Goal: Task Accomplishment & Management: Use online tool/utility

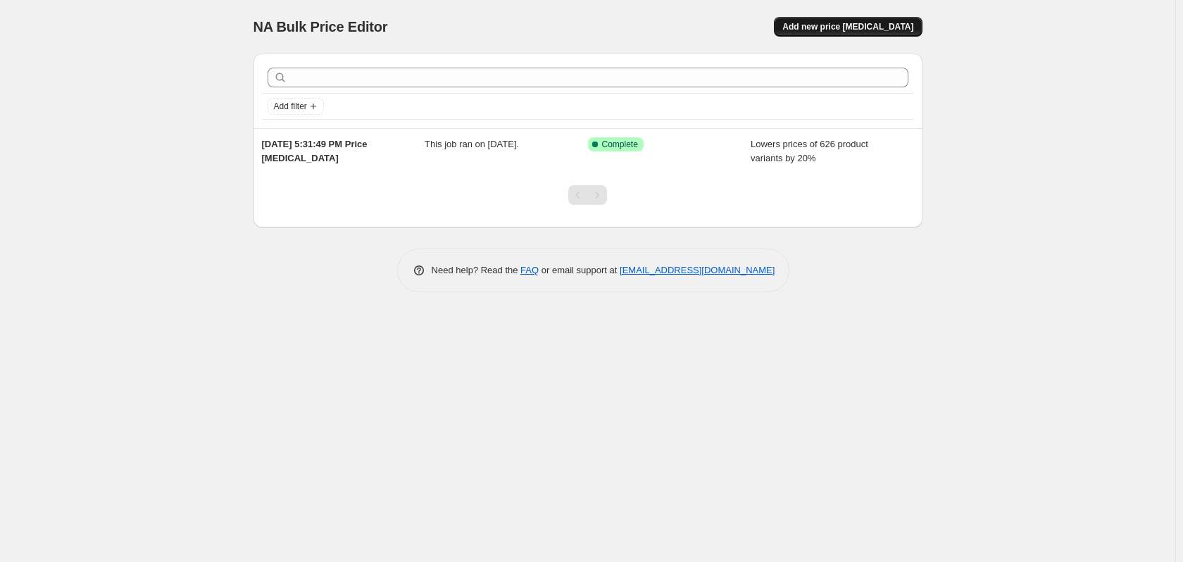
click at [847, 30] on span "Add new price [MEDICAL_DATA]" at bounding box center [847, 26] width 131 height 11
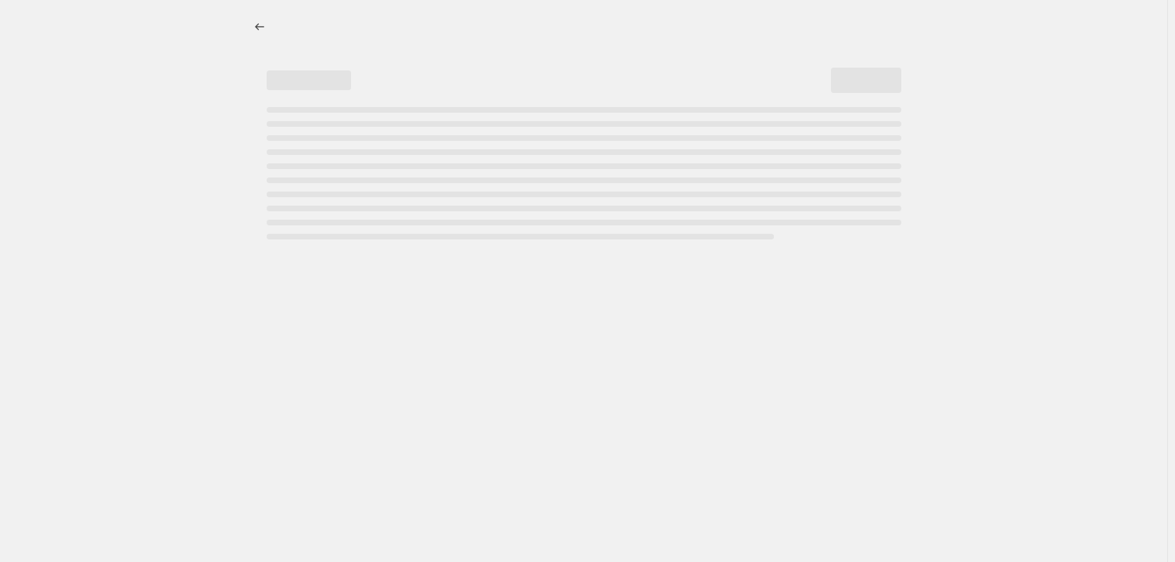
select select "percentage"
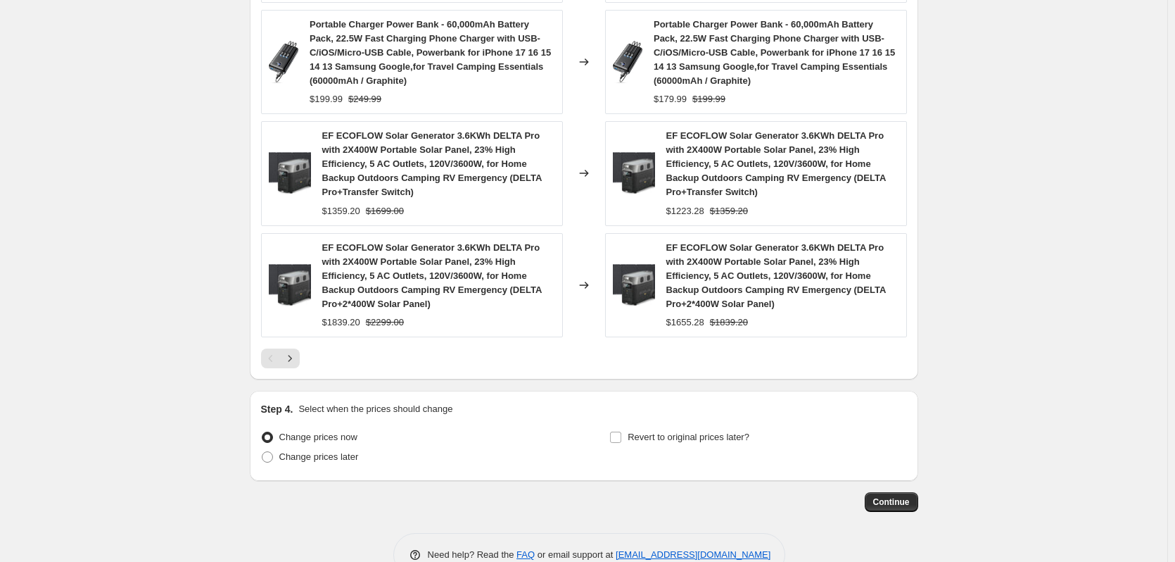
scroll to position [1066, 0]
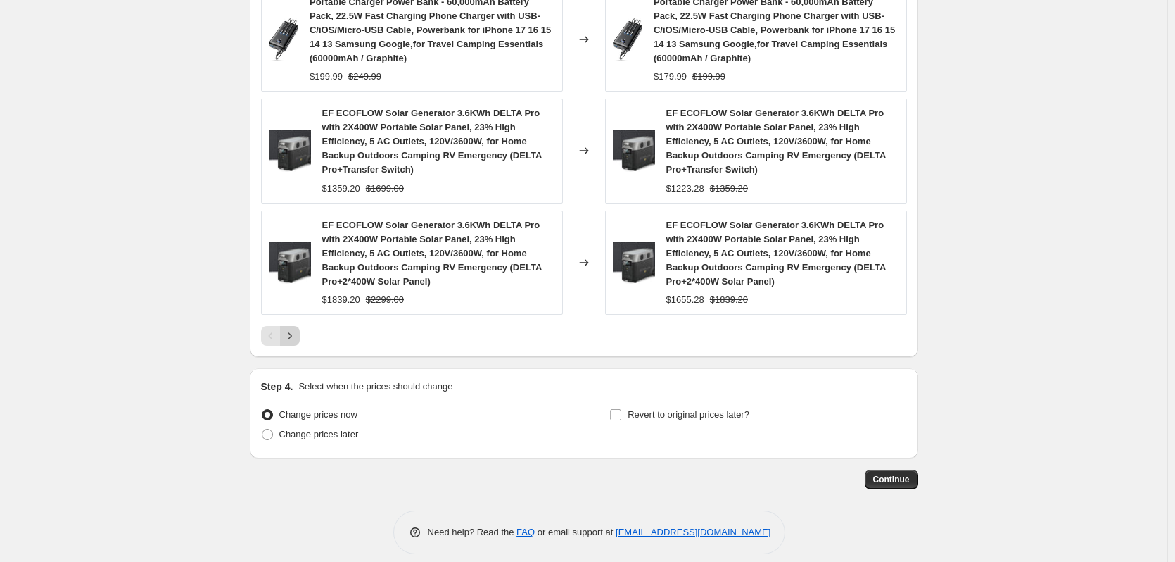
click at [293, 330] on button "Next" at bounding box center [290, 336] width 20 height 20
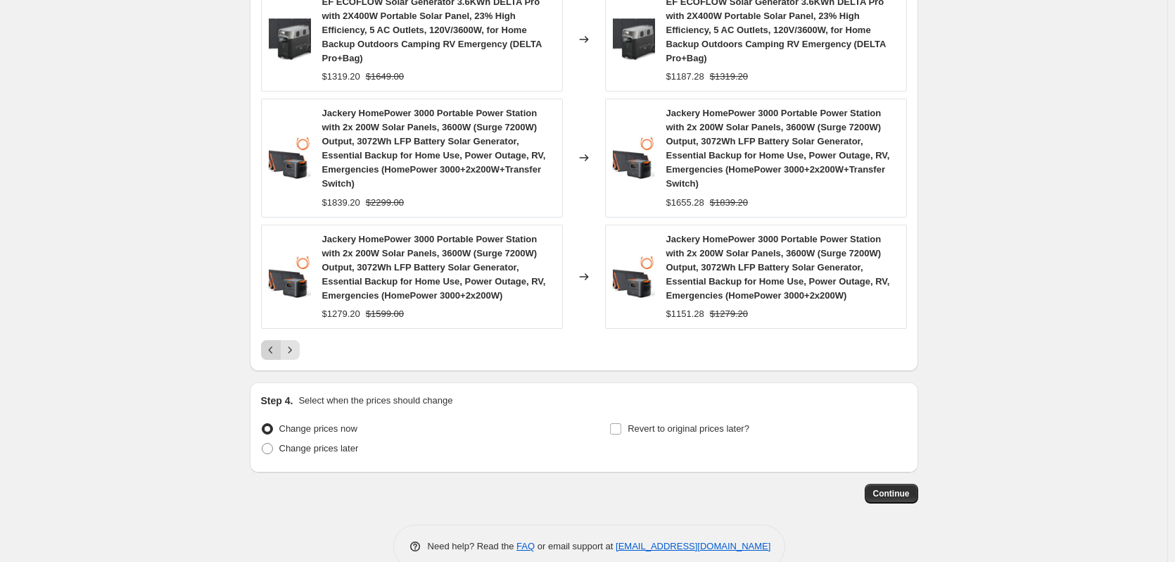
click at [272, 343] on icon "Previous" at bounding box center [271, 350] width 14 height 14
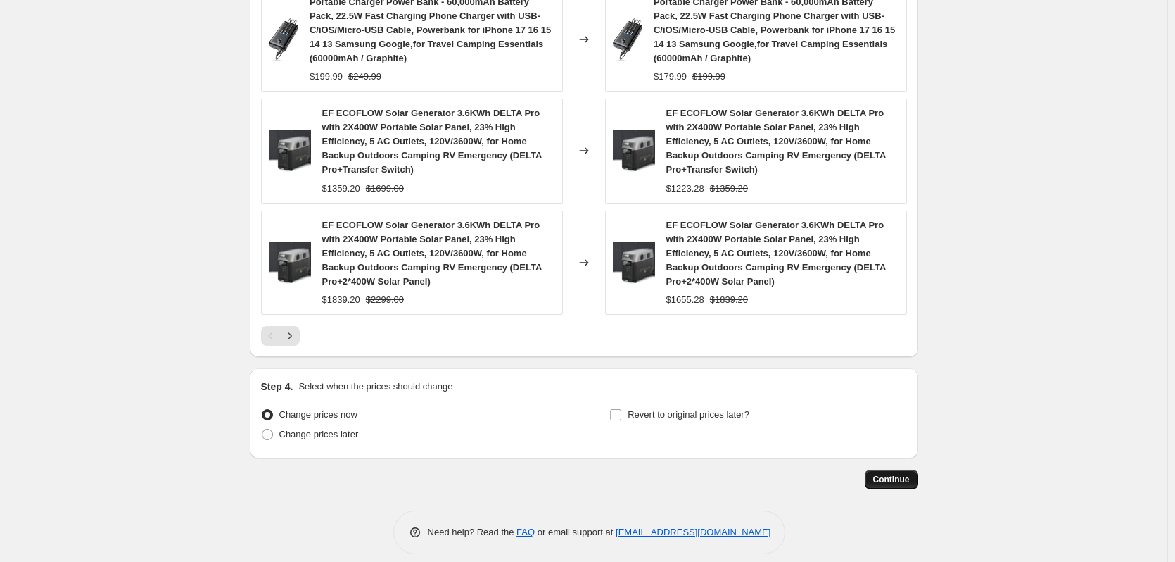
click at [902, 474] on span "Continue" at bounding box center [892, 479] width 37 height 11
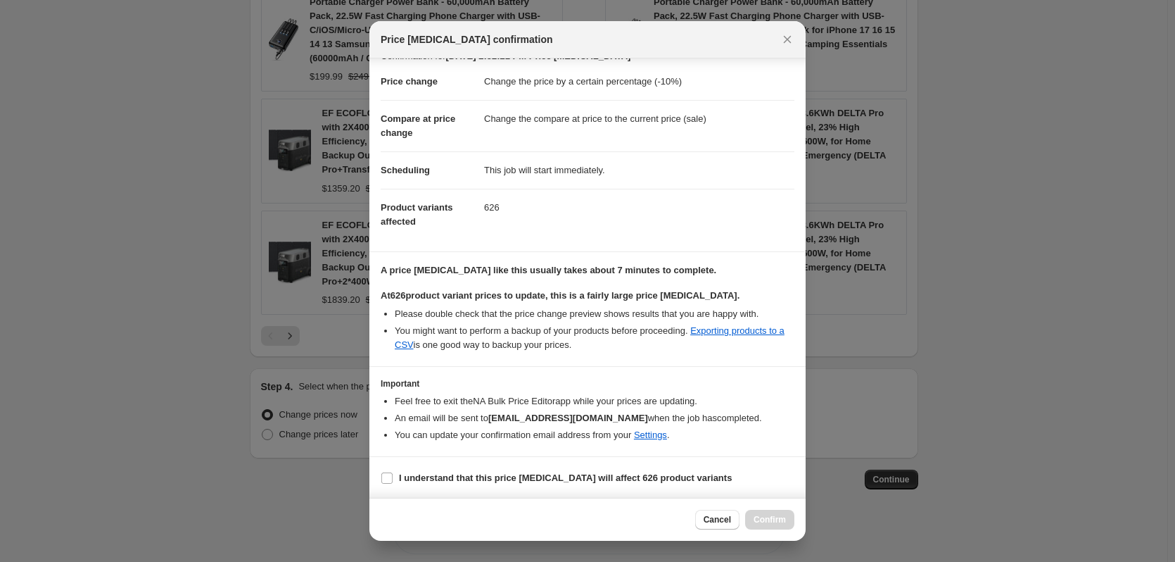
scroll to position [22, 0]
click at [557, 473] on b "I understand that this price change job will affect 626 product variants" at bounding box center [565, 476] width 333 height 11
click at [393, 473] on input "I understand that this price change job will affect 626 product variants" at bounding box center [386, 476] width 11 height 11
checkbox input "true"
click at [778, 515] on span "Confirm" at bounding box center [770, 519] width 32 height 11
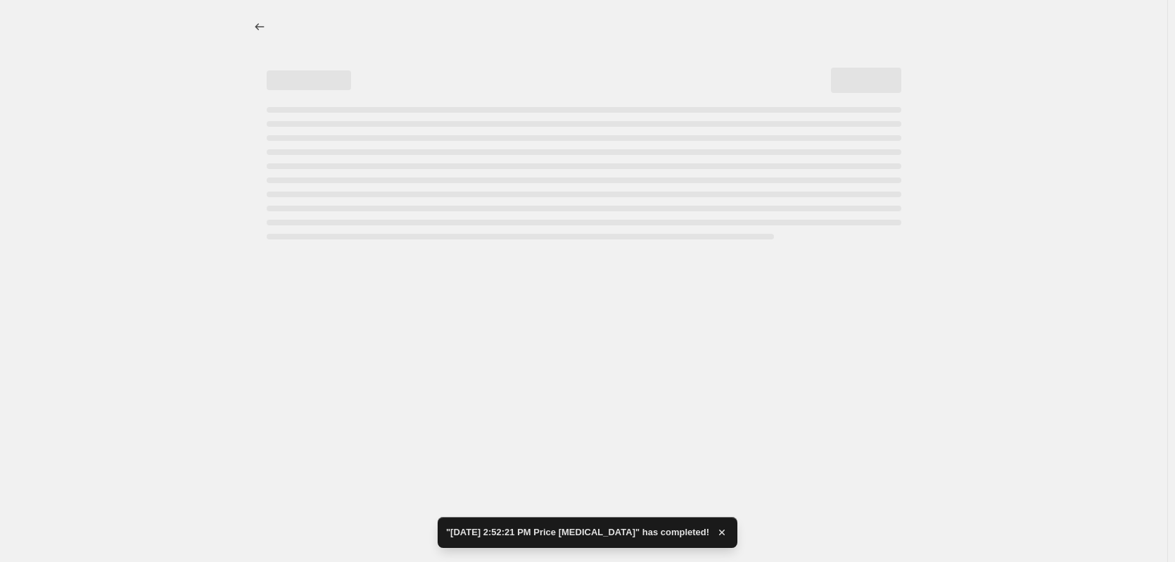
select select "percentage"
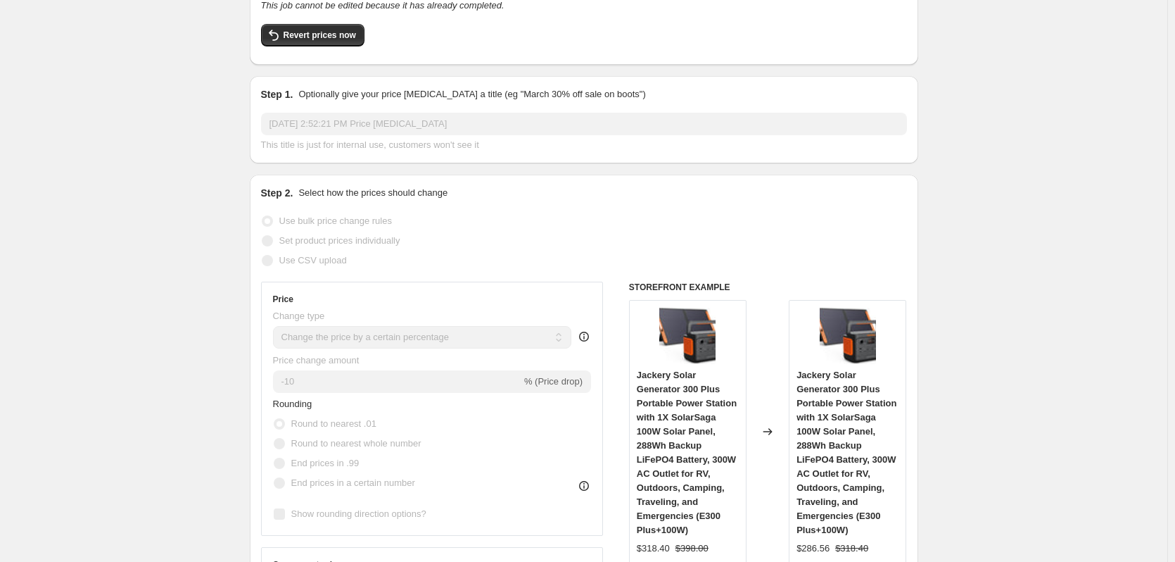
scroll to position [352, 0]
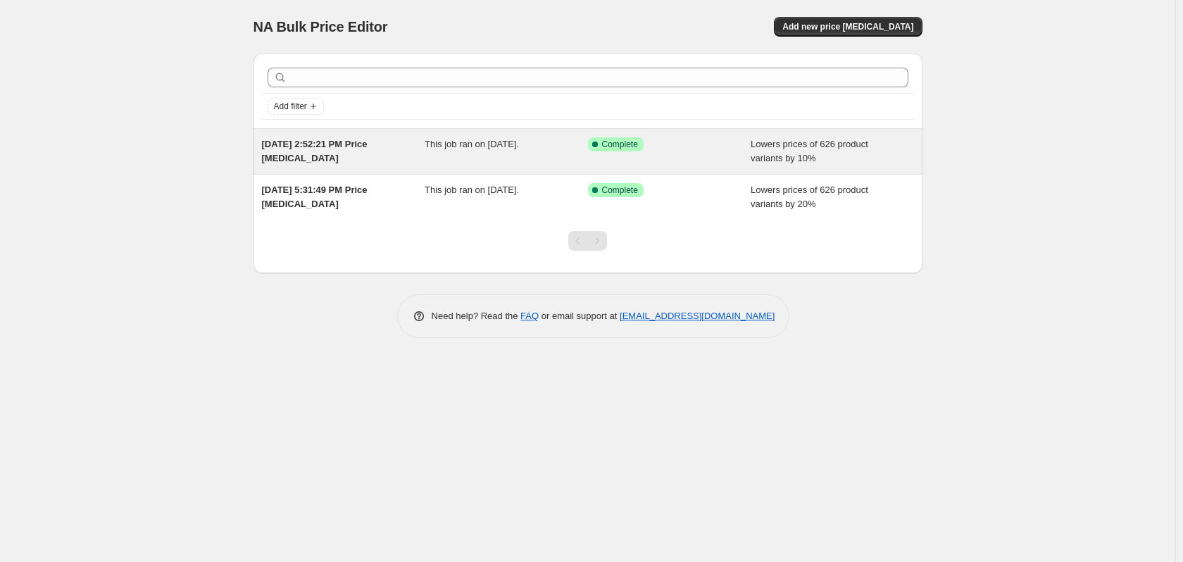
click at [477, 151] on div "This job ran on [DATE]." at bounding box center [505, 151] width 163 height 28
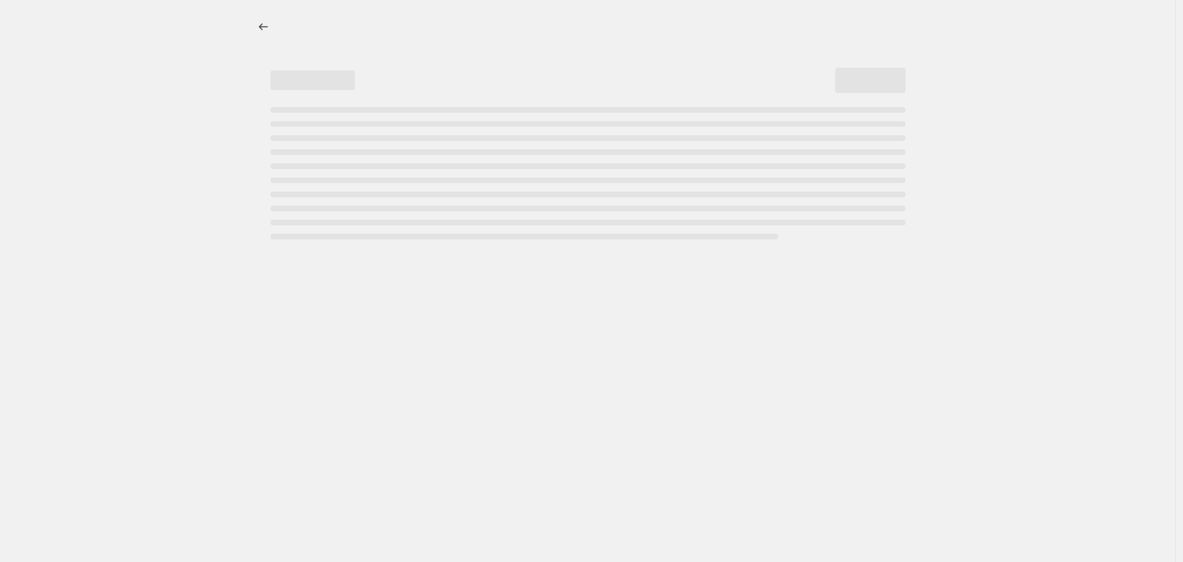
select select "percentage"
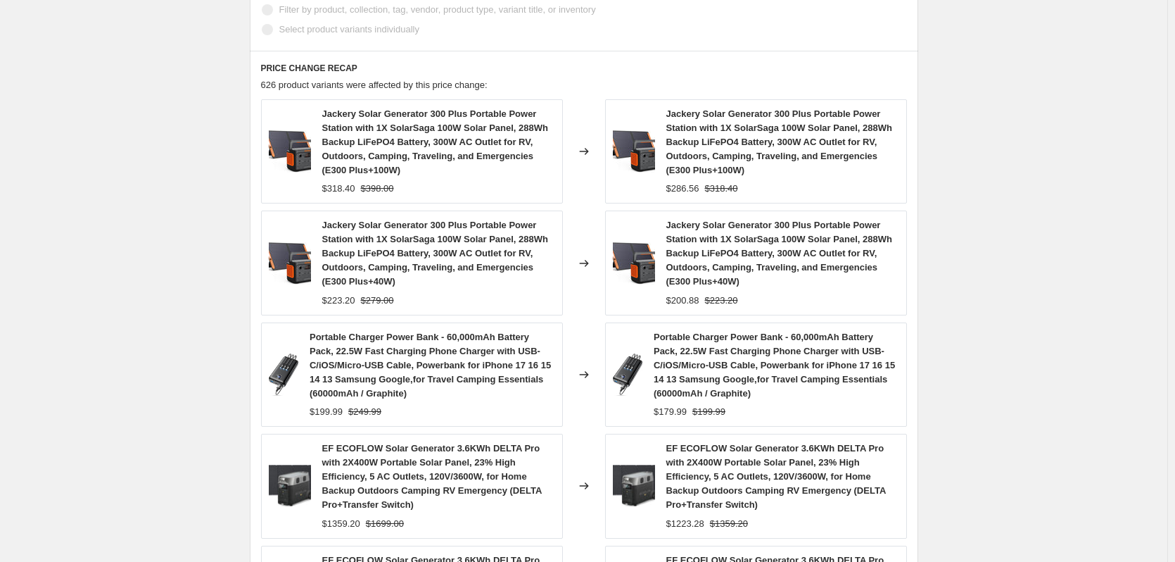
scroll to position [1126, 0]
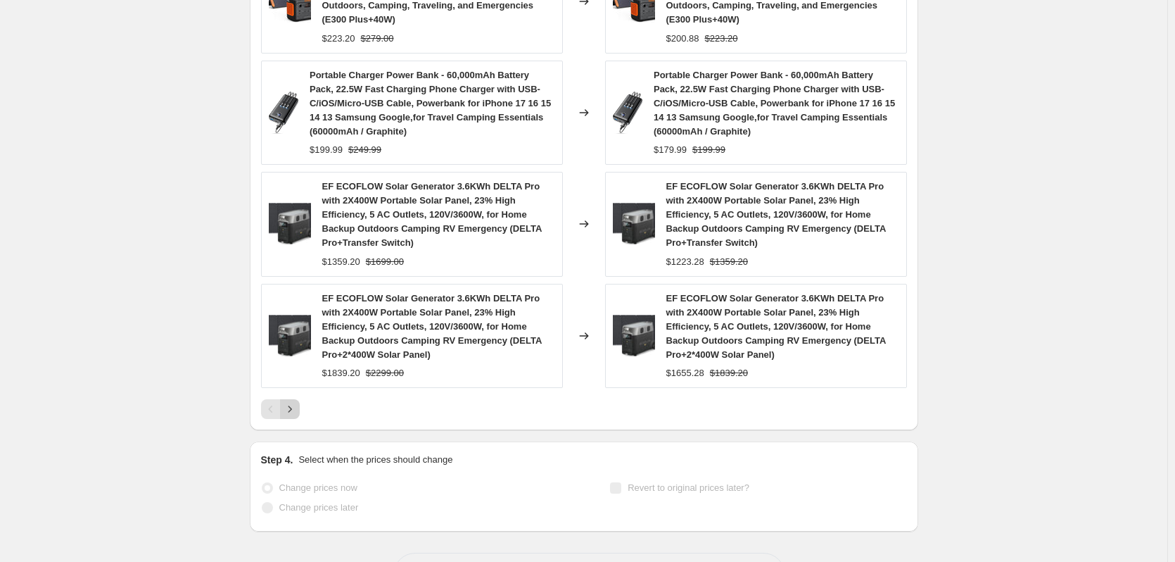
click at [289, 402] on icon "Next" at bounding box center [290, 409] width 14 height 14
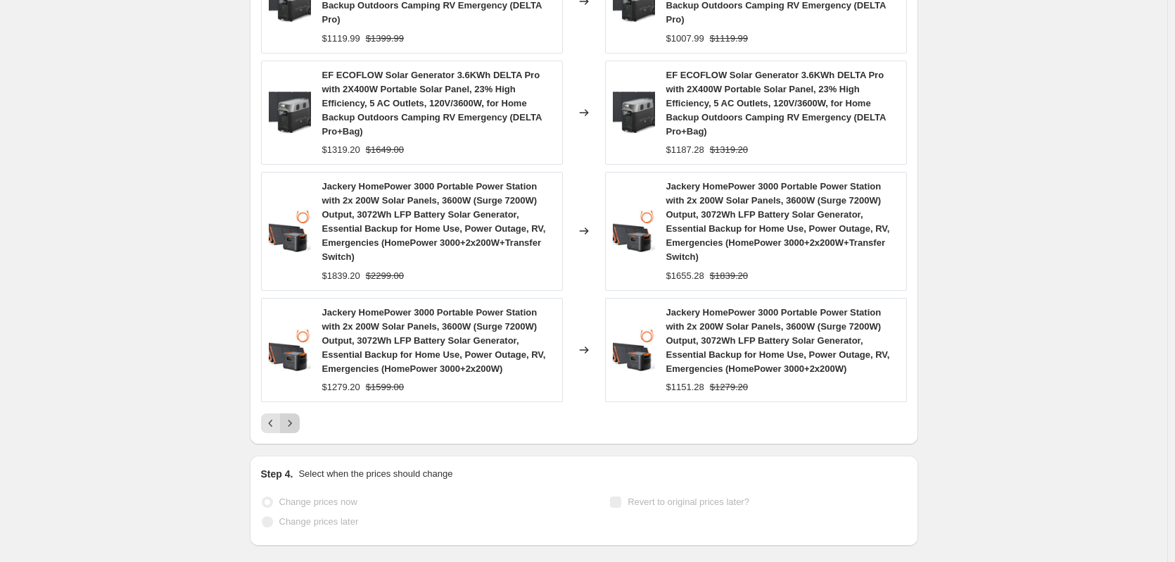
click at [291, 416] on icon "Next" at bounding box center [290, 423] width 14 height 14
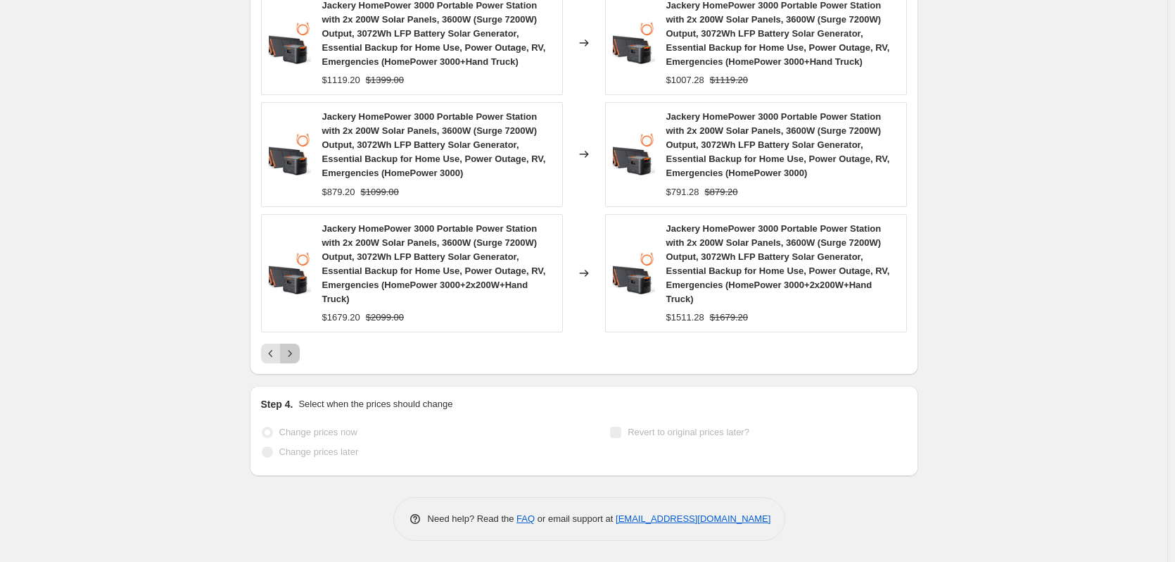
click at [292, 359] on icon "Next" at bounding box center [290, 353] width 14 height 14
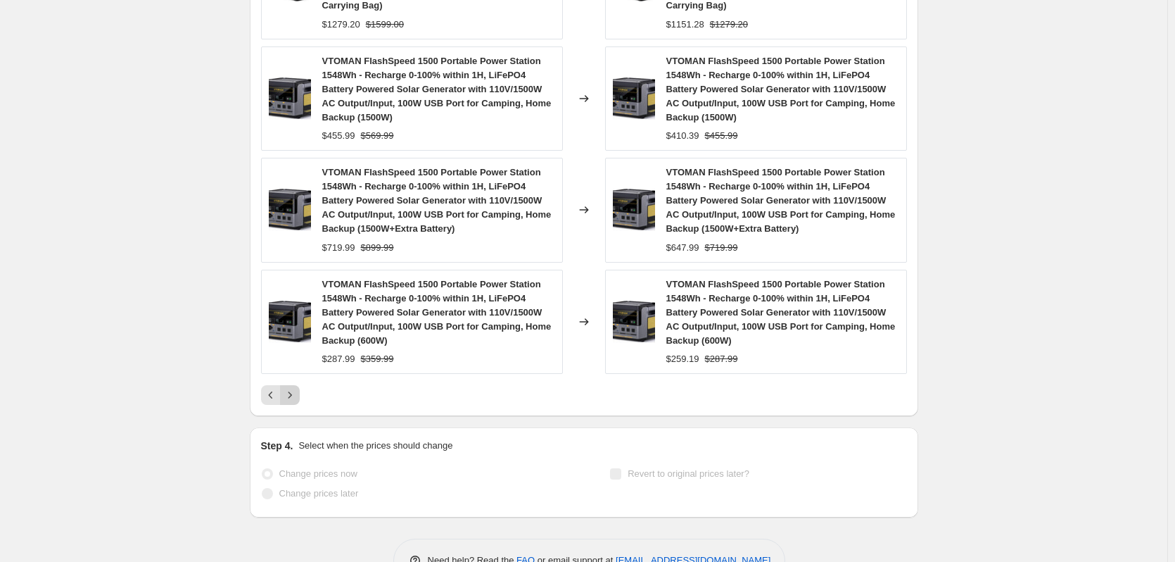
click at [292, 388] on icon "Next" at bounding box center [290, 395] width 14 height 14
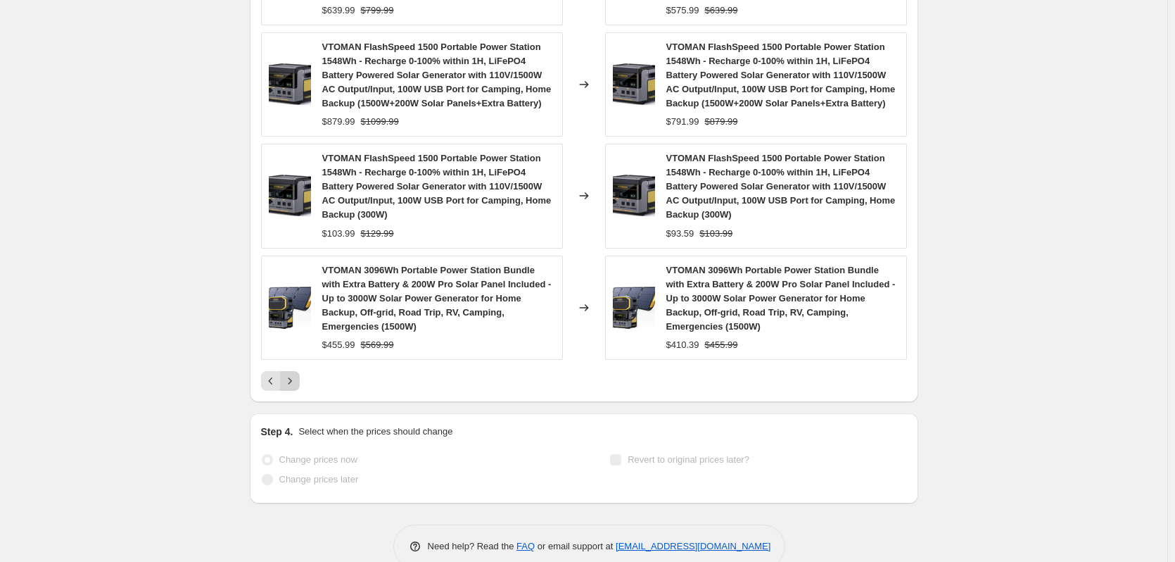
click at [292, 371] on button "Next" at bounding box center [290, 381] width 20 height 20
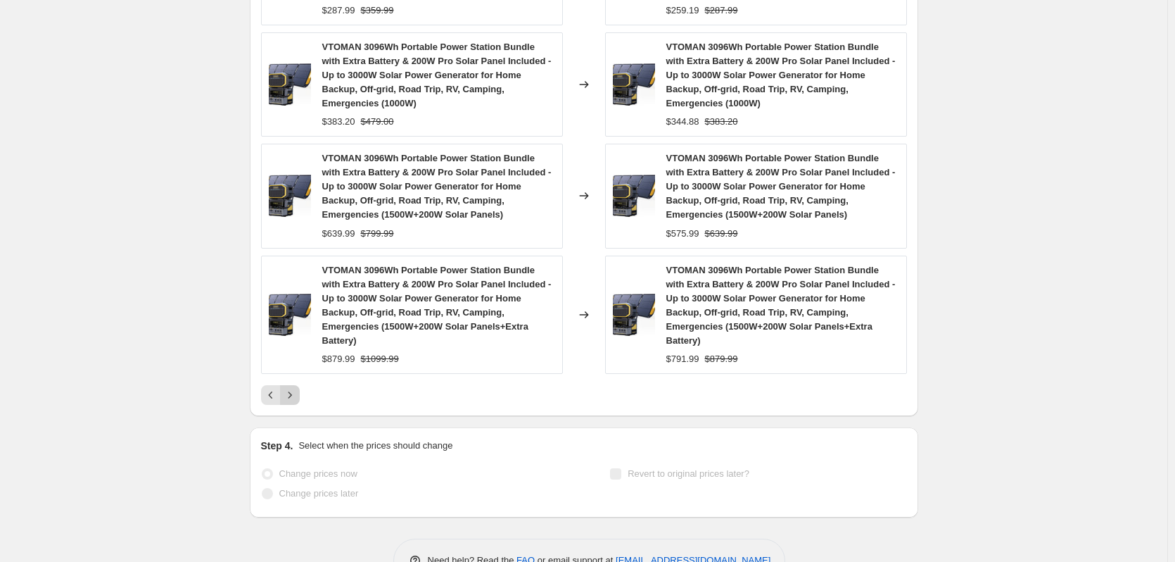
click at [292, 359] on div "VTOMAN 3096Wh Portable Power Station Bundle with Extra Battery & 200W Pro Solar…" at bounding box center [412, 315] width 302 height 118
click at [292, 386] on button "Next" at bounding box center [290, 395] width 20 height 20
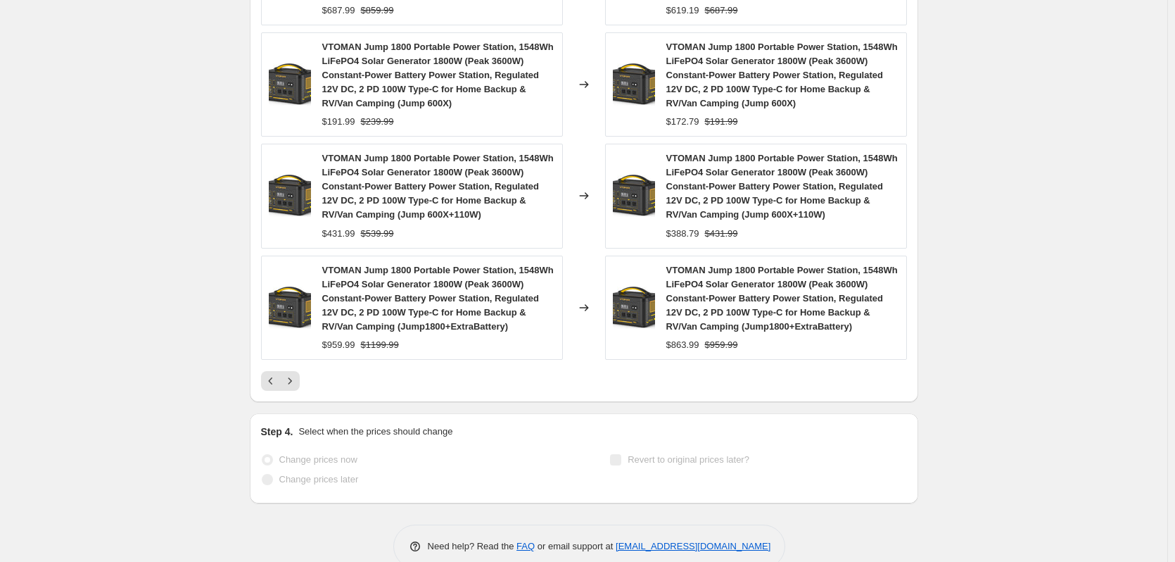
click at [291, 384] on div "PRICE CHANGE RECAP 626 product variants were affected by this price change: VTO…" at bounding box center [584, 81] width 669 height 641
click at [291, 375] on icon "Next" at bounding box center [290, 381] width 14 height 14
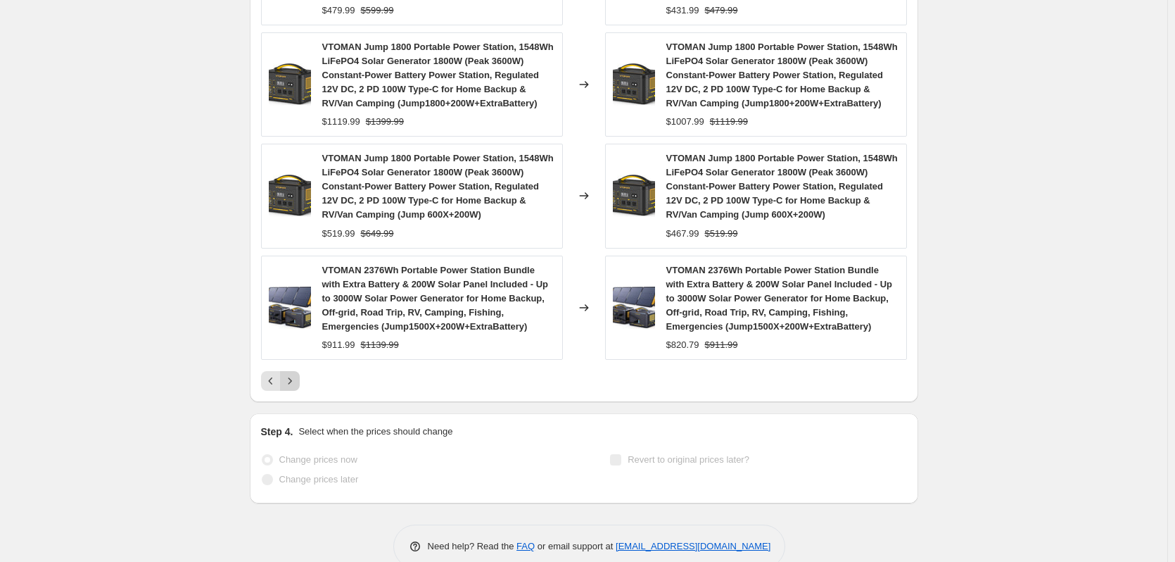
click at [294, 376] on icon "Next" at bounding box center [290, 381] width 14 height 14
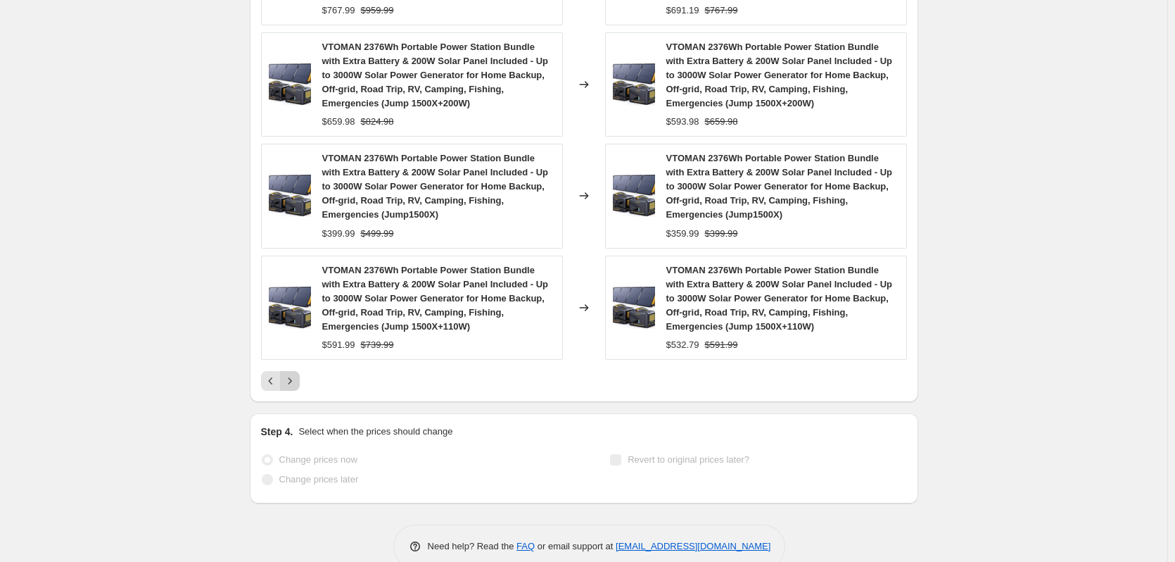
click at [294, 376] on icon "Next" at bounding box center [290, 381] width 14 height 14
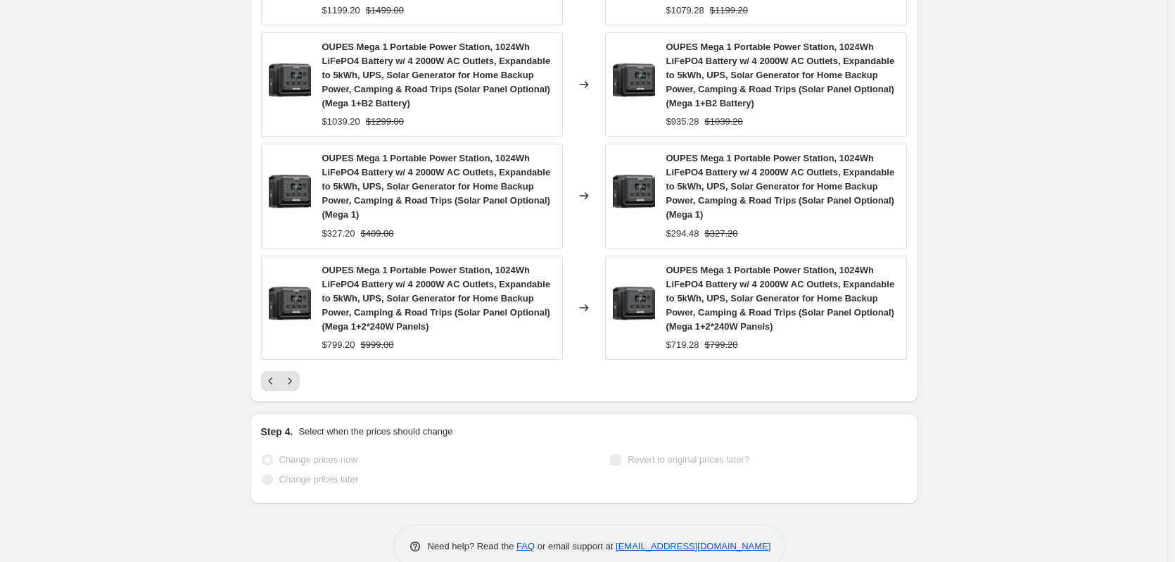
click at [294, 363] on div "PRICE CHANGE RECAP 626 product variants were affected by this price change: OUP…" at bounding box center [584, 81] width 669 height 641
click at [294, 376] on icon "Next" at bounding box center [290, 381] width 14 height 14
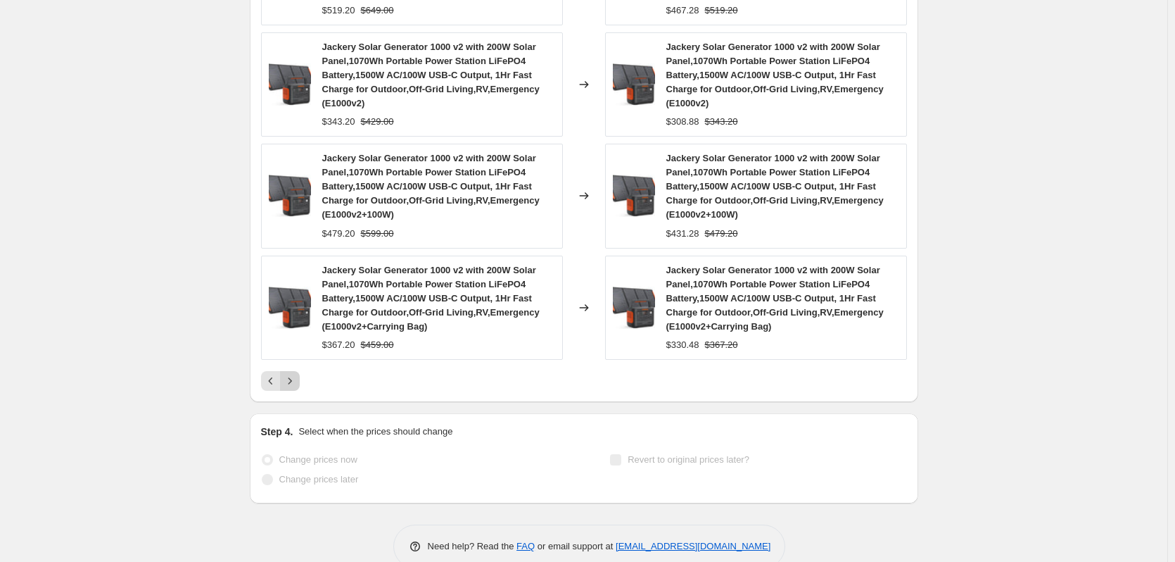
click at [294, 372] on button "Next" at bounding box center [290, 381] width 20 height 20
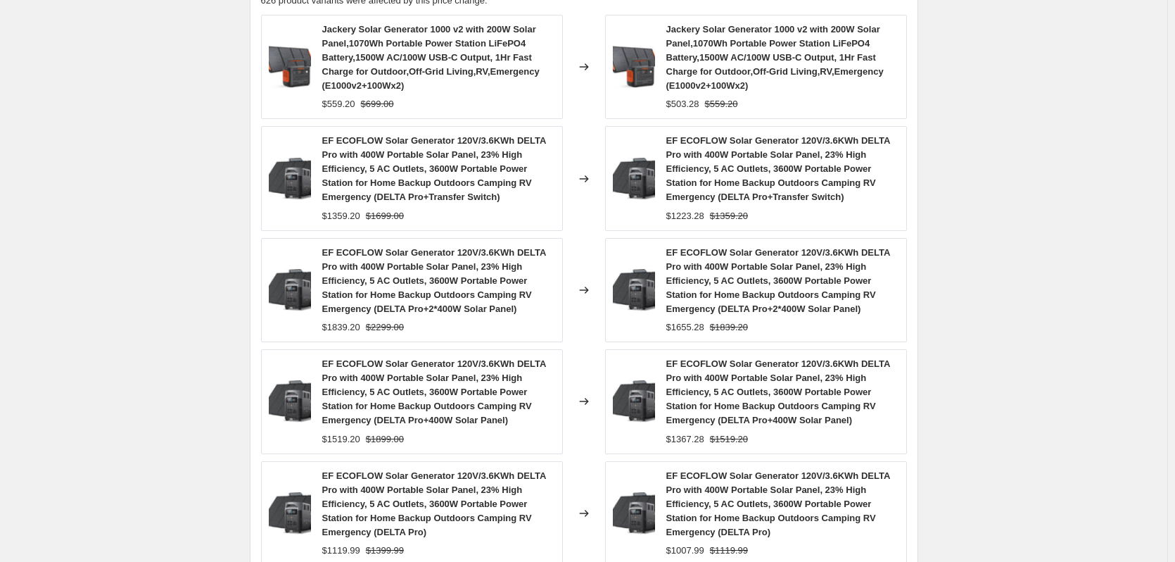
scroll to position [1154, 0]
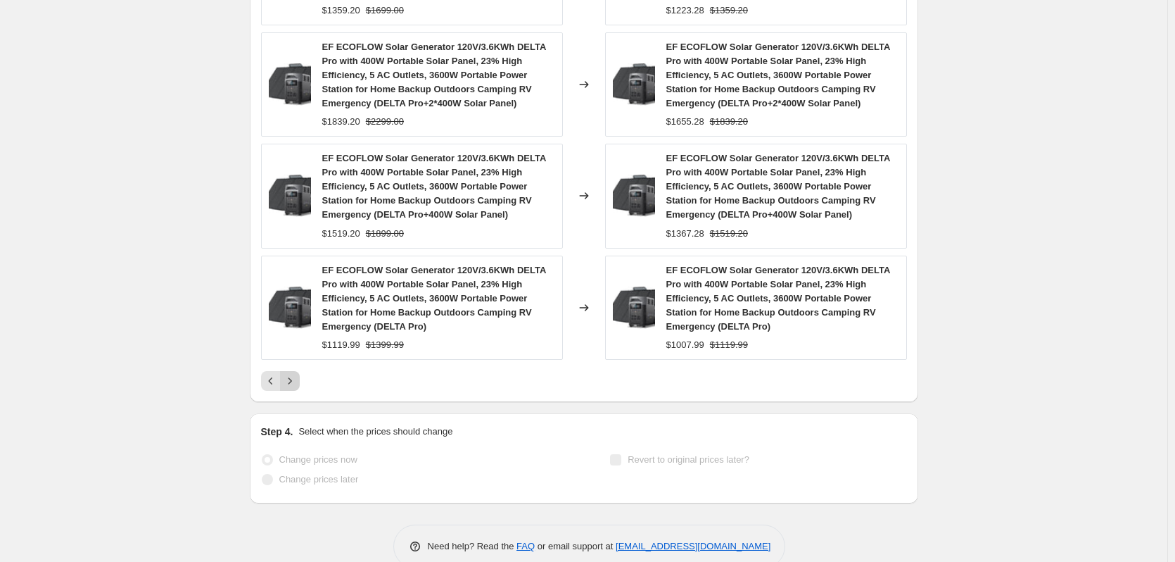
click at [291, 384] on icon "Next" at bounding box center [290, 381] width 14 height 14
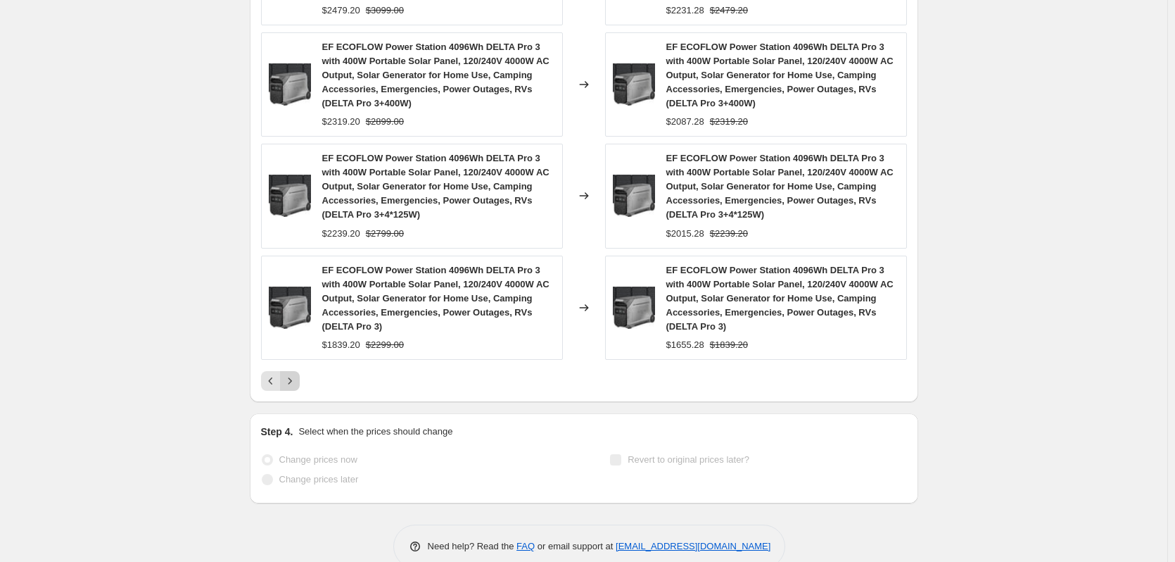
click at [291, 384] on icon "Next" at bounding box center [290, 381] width 14 height 14
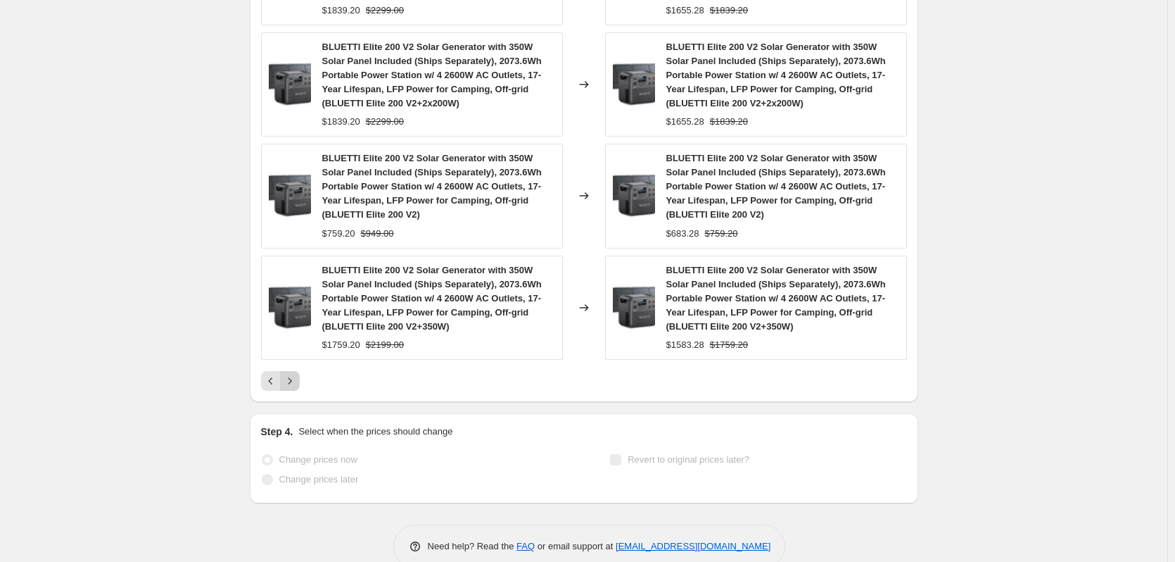
click at [296, 386] on icon "Next" at bounding box center [290, 381] width 14 height 14
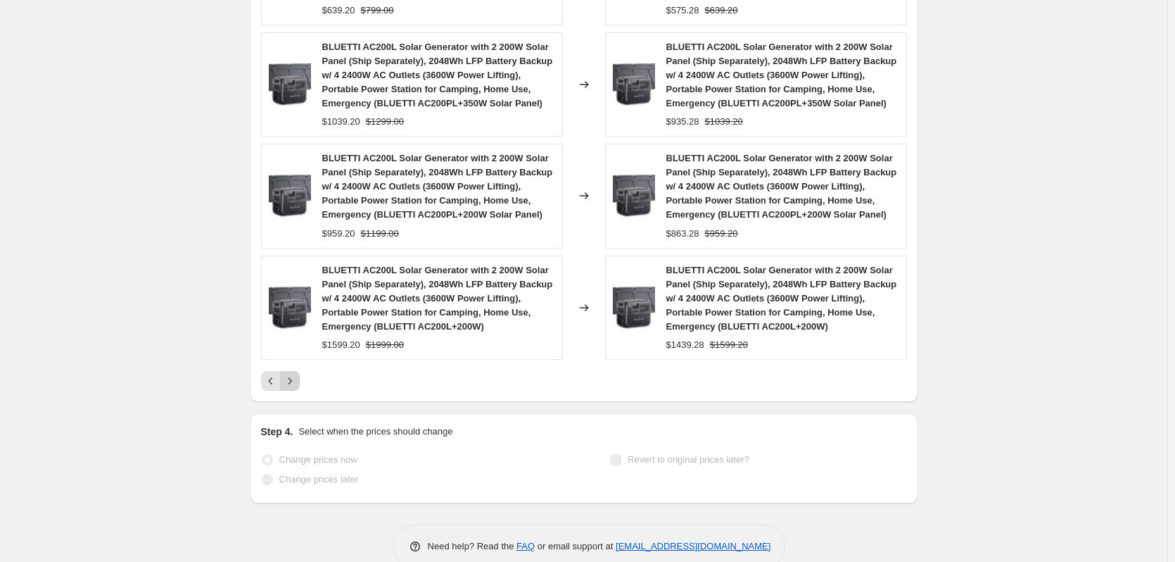
click at [297, 384] on icon "Next" at bounding box center [290, 381] width 14 height 14
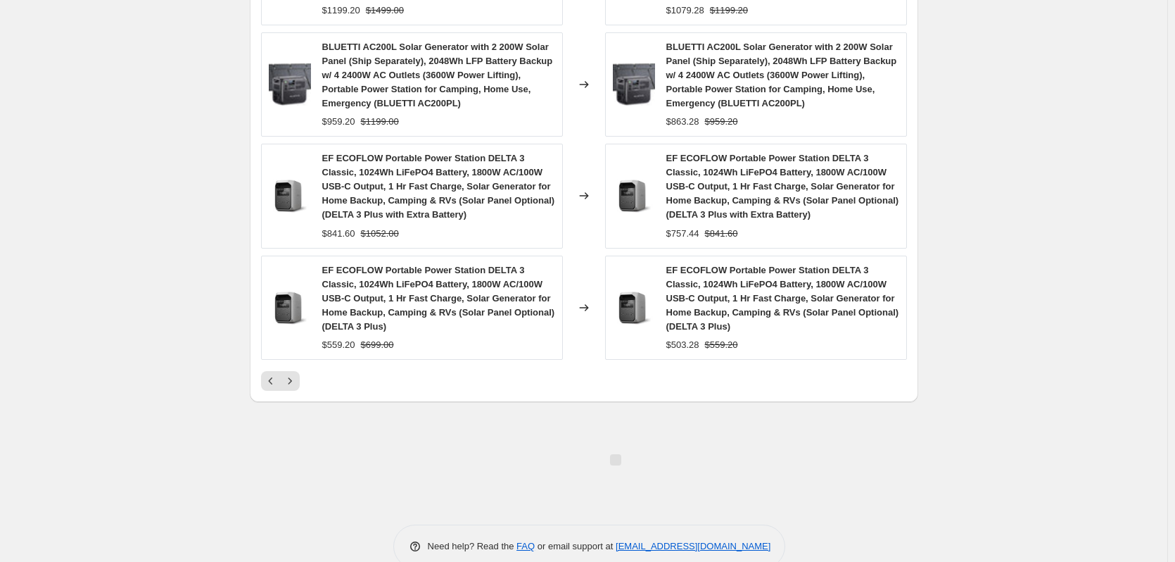
click at [297, 377] on div "PRICE CHANGE RECAP 626 product variants were affected by this price change: BLU…" at bounding box center [584, 81] width 669 height 641
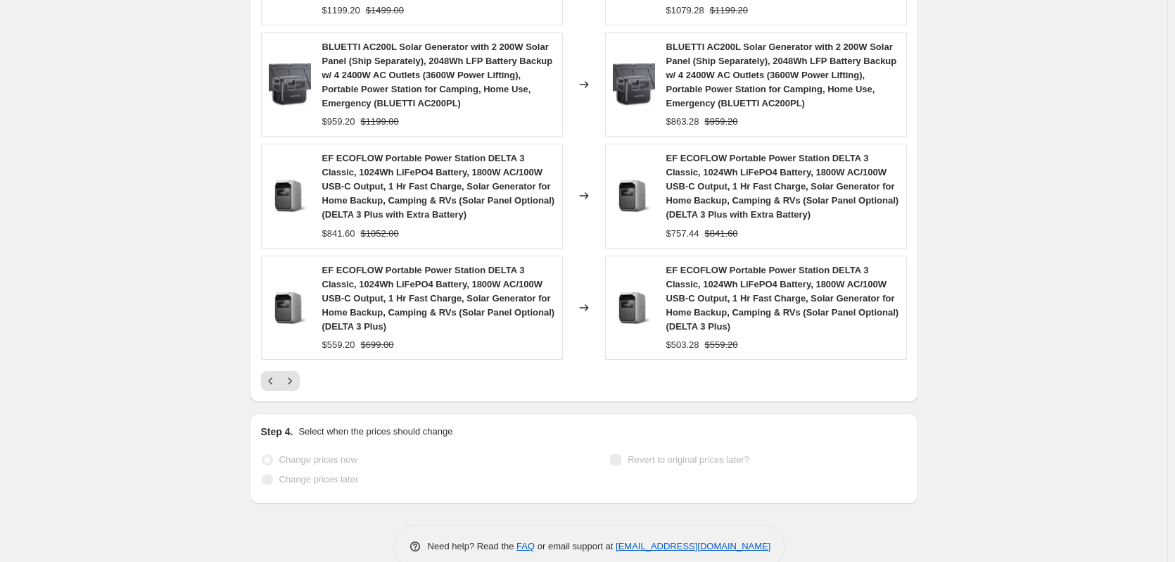
click at [297, 377] on icon "Next" at bounding box center [290, 381] width 14 height 14
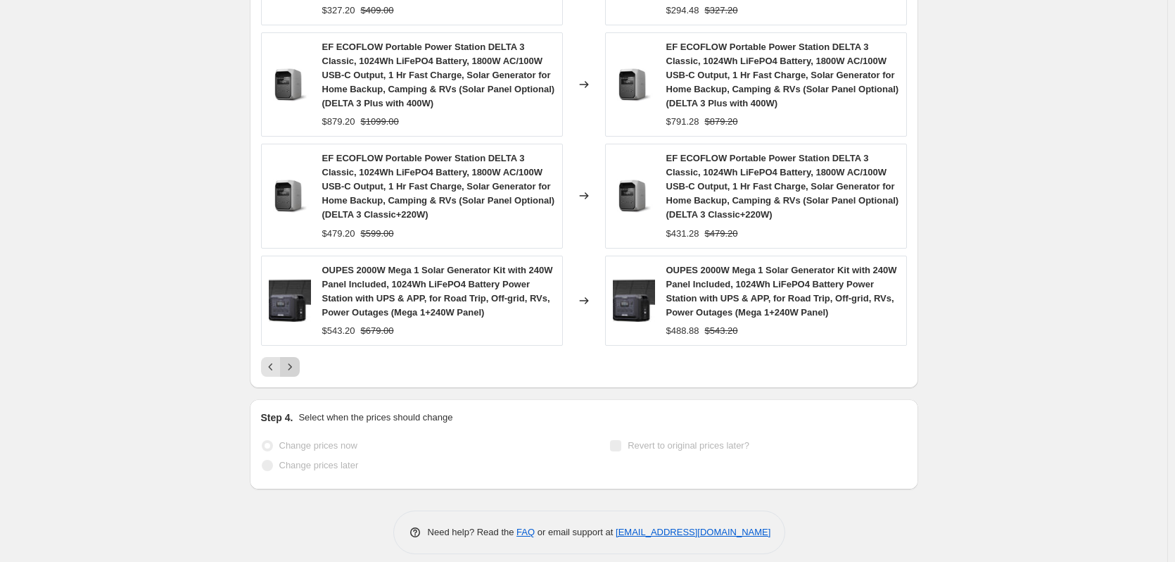
click at [296, 370] on icon "Next" at bounding box center [290, 367] width 14 height 14
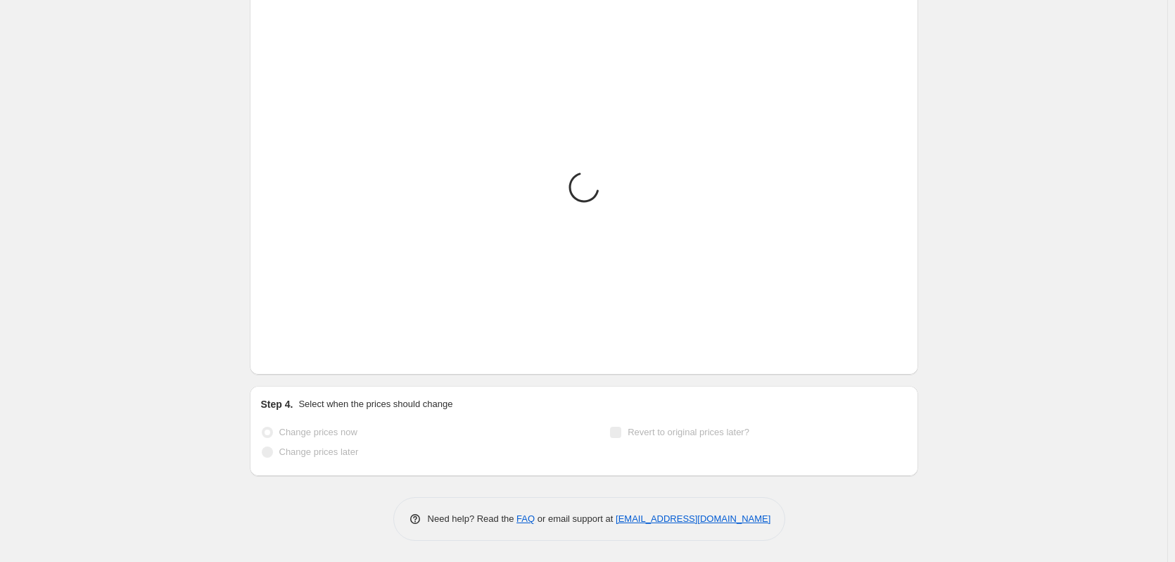
scroll to position [1112, 0]
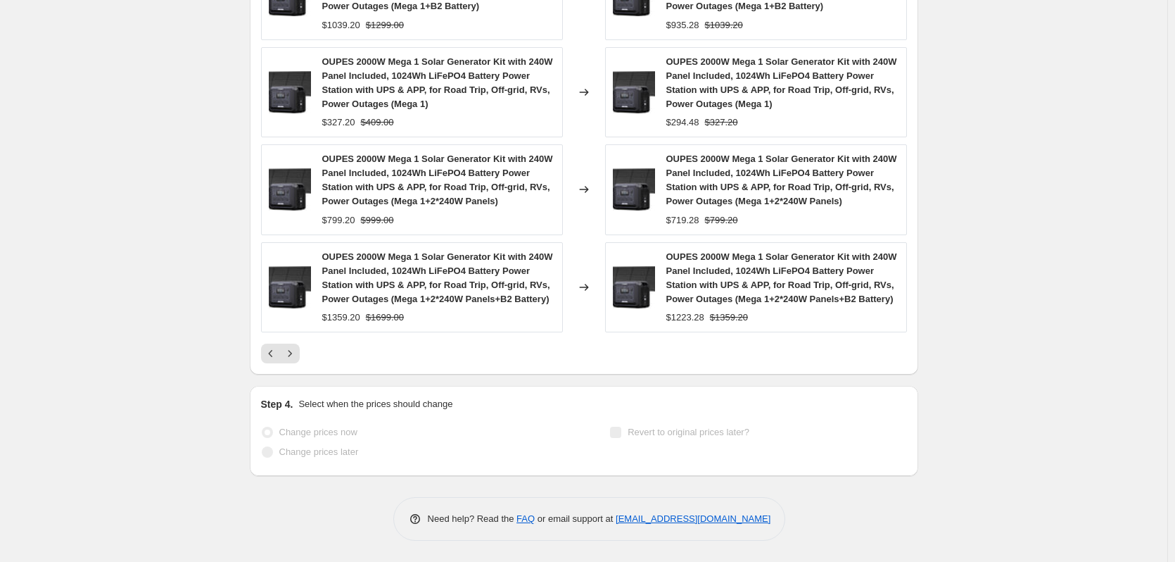
click at [296, 367] on div "PRICE CHANGE RECAP 626 product variants were affected by this price change: OUP…" at bounding box center [584, 89] width 669 height 571
click at [296, 363] on div "PRICE CHANGE RECAP 626 product variants were affected by this price change: OUP…" at bounding box center [584, 89] width 669 height 571
click at [294, 362] on button "Next" at bounding box center [290, 353] width 20 height 20
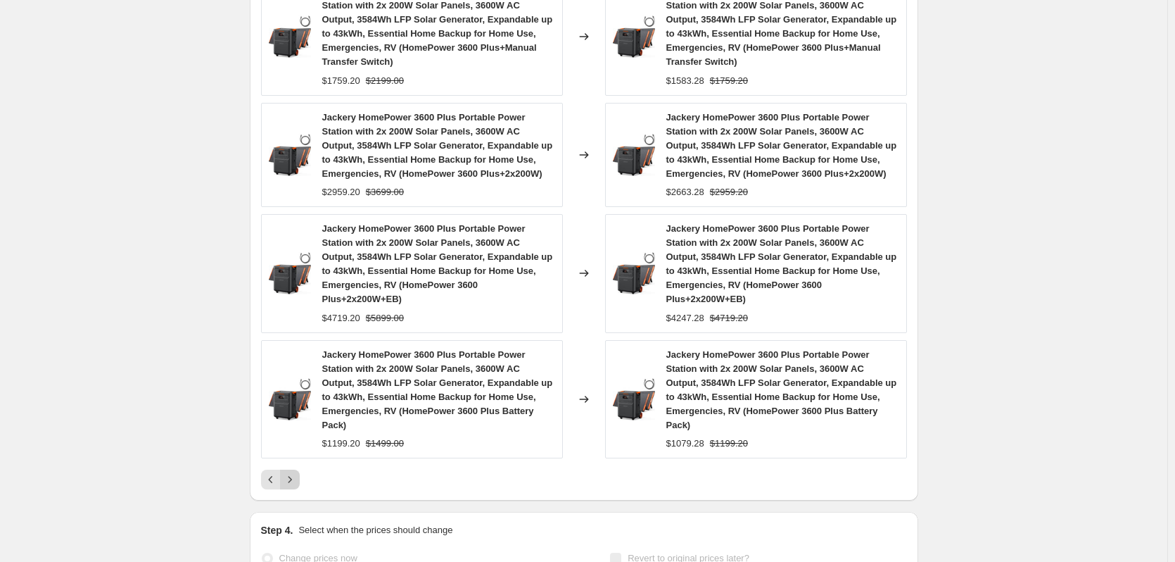
click at [296, 477] on icon "Next" at bounding box center [290, 479] width 14 height 14
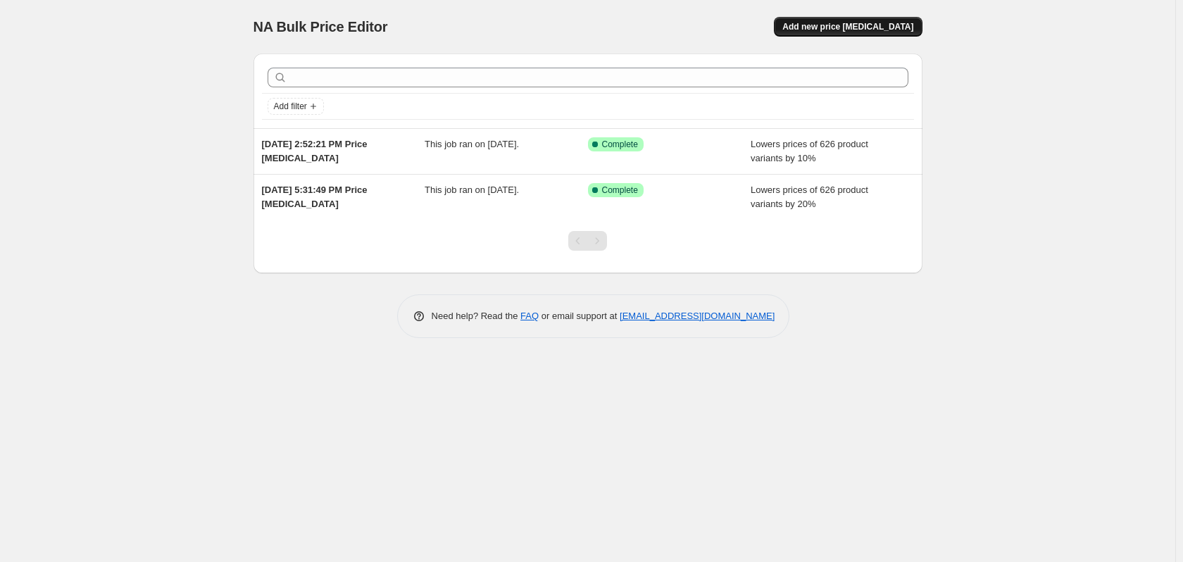
click at [857, 28] on span "Add new price [MEDICAL_DATA]" at bounding box center [847, 26] width 131 height 11
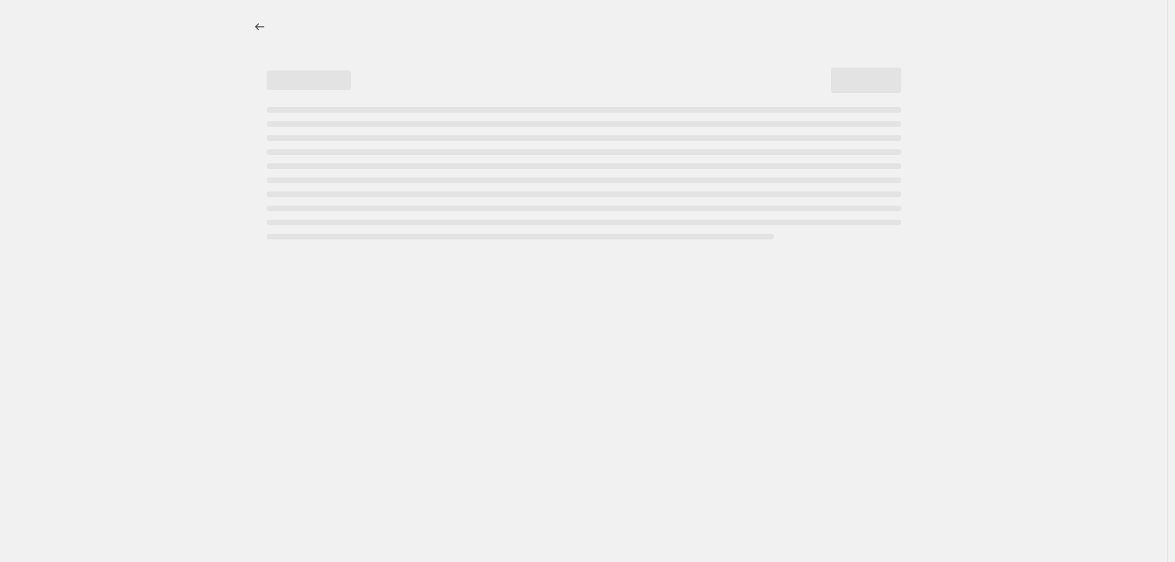
select select "percentage"
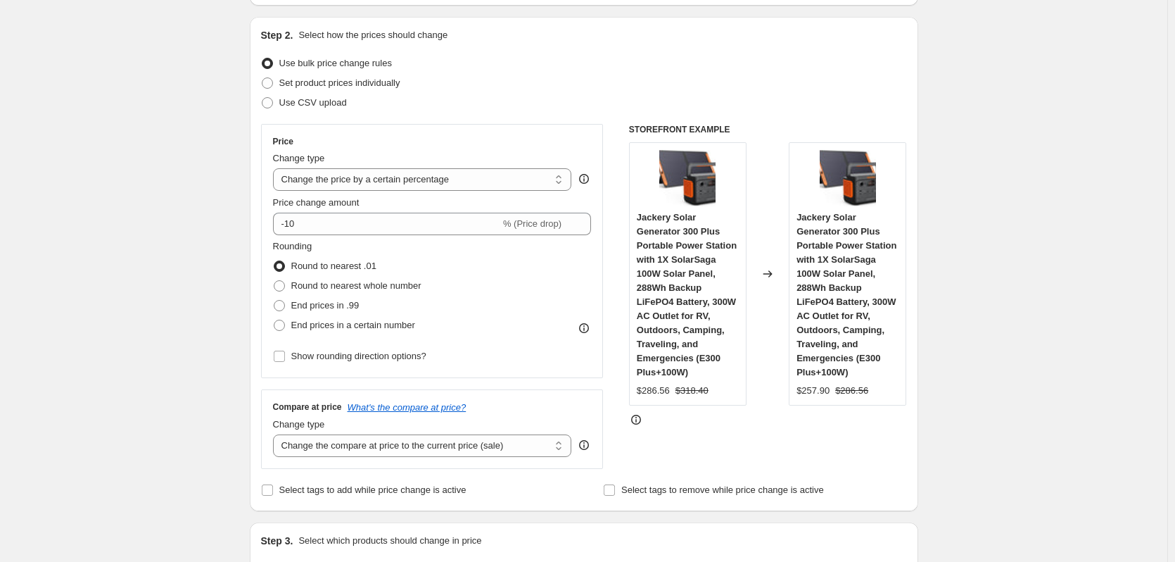
scroll to position [493, 0]
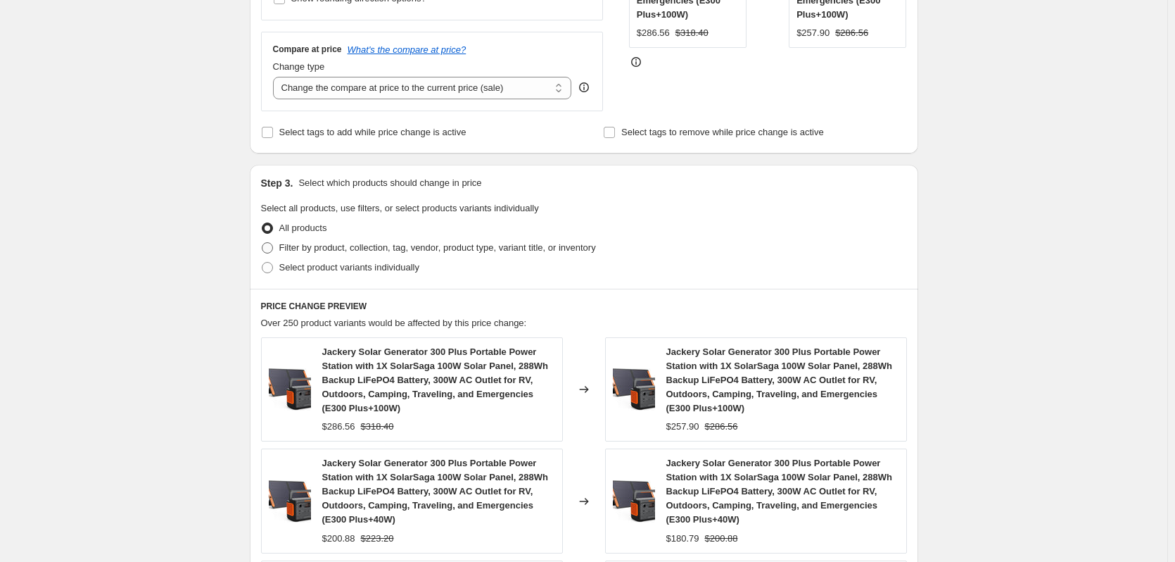
click at [340, 250] on span "Filter by product, collection, tag, vendor, product type, variant title, or inv…" at bounding box center [437, 247] width 317 height 11
click at [263, 243] on input "Filter by product, collection, tag, vendor, product type, variant title, or inv…" at bounding box center [262, 242] width 1 height 1
radio input "true"
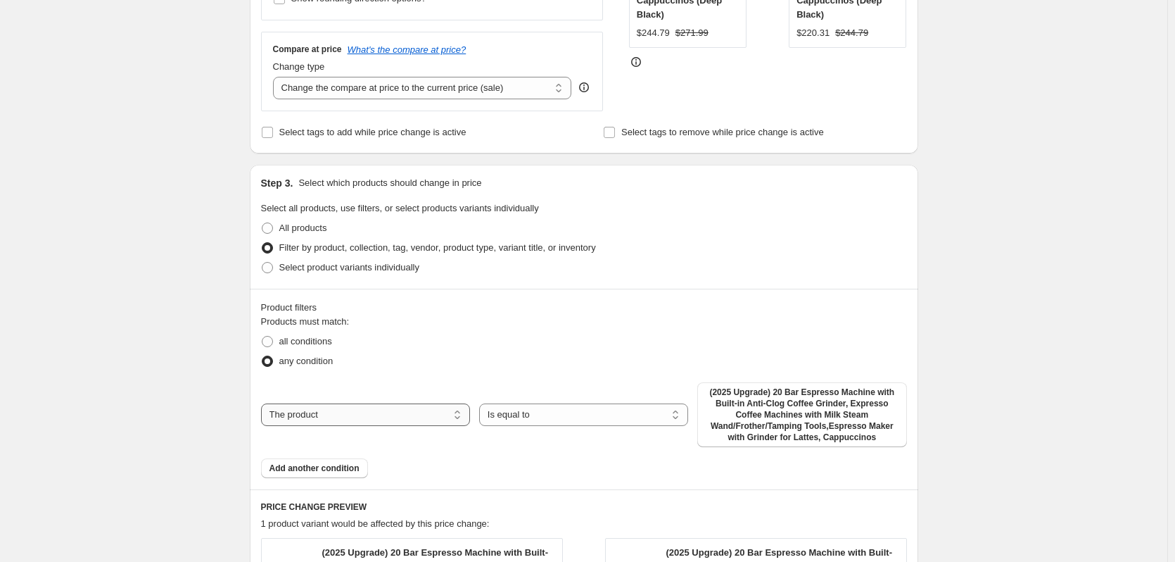
click at [404, 406] on select "The product The product's collection The product's vendor The product's status …" at bounding box center [365, 414] width 209 height 23
click at [405, 408] on select "The product The product's collection The product's vendor The product's status …" at bounding box center [365, 414] width 209 height 23
select select "collection"
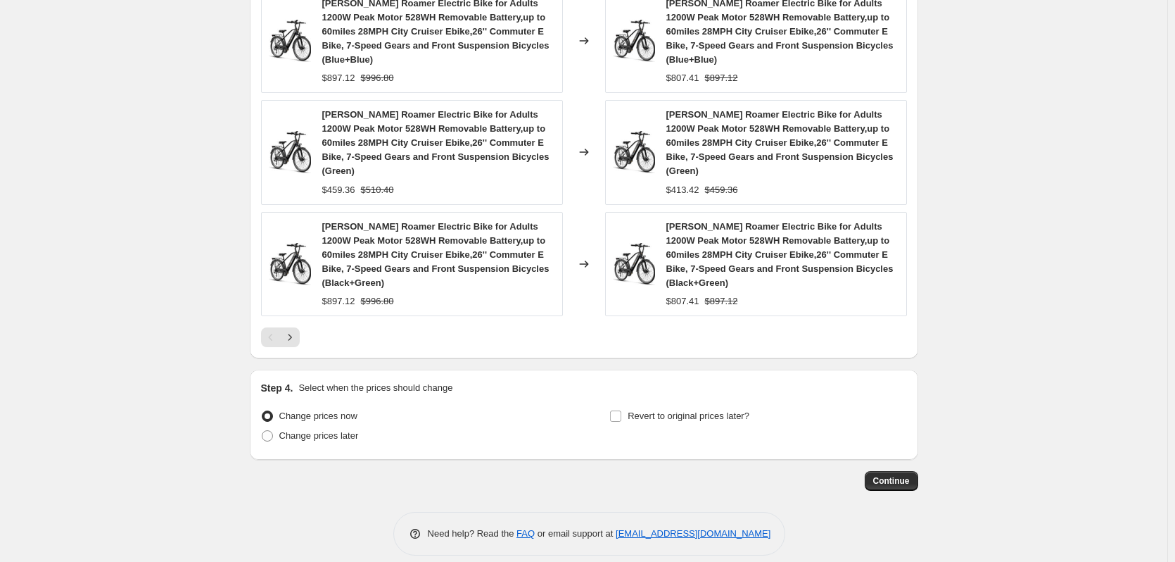
scroll to position [1224, 0]
click at [295, 329] on icon "Next" at bounding box center [290, 336] width 14 height 14
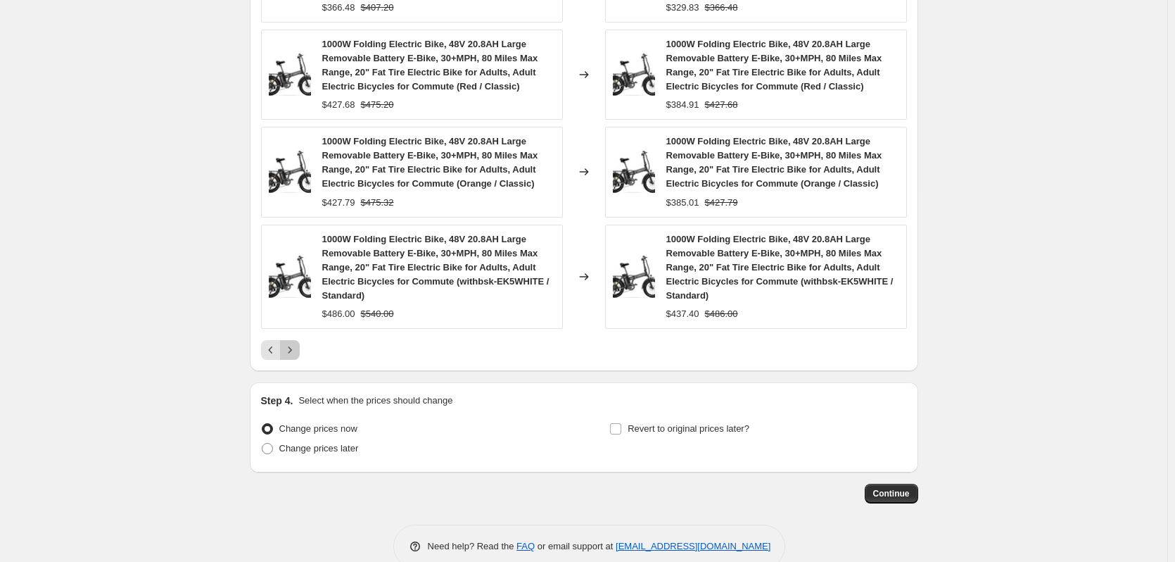
click at [295, 343] on icon "Next" at bounding box center [290, 350] width 14 height 14
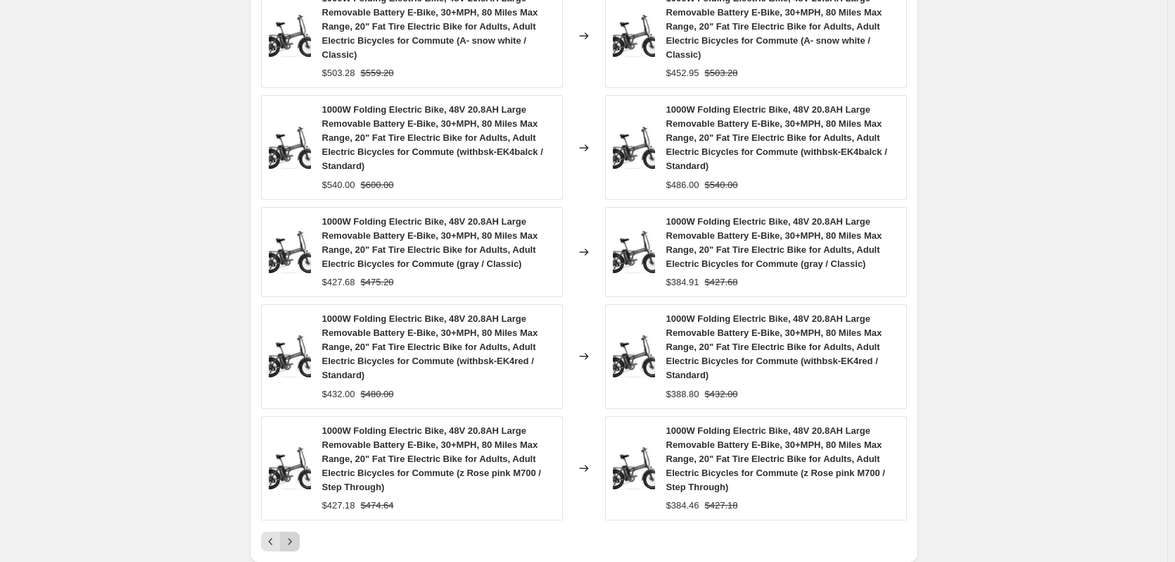
scroll to position [1182, 0]
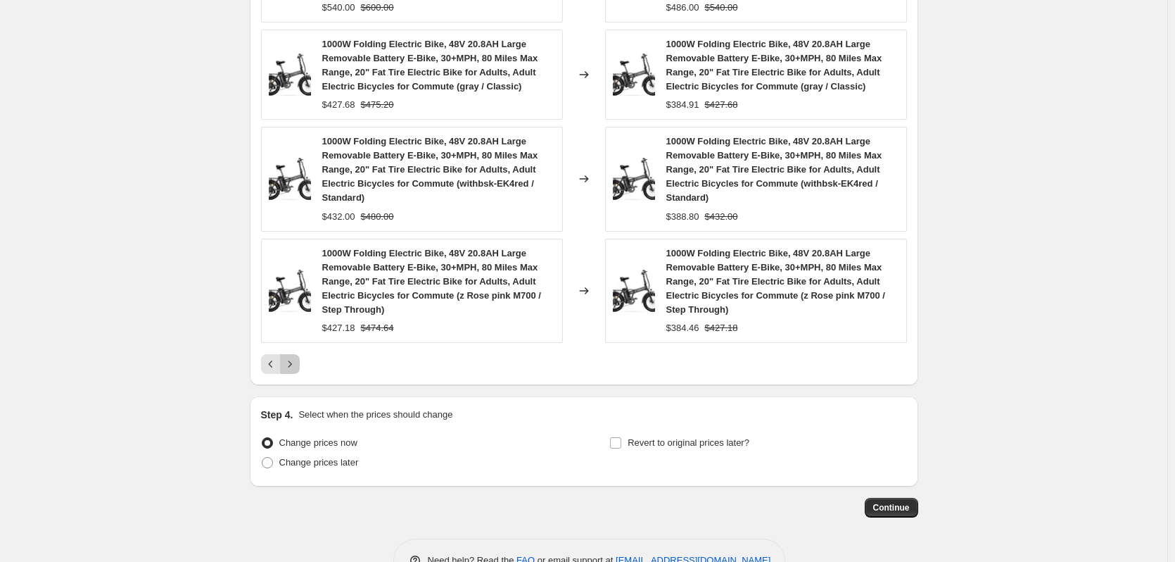
click at [300, 361] on button "Next" at bounding box center [290, 364] width 20 height 20
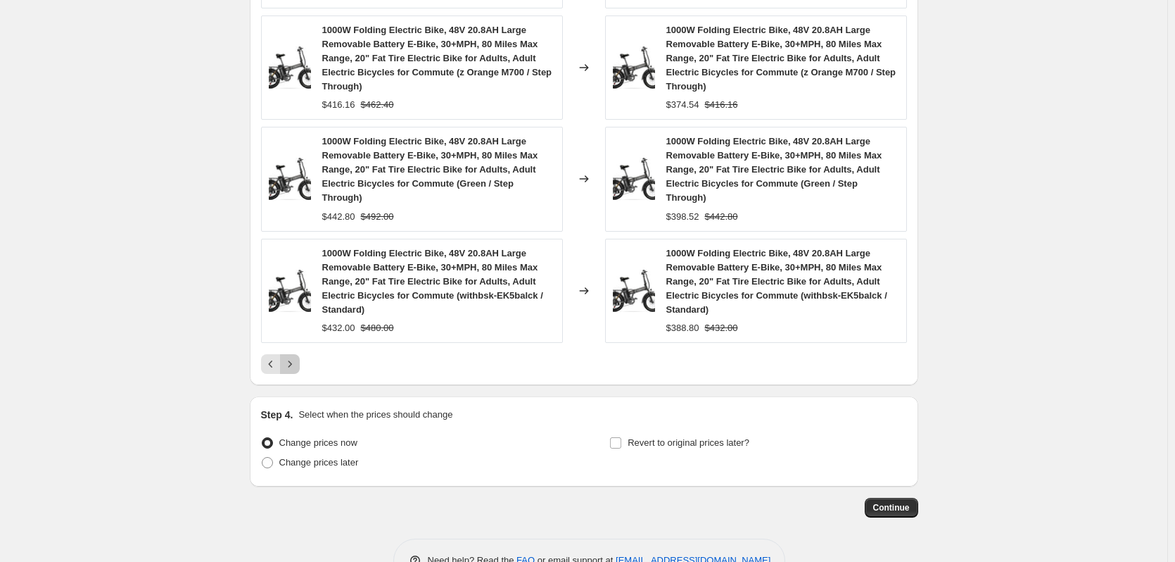
click at [294, 357] on icon "Next" at bounding box center [290, 364] width 14 height 14
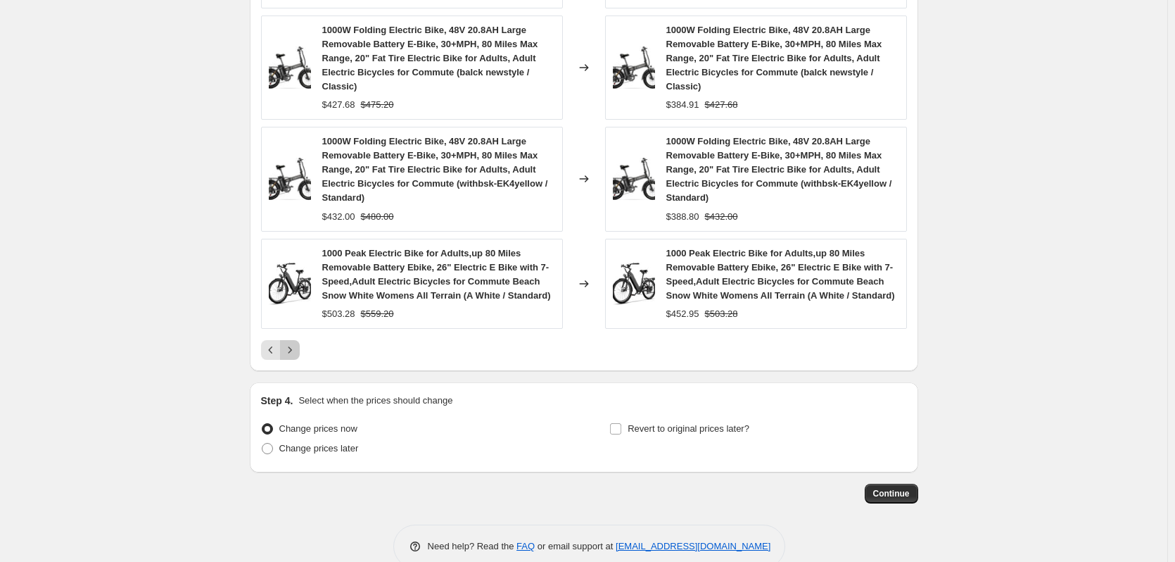
click at [294, 353] on icon "Next" at bounding box center [290, 350] width 14 height 14
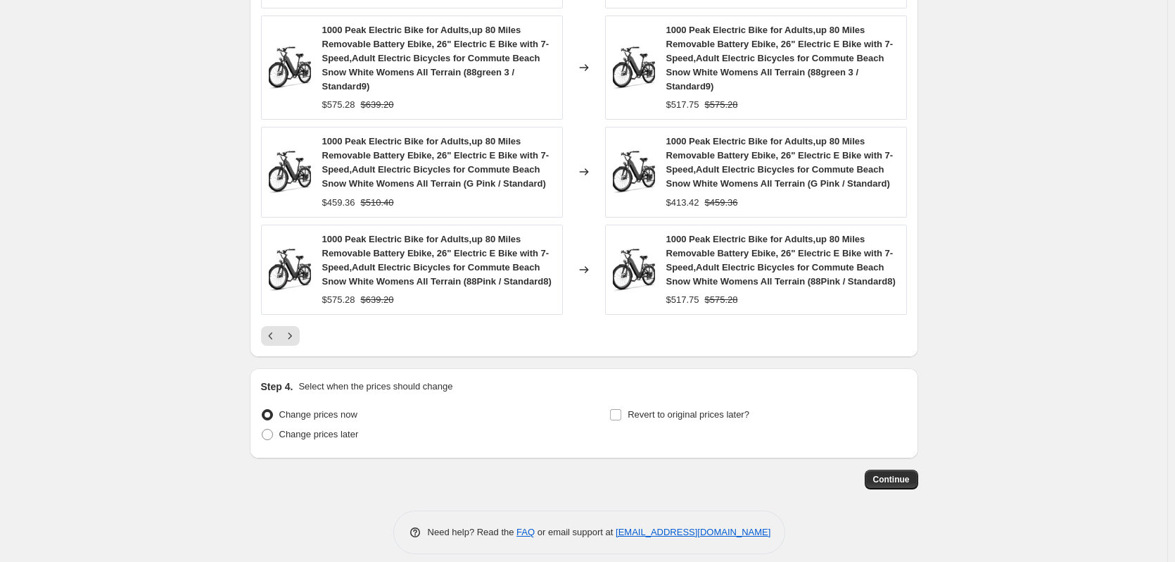
click at [294, 349] on div "PRICE CHANGE PREVIEW 236 product variants would be affected by this price chang…" at bounding box center [584, 57] width 669 height 599
click at [294, 343] on button "Next" at bounding box center [290, 336] width 20 height 20
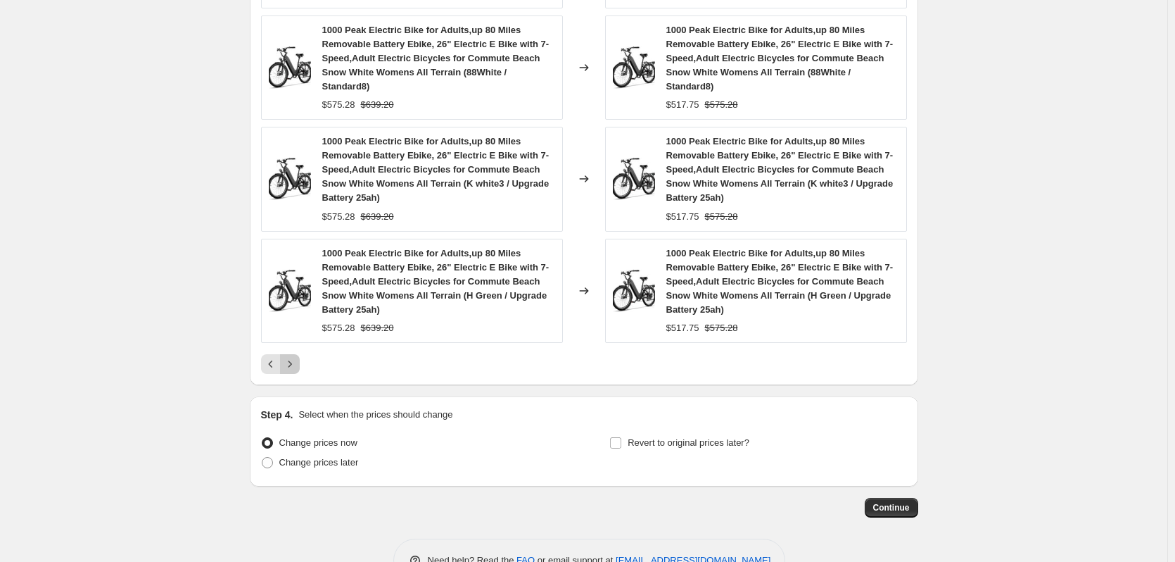
click at [291, 367] on icon "Next" at bounding box center [290, 363] width 4 height 6
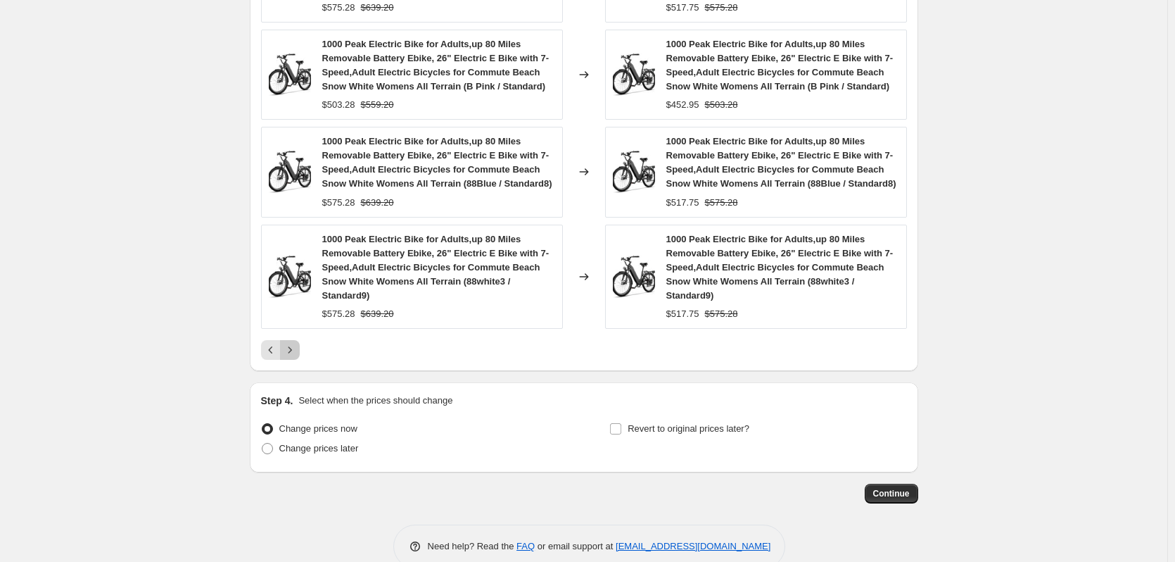
click at [296, 355] on icon "Next" at bounding box center [290, 350] width 14 height 14
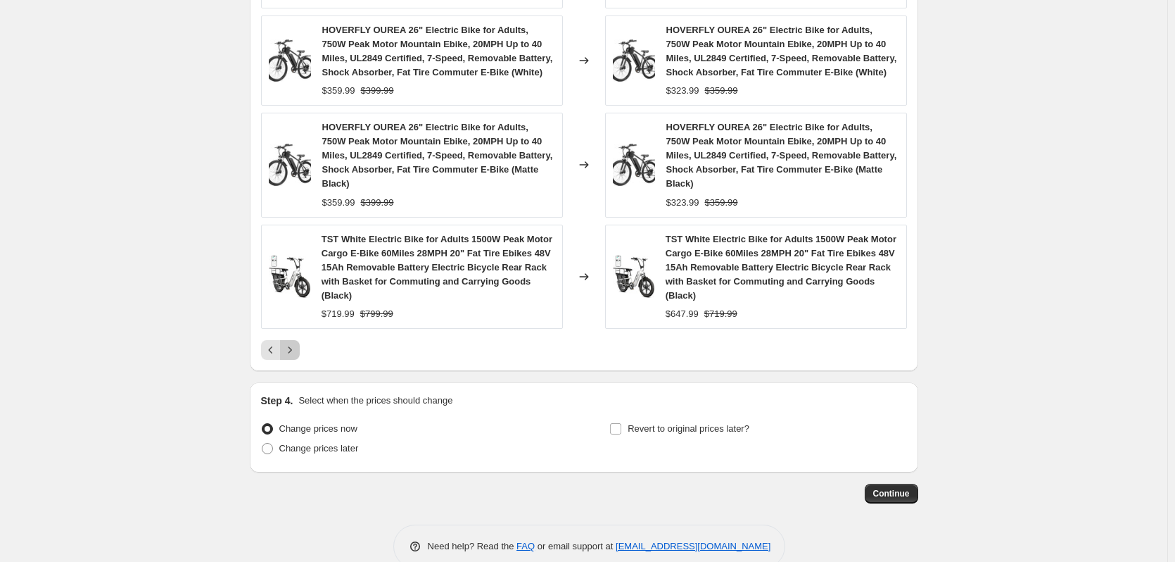
click at [291, 343] on icon "Next" at bounding box center [290, 350] width 14 height 14
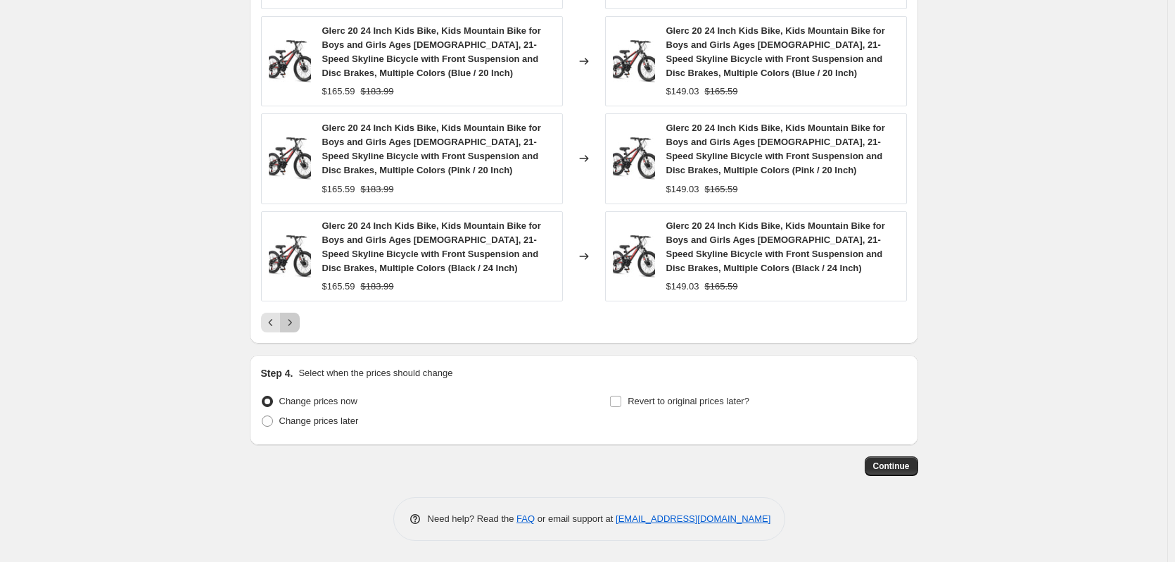
click at [297, 322] on icon "Next" at bounding box center [290, 322] width 14 height 14
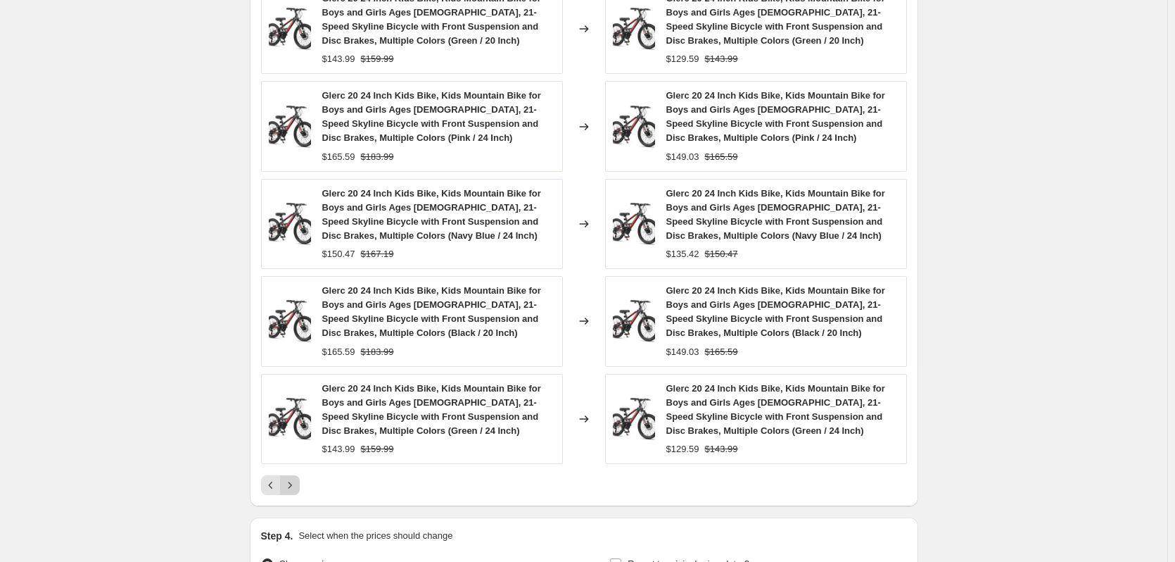
scroll to position [1168, 0]
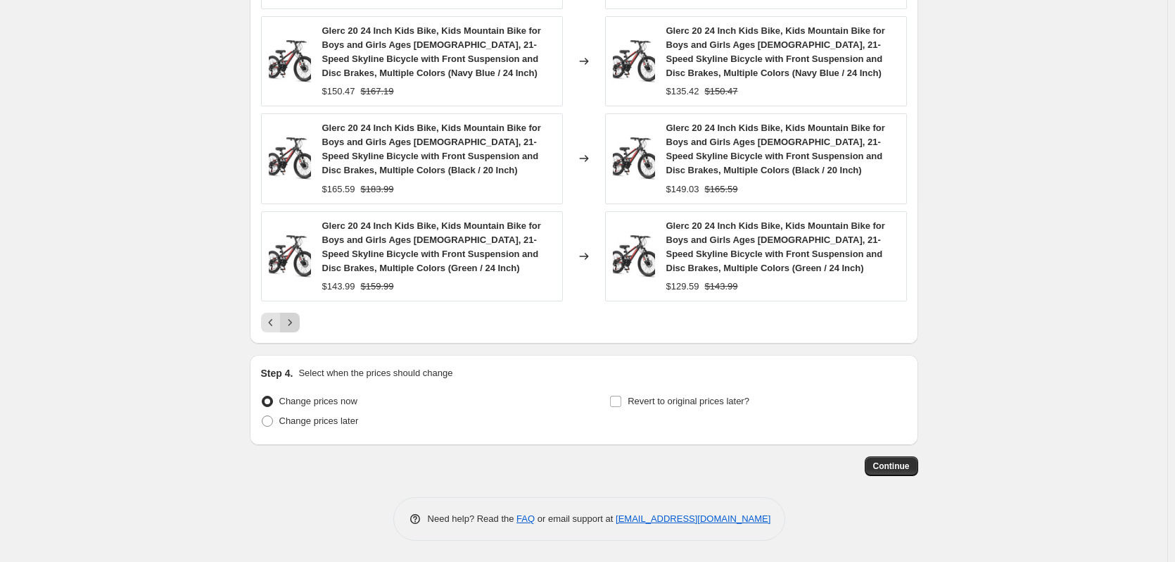
click at [297, 322] on icon "Next" at bounding box center [290, 322] width 14 height 14
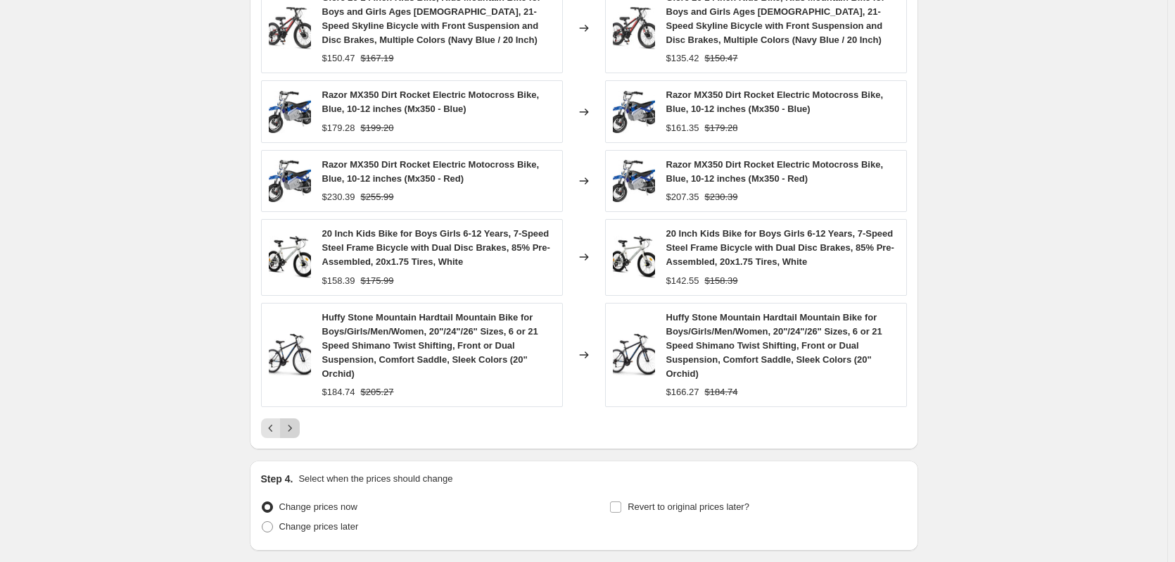
scroll to position [1041, 0]
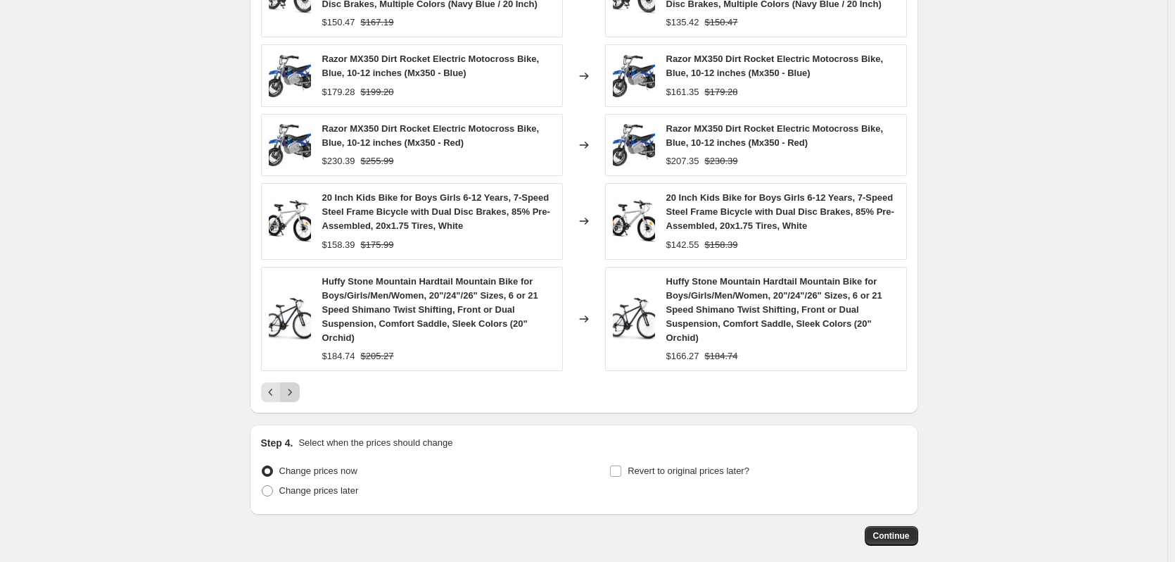
click at [291, 400] on button "Next" at bounding box center [290, 392] width 20 height 20
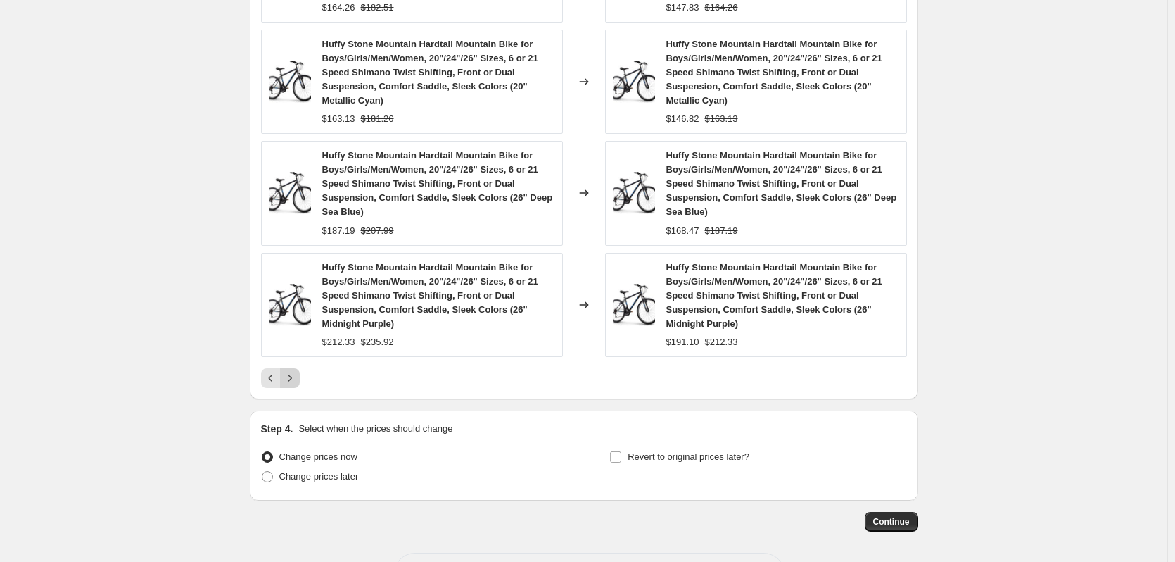
click at [295, 379] on icon "Next" at bounding box center [290, 378] width 14 height 14
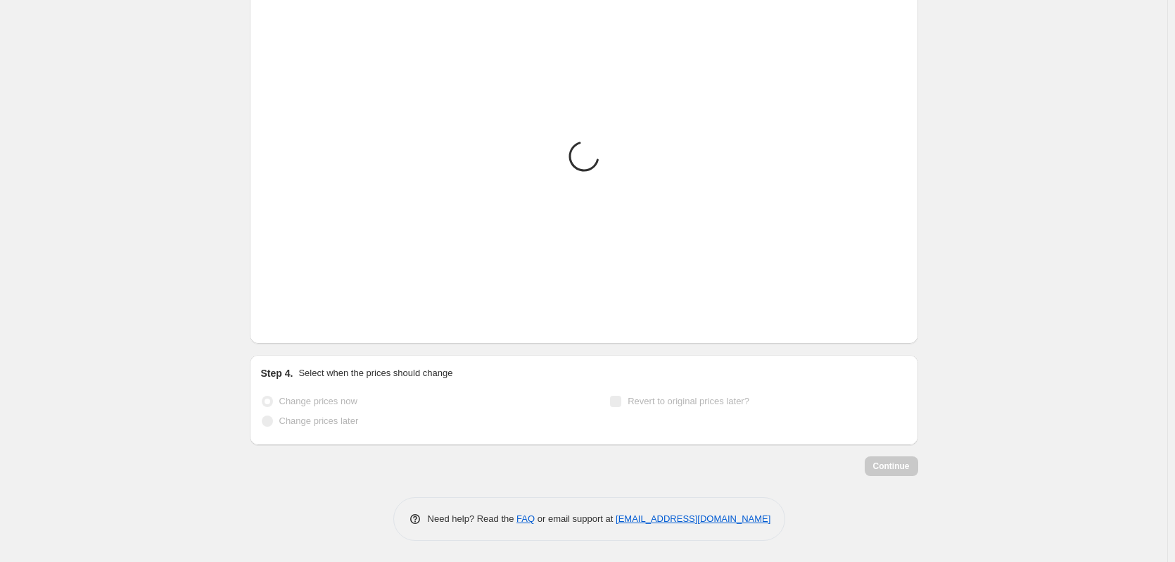
scroll to position [1182, 0]
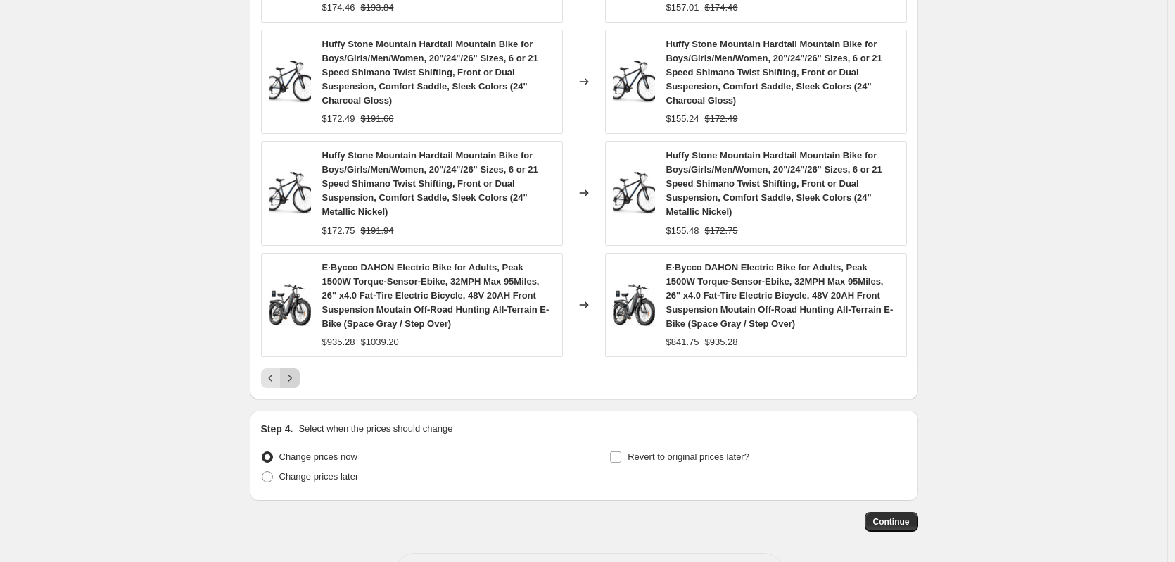
click at [295, 377] on icon "Next" at bounding box center [290, 378] width 14 height 14
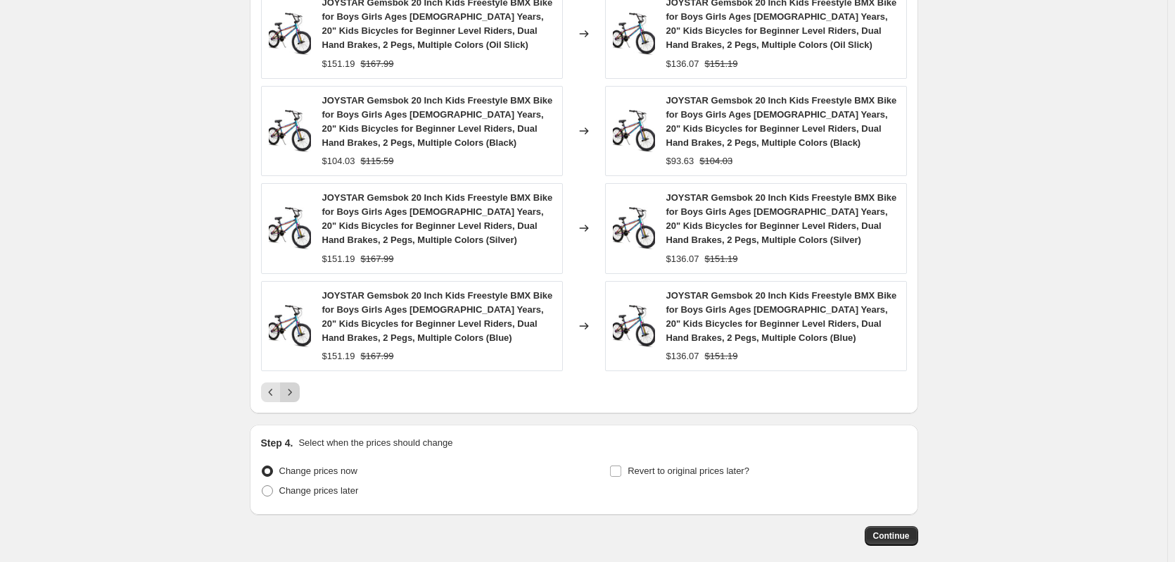
click at [289, 395] on icon "Next" at bounding box center [290, 392] width 14 height 14
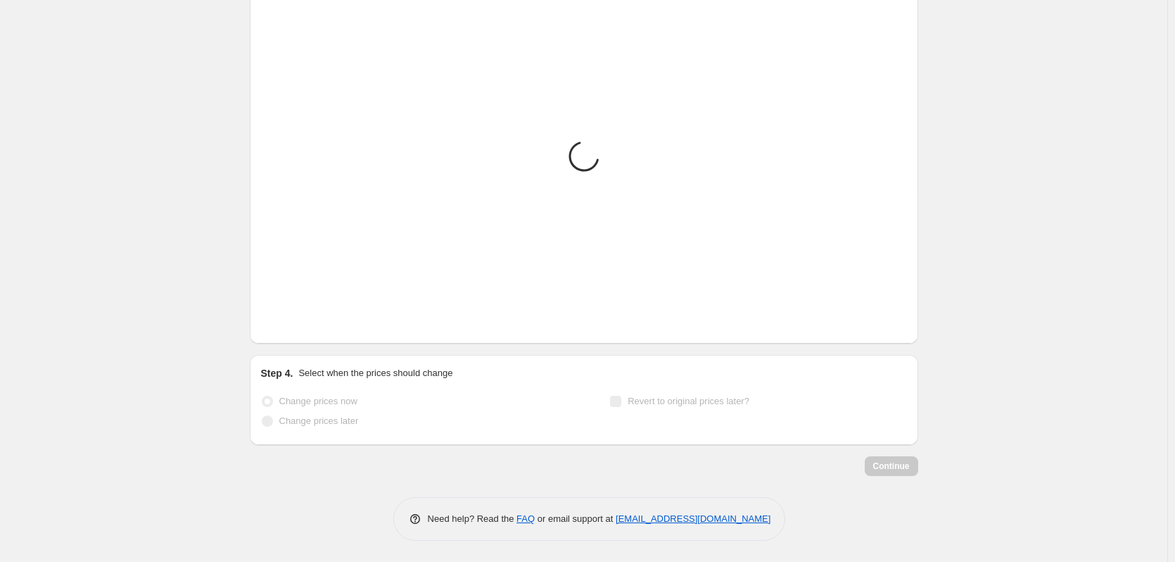
scroll to position [1111, 0]
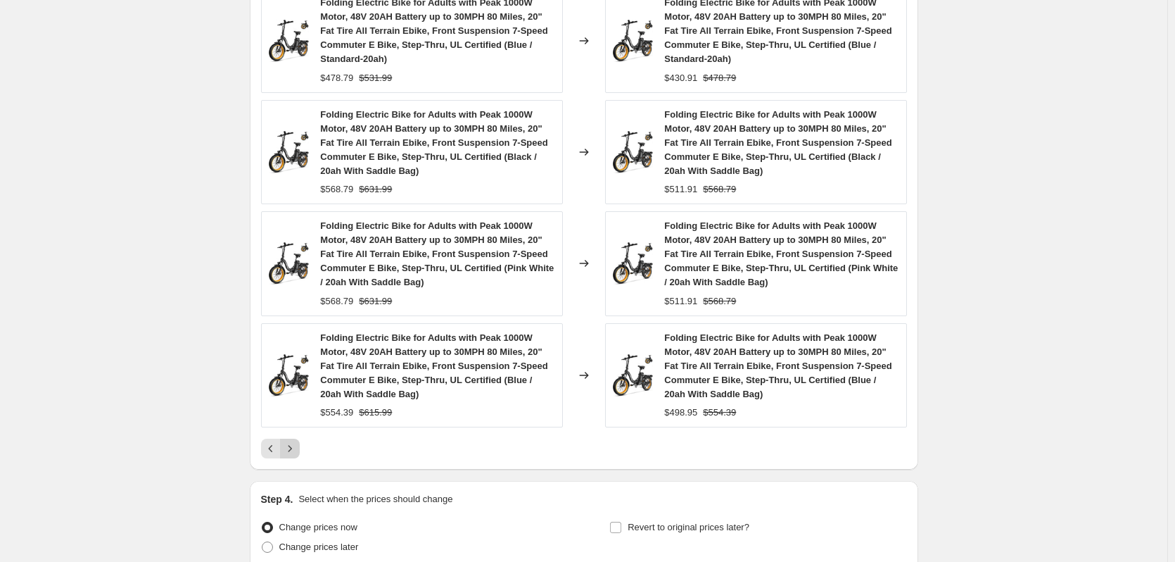
click at [294, 446] on icon "Next" at bounding box center [290, 448] width 14 height 14
click at [293, 444] on icon "Next" at bounding box center [290, 448] width 14 height 14
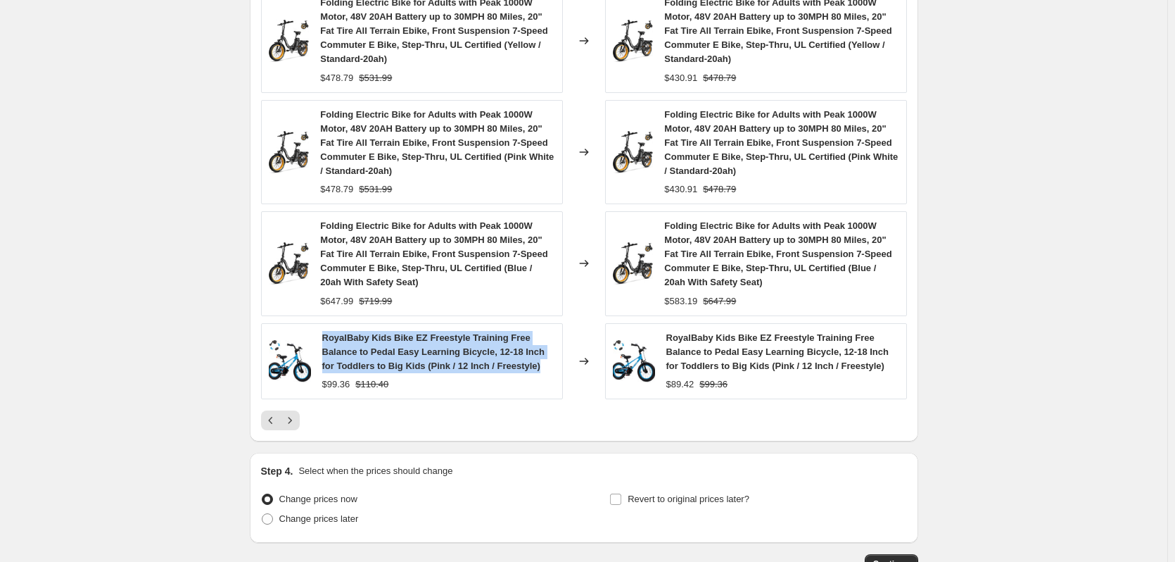
drag, startPoint x: 325, startPoint y: 339, endPoint x: 545, endPoint y: 370, distance: 221.8
click at [545, 370] on div "RoyalBaby Kids Bike EZ Freestyle Training Free Balance to Pedal Easy Learning B…" at bounding box center [438, 352] width 233 height 42
copy span "RoyalBaby Kids Bike EZ Freestyle Training Free Balance to Pedal Easy Learning B…"
click at [297, 416] on icon "Next" at bounding box center [290, 420] width 14 height 14
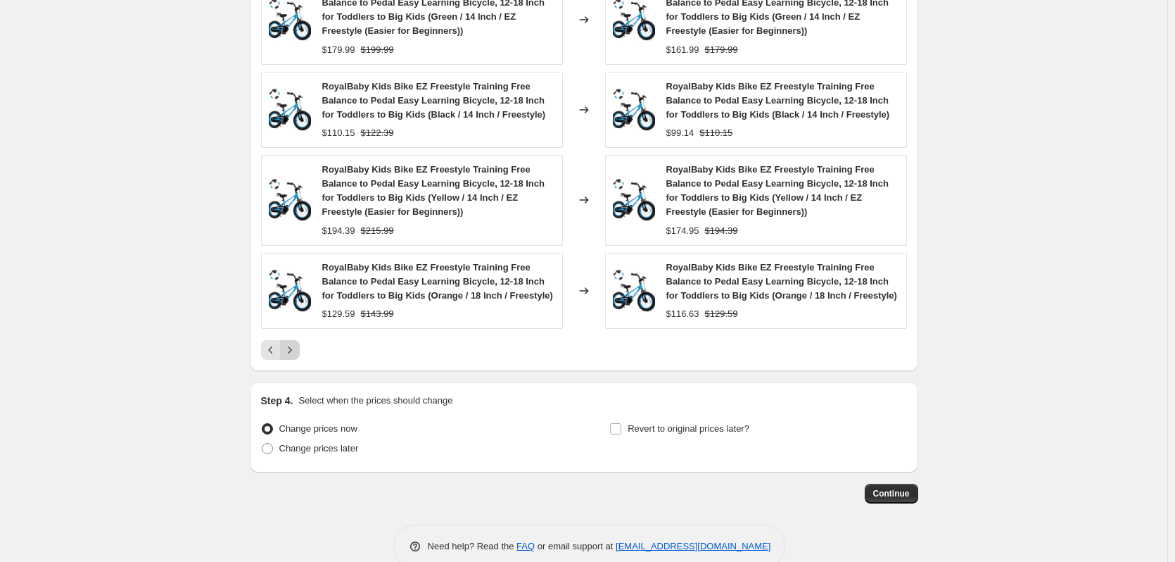
click at [297, 348] on icon "Next" at bounding box center [290, 350] width 14 height 14
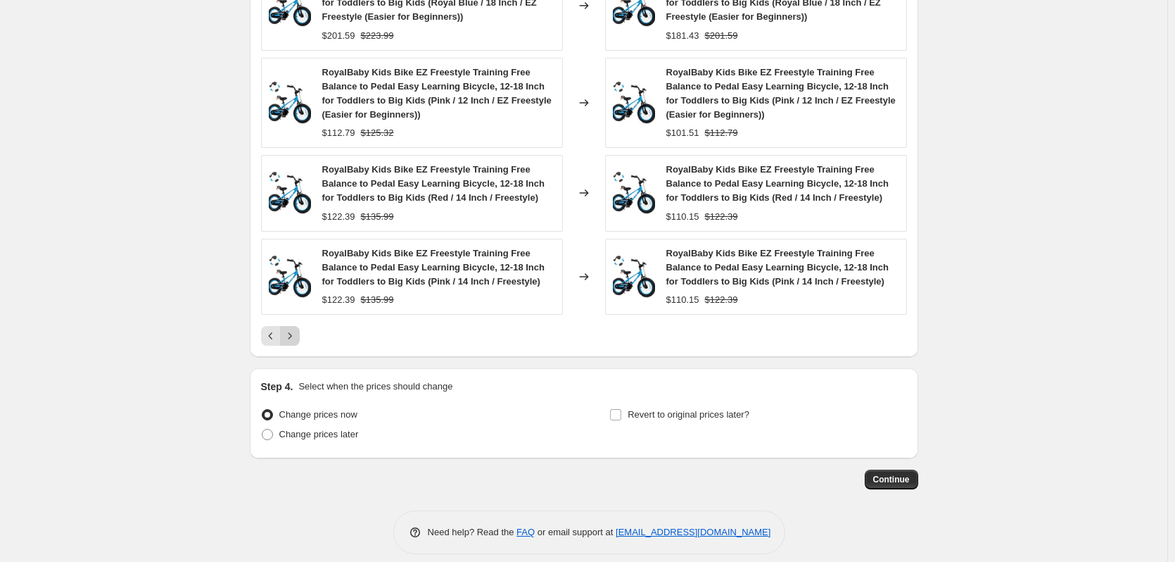
click at [297, 337] on icon "Next" at bounding box center [290, 336] width 14 height 14
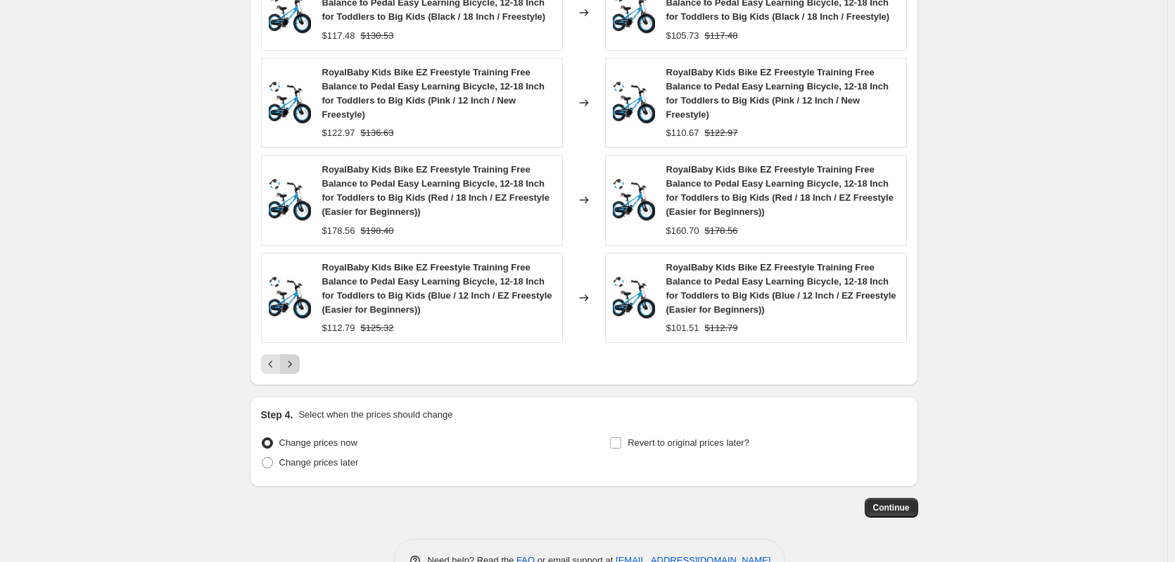
click at [292, 357] on icon "Next" at bounding box center [290, 364] width 14 height 14
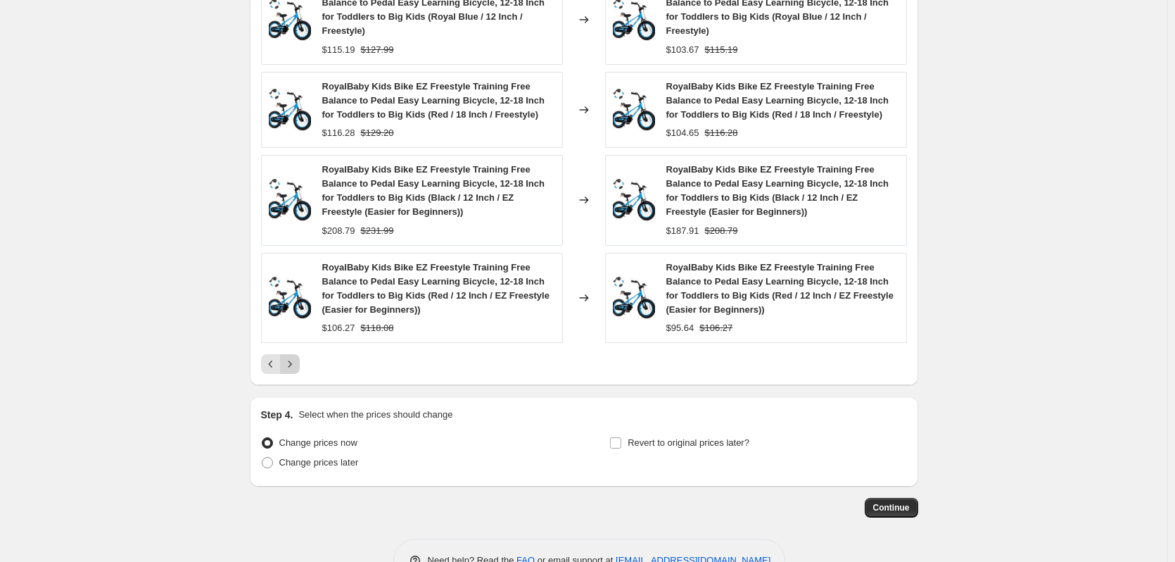
click at [292, 357] on icon "Next" at bounding box center [290, 364] width 14 height 14
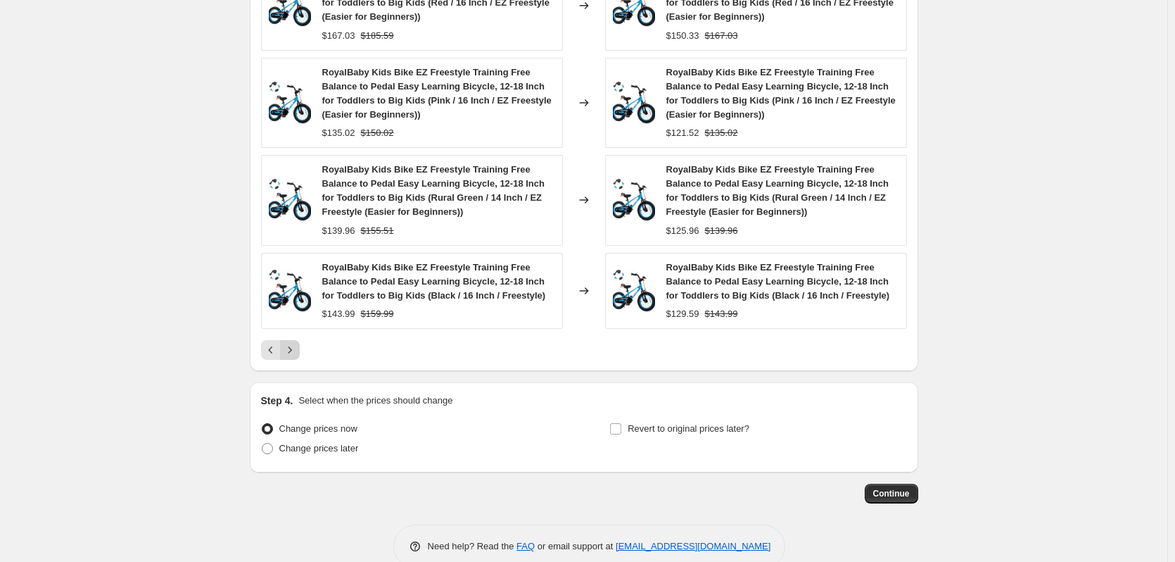
click at [292, 350] on icon "Next" at bounding box center [290, 350] width 14 height 14
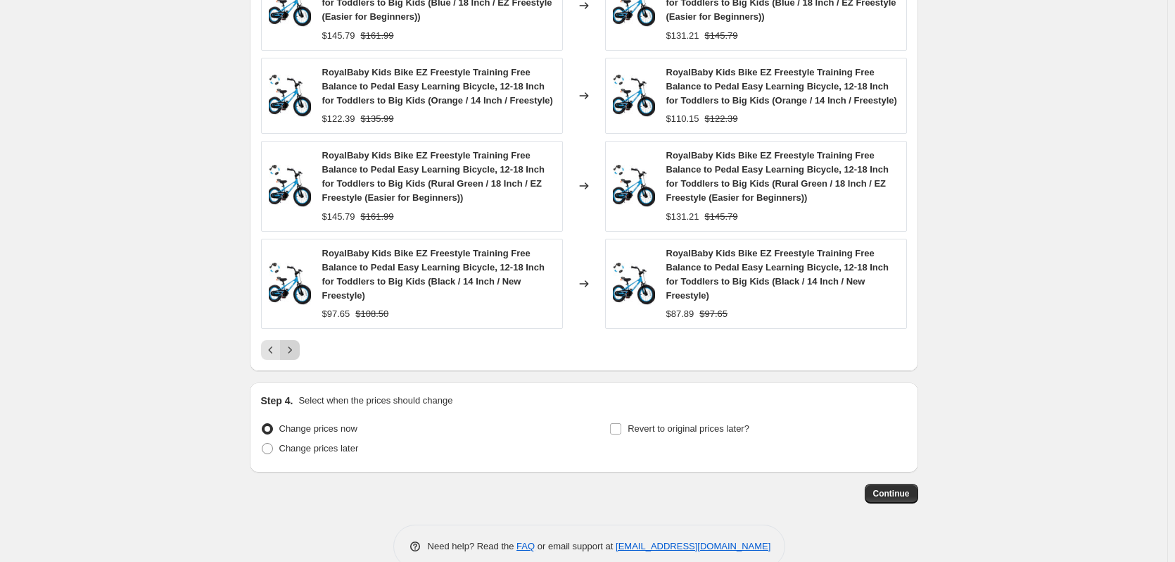
click at [292, 350] on div "PRICE CHANGE PREVIEW 236 product variants would be affected by this price chang…" at bounding box center [584, 99] width 669 height 543
click at [294, 343] on button "Next" at bounding box center [290, 350] width 20 height 20
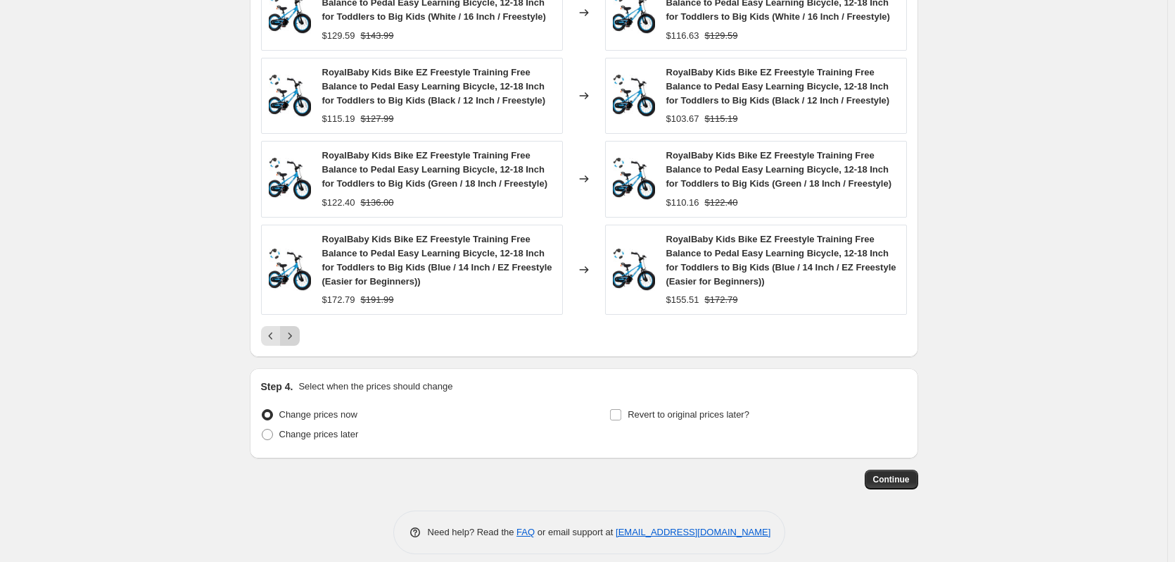
click at [295, 334] on icon "Next" at bounding box center [290, 336] width 14 height 14
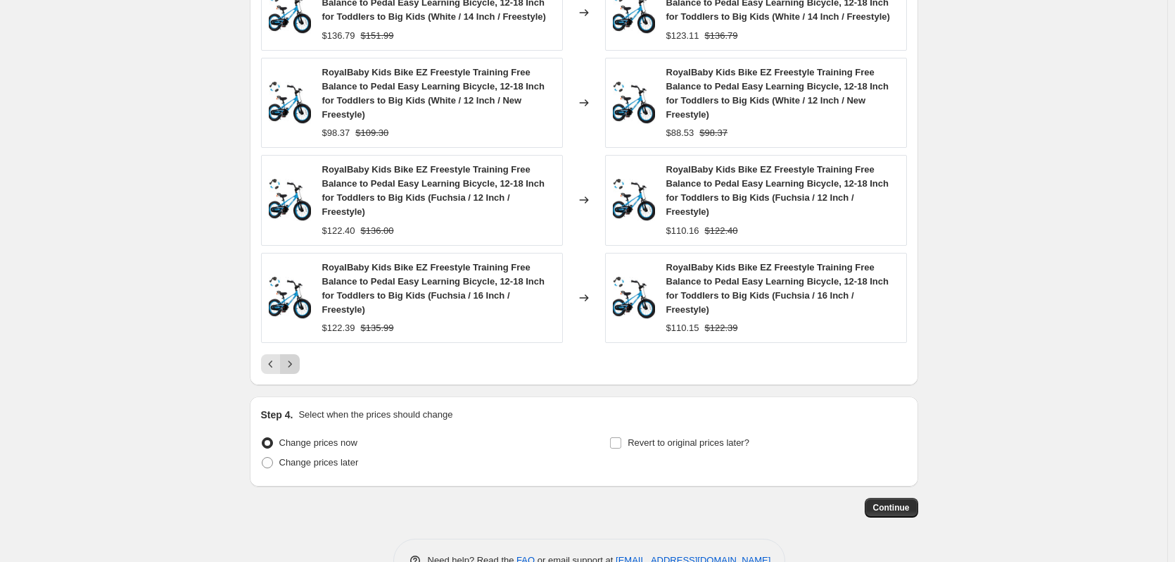
click at [296, 357] on icon "Next" at bounding box center [290, 364] width 14 height 14
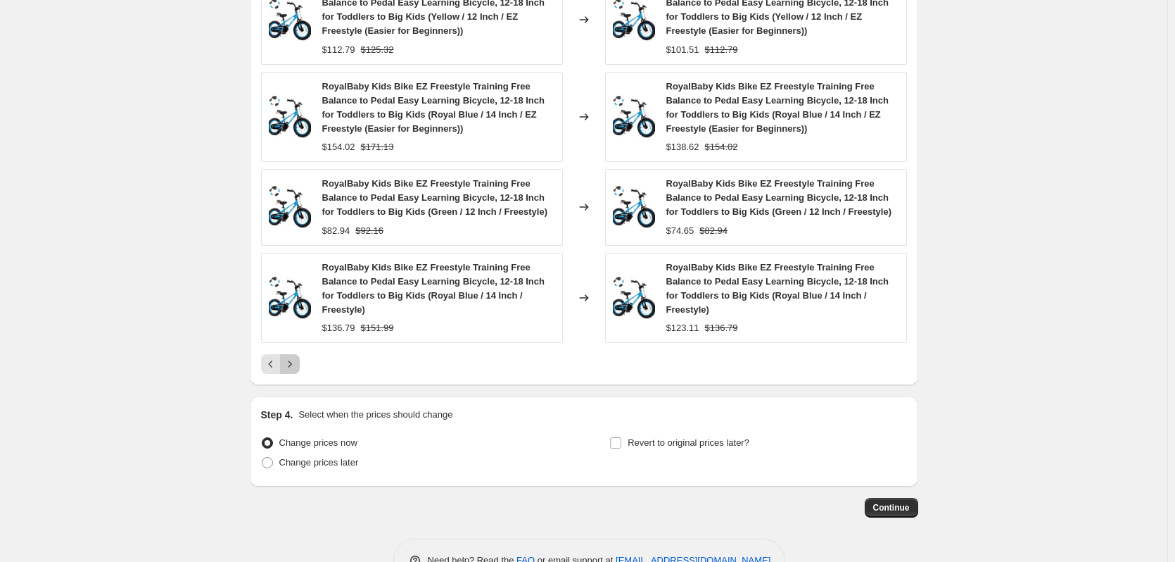
click at [294, 357] on icon "Next" at bounding box center [290, 364] width 14 height 14
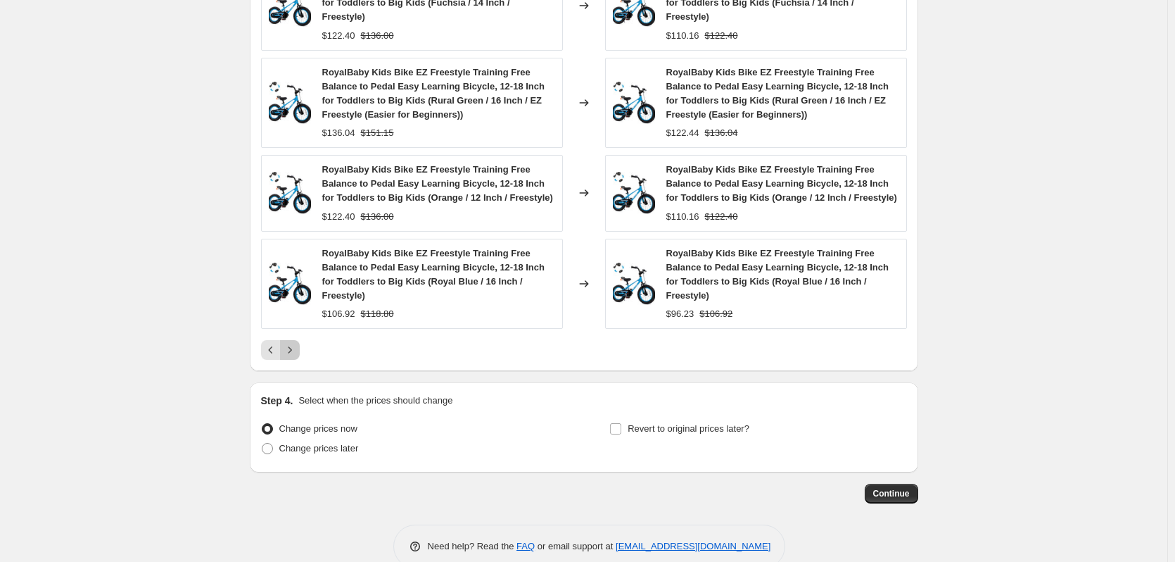
click at [294, 340] on button "Next" at bounding box center [290, 350] width 20 height 20
click at [294, 343] on icon "Next" at bounding box center [290, 350] width 14 height 14
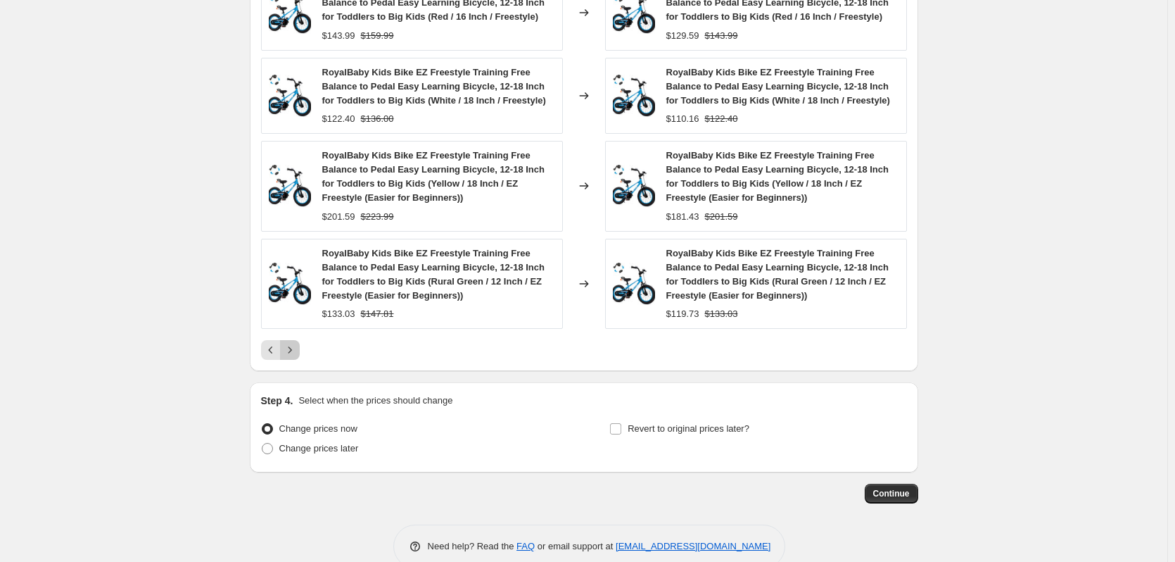
click at [293, 344] on icon "Next" at bounding box center [290, 350] width 14 height 14
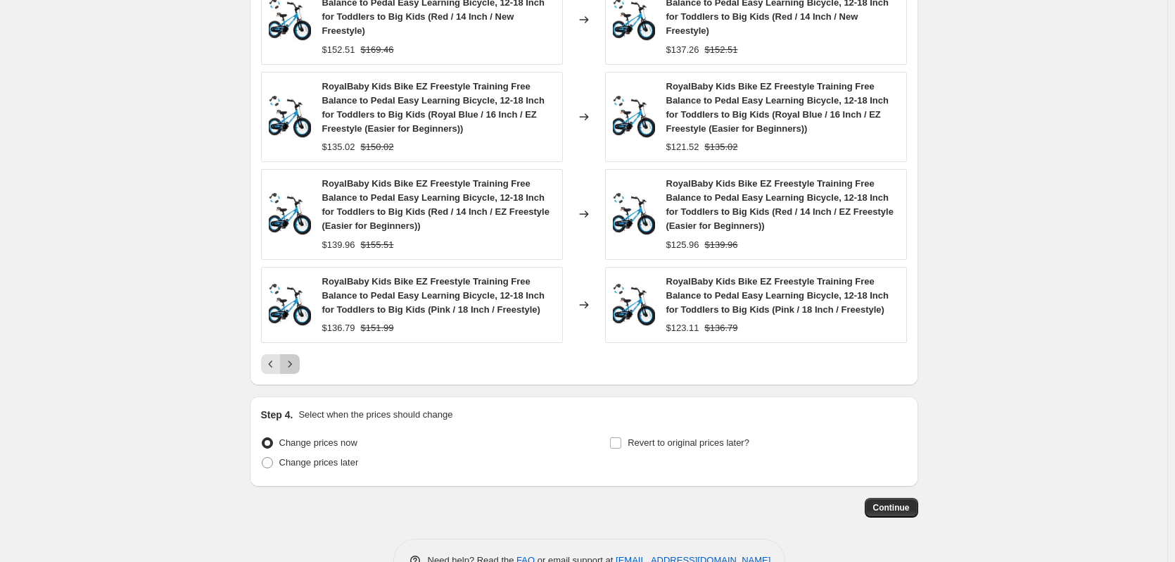
click at [291, 357] on icon "Next" at bounding box center [290, 364] width 14 height 14
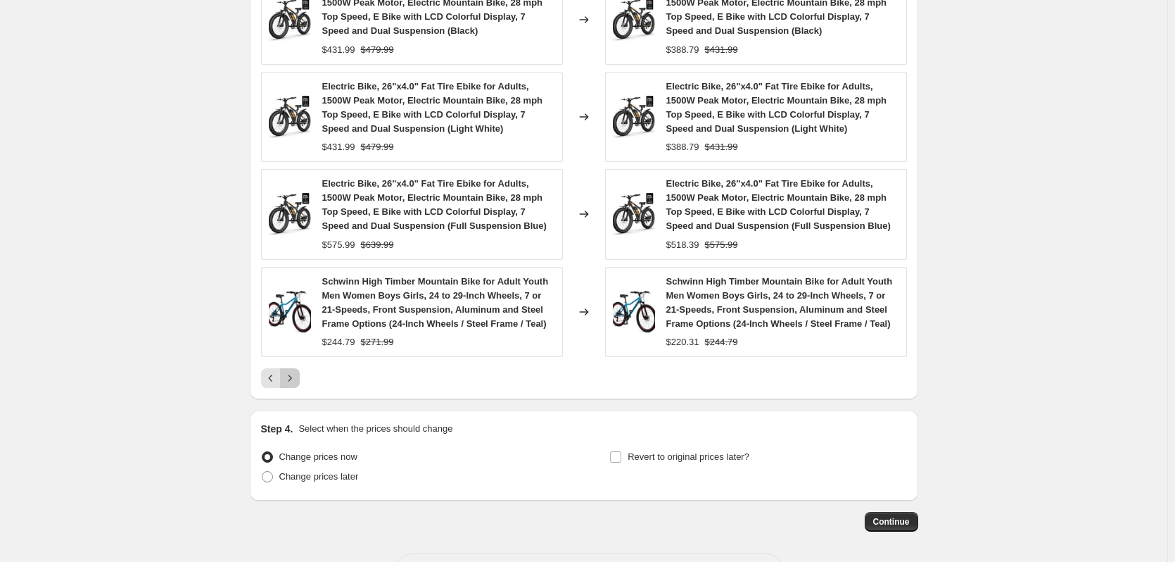
click at [289, 370] on button "Next" at bounding box center [290, 378] width 20 height 20
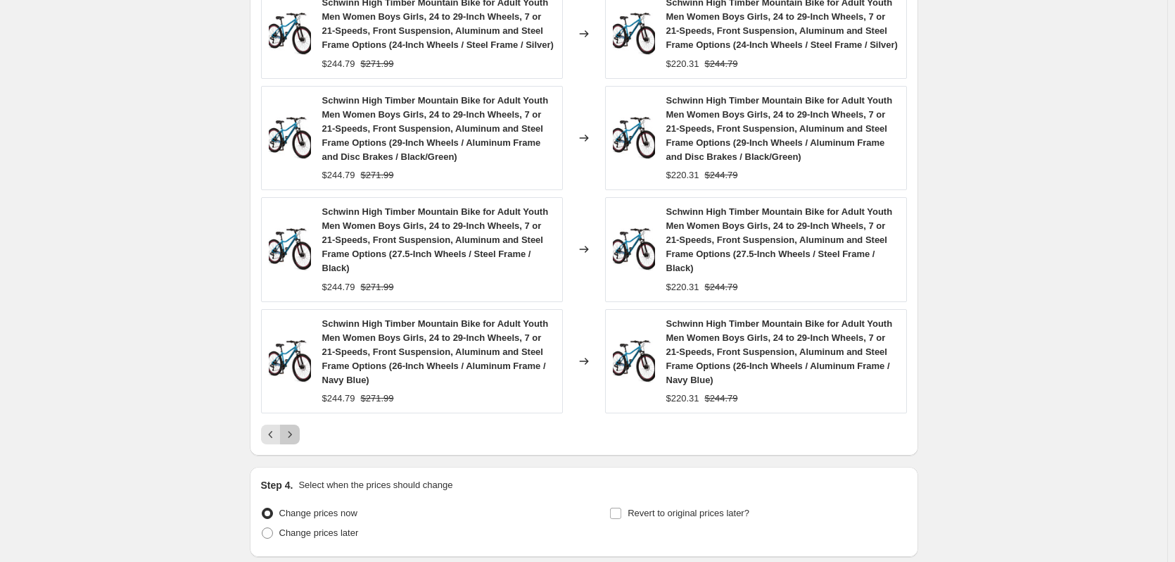
click at [294, 433] on icon "Next" at bounding box center [290, 434] width 14 height 14
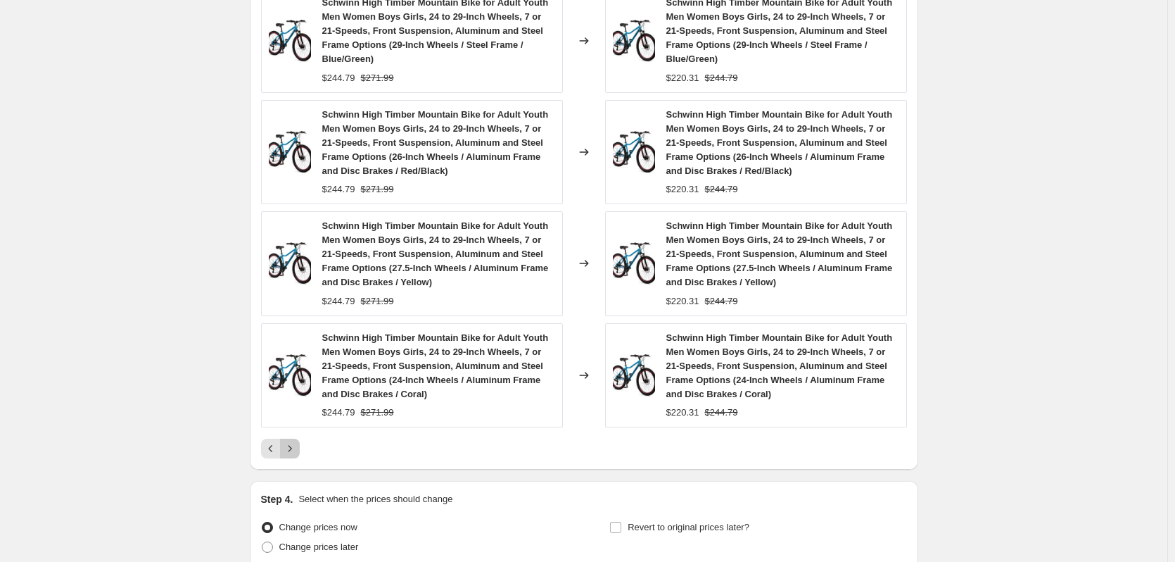
click at [291, 448] on icon "Next" at bounding box center [290, 448] width 14 height 14
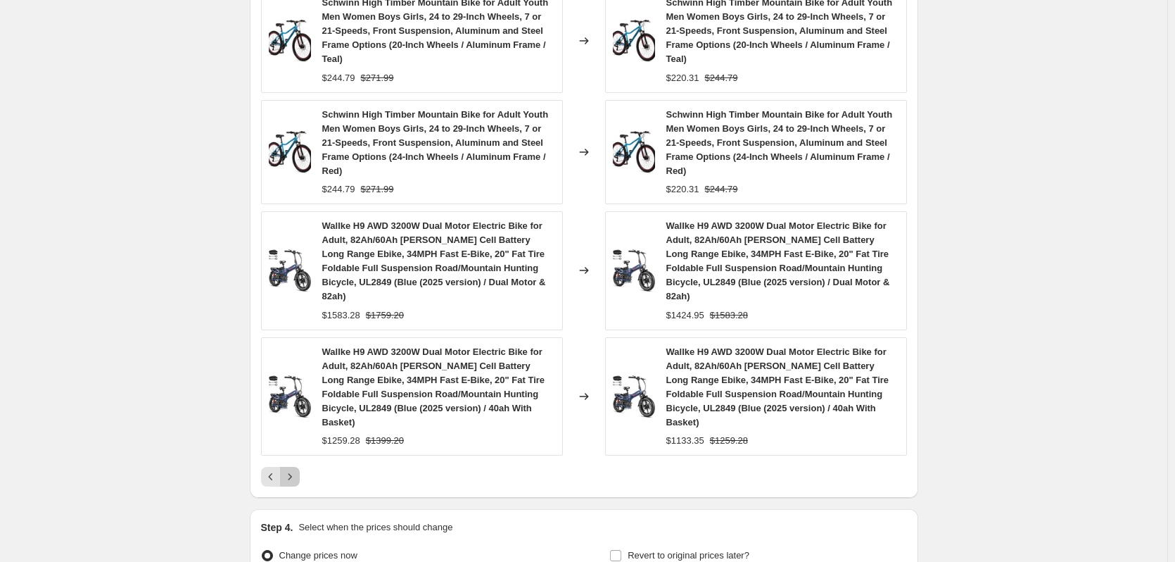
click at [297, 469] on icon "Next" at bounding box center [290, 476] width 14 height 14
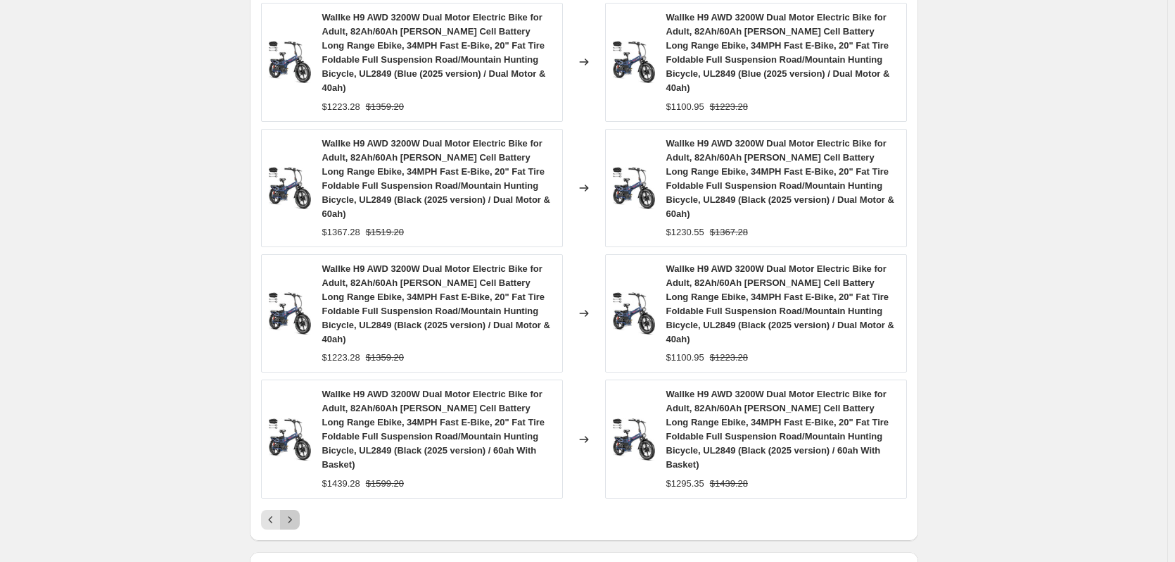
click at [297, 512] on icon "Next" at bounding box center [290, 519] width 14 height 14
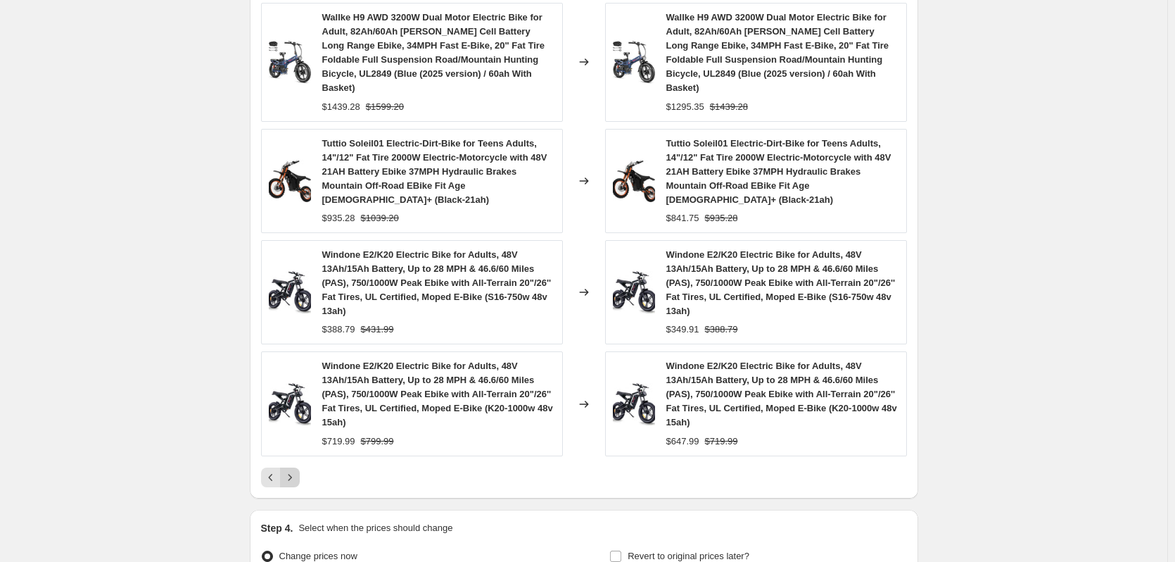
click at [291, 470] on icon "Next" at bounding box center [290, 477] width 14 height 14
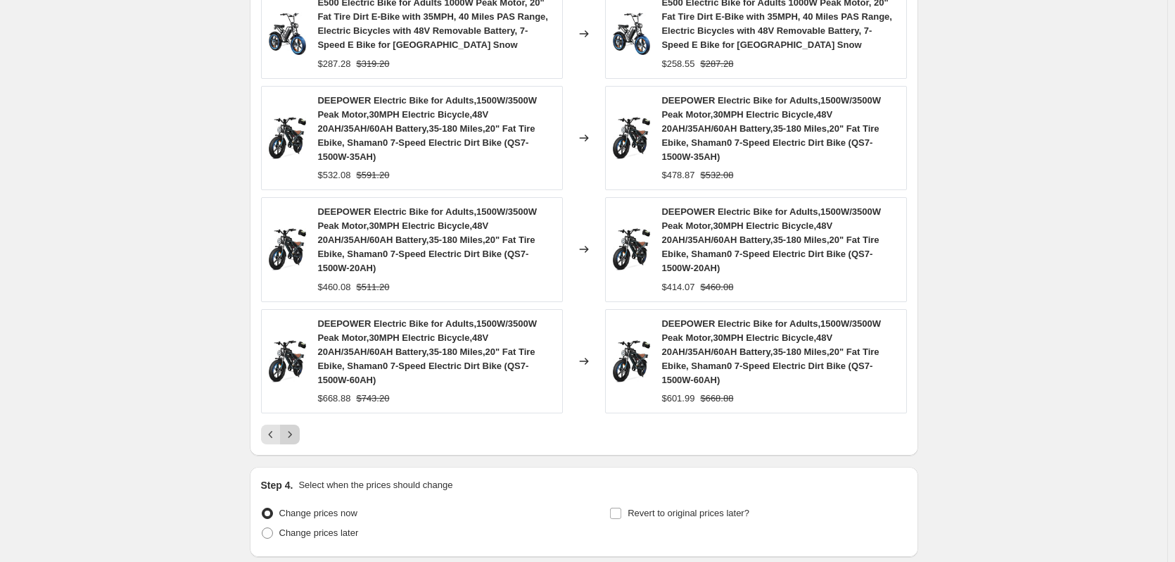
click at [297, 439] on icon "Next" at bounding box center [290, 434] width 14 height 14
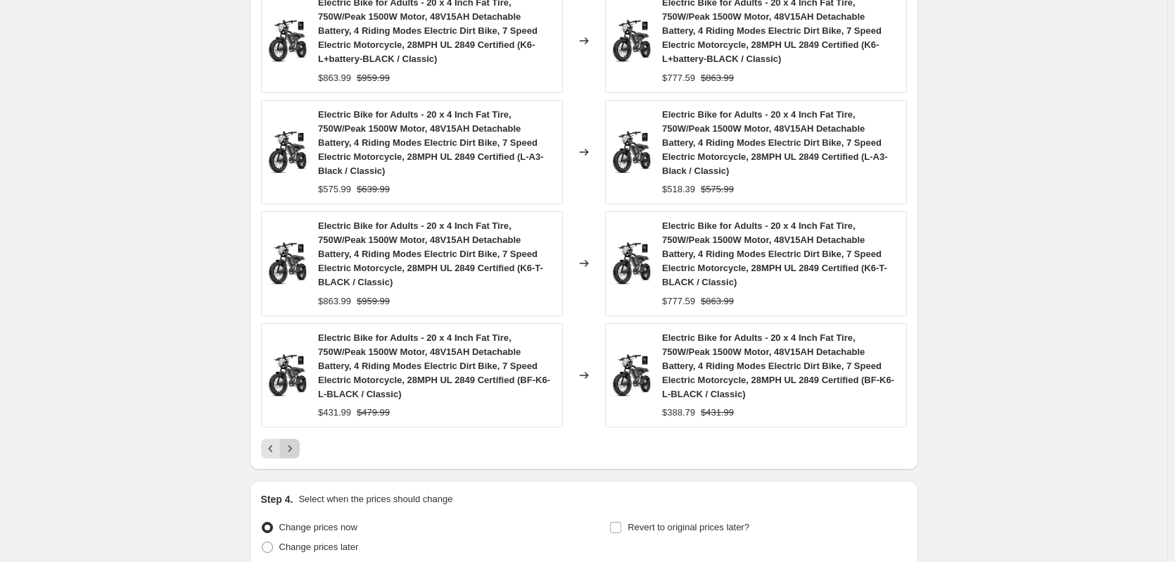
click at [292, 444] on icon "Next" at bounding box center [290, 448] width 14 height 14
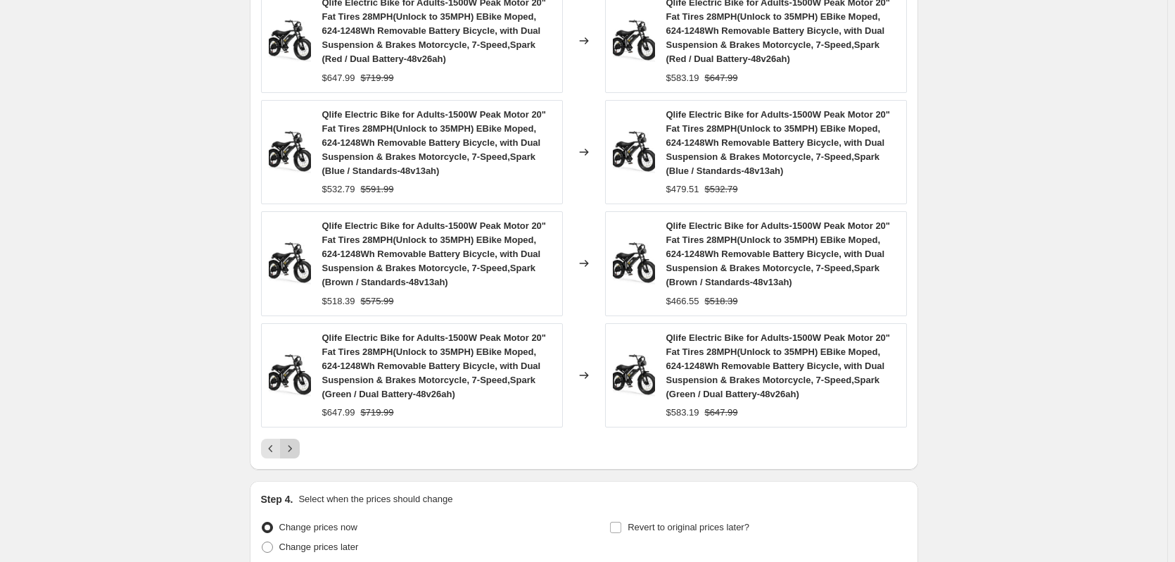
click at [292, 443] on icon "Next" at bounding box center [290, 448] width 14 height 14
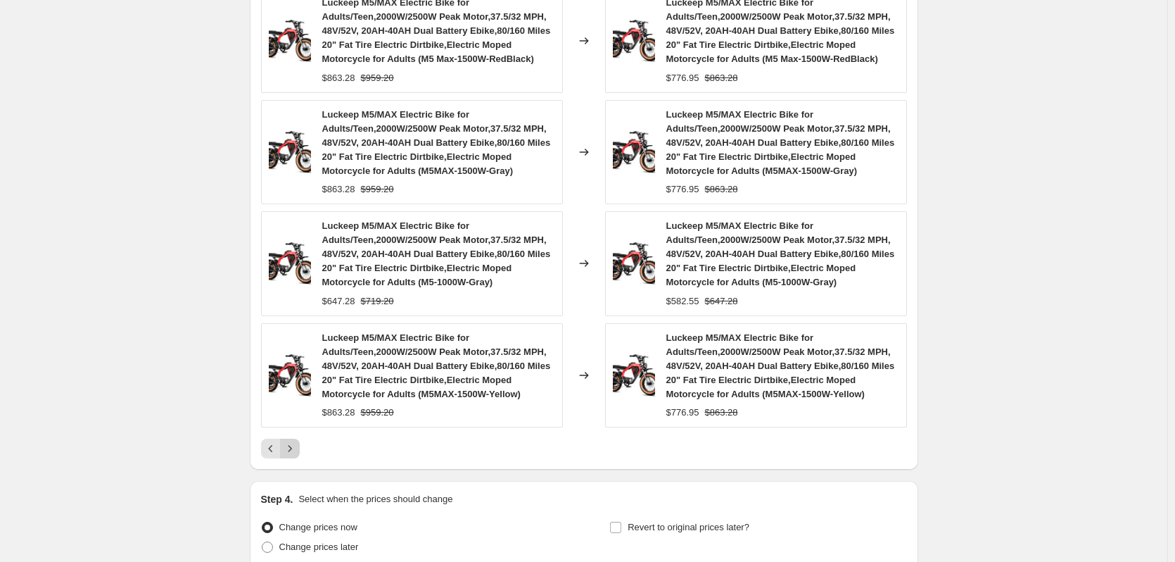
click at [292, 443] on icon "Next" at bounding box center [290, 448] width 14 height 14
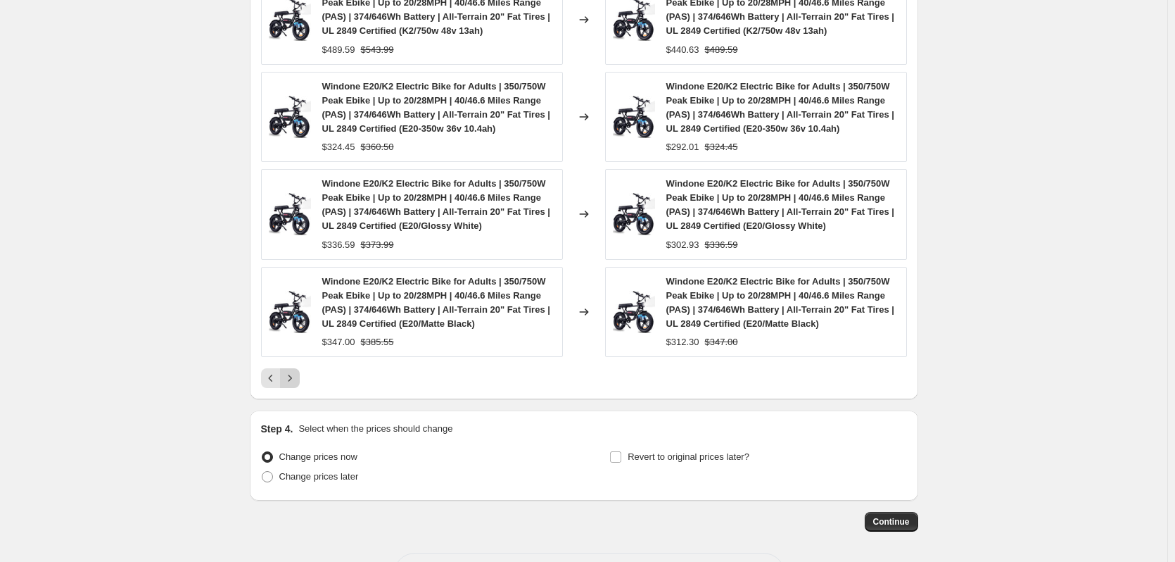
click at [290, 382] on icon "Next" at bounding box center [290, 378] width 14 height 14
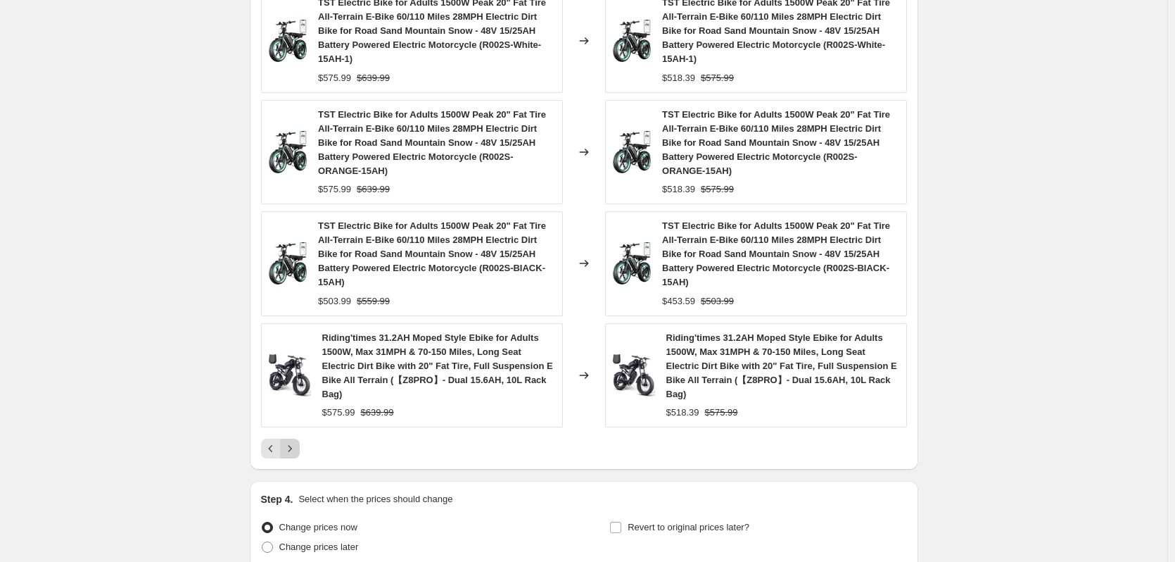
click at [293, 454] on icon "Next" at bounding box center [290, 448] width 14 height 14
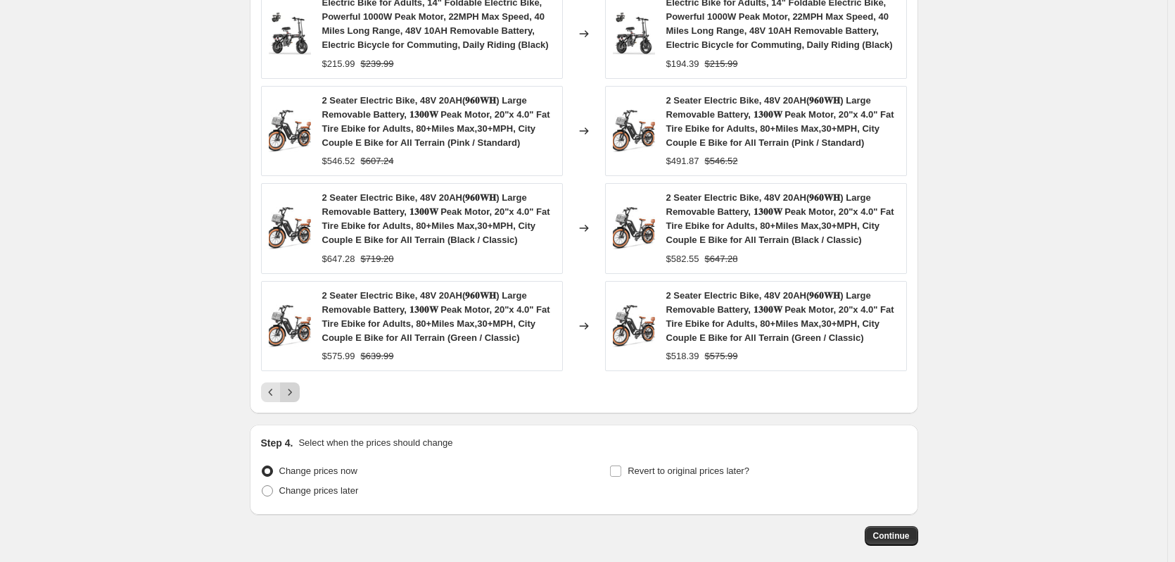
click at [291, 396] on icon "Next" at bounding box center [290, 392] width 14 height 14
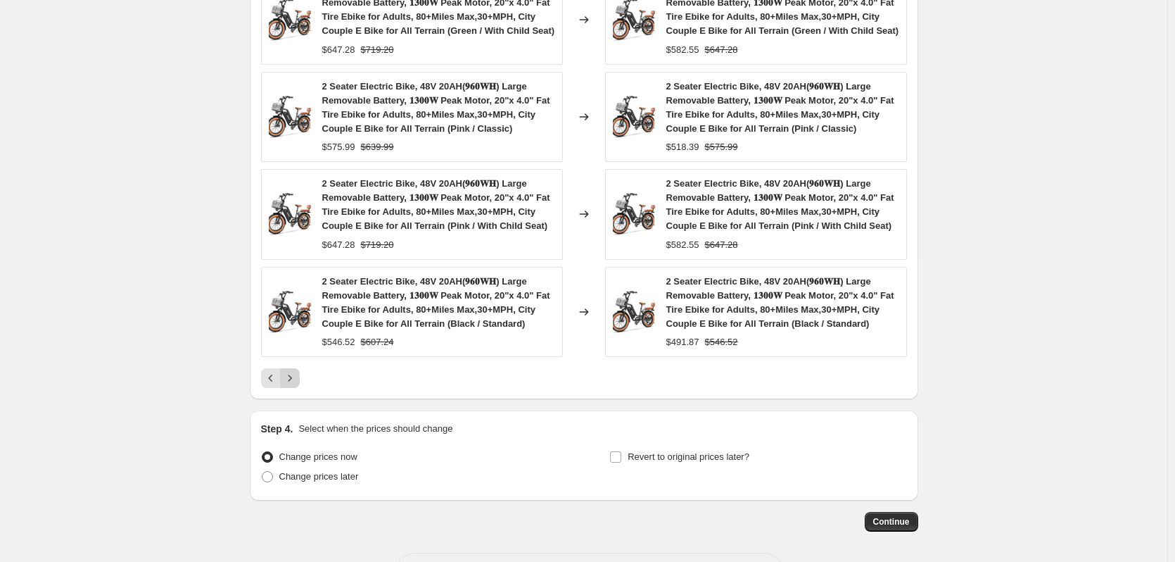
click at [291, 384] on icon "Next" at bounding box center [290, 378] width 14 height 14
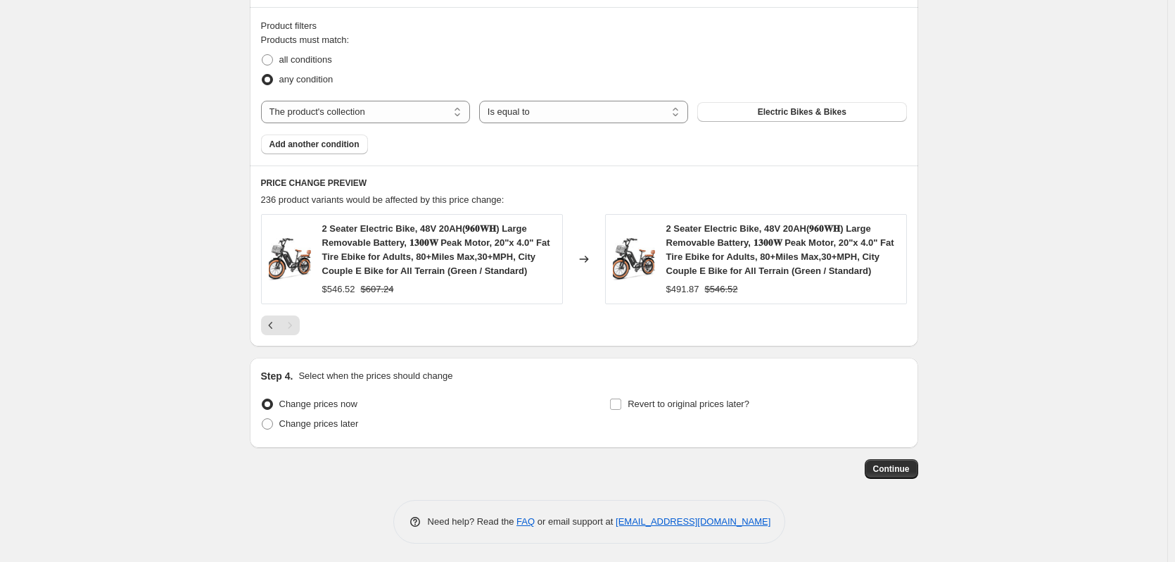
scroll to position [778, 0]
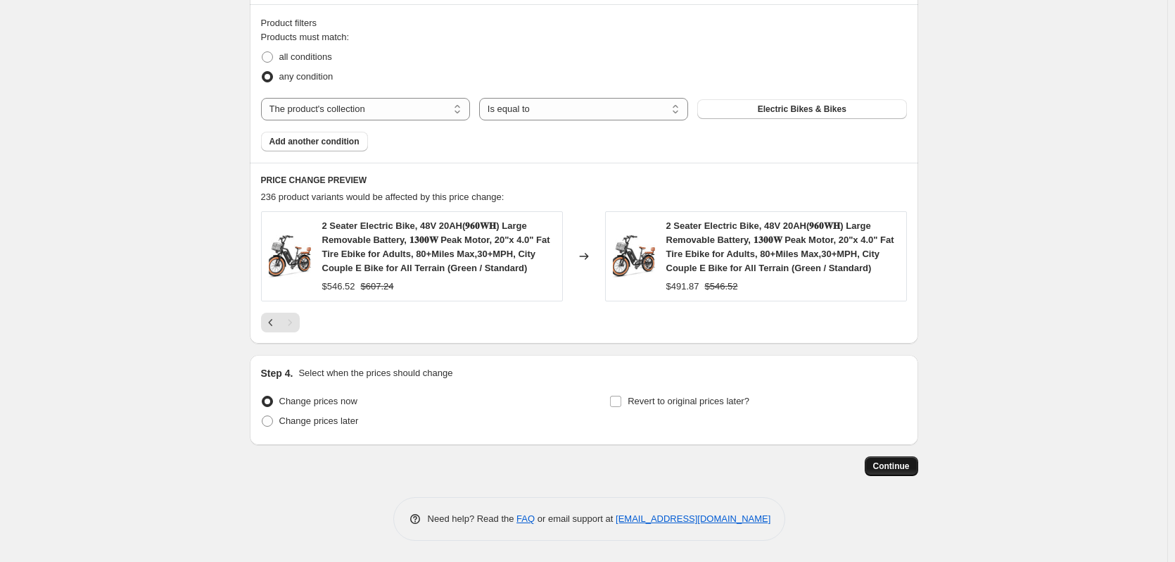
click at [898, 468] on span "Continue" at bounding box center [892, 465] width 37 height 11
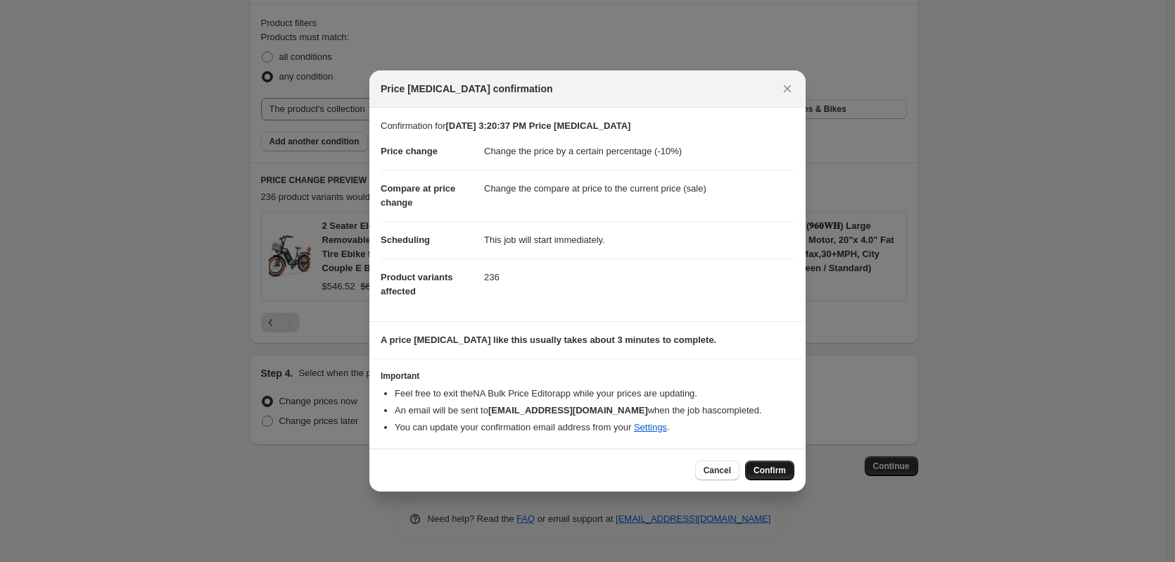
click at [769, 469] on span "Confirm" at bounding box center [770, 470] width 32 height 11
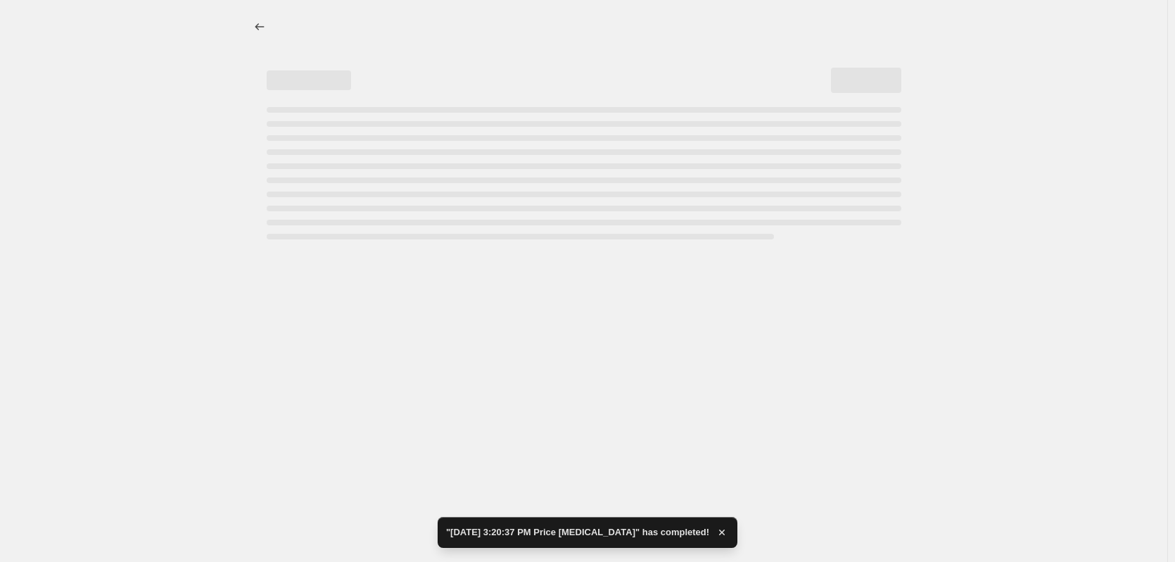
select select "percentage"
select select "collection"
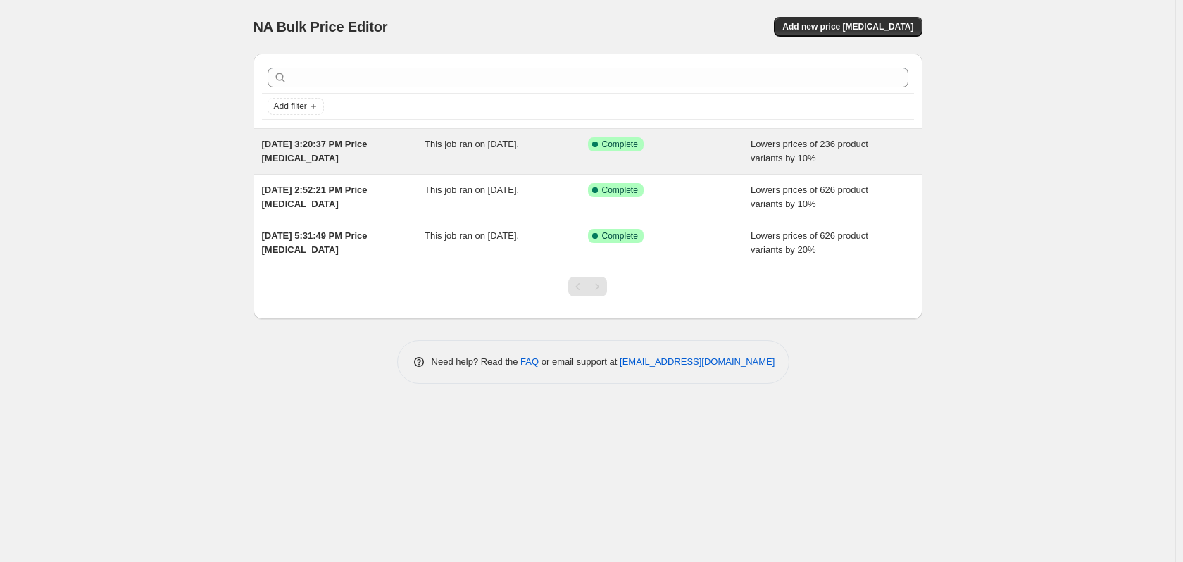
click at [611, 160] on div "Success Complete Complete" at bounding box center [669, 151] width 163 height 28
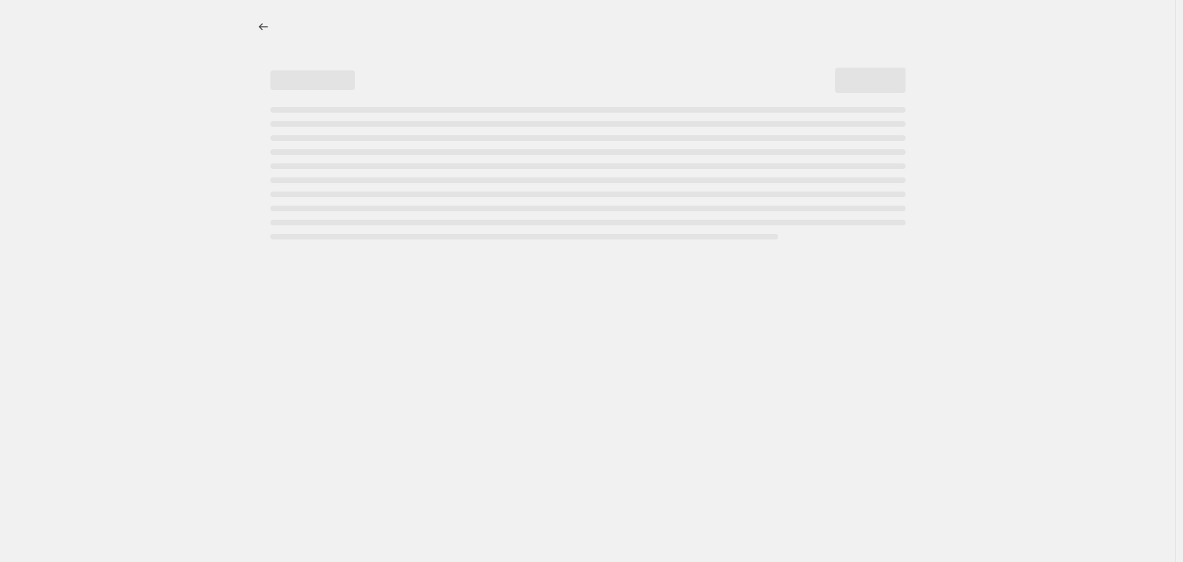
select select "percentage"
select select "collection"
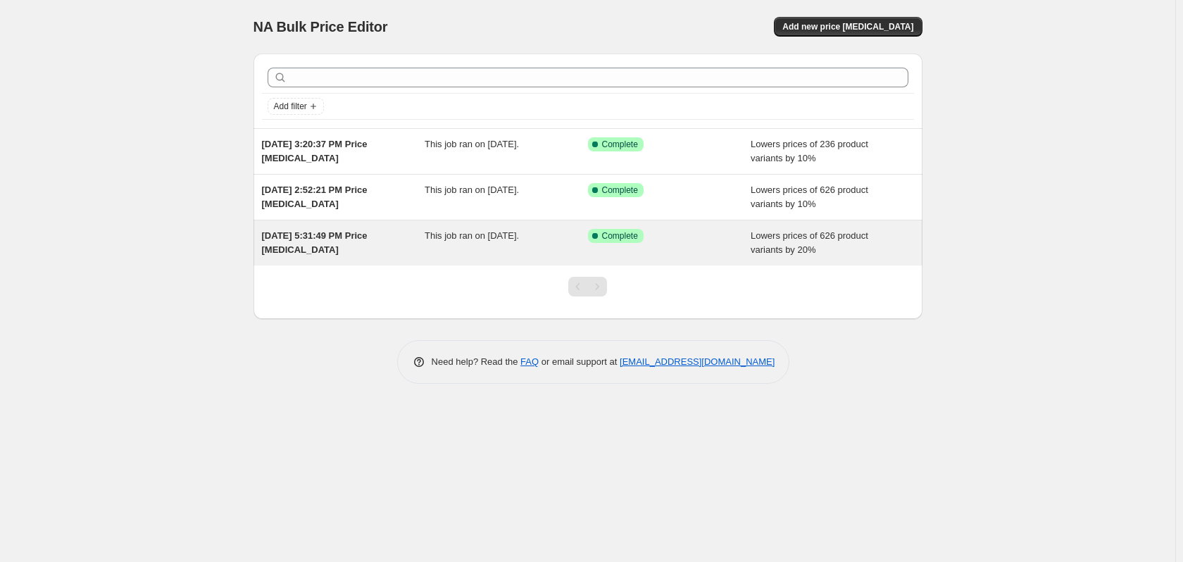
click at [439, 231] on span "This job ran on [DATE]." at bounding box center [471, 235] width 94 height 11
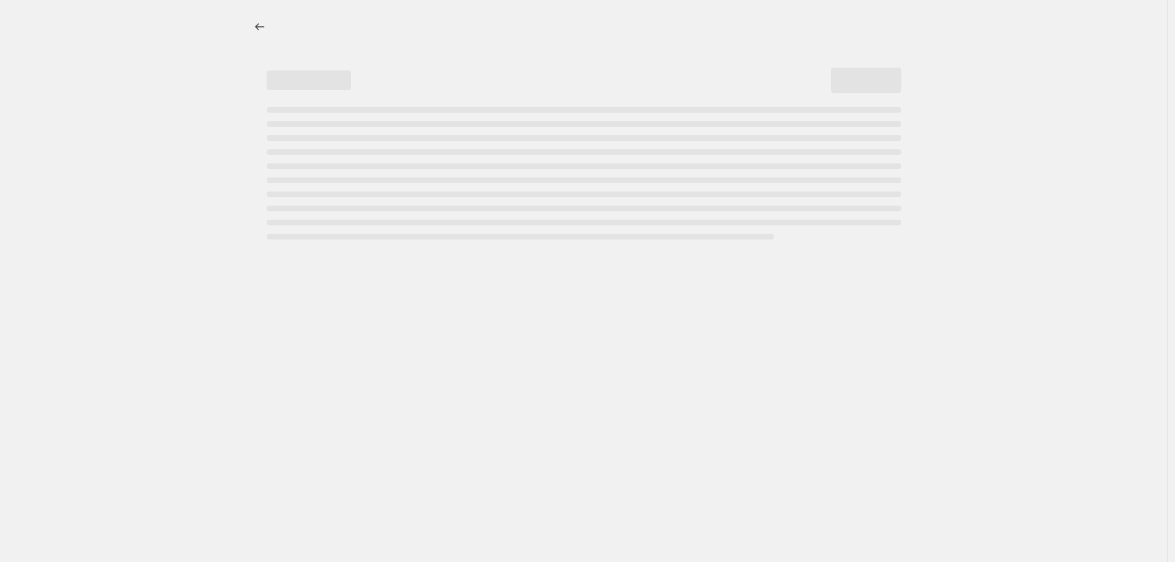
select select "percentage"
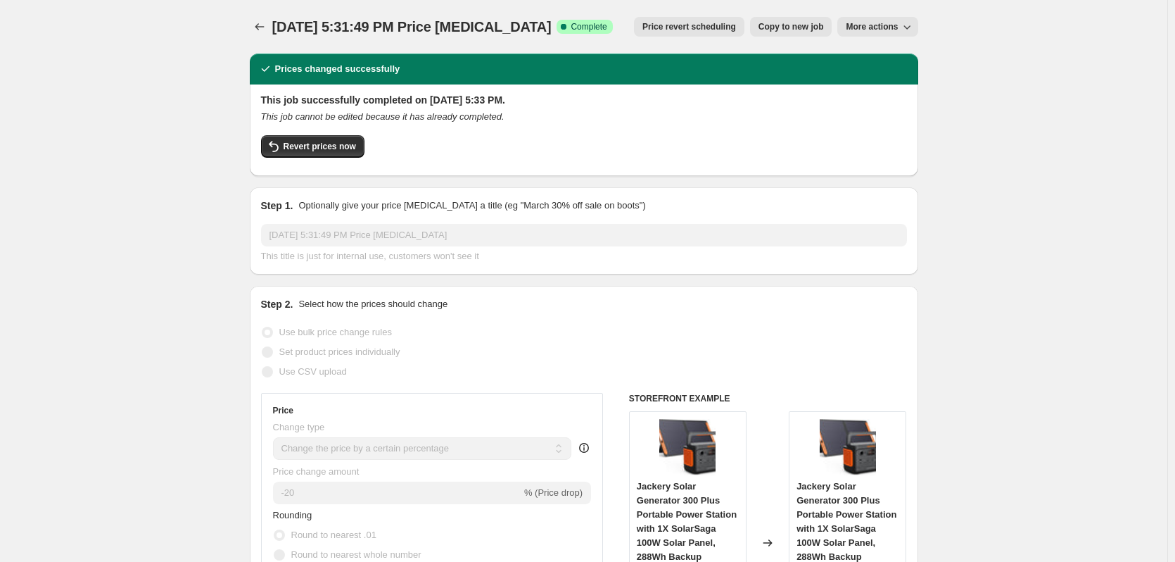
click at [895, 22] on span "More actions" at bounding box center [872, 26] width 52 height 11
click at [872, 81] on span "Delete job" at bounding box center [873, 80] width 42 height 11
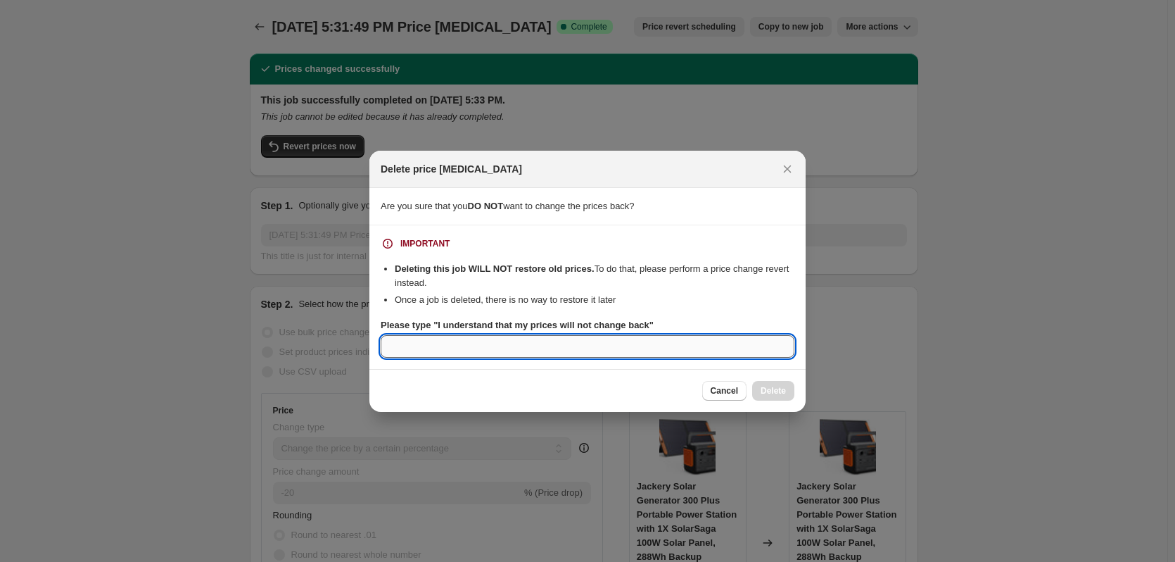
click at [633, 349] on input "Please type "I understand that my prices will not change back"" at bounding box center [588, 346] width 414 height 23
click at [795, 170] on button "Close" at bounding box center [788, 169] width 20 height 20
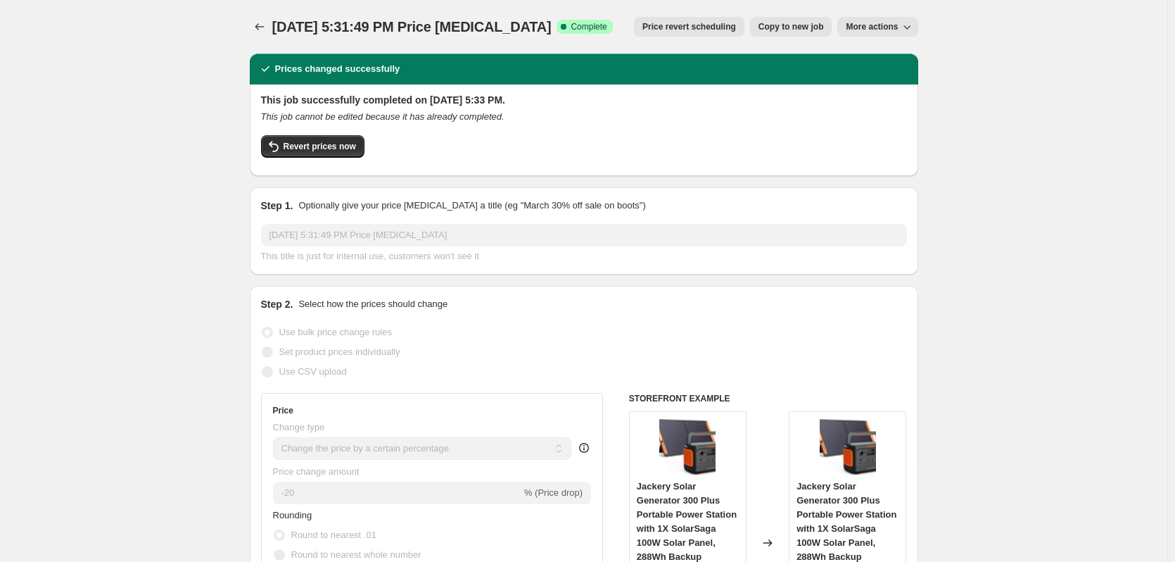
click at [801, 32] on span "Copy to new job" at bounding box center [791, 26] width 65 height 11
select select "percentage"
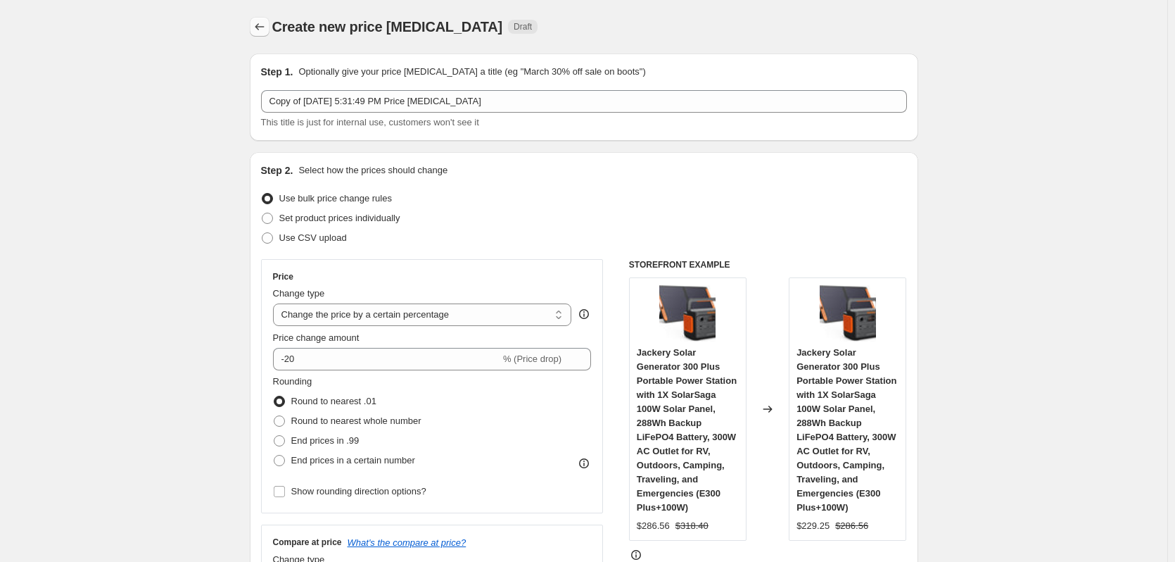
click at [260, 25] on icon "Price change jobs" at bounding box center [259, 26] width 9 height 7
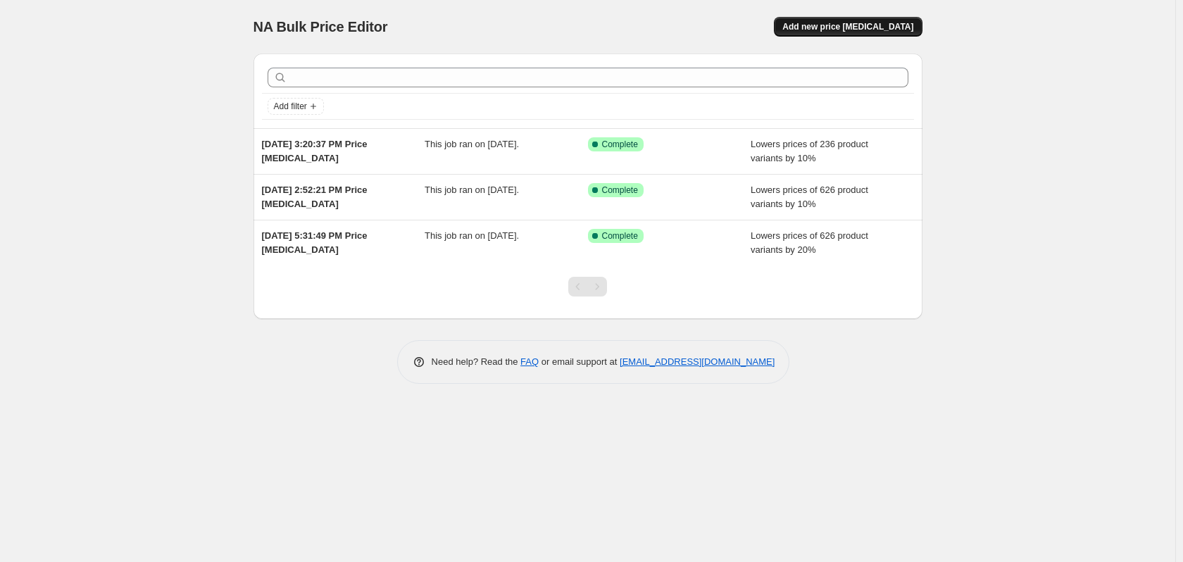
click at [828, 29] on span "Add new price [MEDICAL_DATA]" at bounding box center [847, 26] width 131 height 11
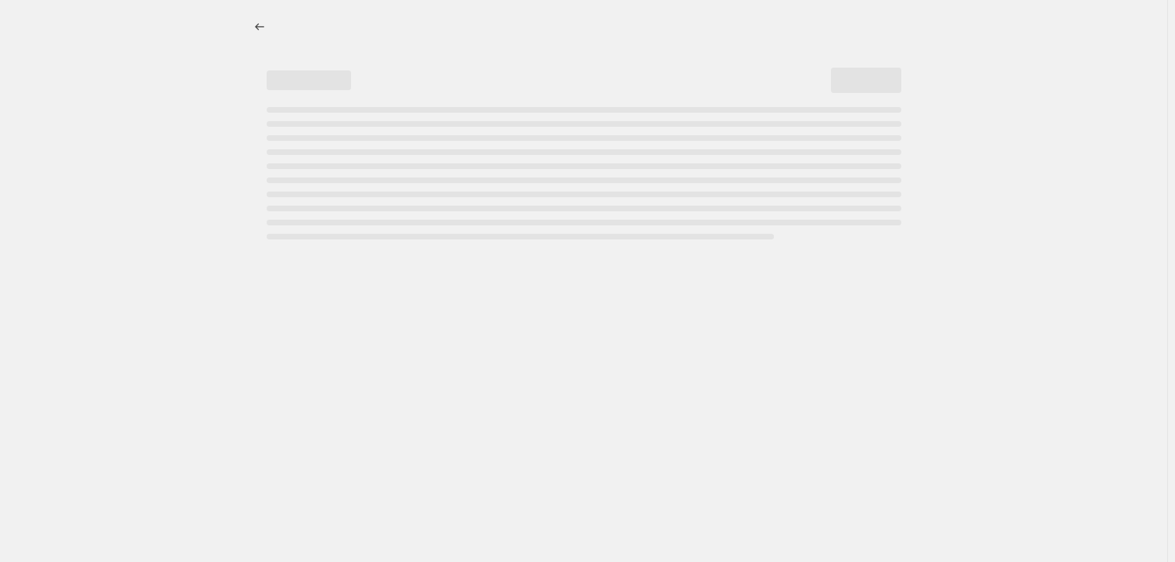
select select "percentage"
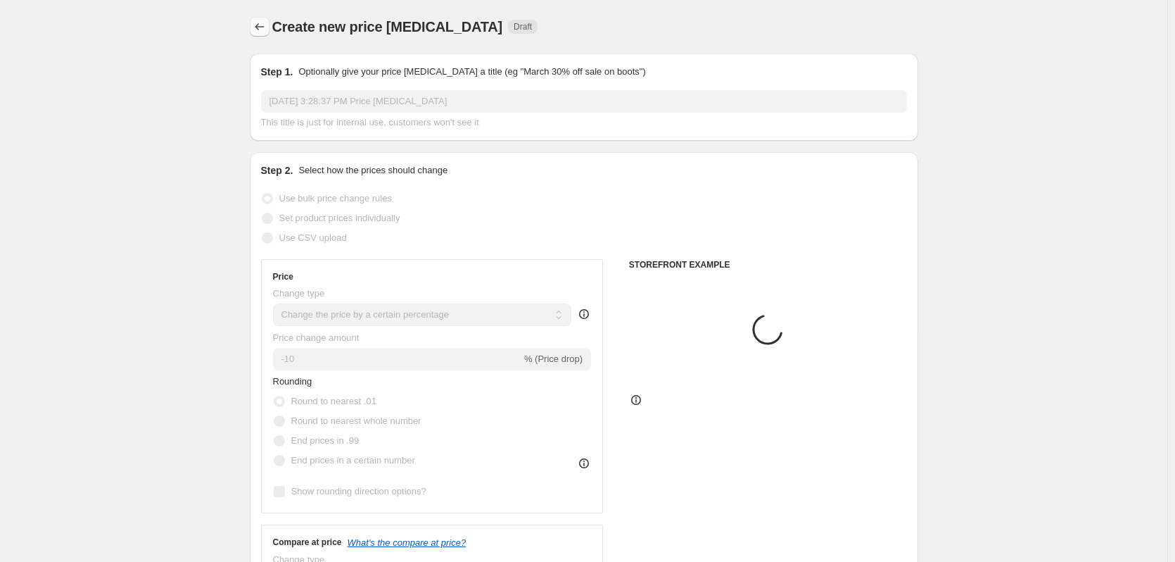
click at [265, 28] on icon "Price change jobs" at bounding box center [260, 27] width 14 height 14
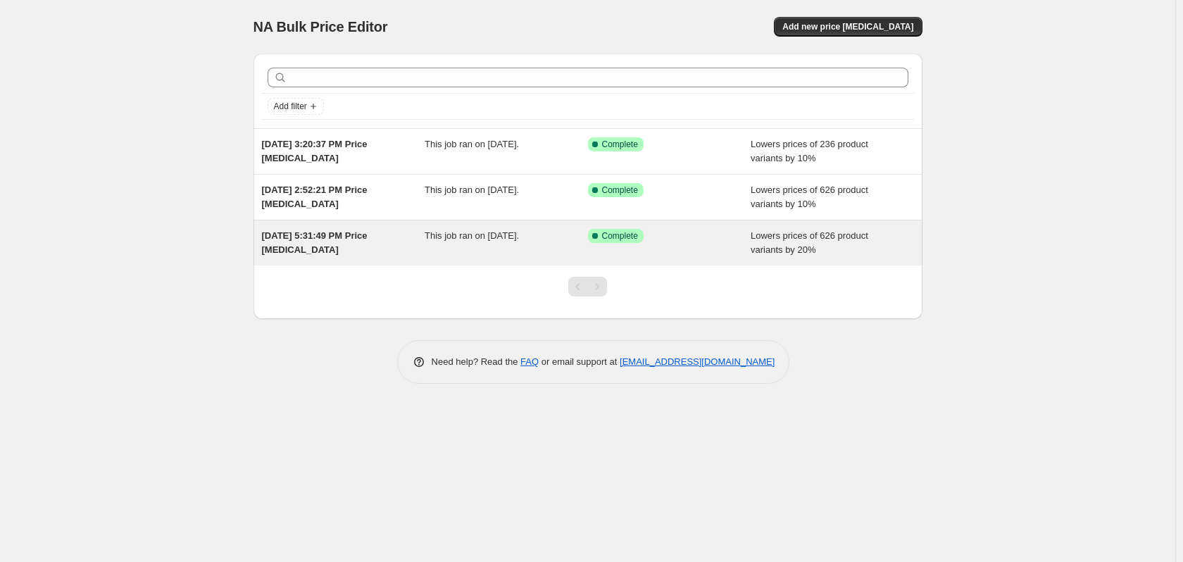
click at [764, 244] on span "Lowers prices of 626 product variants by 20%" at bounding box center [809, 242] width 118 height 25
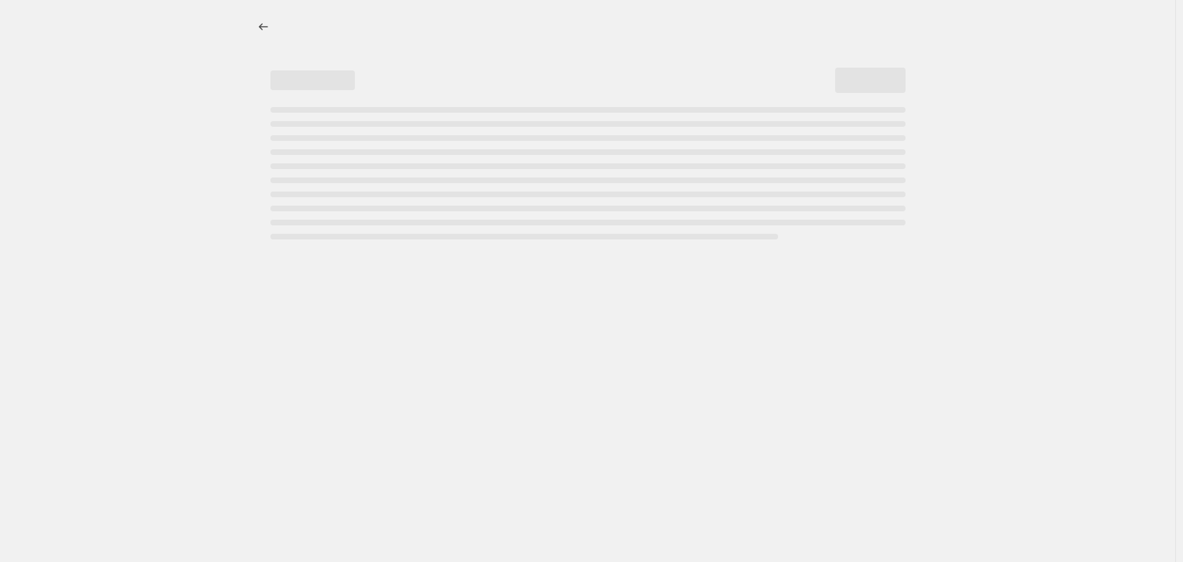
select select "percentage"
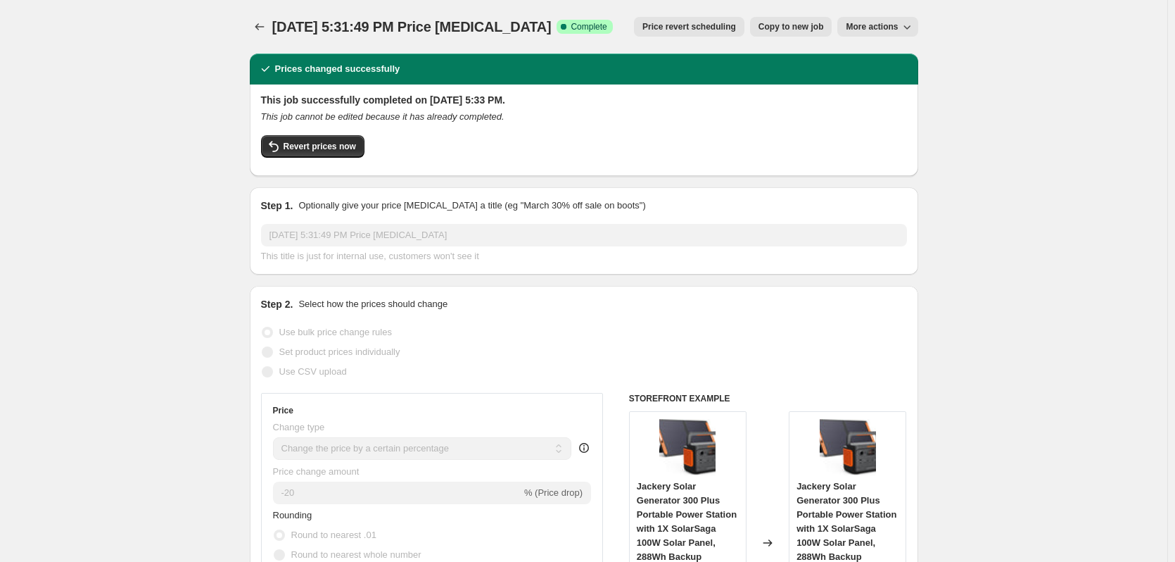
click at [688, 34] on button "Price revert scheduling" at bounding box center [689, 27] width 111 height 20
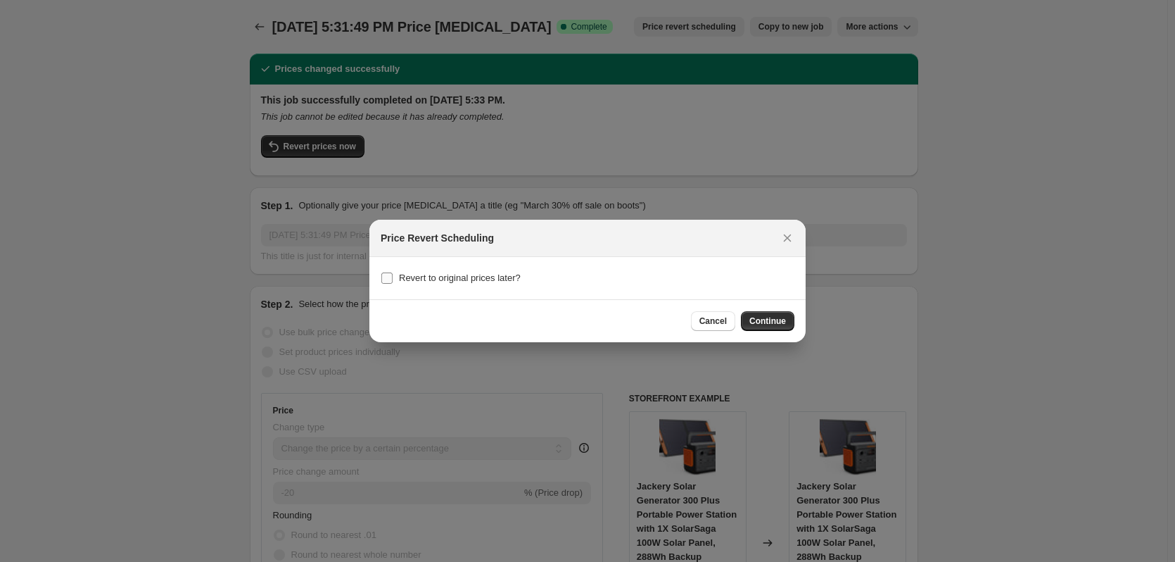
click at [421, 280] on span "Revert to original prices later?" at bounding box center [460, 277] width 122 height 11
click at [393, 280] on input "Revert to original prices later?" at bounding box center [386, 277] width 11 height 11
checkbox input "true"
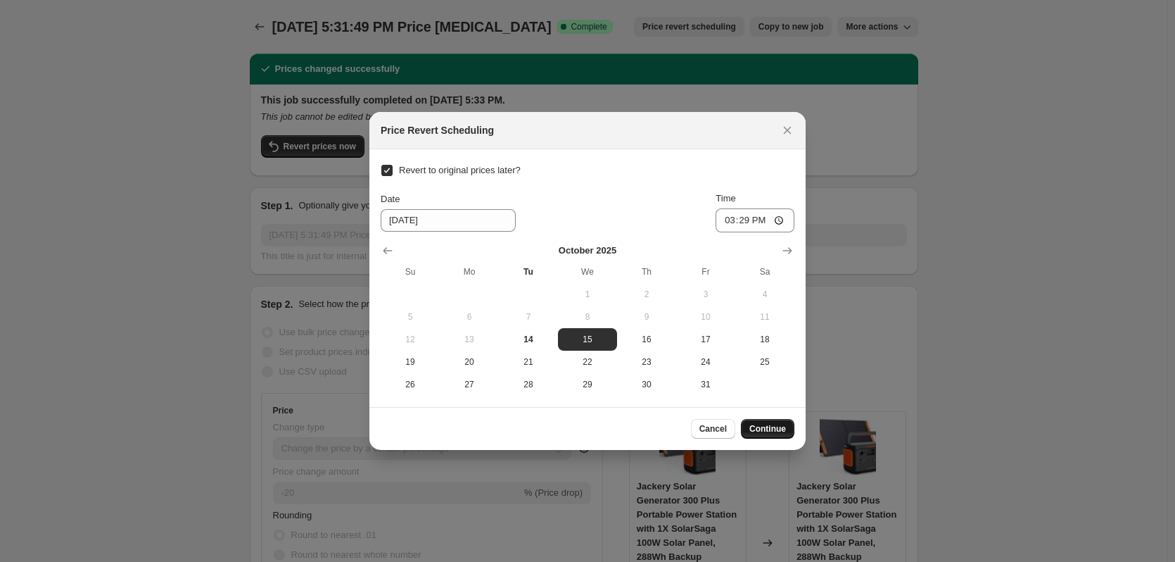
click at [768, 427] on span "Continue" at bounding box center [768, 428] width 37 height 11
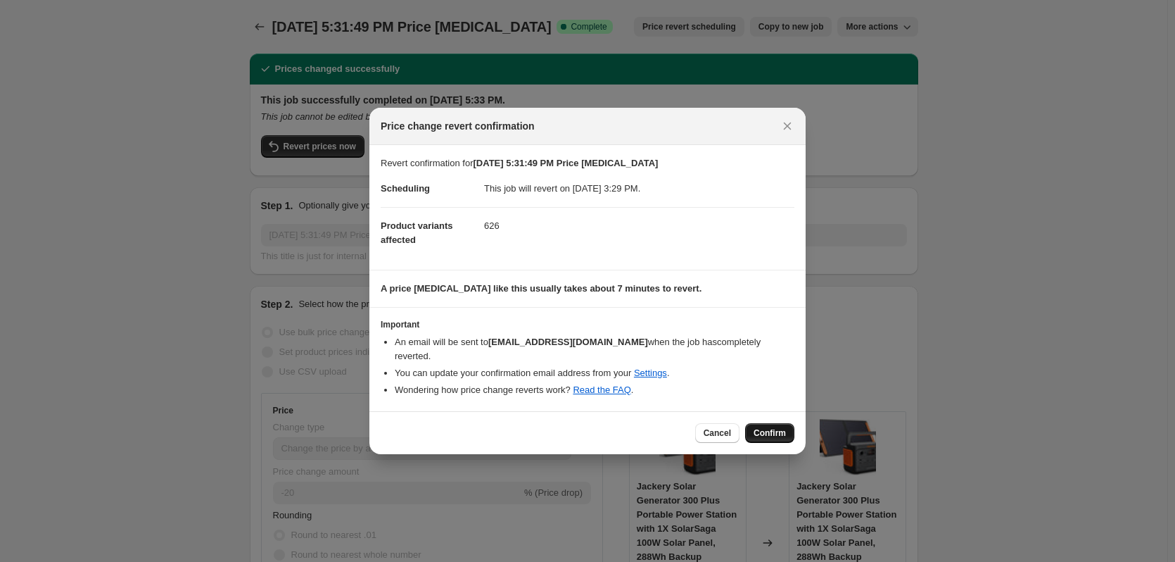
click at [769, 427] on span "Confirm" at bounding box center [770, 432] width 32 height 11
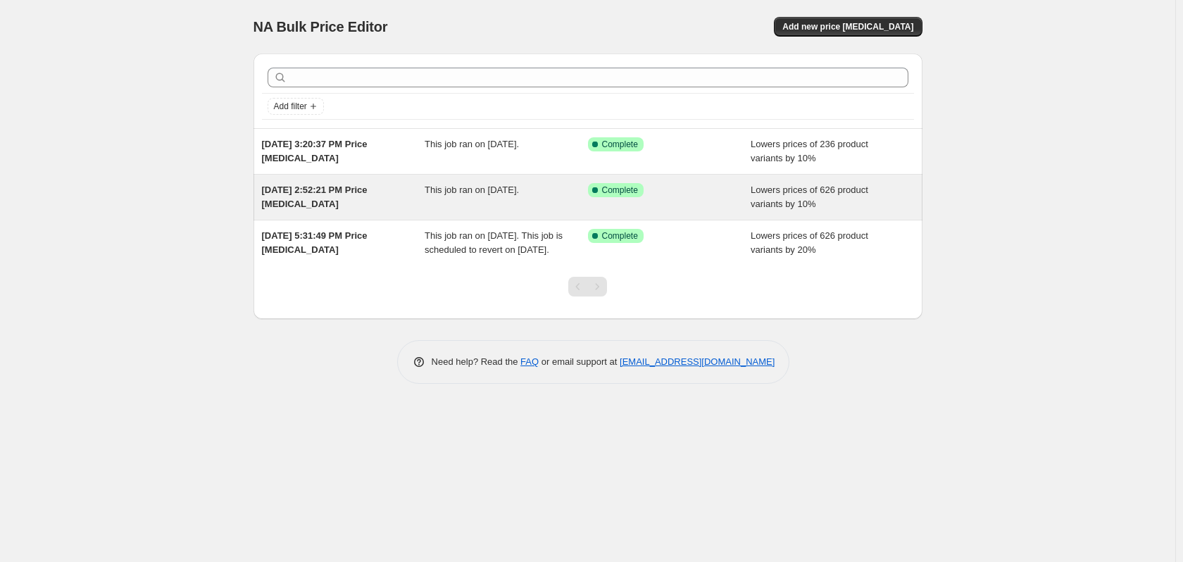
click at [619, 201] on div "Success Complete Complete" at bounding box center [669, 197] width 163 height 28
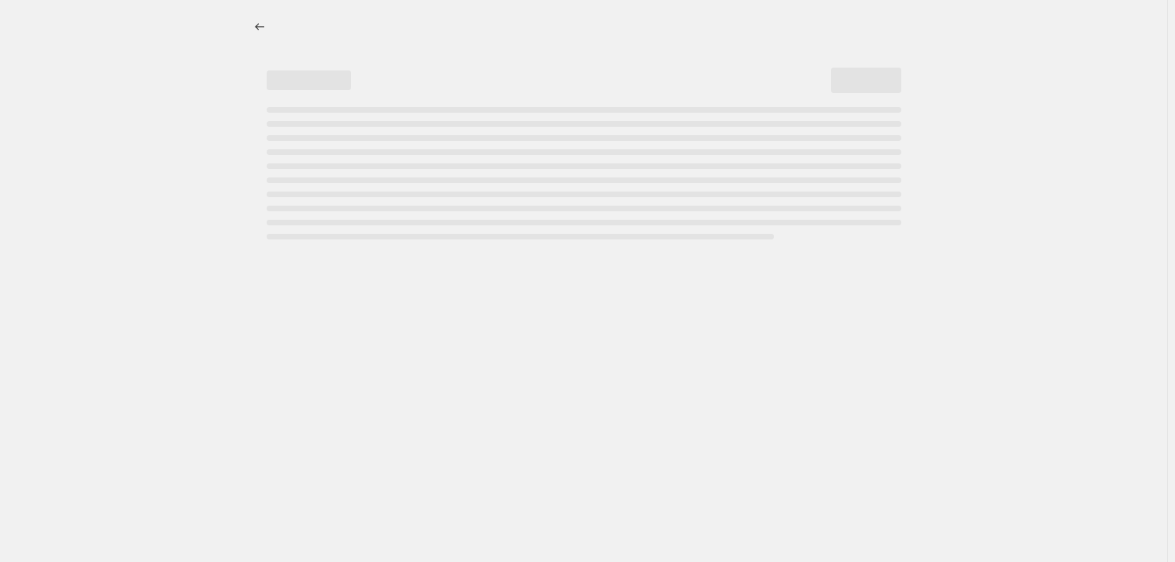
select select "percentage"
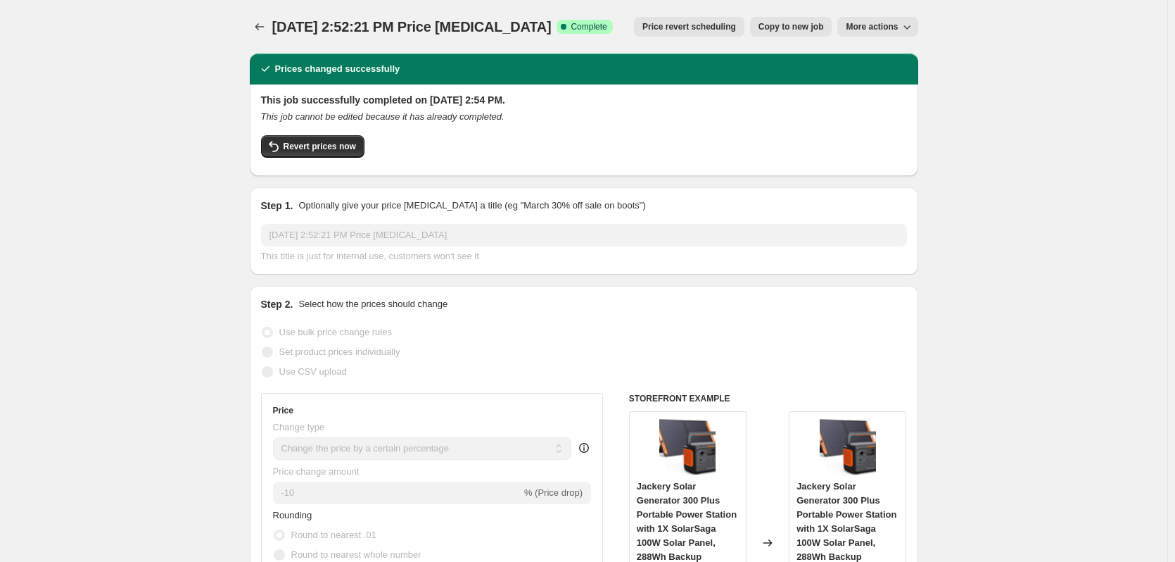
click at [656, 24] on span "Price revert scheduling" at bounding box center [690, 26] width 94 height 11
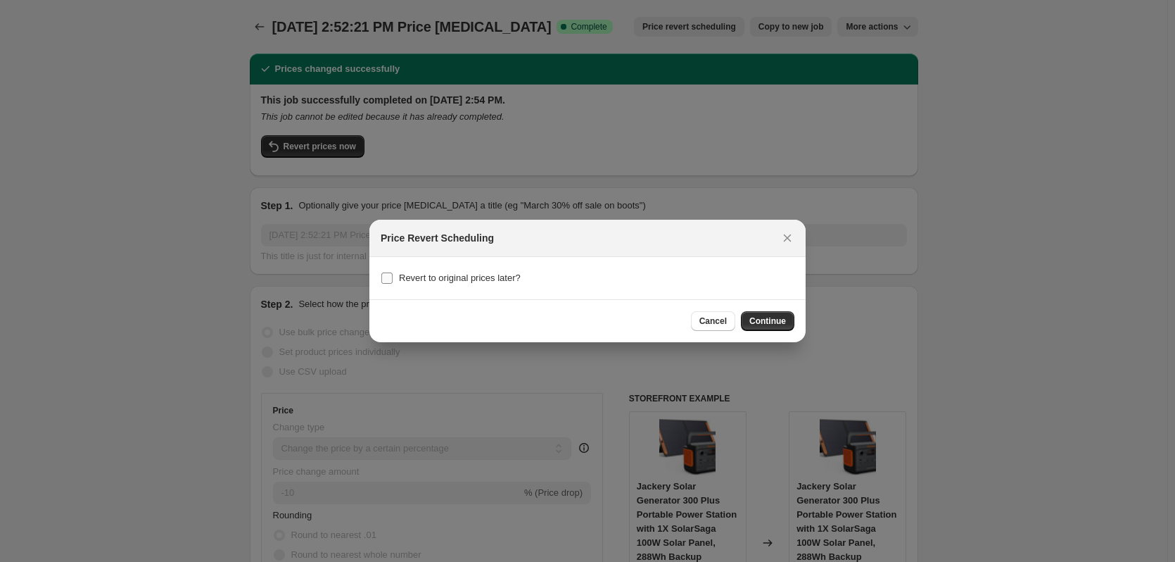
click at [430, 272] on span "Revert to original prices later?" at bounding box center [460, 277] width 122 height 11
click at [393, 272] on input "Revert to original prices later?" at bounding box center [386, 277] width 11 height 11
checkbox input "true"
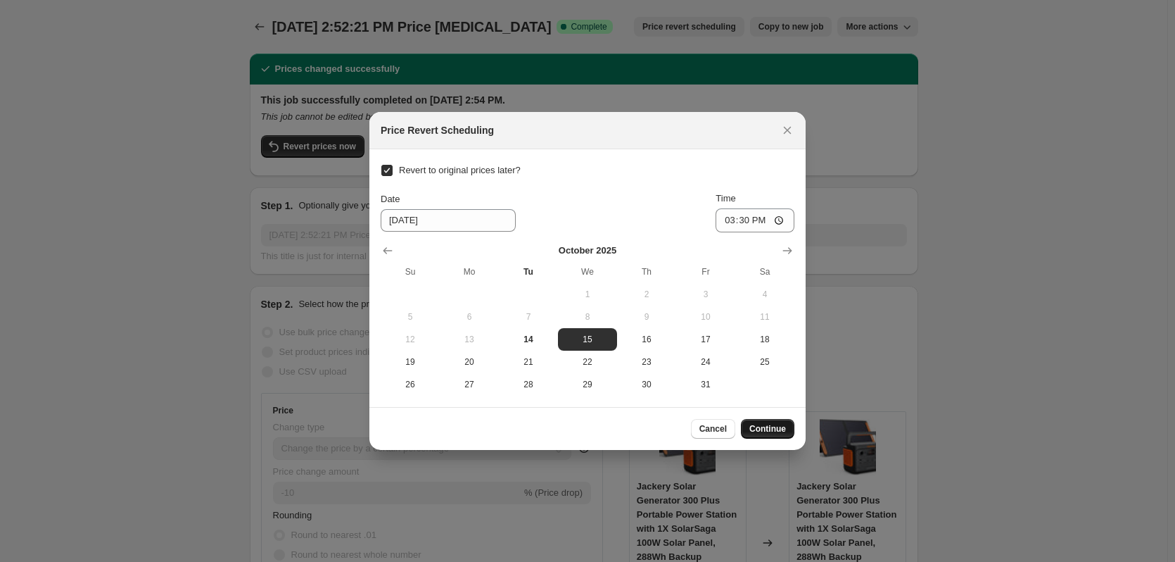
click at [762, 420] on button "Continue" at bounding box center [767, 429] width 53 height 20
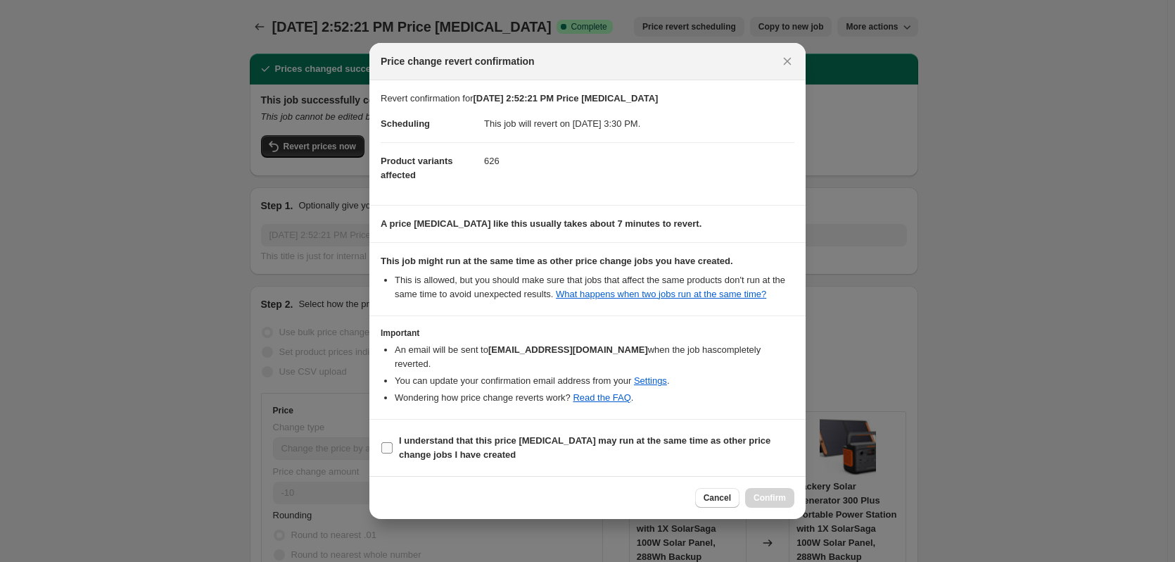
click at [483, 436] on b "I understand that this price [MEDICAL_DATA] may run at the same time as other p…" at bounding box center [585, 447] width 372 height 25
click at [393, 442] on input "I understand that this price [MEDICAL_DATA] may run at the same time as other p…" at bounding box center [386, 447] width 11 height 11
checkbox input "true"
click at [783, 492] on span "Confirm" at bounding box center [770, 497] width 32 height 11
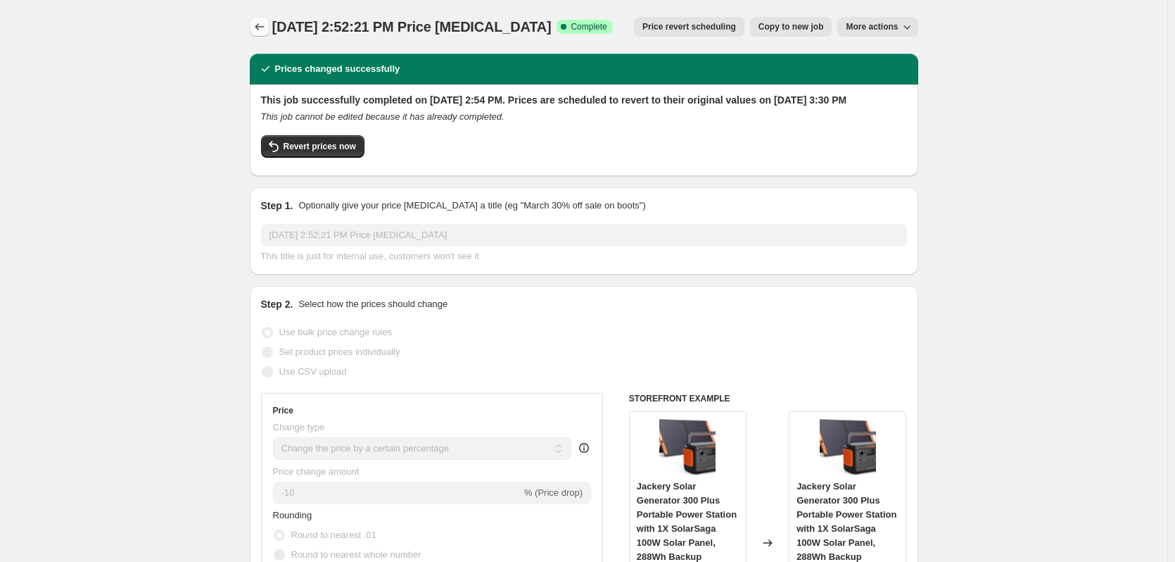
click at [260, 28] on icon "Price change jobs" at bounding box center [259, 26] width 9 height 7
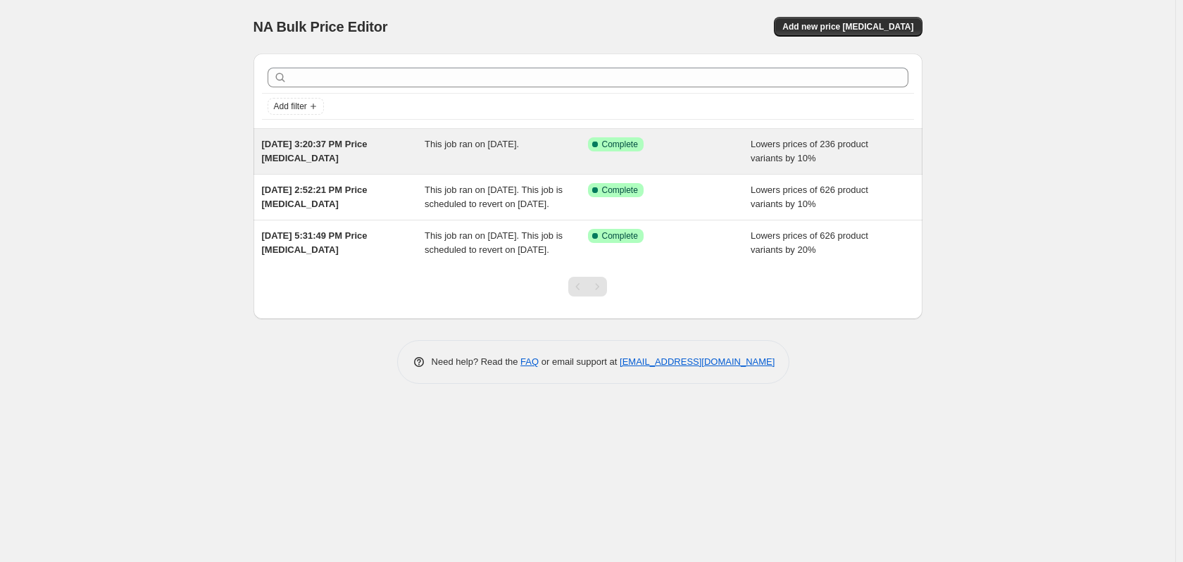
click at [598, 148] on icon at bounding box center [595, 144] width 14 height 14
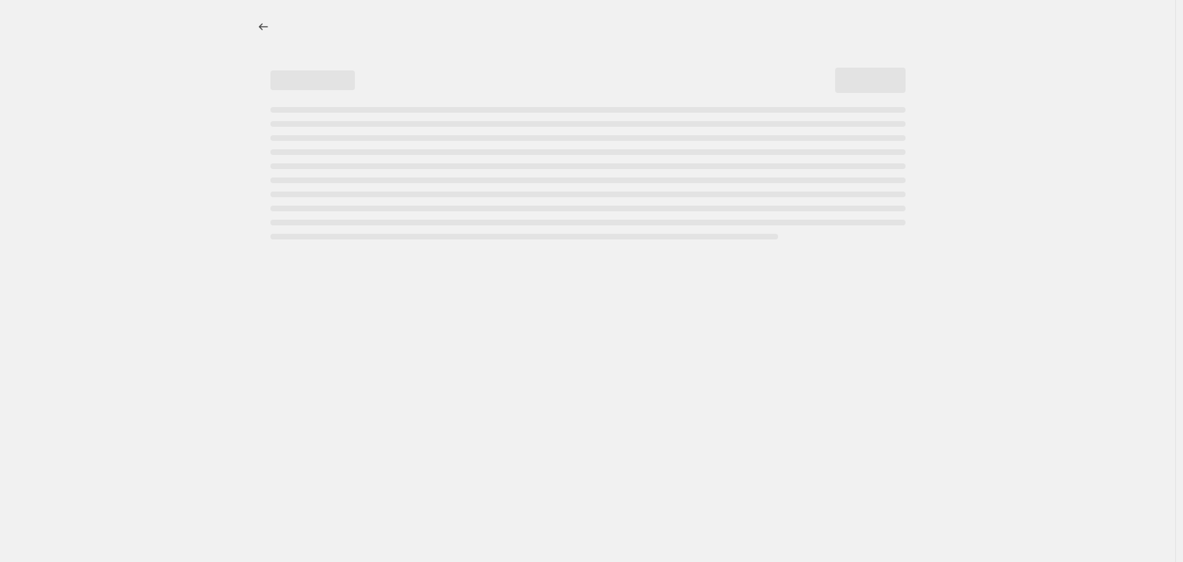
select select "percentage"
select select "collection"
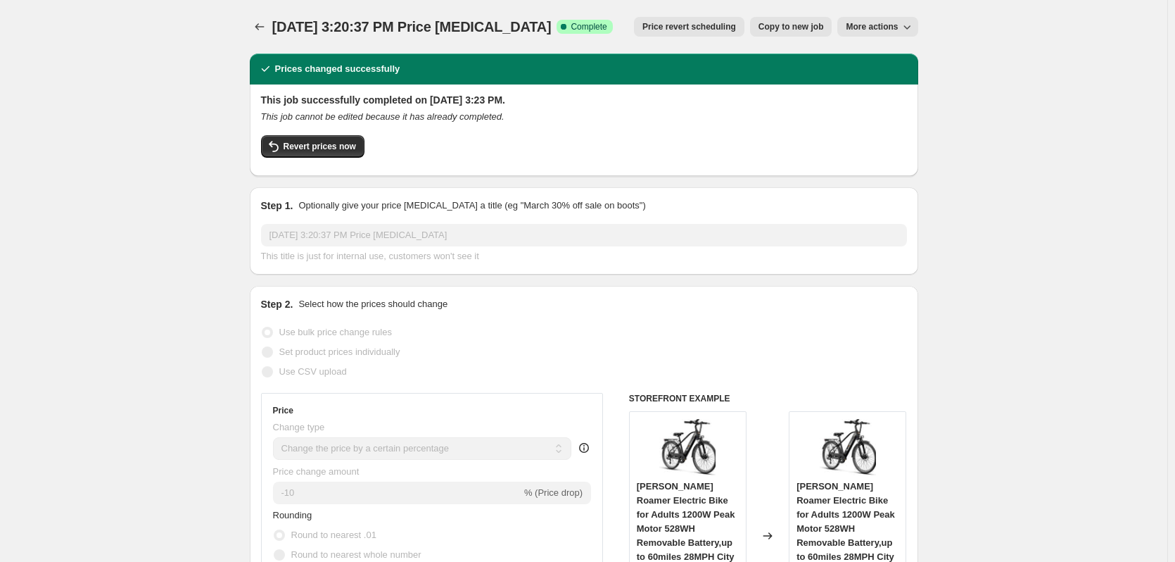
click at [660, 29] on span "Price revert scheduling" at bounding box center [690, 26] width 94 height 11
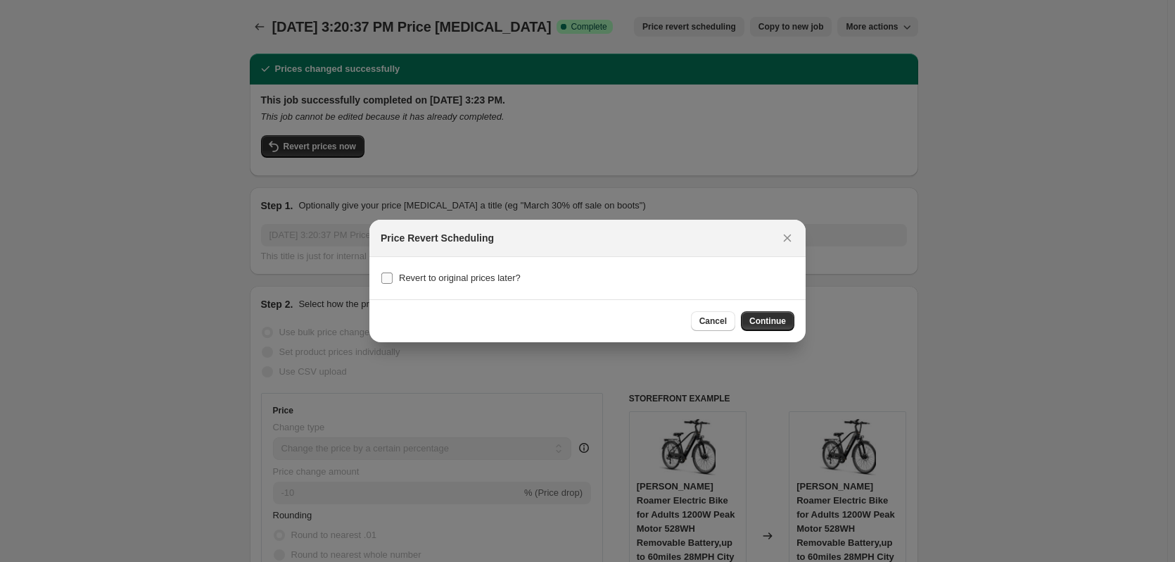
click at [451, 276] on span "Revert to original prices later?" at bounding box center [460, 277] width 122 height 11
click at [393, 276] on input "Revert to original prices later?" at bounding box center [386, 277] width 11 height 11
checkbox input "true"
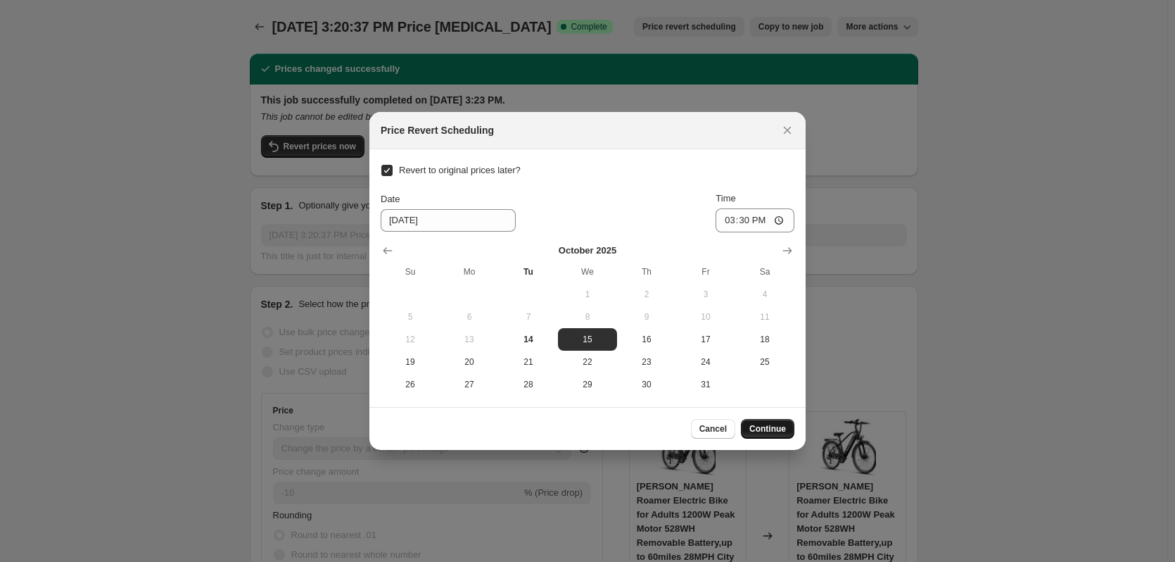
click at [778, 425] on span "Continue" at bounding box center [768, 428] width 37 height 11
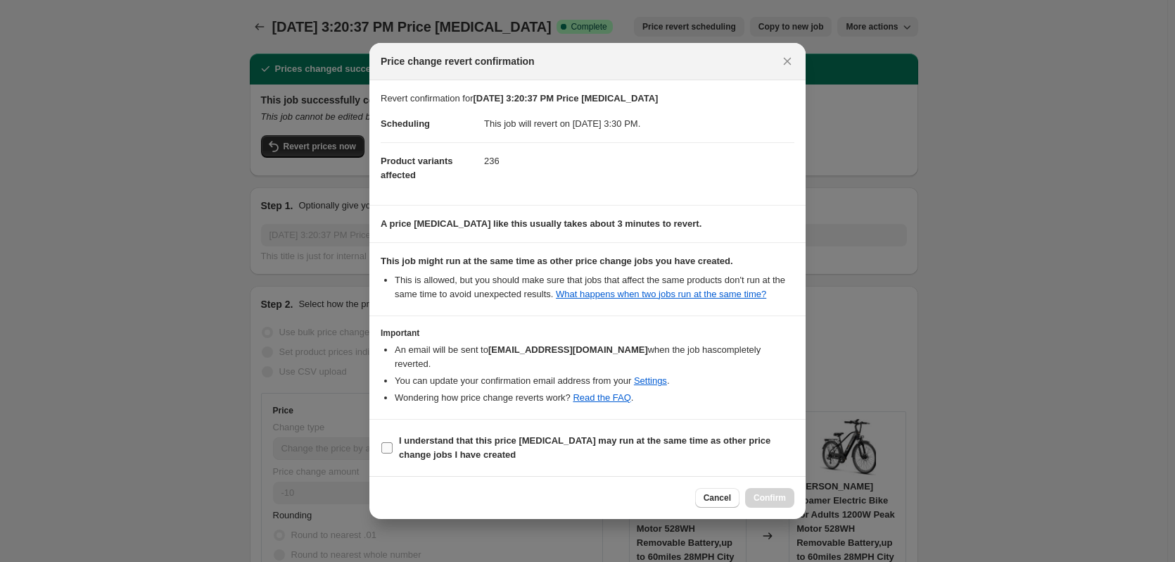
click at [643, 435] on b "I understand that this price change job may run at the same time as other price…" at bounding box center [585, 447] width 372 height 25
click at [393, 442] on input "I understand that this price change job may run at the same time as other price…" at bounding box center [386, 447] width 11 height 11
checkbox input "true"
click at [771, 492] on span "Confirm" at bounding box center [770, 497] width 32 height 11
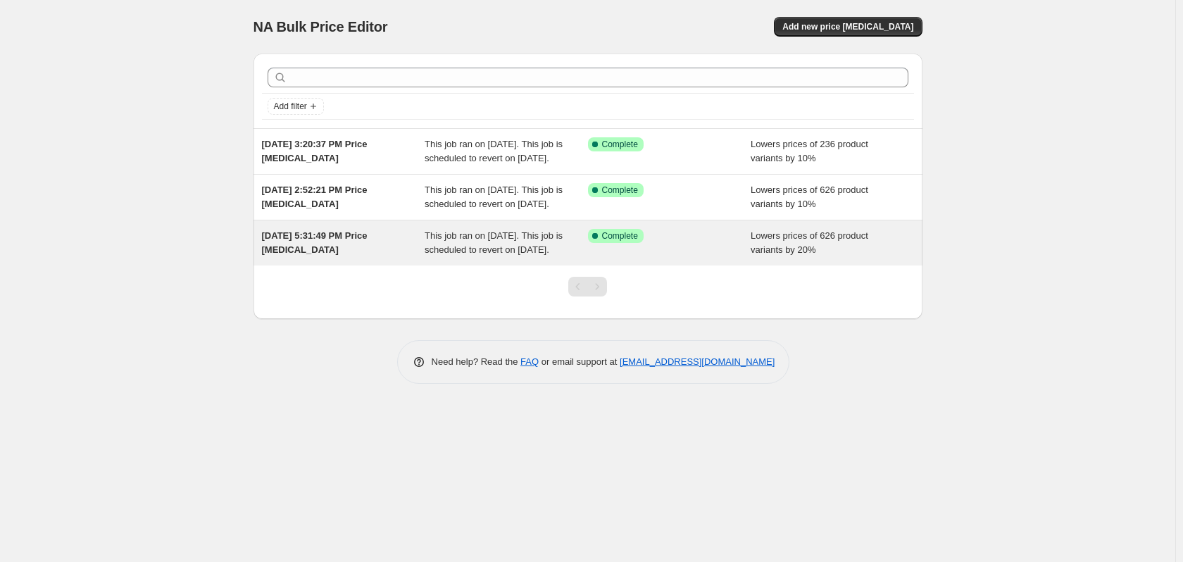
click at [515, 255] on span "This job ran on [DATE]. This job is scheduled to revert on [DATE]." at bounding box center [493, 242] width 138 height 25
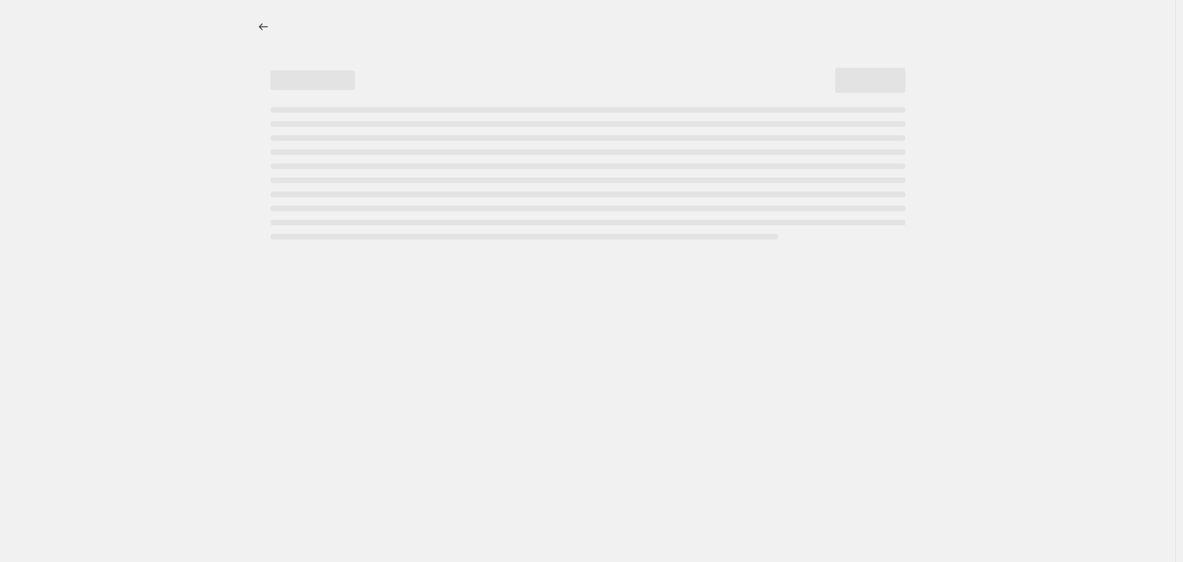
select select "percentage"
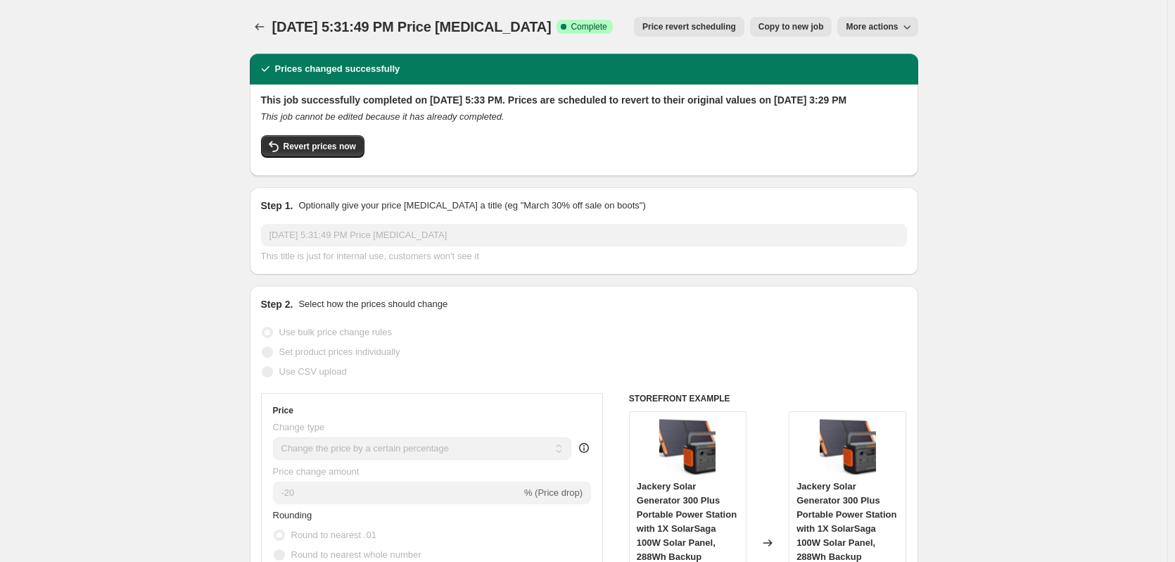
click at [653, 29] on button "Price revert scheduling" at bounding box center [689, 27] width 111 height 20
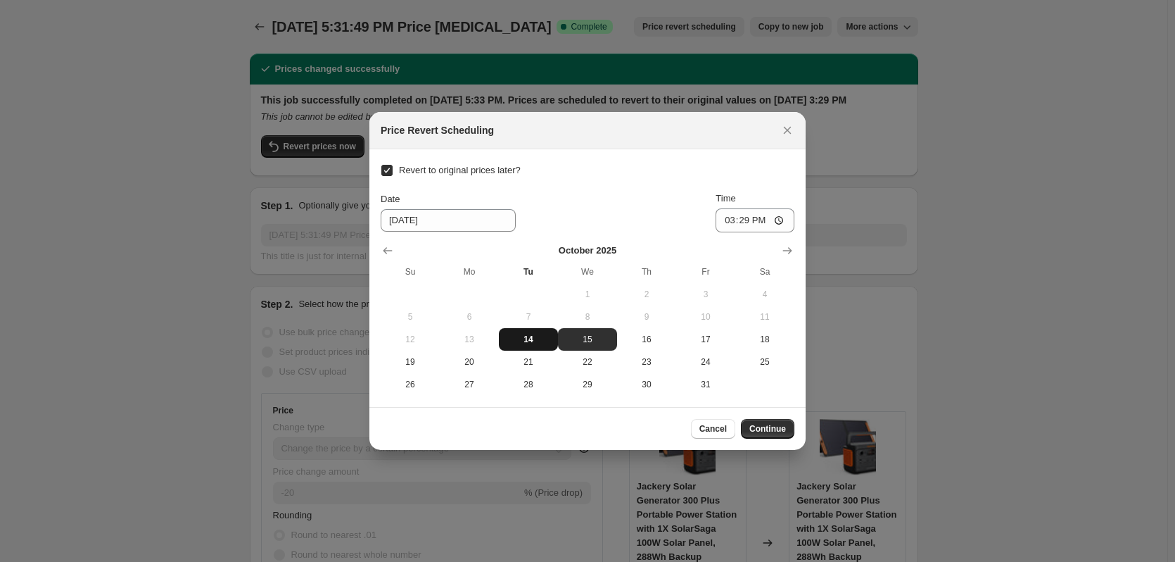
click at [537, 345] on button "14" at bounding box center [528, 339] width 59 height 23
type input "[DATE]"
click at [787, 132] on icon "Close" at bounding box center [788, 130] width 14 height 14
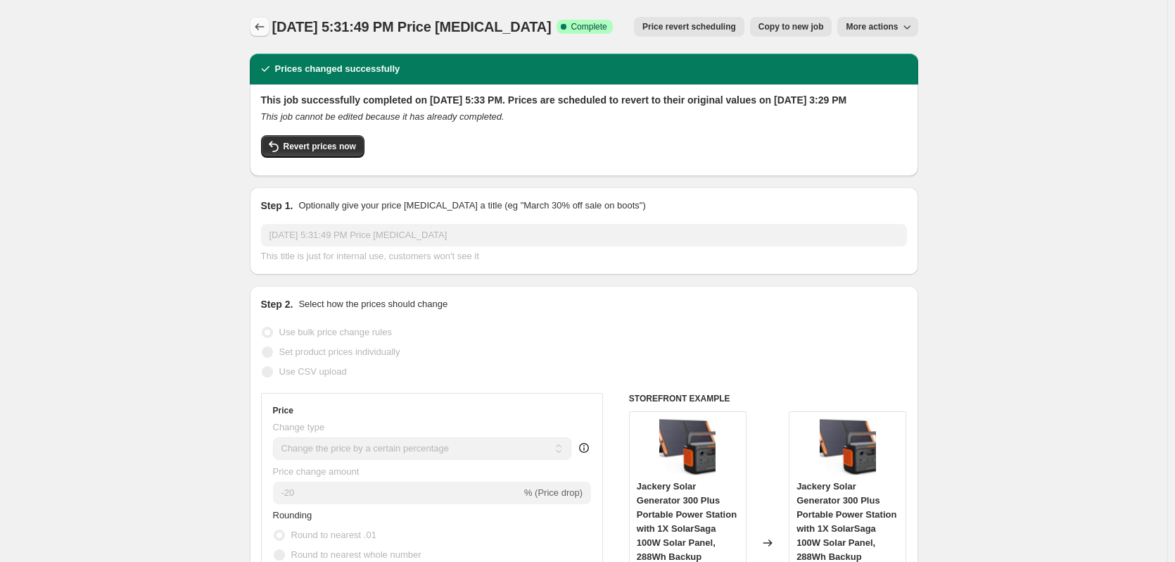
click at [256, 24] on icon "Price change jobs" at bounding box center [260, 27] width 14 height 14
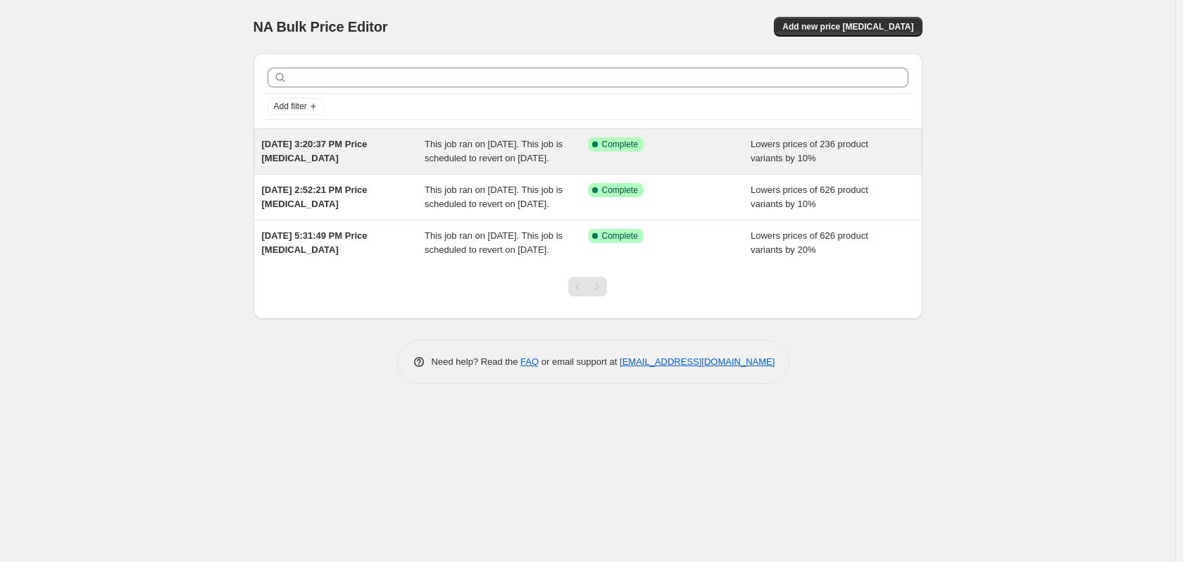
click at [629, 165] on div "Success Complete Complete" at bounding box center [669, 151] width 163 height 28
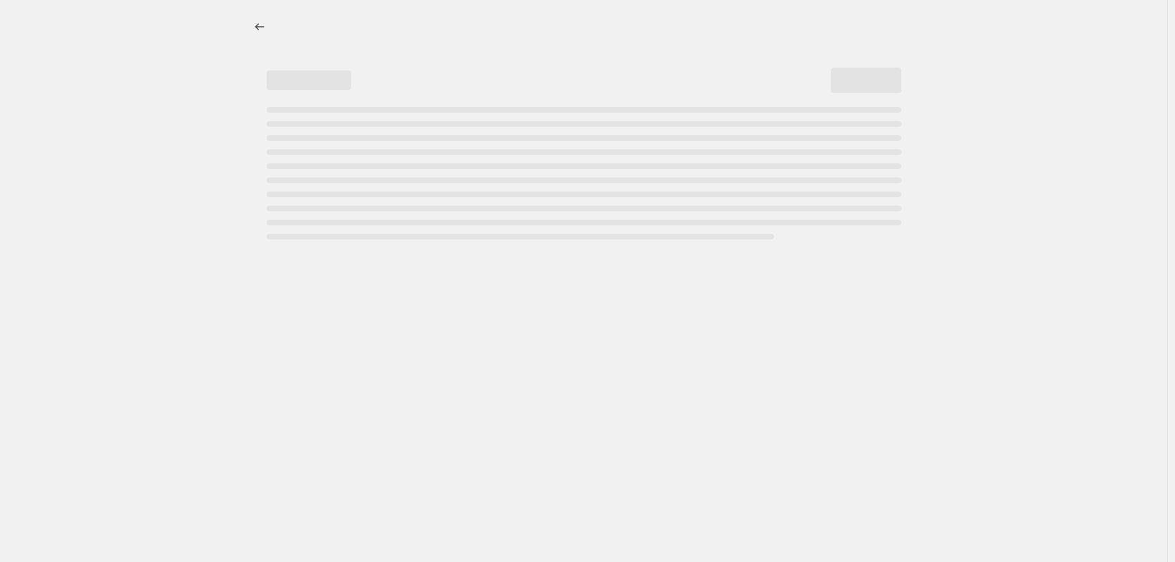
select select "percentage"
select select "collection"
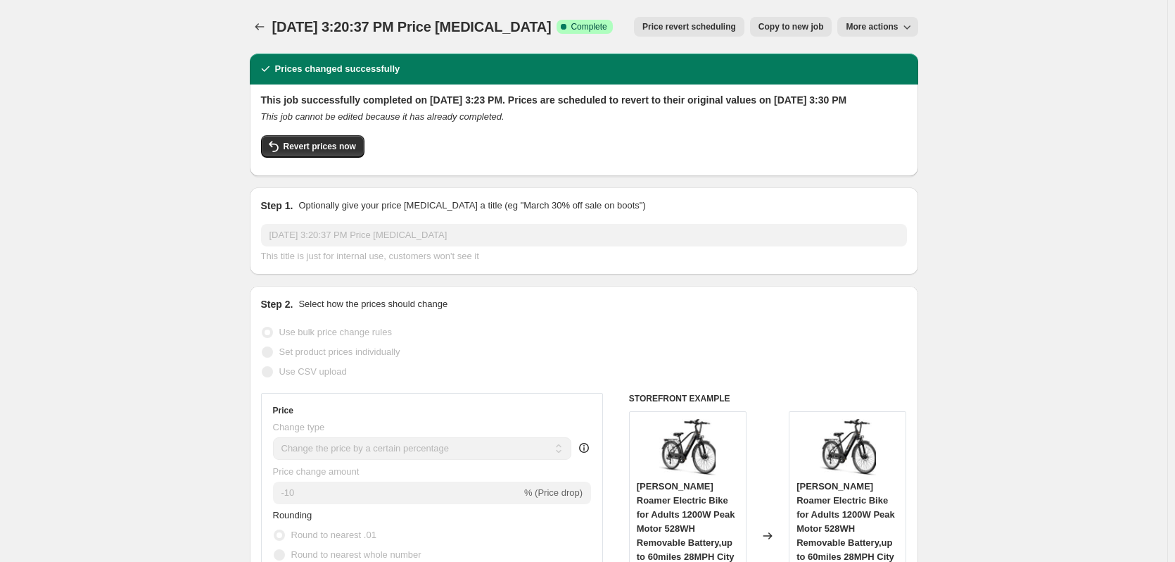
click at [678, 32] on span "Price revert scheduling" at bounding box center [690, 26] width 94 height 11
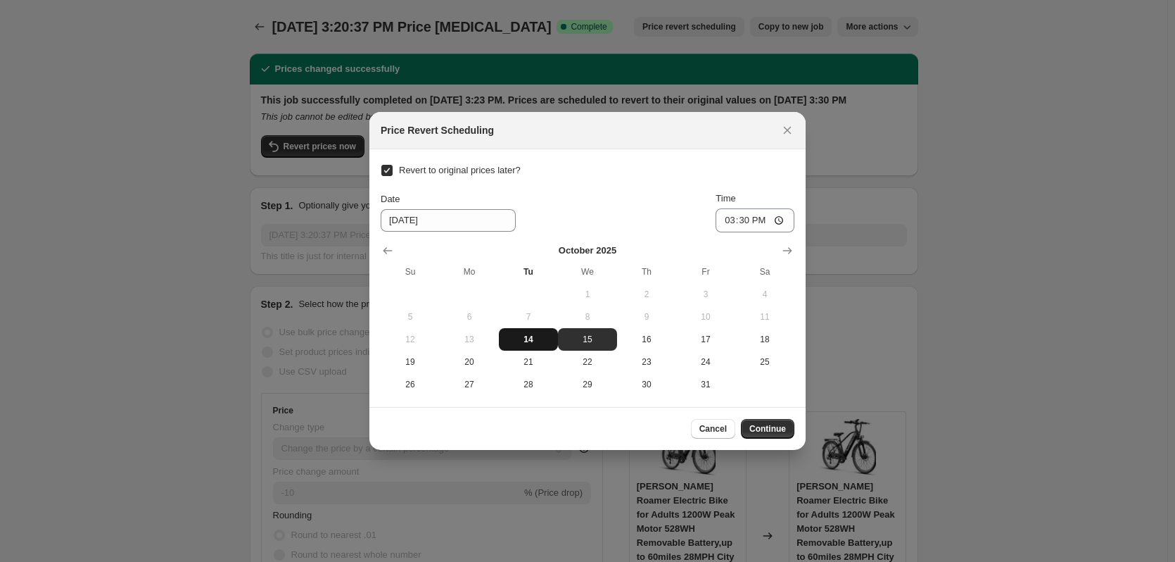
click at [545, 336] on span "14" at bounding box center [529, 339] width 48 height 11
type input "[DATE]"
click at [786, 429] on span "Continue" at bounding box center [768, 428] width 37 height 11
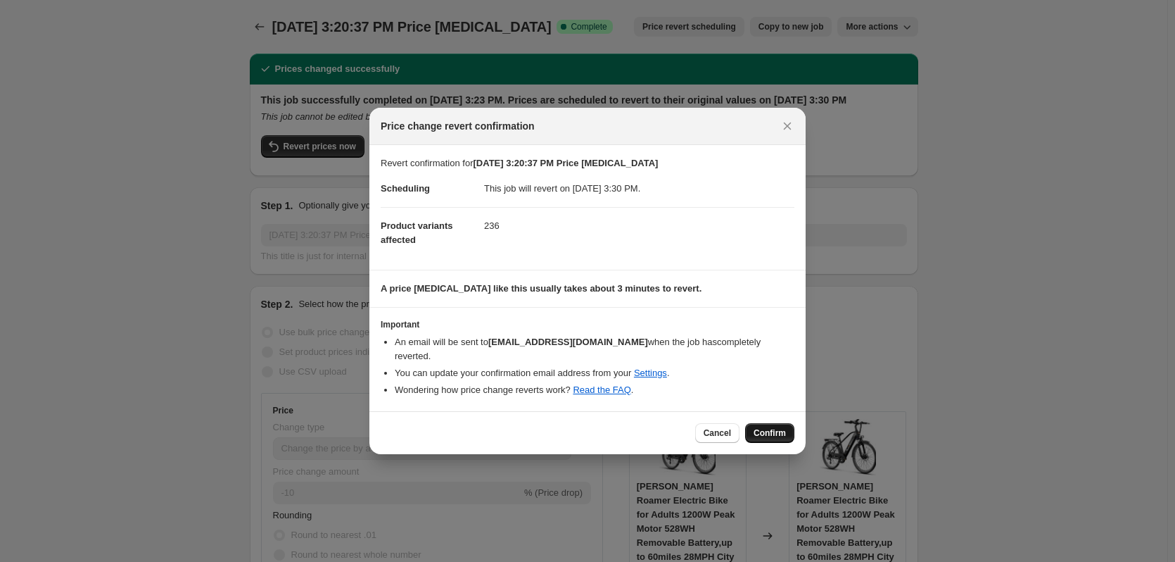
click at [772, 427] on span "Confirm" at bounding box center [770, 432] width 32 height 11
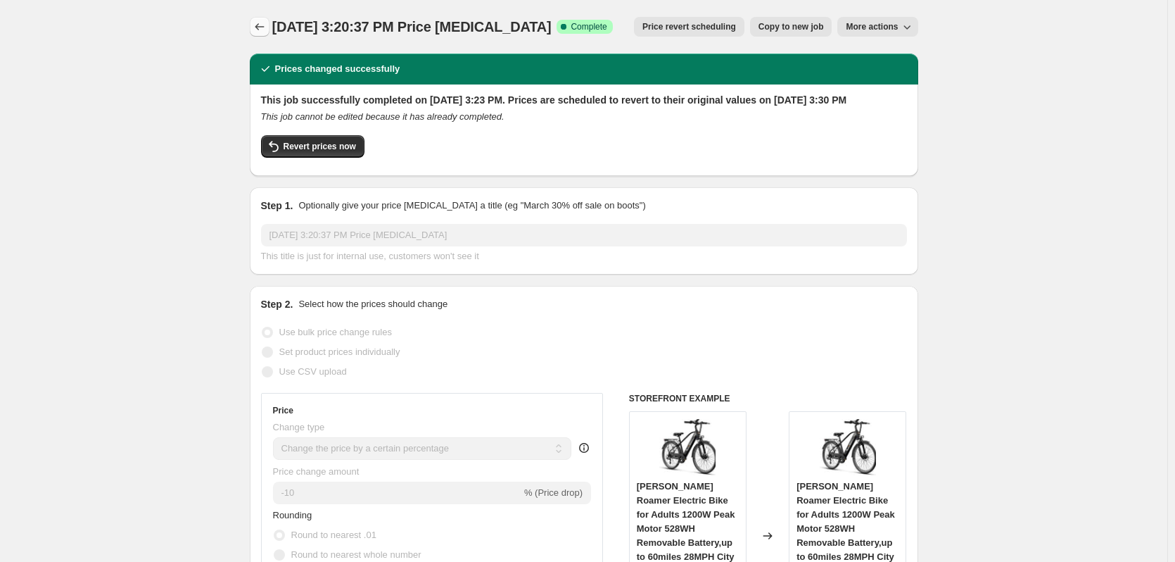
click at [258, 28] on icon "Price change jobs" at bounding box center [260, 27] width 14 height 14
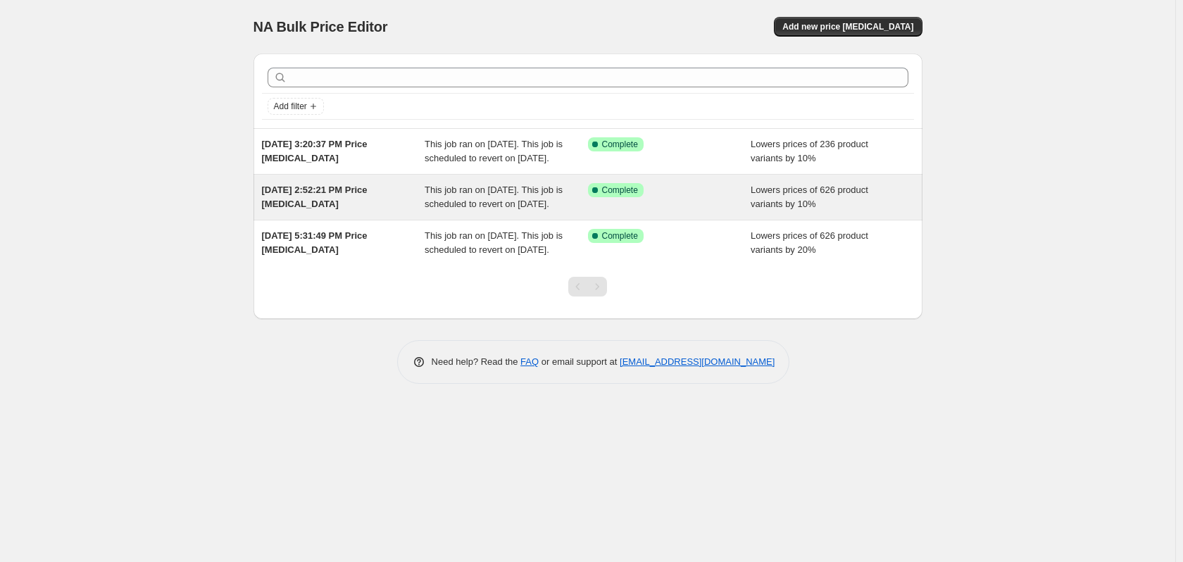
click at [605, 211] on div "Success Complete Complete" at bounding box center [669, 197] width 163 height 28
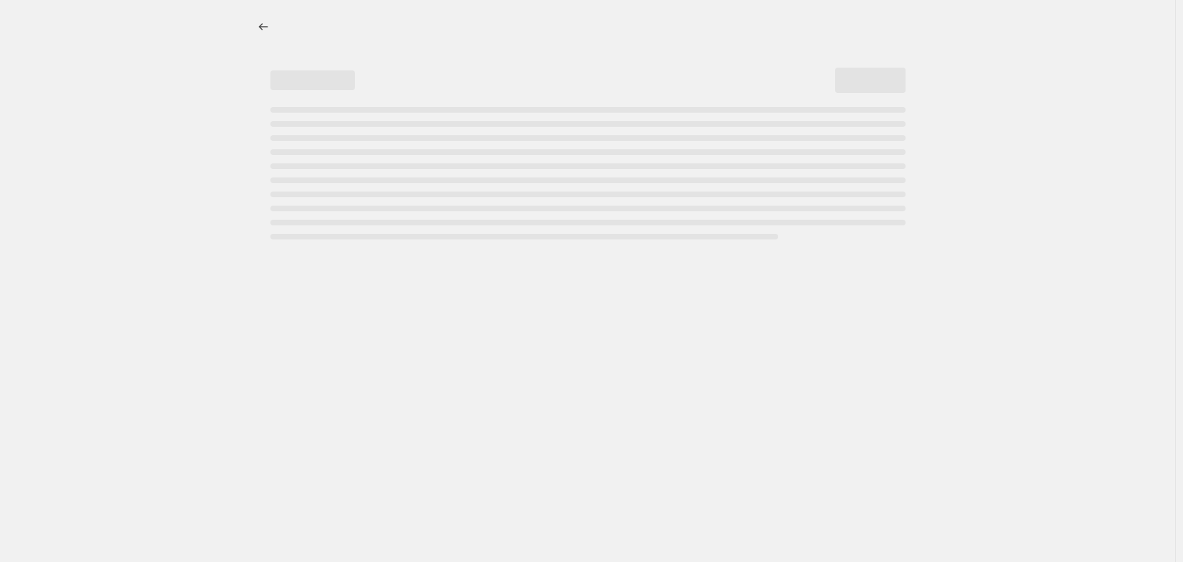
select select "percentage"
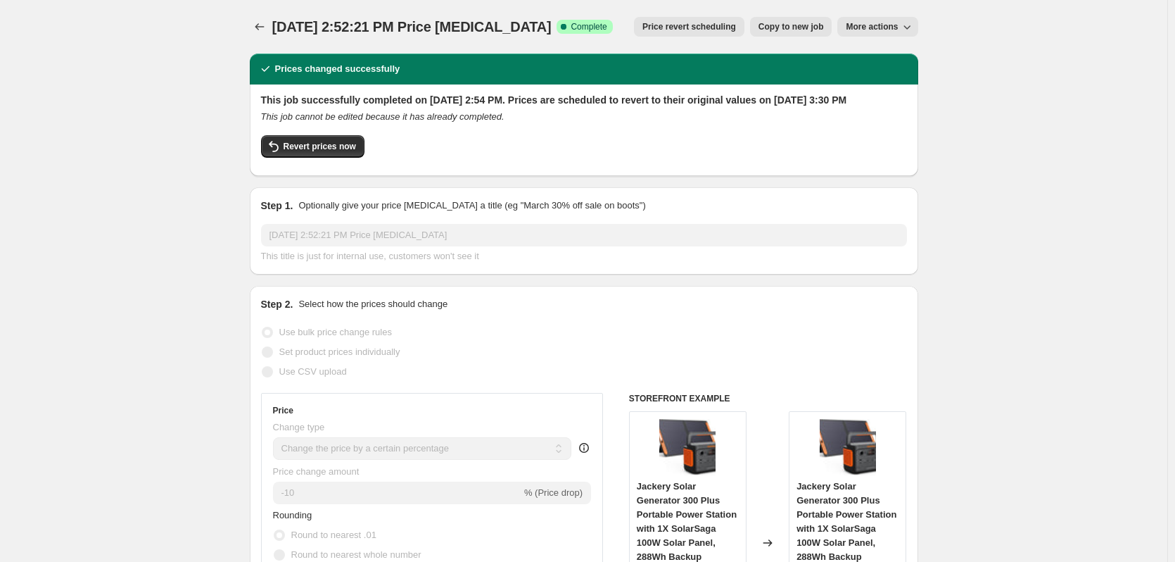
click at [662, 30] on span "Price revert scheduling" at bounding box center [690, 26] width 94 height 11
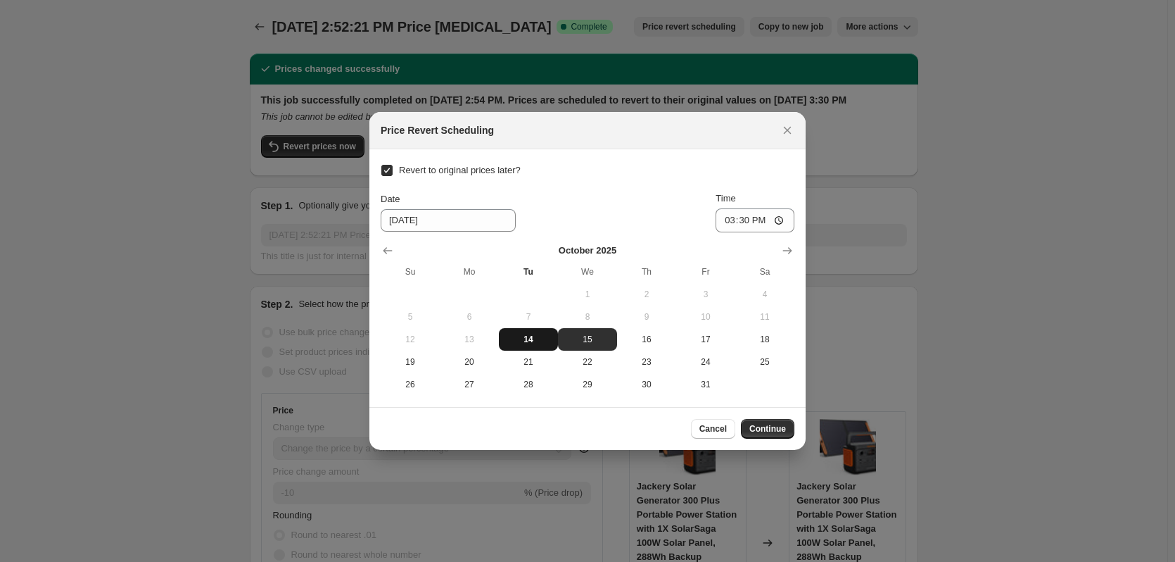
click at [537, 334] on span "14" at bounding box center [529, 339] width 48 height 11
type input "[DATE]"
click at [766, 431] on span "Continue" at bounding box center [768, 428] width 37 height 11
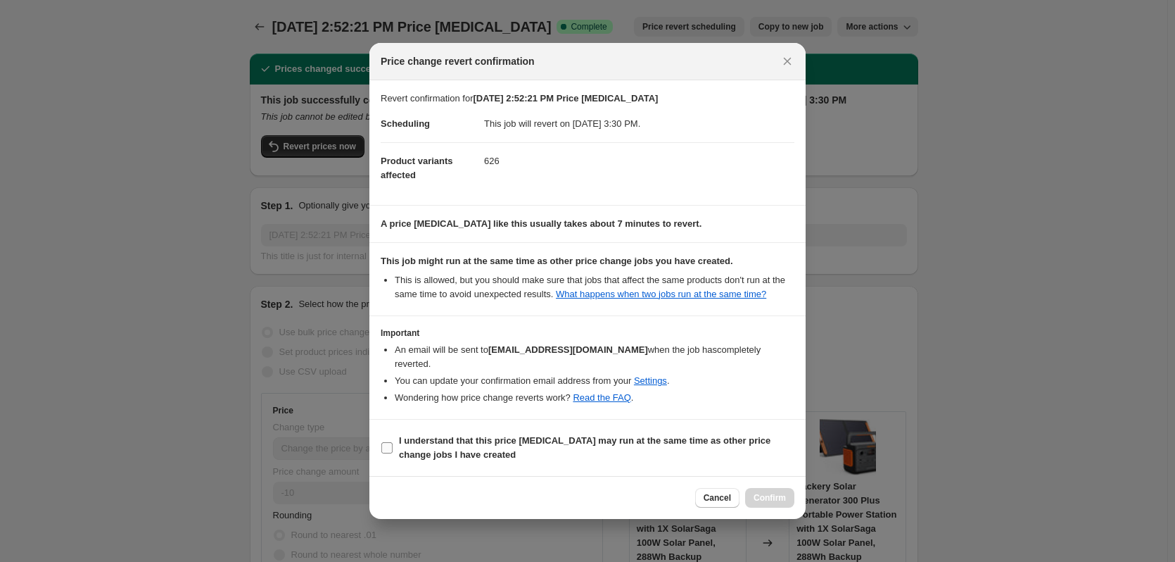
click at [555, 435] on b "I understand that this price change job may run at the same time as other price…" at bounding box center [585, 447] width 372 height 25
click at [393, 442] on input "I understand that this price change job may run at the same time as other price…" at bounding box center [386, 447] width 11 height 11
checkbox input "true"
click at [769, 492] on span "Confirm" at bounding box center [770, 497] width 32 height 11
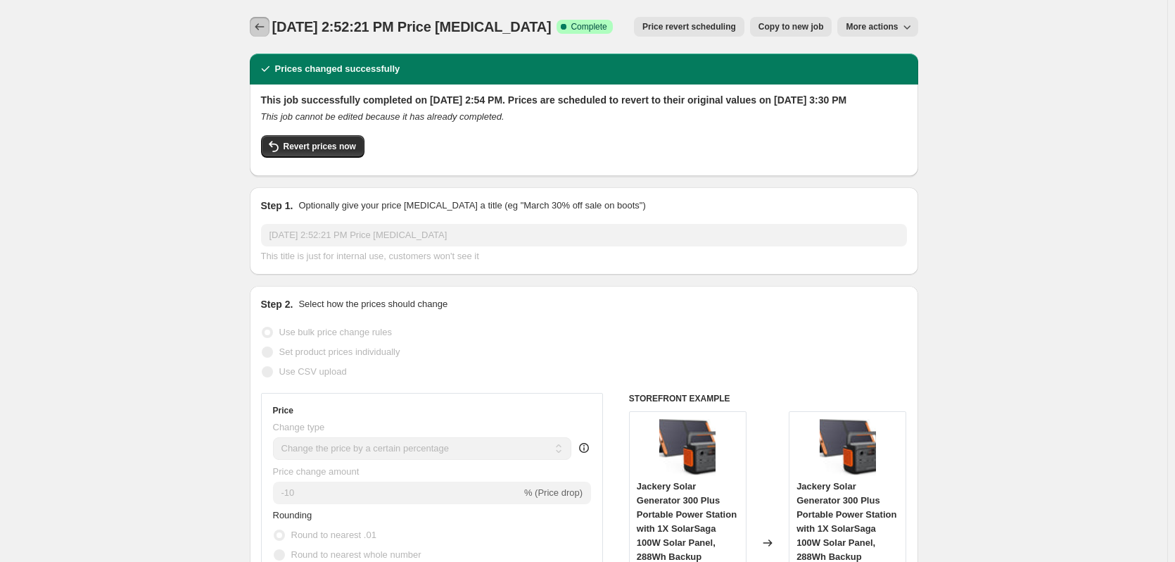
click at [263, 20] on icon "Price change jobs" at bounding box center [260, 27] width 14 height 14
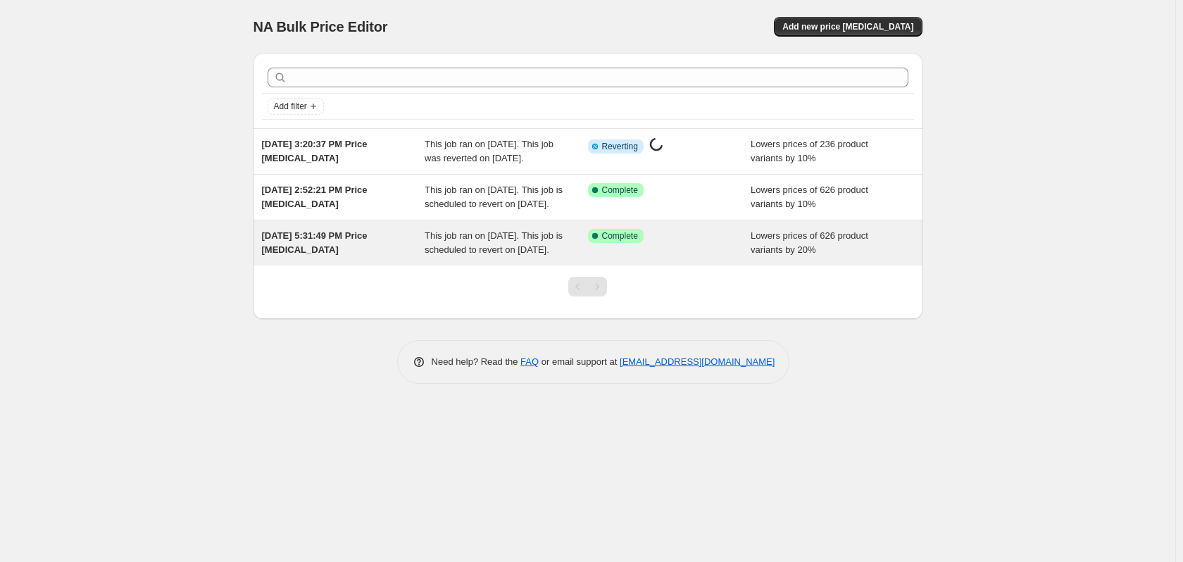
click at [597, 257] on div "Success Complete Complete" at bounding box center [669, 243] width 163 height 28
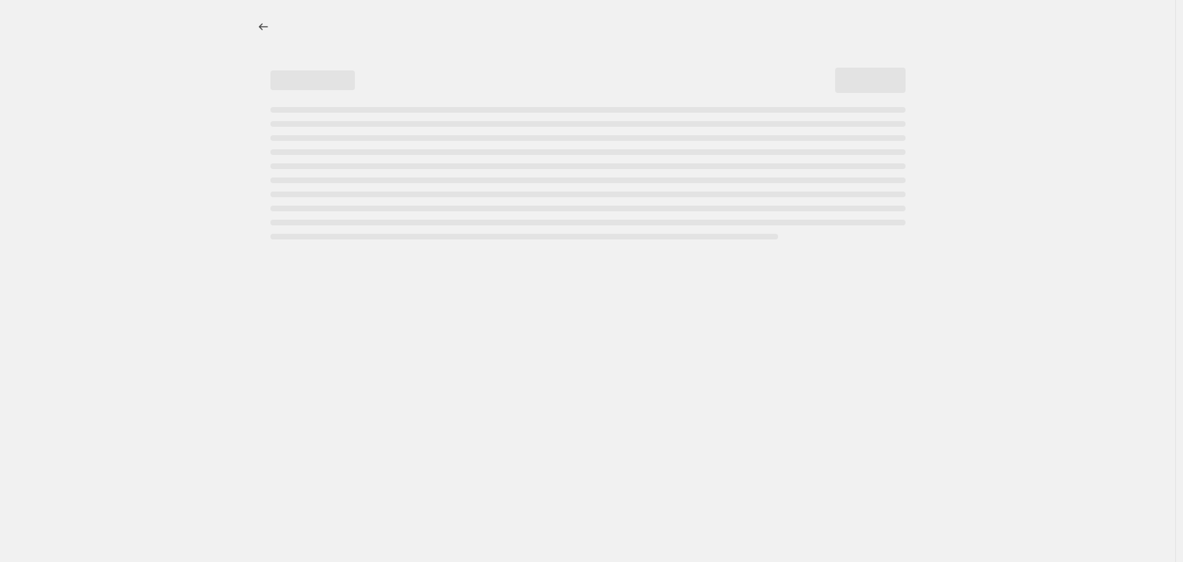
select select "percentage"
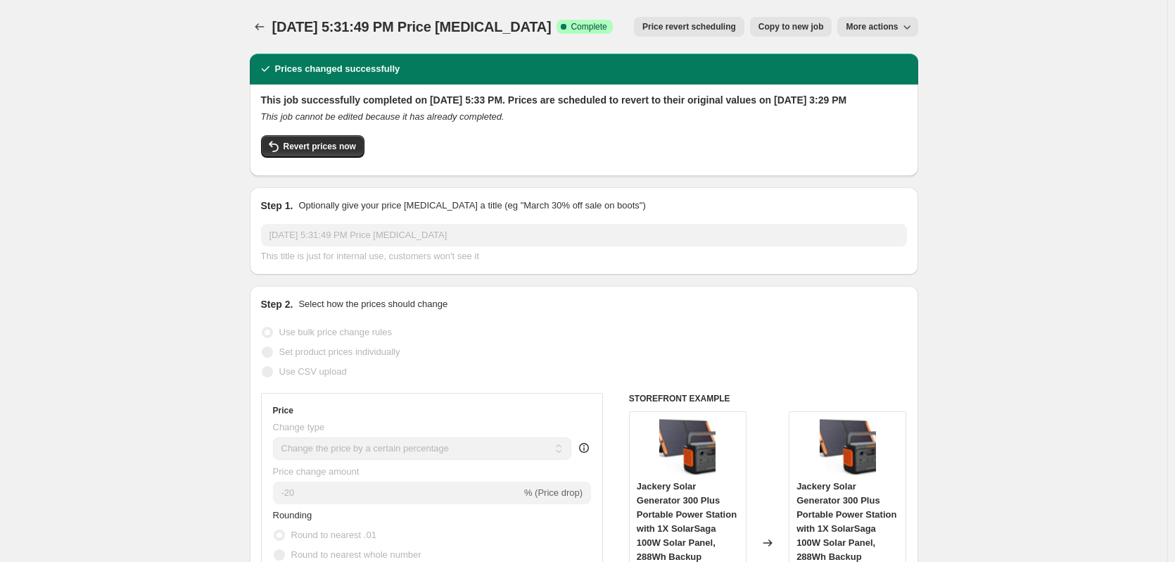
click at [657, 31] on span "Price revert scheduling" at bounding box center [690, 26] width 94 height 11
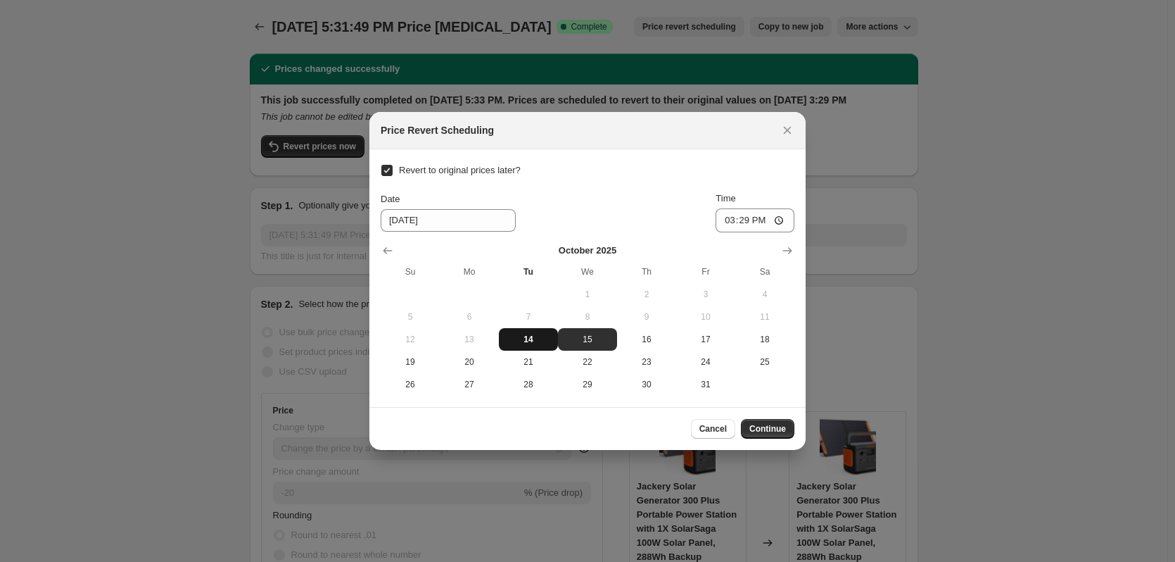
click at [522, 341] on span "14" at bounding box center [529, 339] width 48 height 11
type input "[DATE]"
click at [771, 429] on span "Continue" at bounding box center [768, 428] width 37 height 11
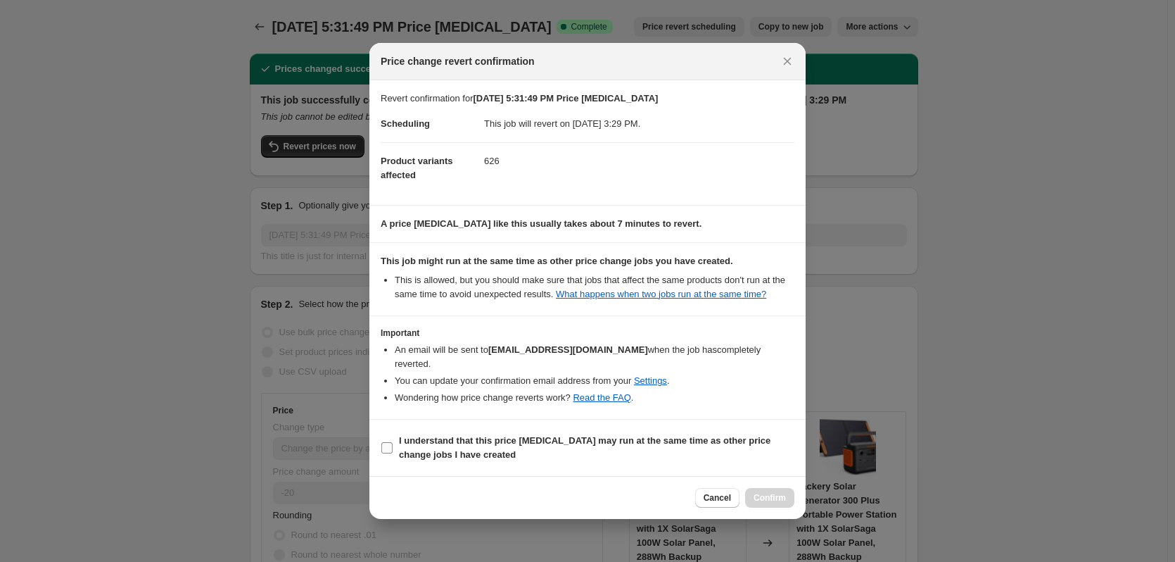
drag, startPoint x: 543, startPoint y: 445, endPoint x: 560, endPoint y: 446, distance: 16.2
click at [548, 446] on span "I understand that this price change job may run at the same time as other price…" at bounding box center [597, 448] width 396 height 28
click at [393, 446] on input "I understand that this price change job may run at the same time as other price…" at bounding box center [386, 447] width 11 height 11
checkbox input "true"
click at [769, 488] on button "Confirm" at bounding box center [769, 498] width 49 height 20
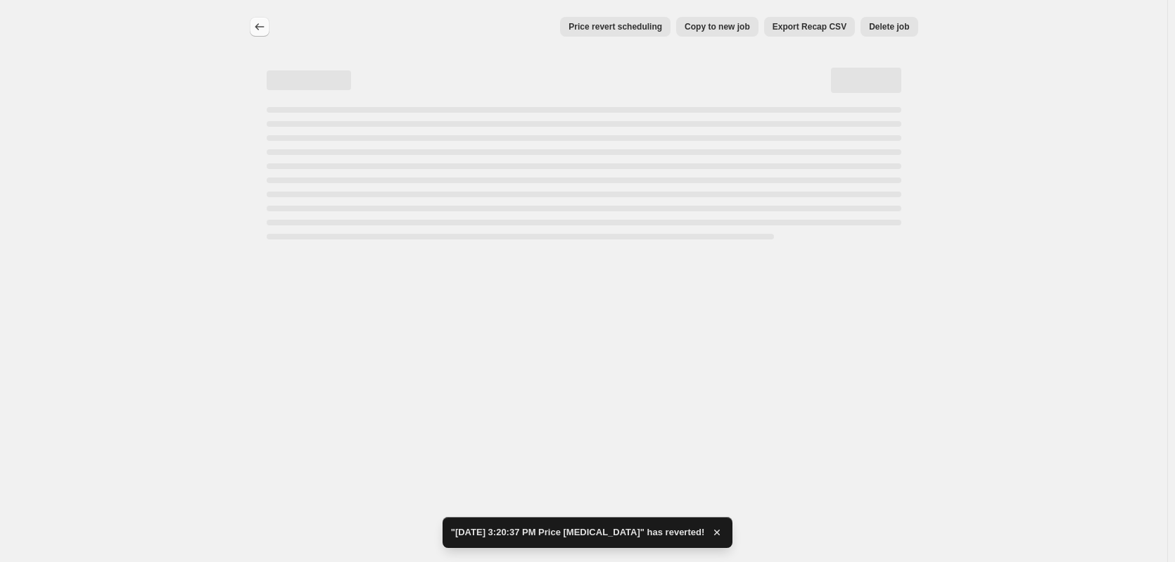
select select "percentage"
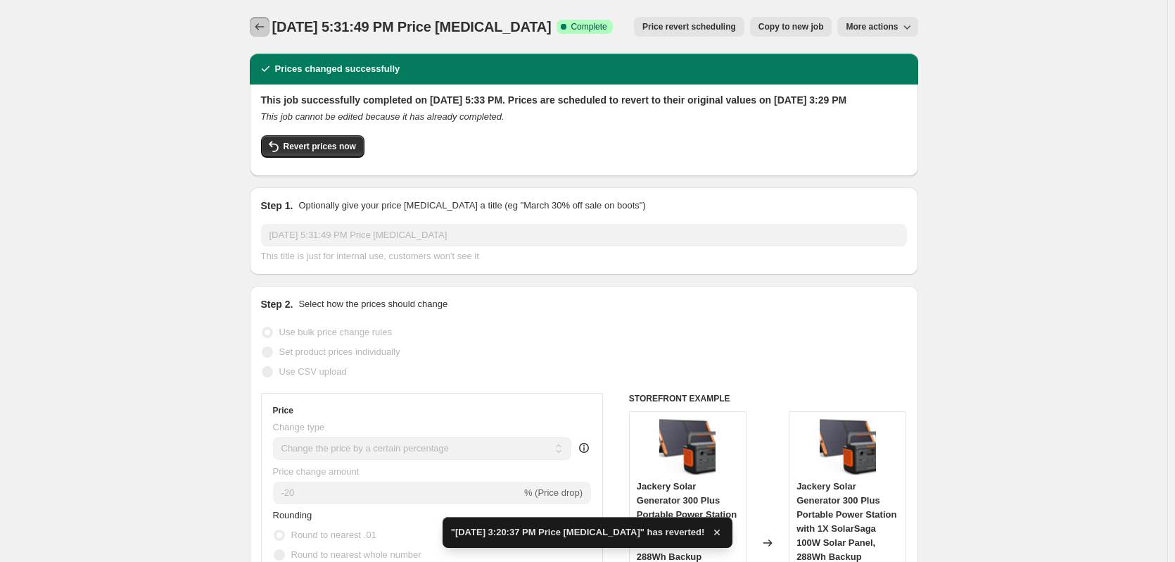
click at [260, 28] on icon "Price change jobs" at bounding box center [260, 27] width 14 height 14
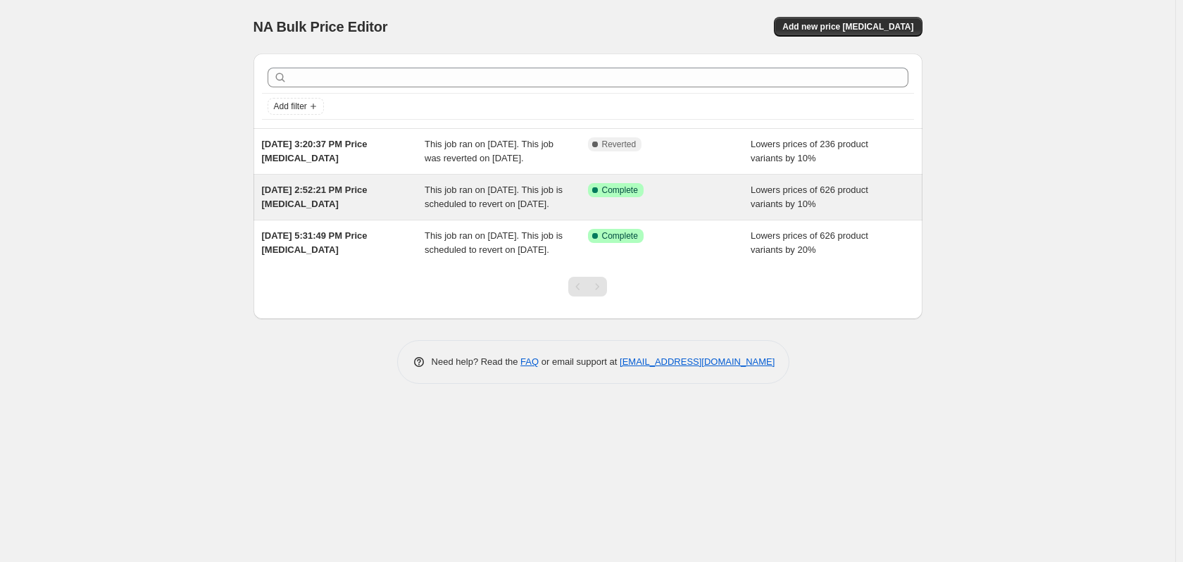
click at [547, 211] on div "This job ran on [DATE]. This job is scheduled to revert on [DATE]." at bounding box center [505, 197] width 163 height 28
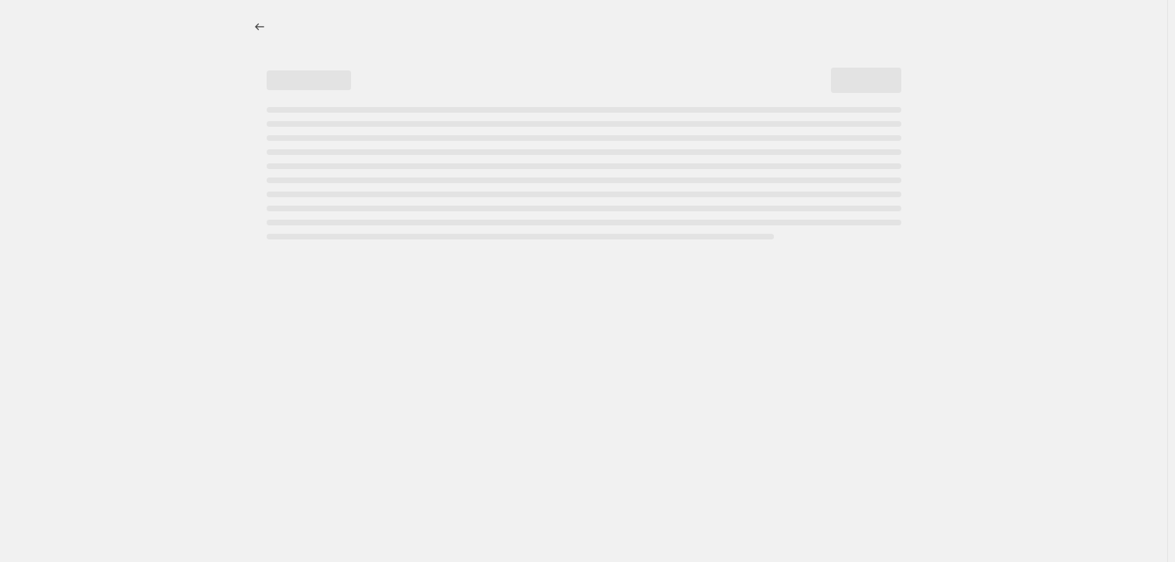
select select "percentage"
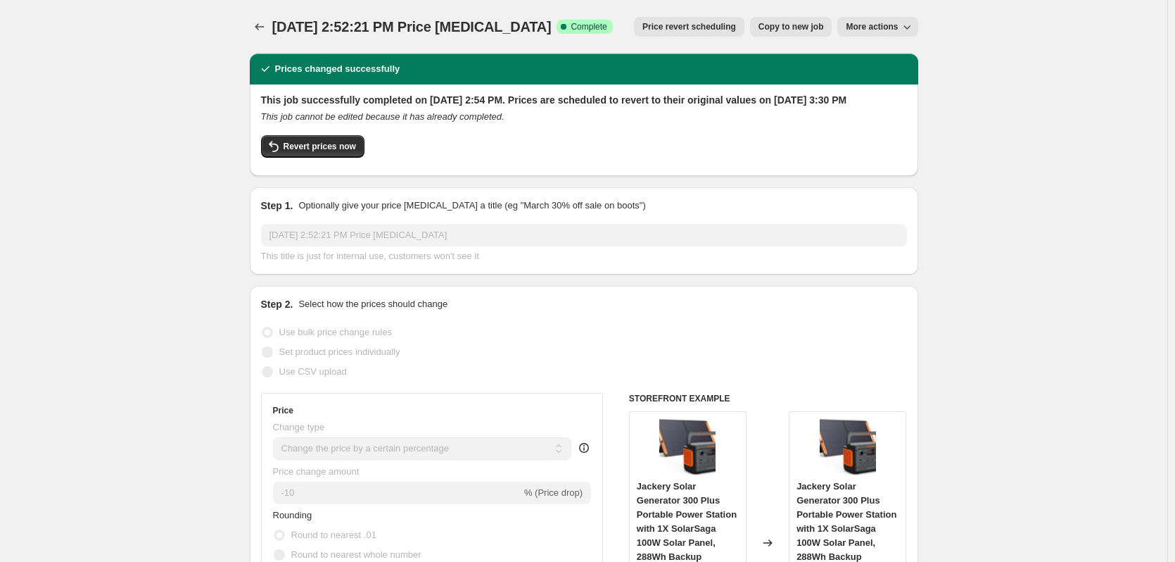
click at [682, 27] on span "Price revert scheduling" at bounding box center [690, 26] width 94 height 11
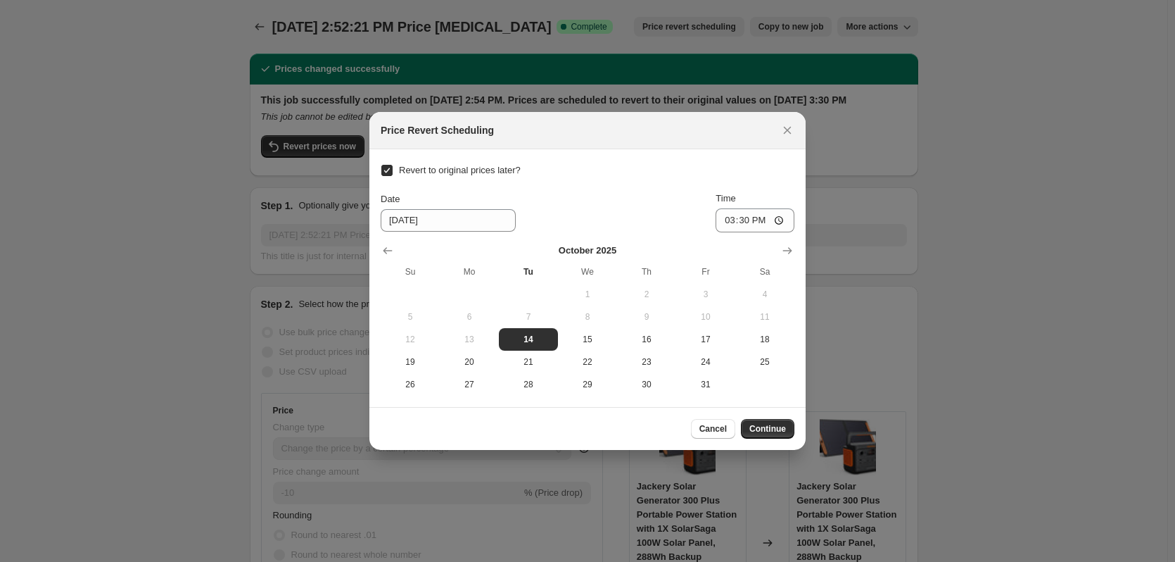
click at [148, 200] on div at bounding box center [587, 281] width 1175 height 562
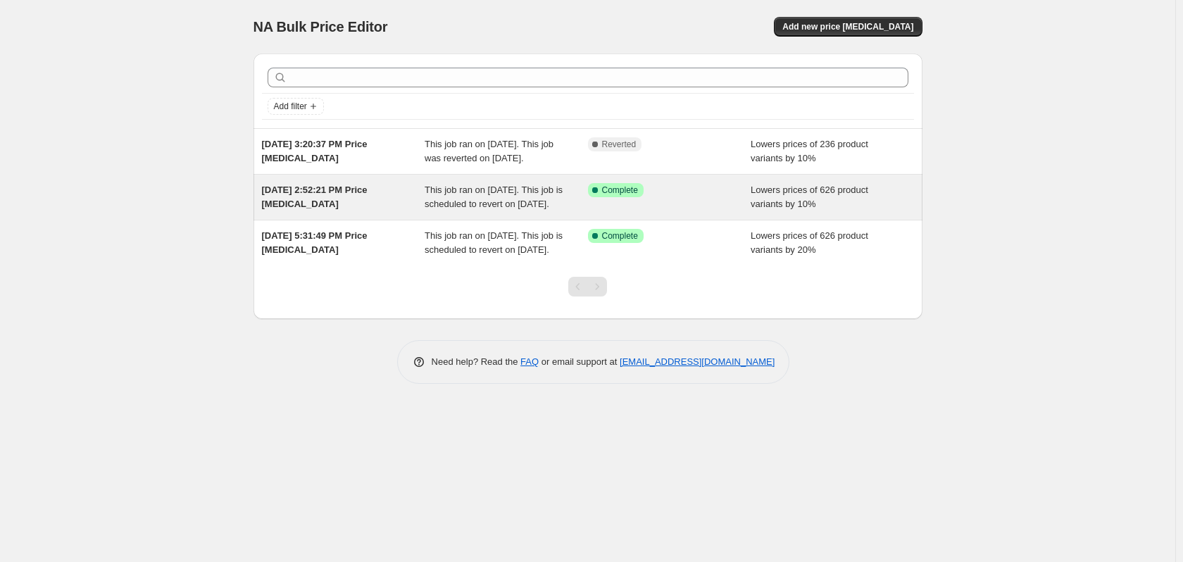
click at [595, 211] on div "Success Complete Complete" at bounding box center [669, 197] width 163 height 28
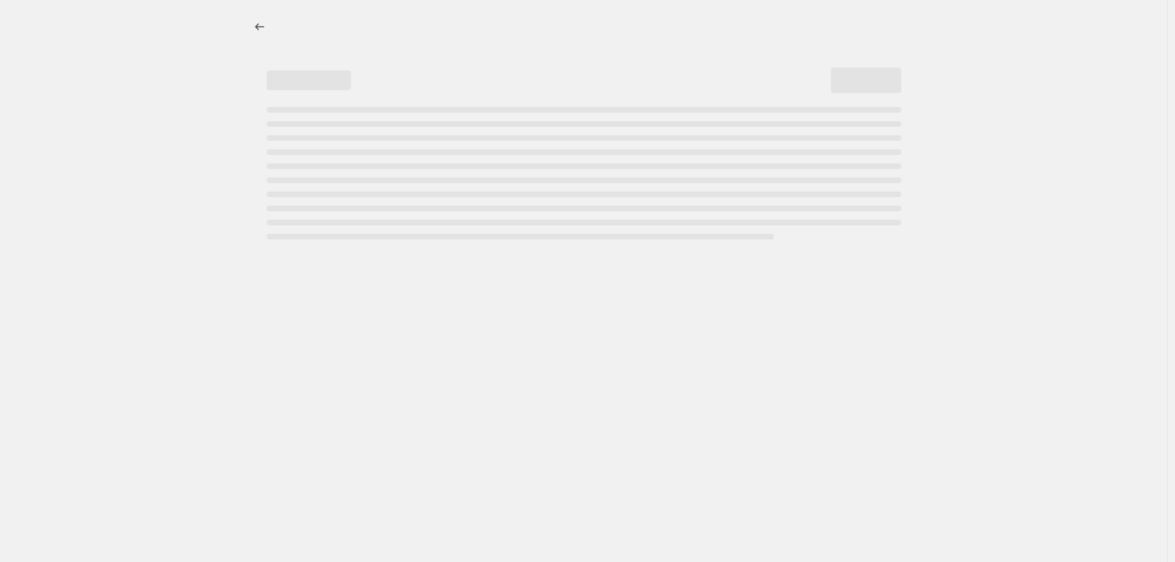
select select "percentage"
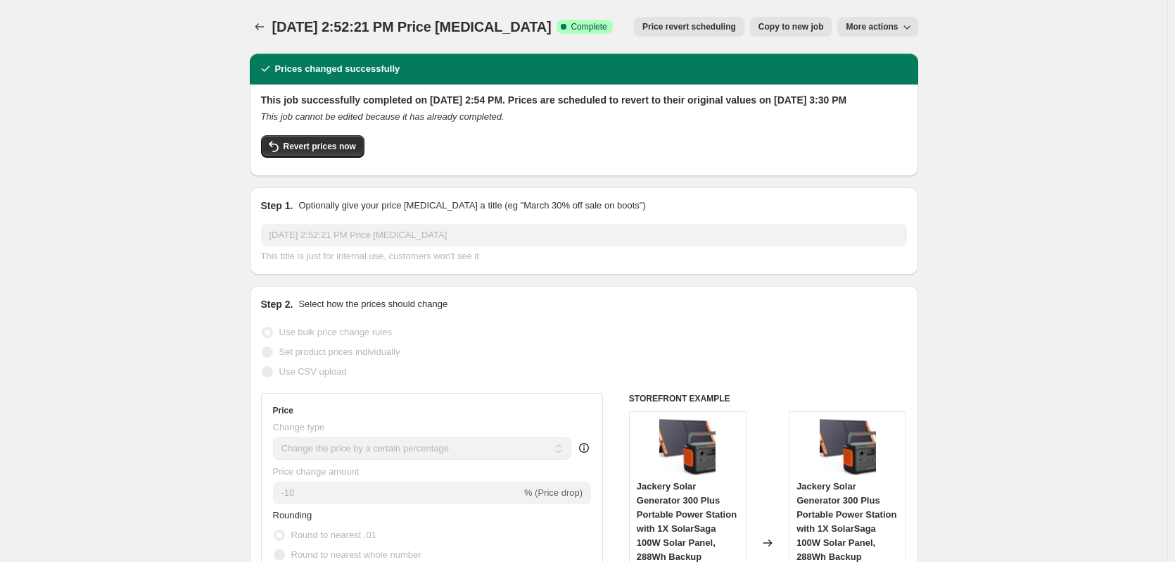
click at [679, 35] on button "Price revert scheduling" at bounding box center [689, 27] width 111 height 20
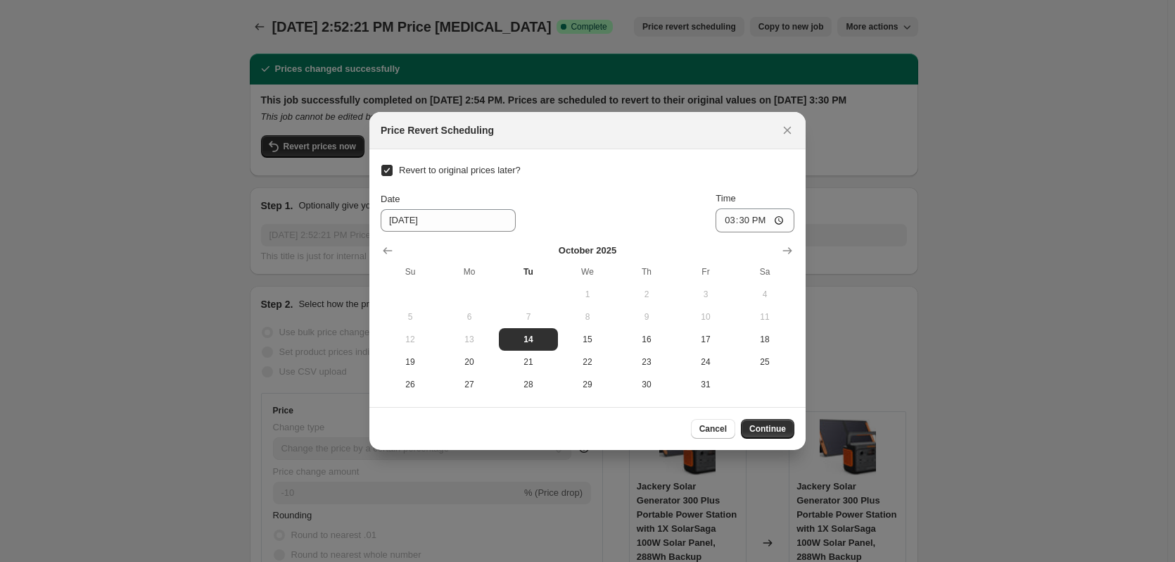
click at [267, 215] on div at bounding box center [587, 281] width 1175 height 562
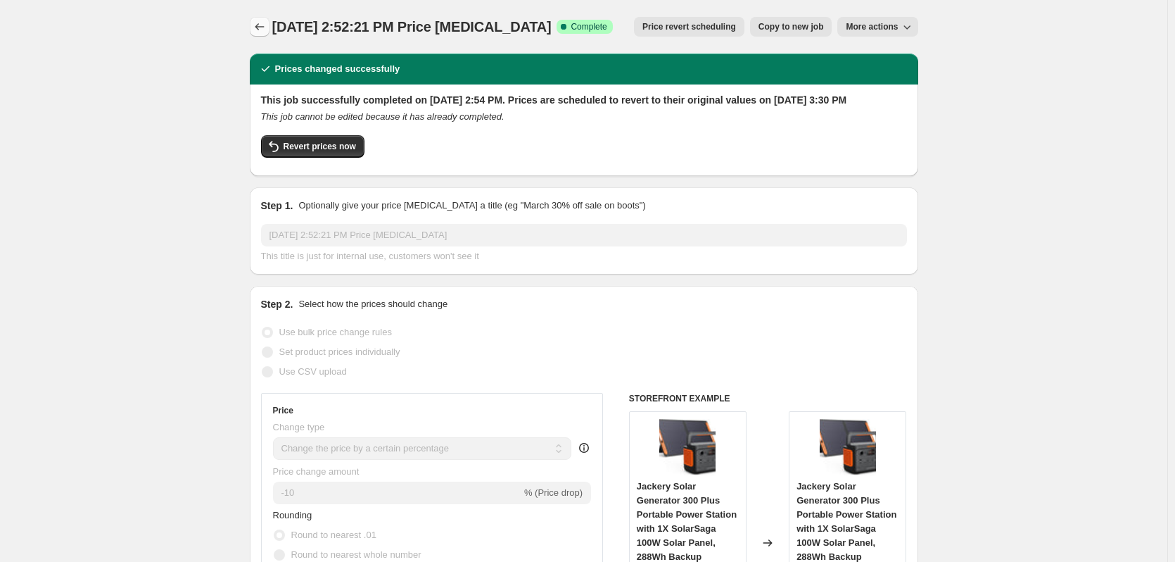
click at [267, 25] on icon "Price change jobs" at bounding box center [260, 27] width 14 height 14
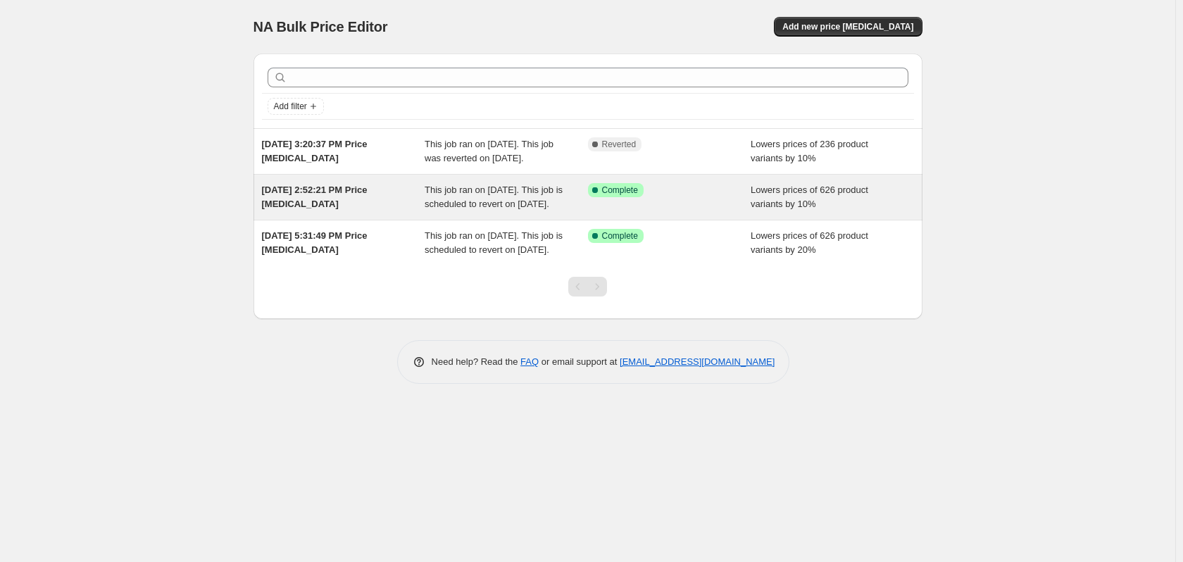
click at [526, 210] on div "This job ran on [DATE]. This job is scheduled to revert on [DATE]." at bounding box center [505, 197] width 163 height 28
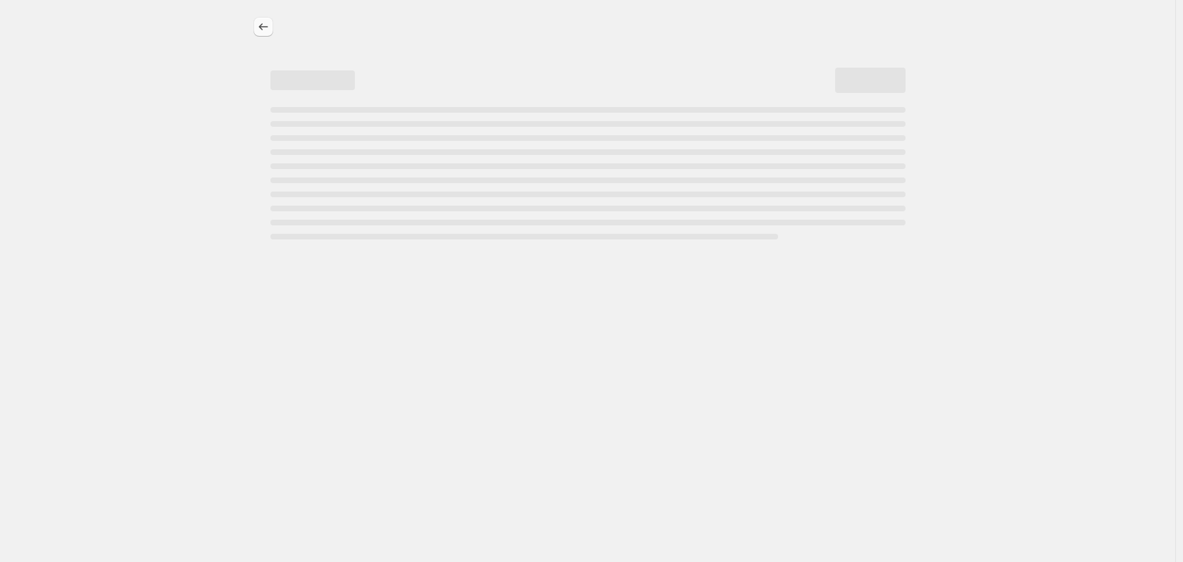
select select "percentage"
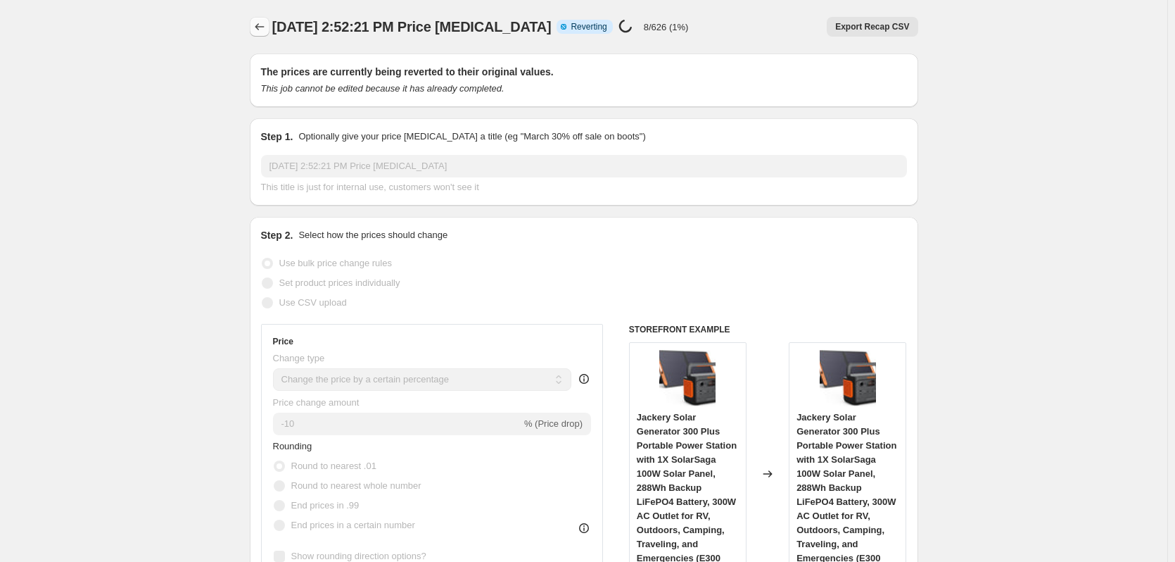
click at [265, 26] on icon "Price change jobs" at bounding box center [260, 27] width 14 height 14
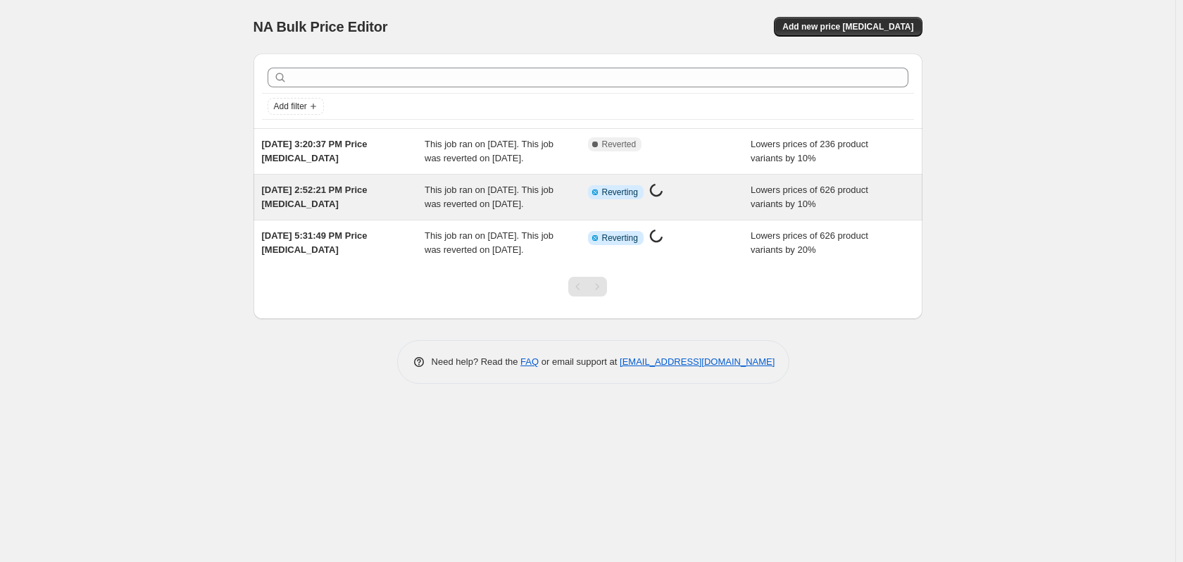
click at [532, 211] on div "This job ran on [DATE]. This job was reverted on [DATE]." at bounding box center [505, 197] width 163 height 28
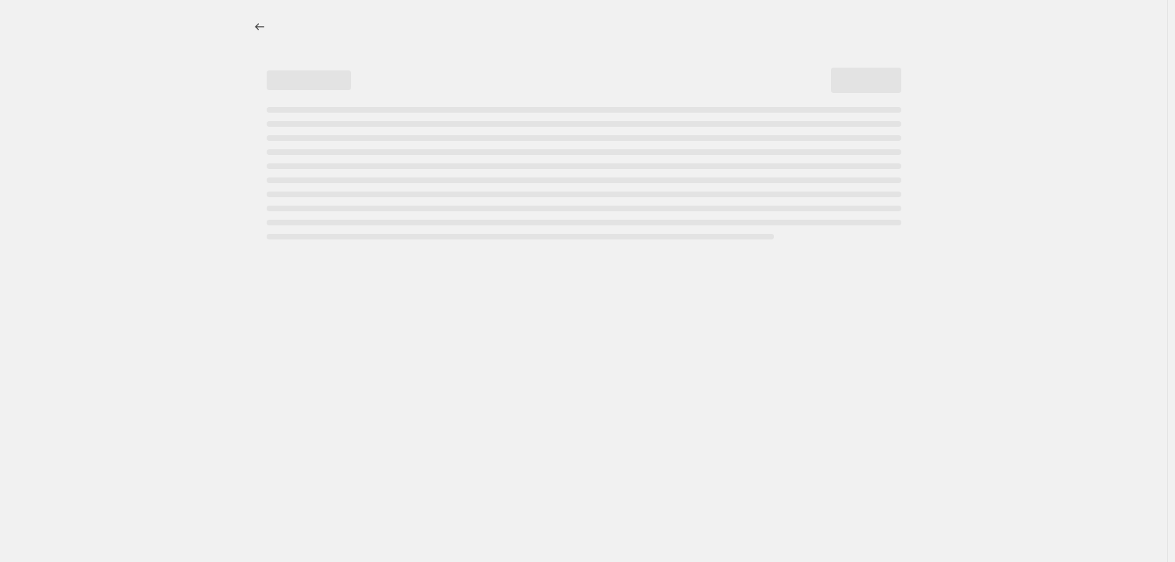
select select "percentage"
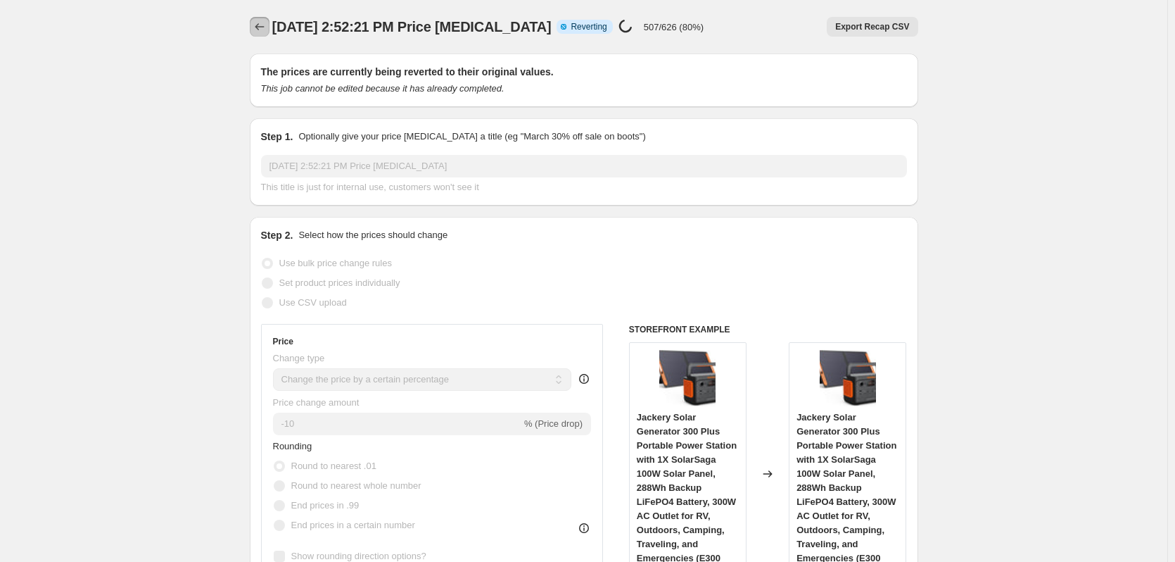
click at [263, 32] on icon "Price change jobs" at bounding box center [260, 27] width 14 height 14
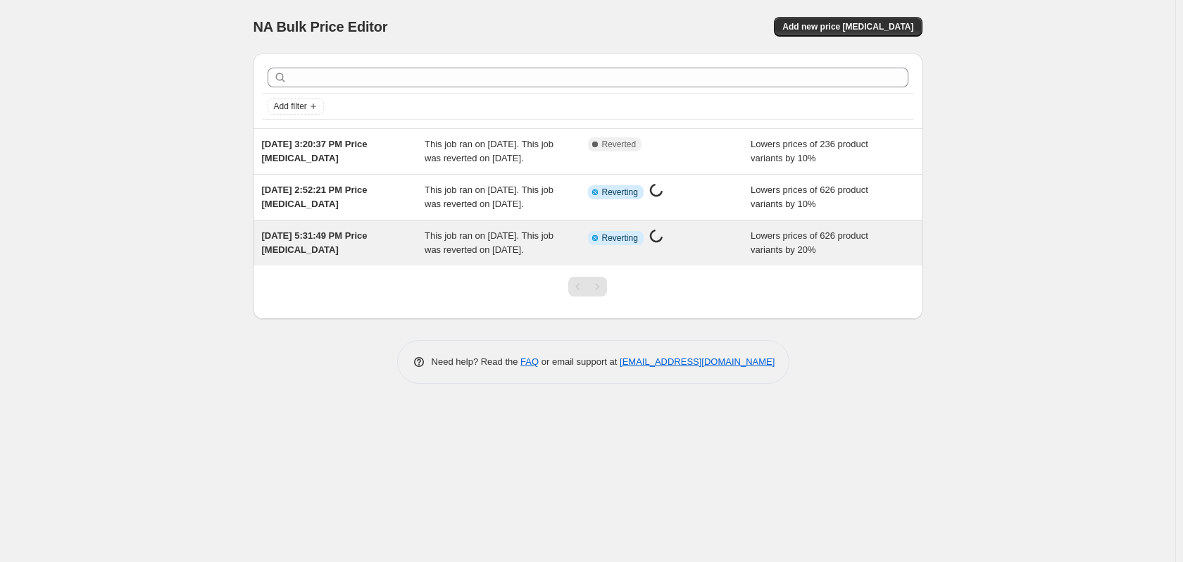
click at [545, 257] on div "This job ran on [DATE]. This job was reverted on [DATE]." at bounding box center [505, 243] width 163 height 28
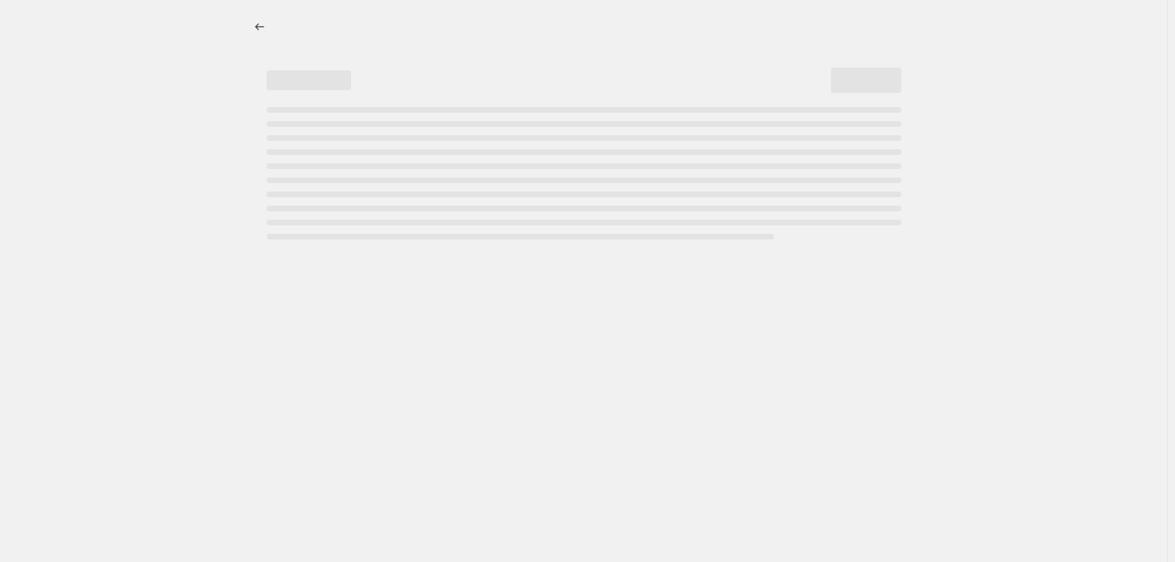
select select "percentage"
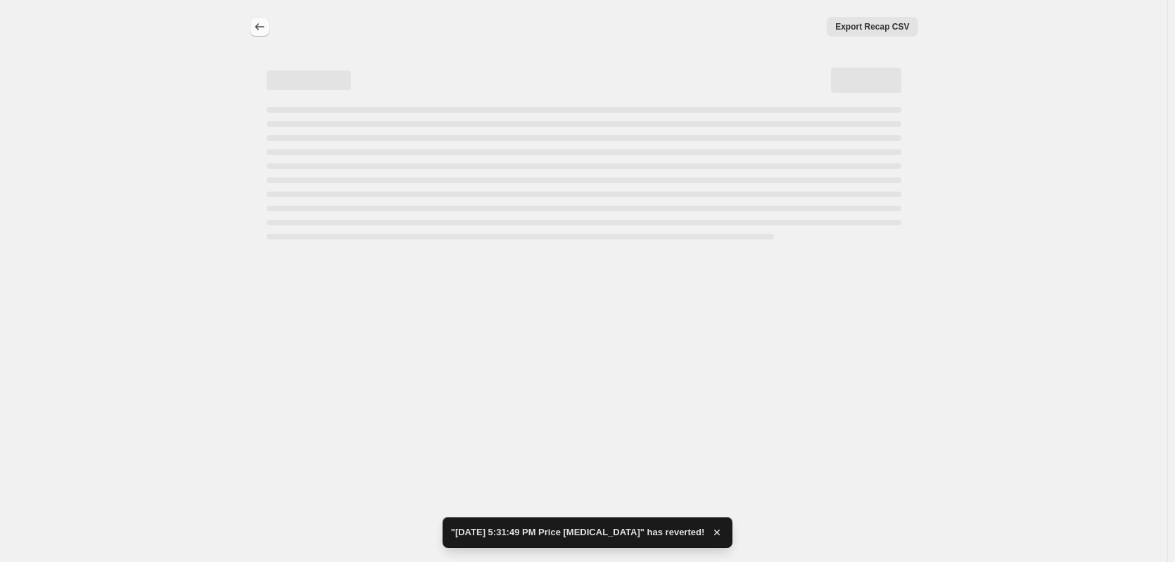
select select "percentage"
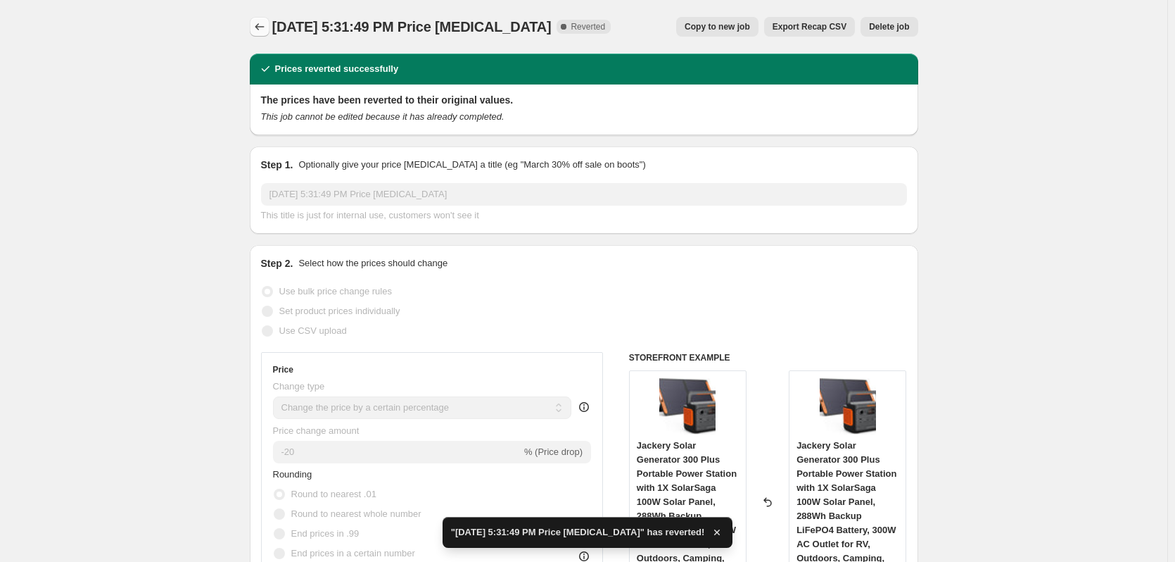
click at [261, 27] on icon "Price change jobs" at bounding box center [260, 27] width 14 height 14
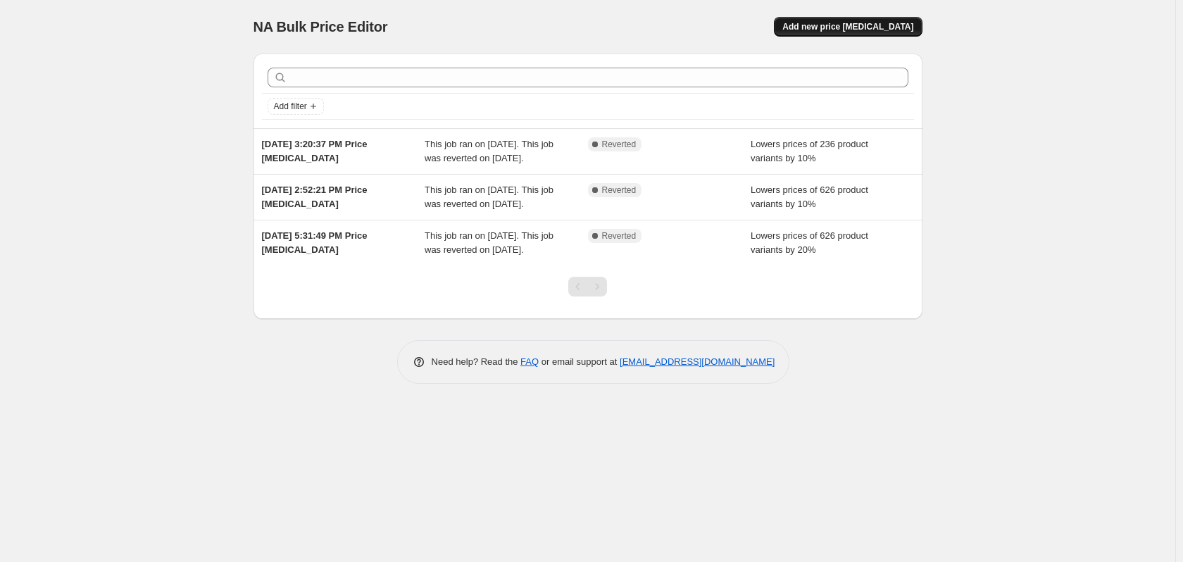
click at [853, 27] on span "Add new price [MEDICAL_DATA]" at bounding box center [847, 26] width 131 height 11
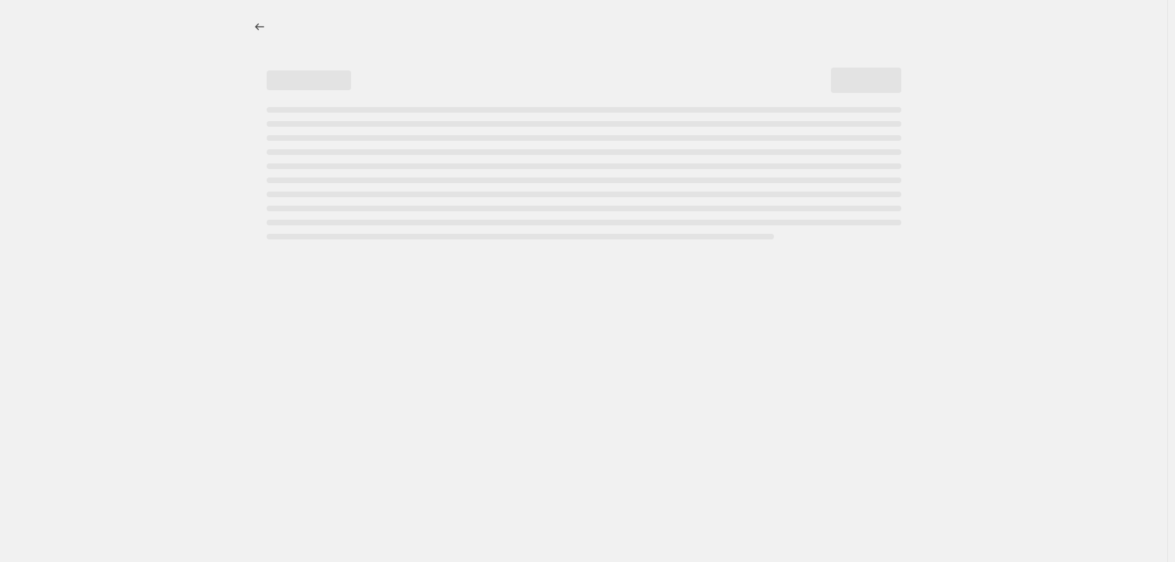
select select "percentage"
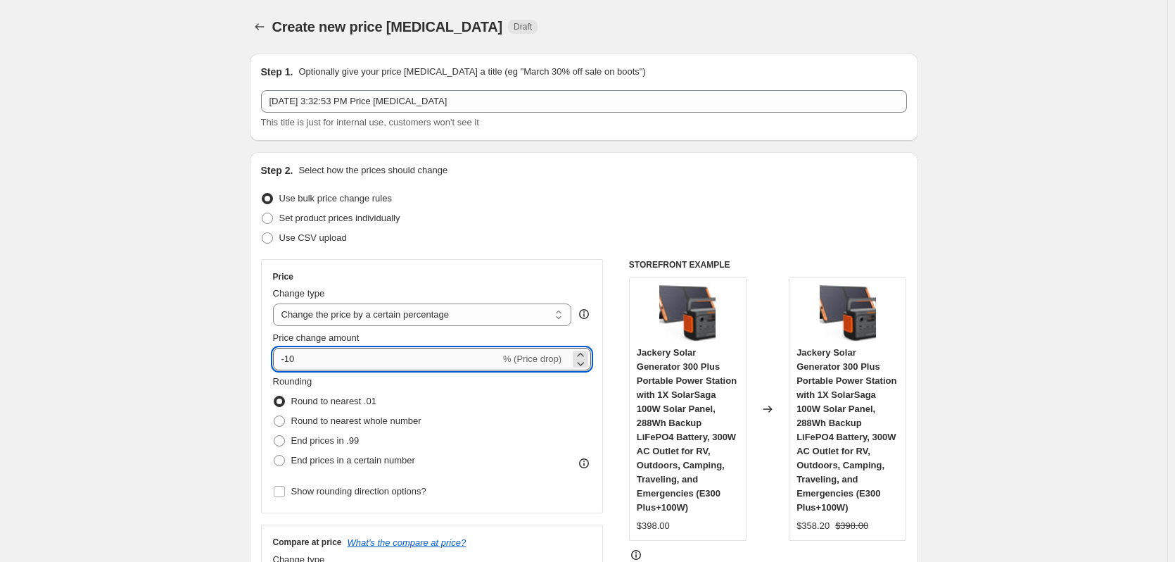
click at [308, 357] on input "-10" at bounding box center [386, 359] width 227 height 23
type input "-1"
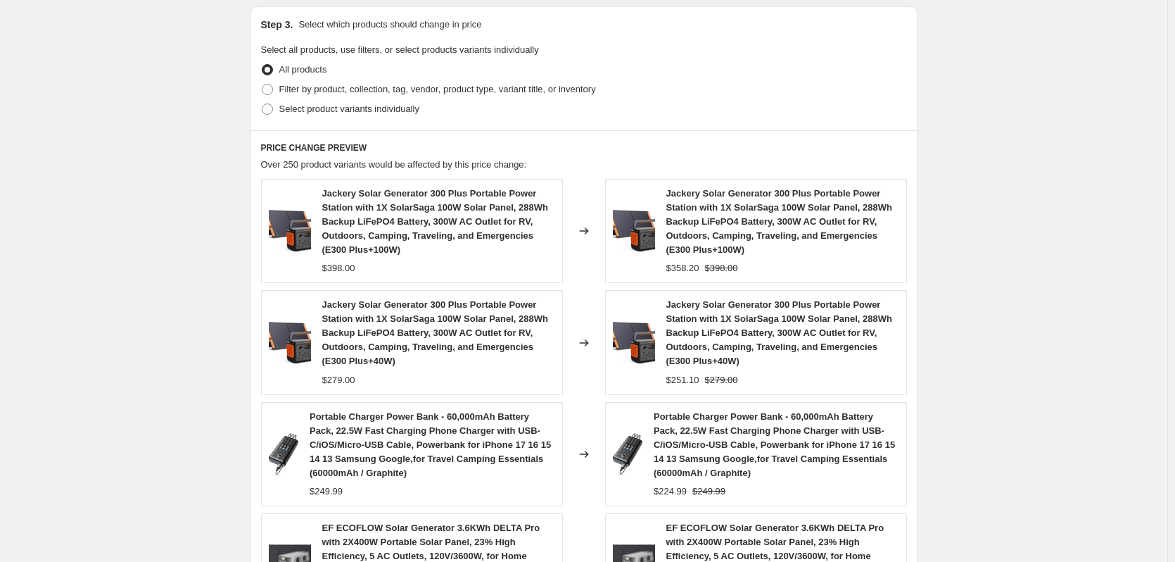
scroll to position [633, 0]
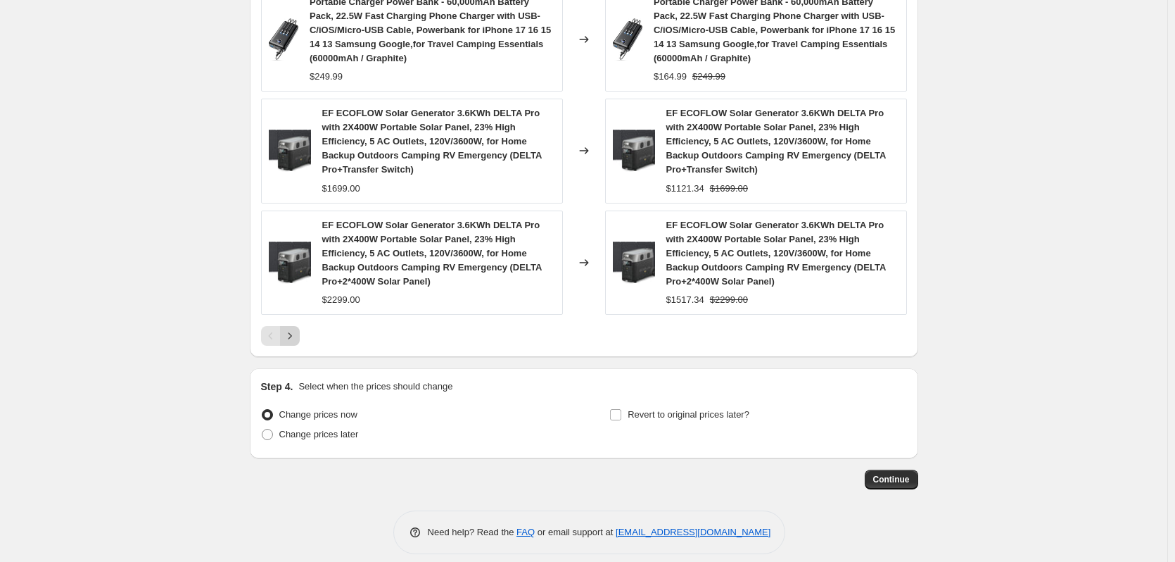
click at [289, 329] on icon "Next" at bounding box center [290, 336] width 14 height 14
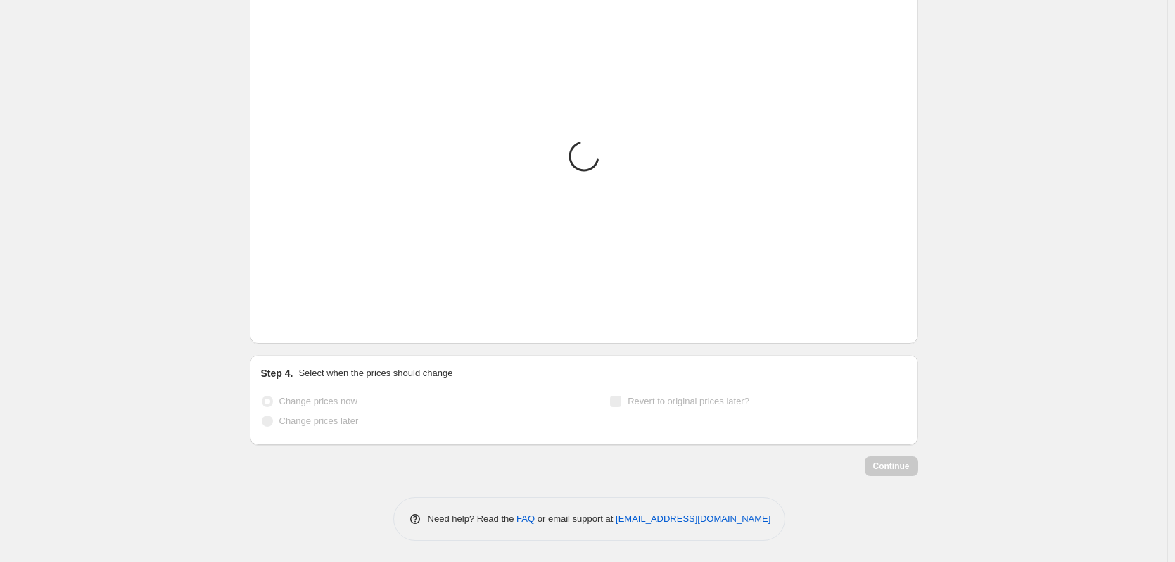
scroll to position [1066, 0]
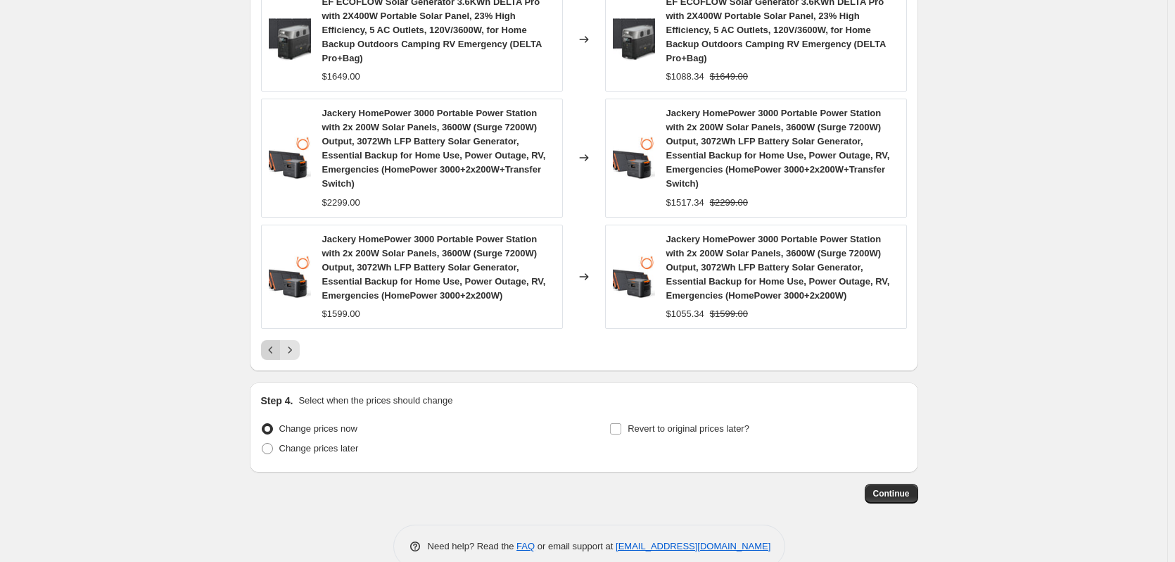
click at [277, 343] on icon "Previous" at bounding box center [271, 350] width 14 height 14
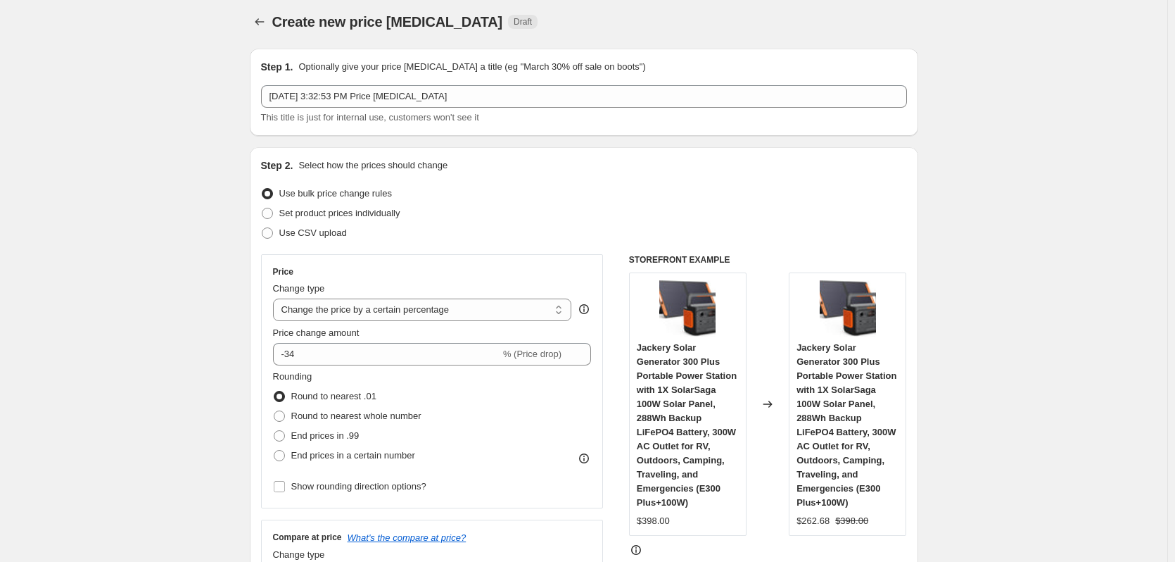
scroll to position [0, 0]
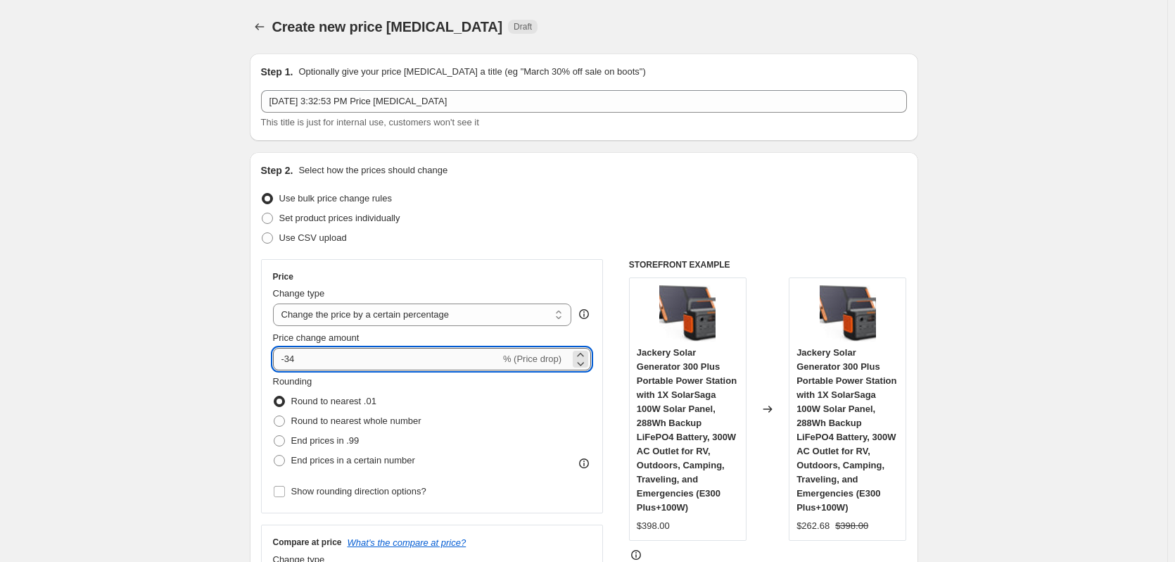
click at [332, 353] on input "-34" at bounding box center [386, 359] width 227 height 23
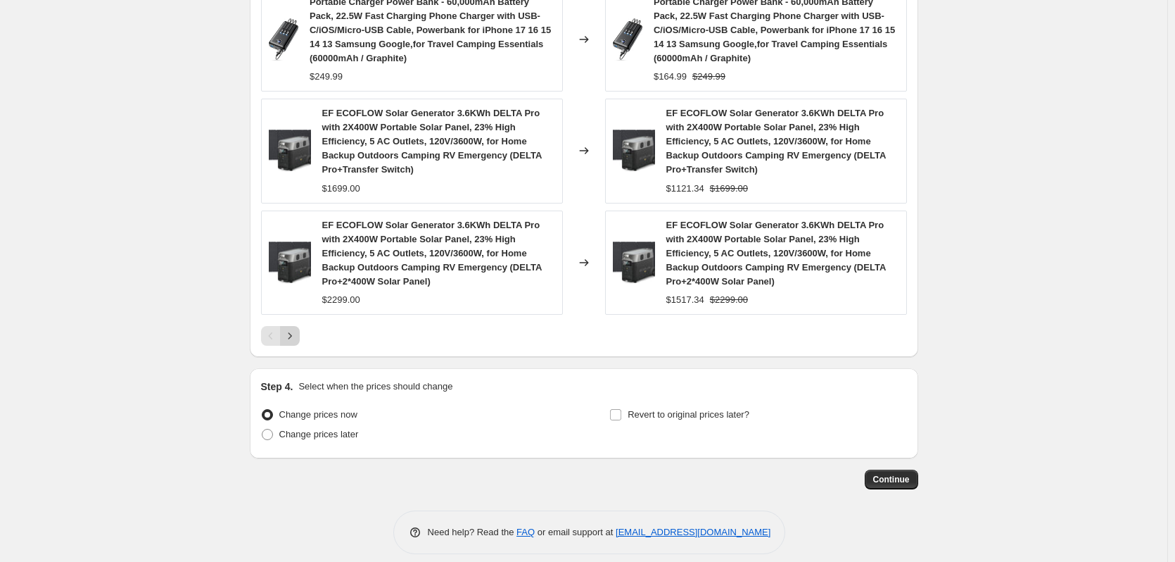
type input "-38"
click at [289, 329] on icon "Next" at bounding box center [290, 336] width 14 height 14
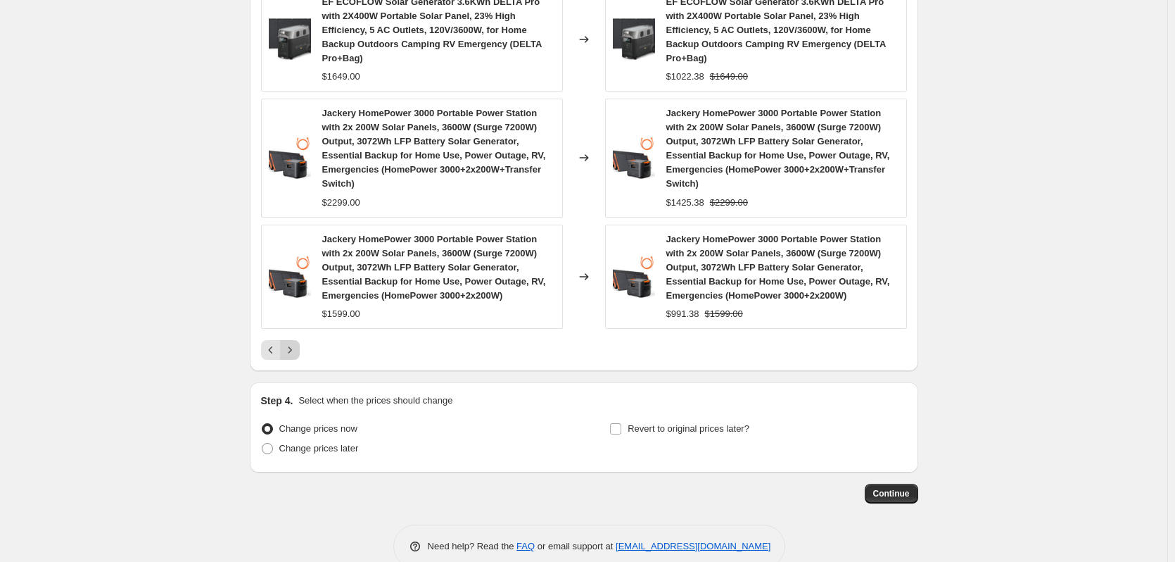
click at [289, 343] on icon "Next" at bounding box center [290, 350] width 14 height 14
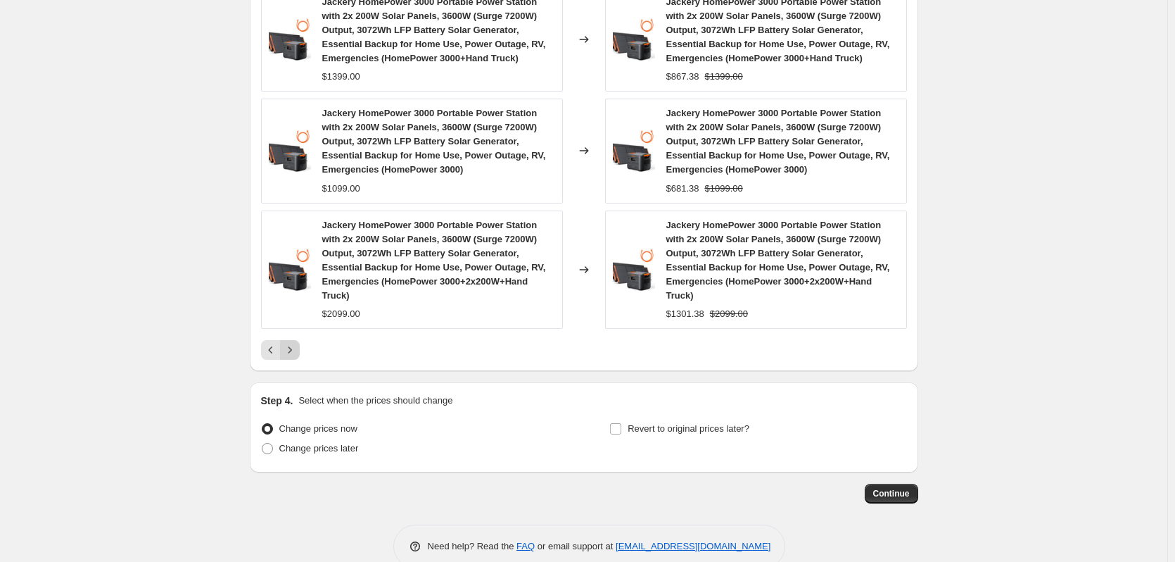
click at [290, 358] on button "Next" at bounding box center [290, 350] width 20 height 20
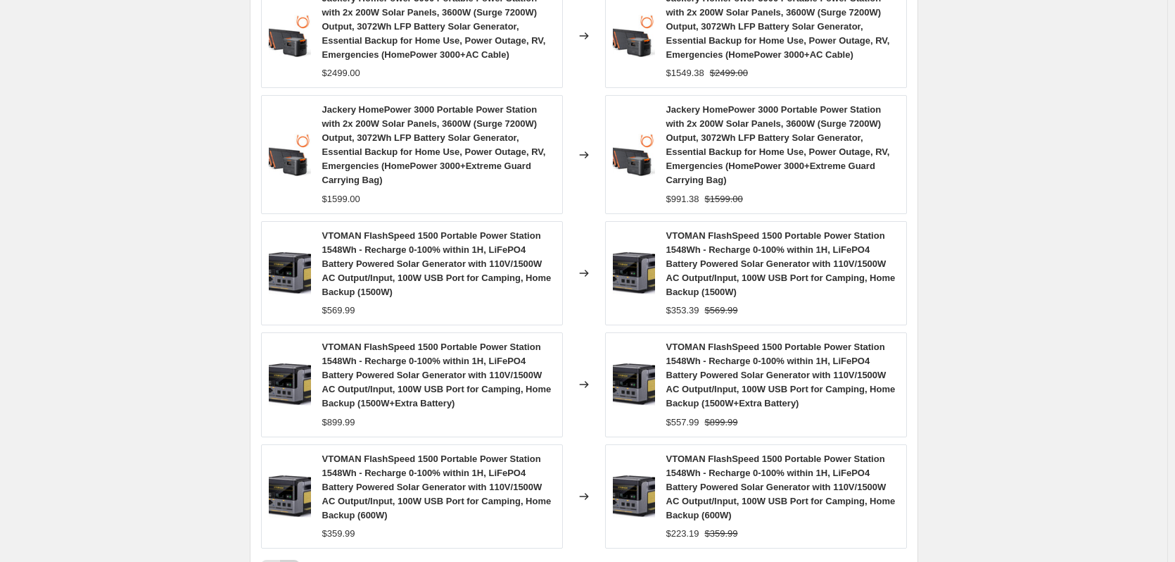
scroll to position [1066, 0]
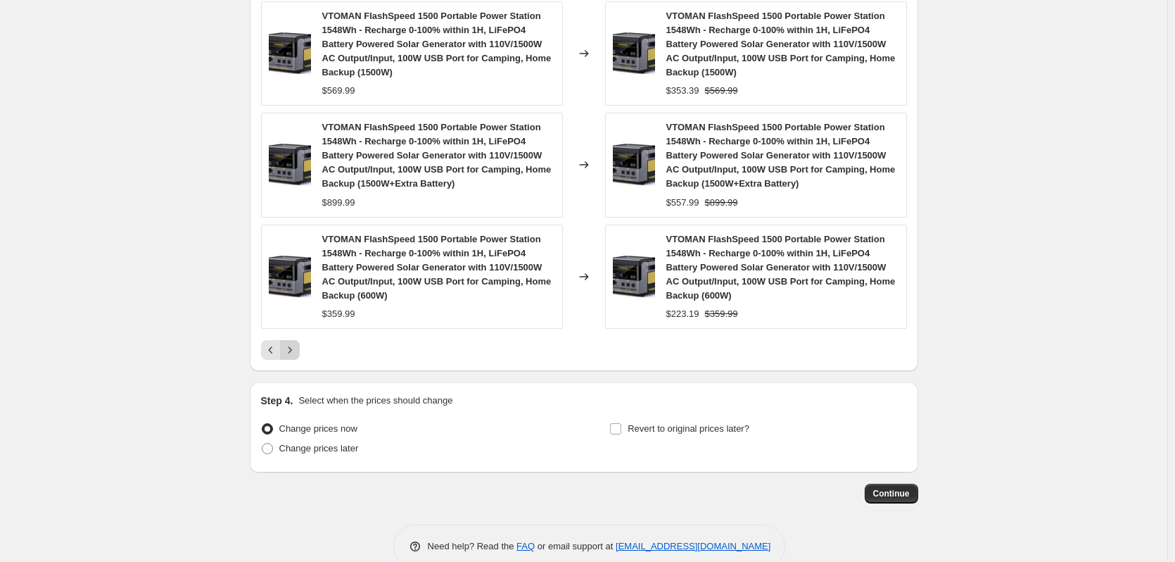
click at [291, 348] on icon "Next" at bounding box center [290, 349] width 4 height 6
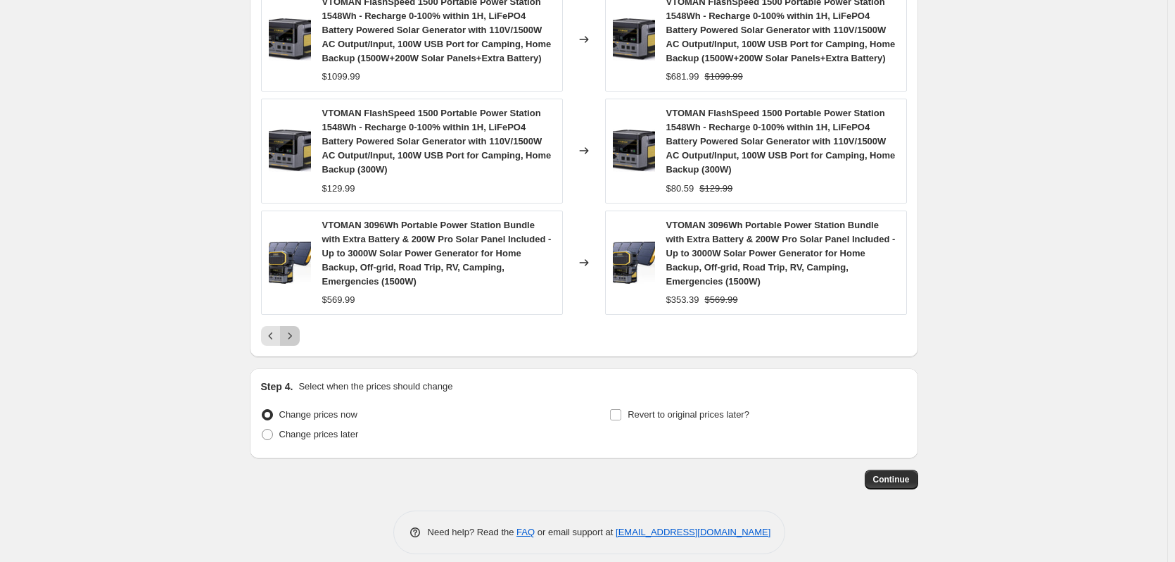
click at [295, 343] on button "Next" at bounding box center [290, 336] width 20 height 20
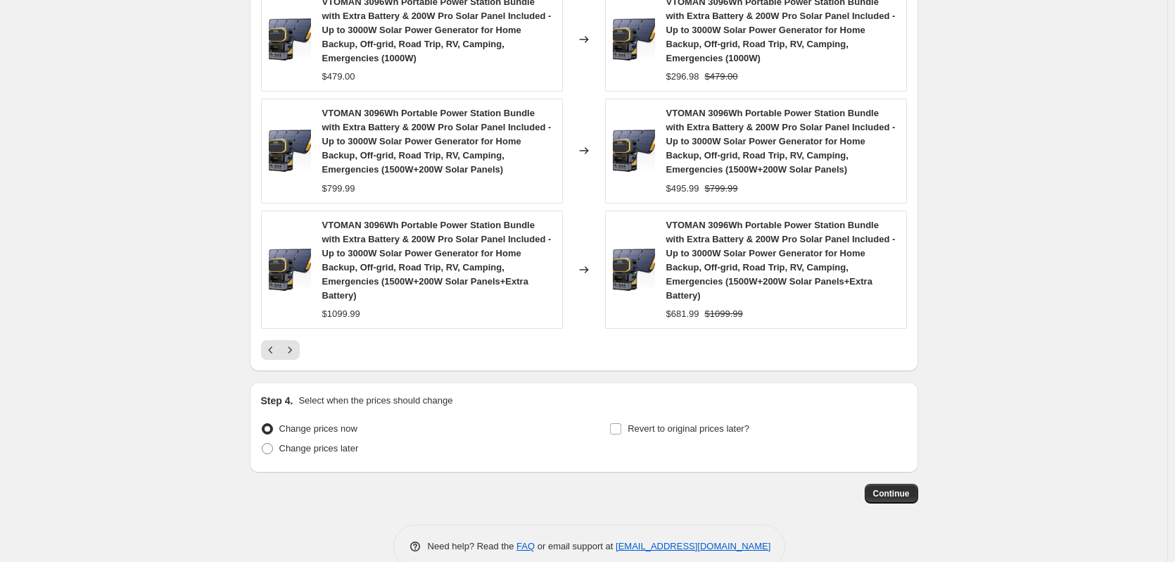
click at [295, 338] on div "VTOMAN 3096Wh Portable Power Station Bundle with Extra Battery & 200W Pro Solar…" at bounding box center [584, 61] width 646 height 595
click at [292, 344] on icon "Next" at bounding box center [290, 350] width 14 height 14
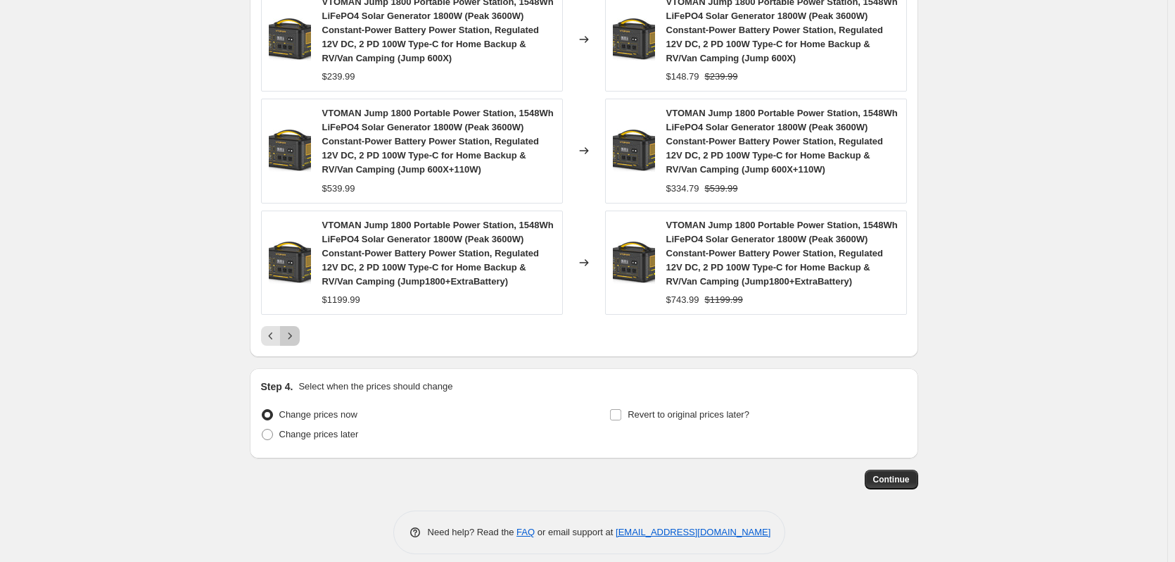
click at [293, 341] on icon "Next" at bounding box center [290, 336] width 14 height 14
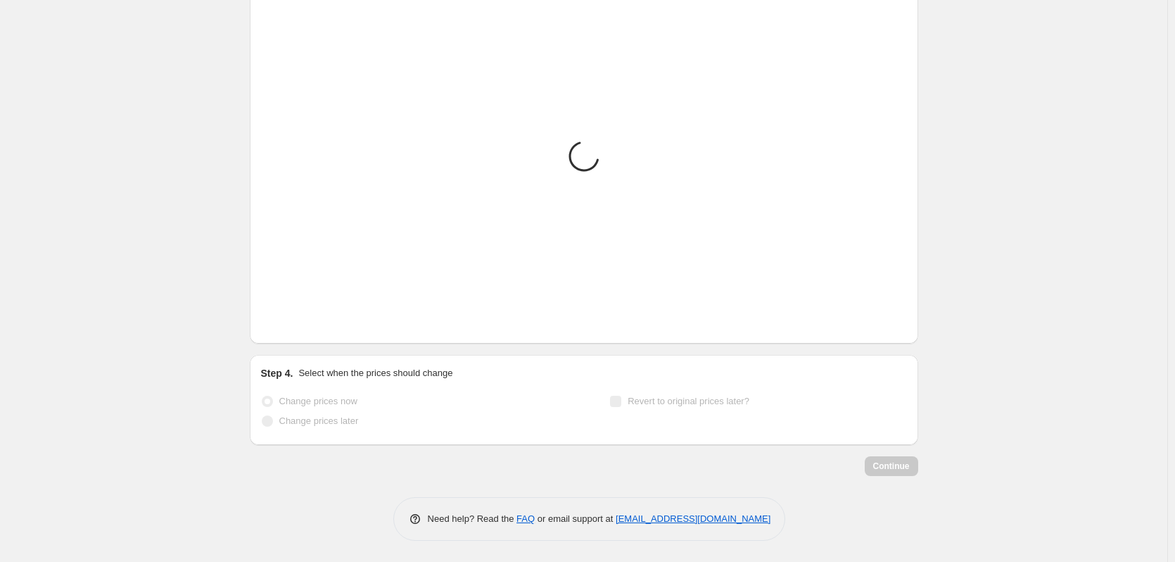
scroll to position [846, 0]
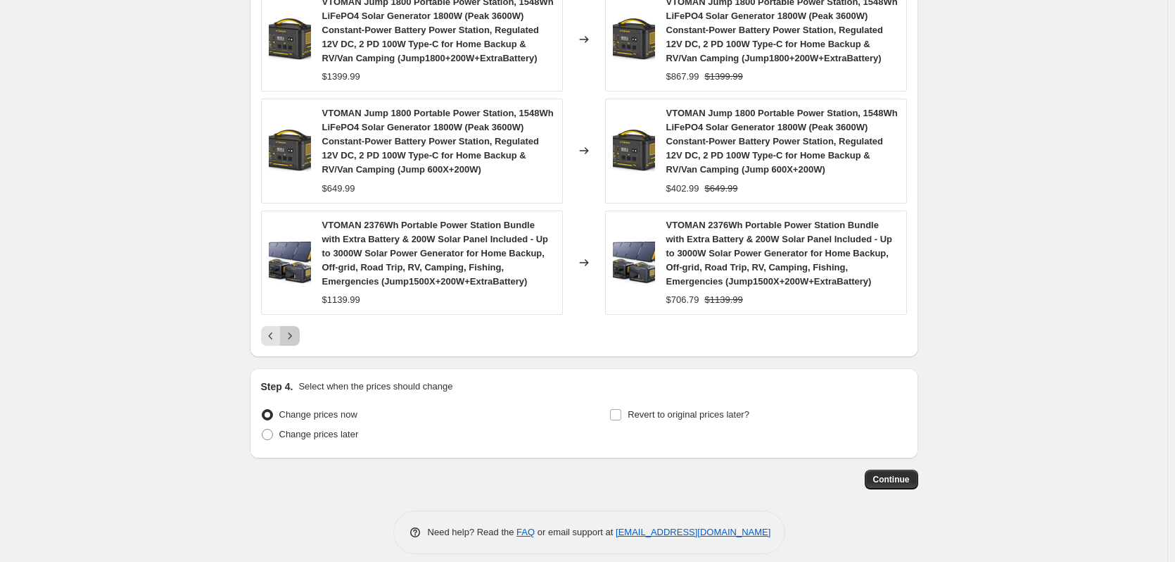
click at [294, 337] on icon "Next" at bounding box center [290, 336] width 14 height 14
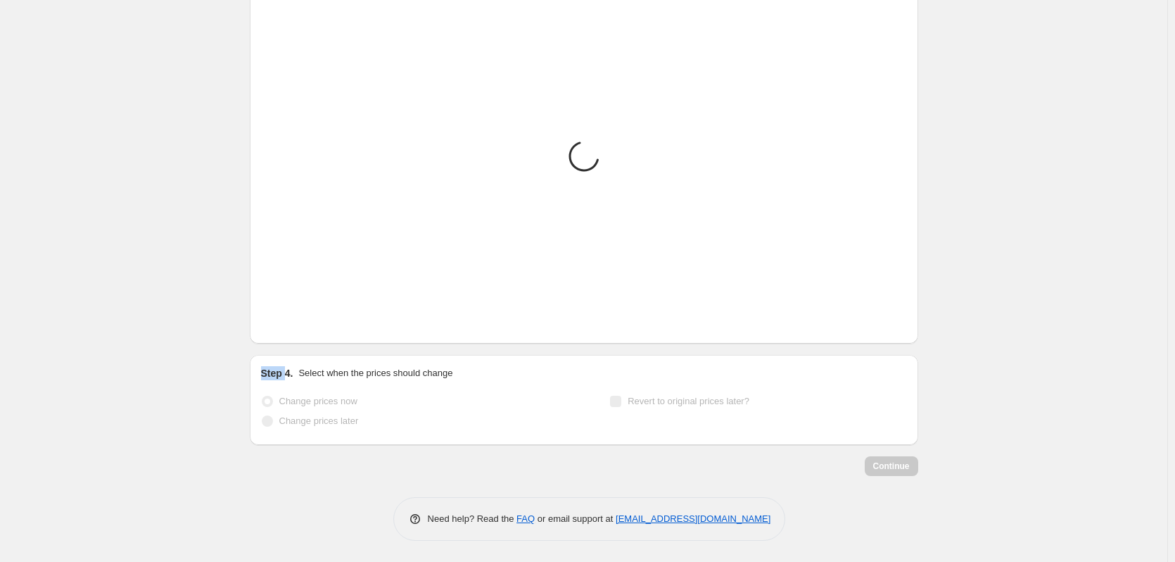
click at [294, 337] on div "PRICE CHANGE PREVIEW Placeholder Loading product variants... Loading... Placeho…" at bounding box center [584, 140] width 669 height 408
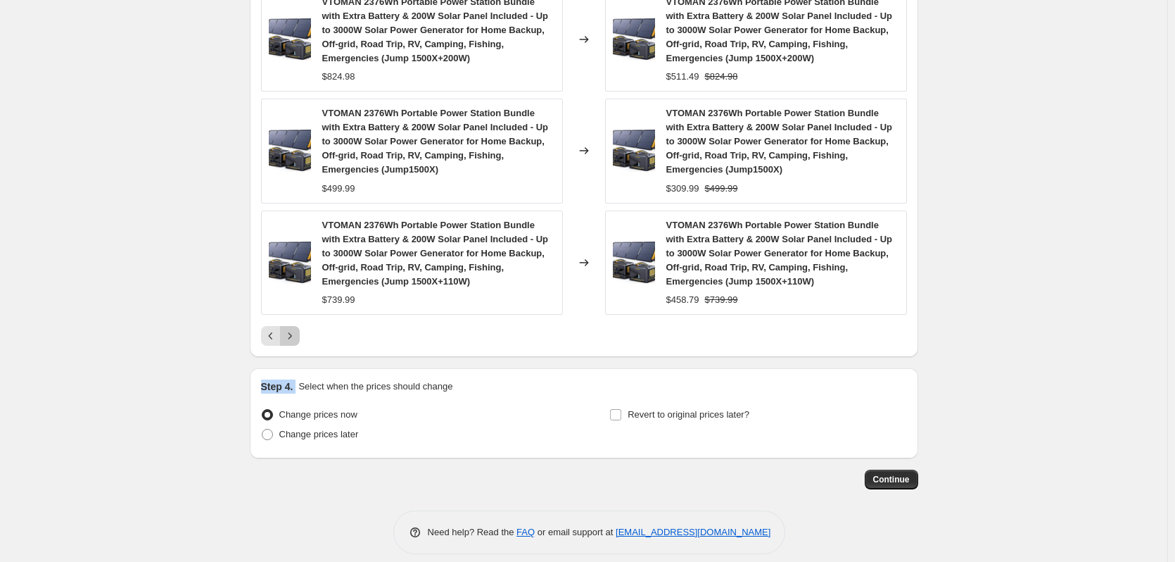
click at [294, 336] on icon "Next" at bounding box center [290, 336] width 14 height 14
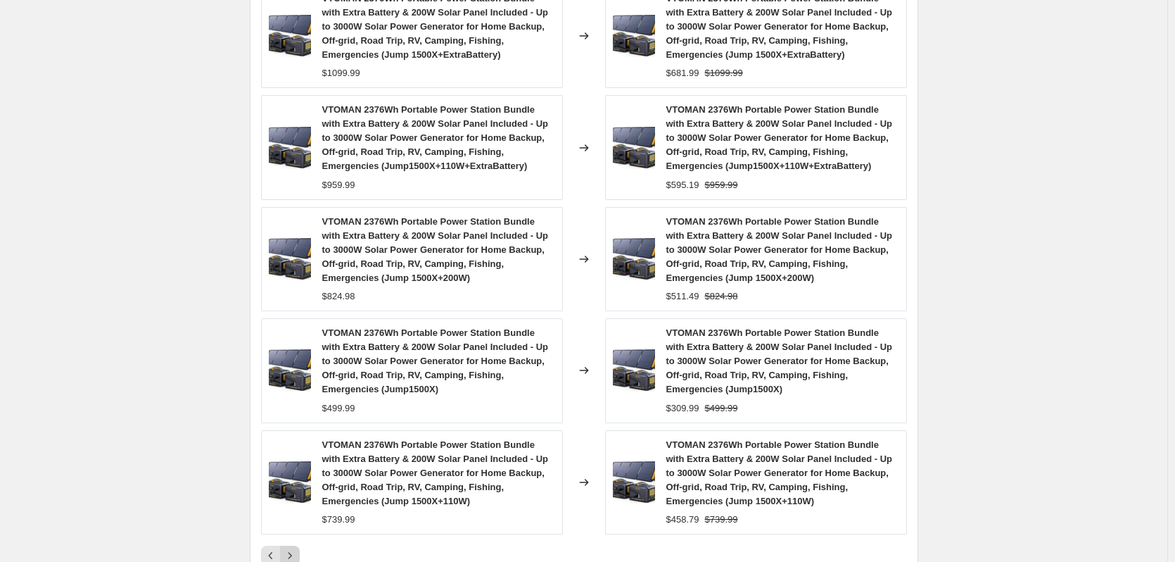
click at [294, 336] on div "PRICE CHANGE PREVIEW Over 250 product variants would be affected by this price …" at bounding box center [584, 255] width 669 height 641
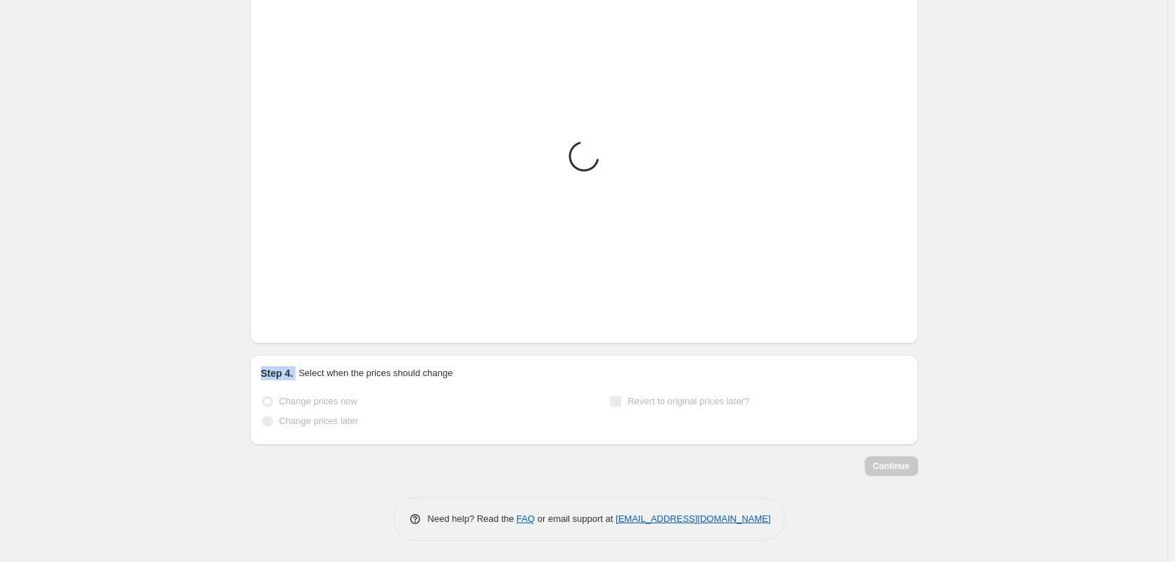
click at [294, 336] on div "PRICE CHANGE PREVIEW Placeholder Loading product variants... Loading... Placeho…" at bounding box center [584, 140] width 669 height 408
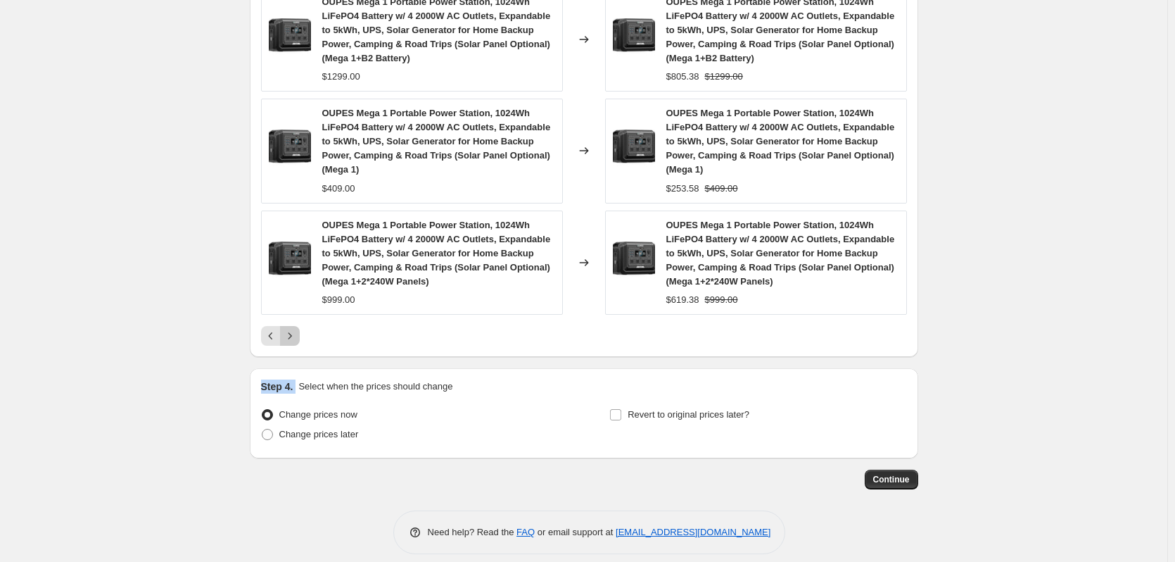
click at [291, 336] on icon "Next" at bounding box center [290, 335] width 4 height 6
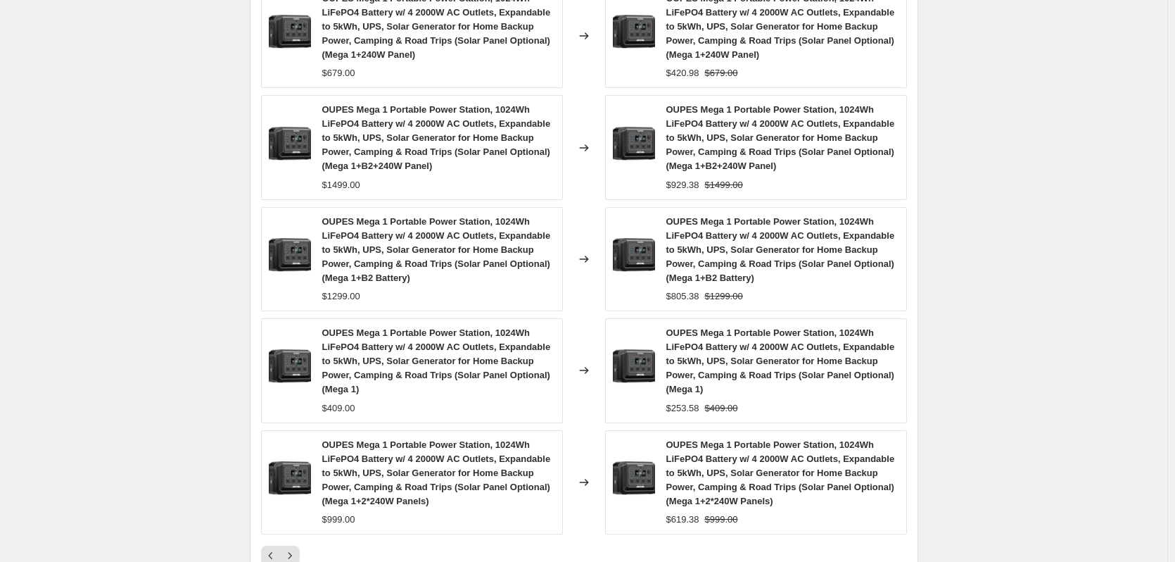
click at [294, 336] on div "PRICE CHANGE PREVIEW Over 250 product variants would be affected by this price …" at bounding box center [584, 255] width 669 height 641
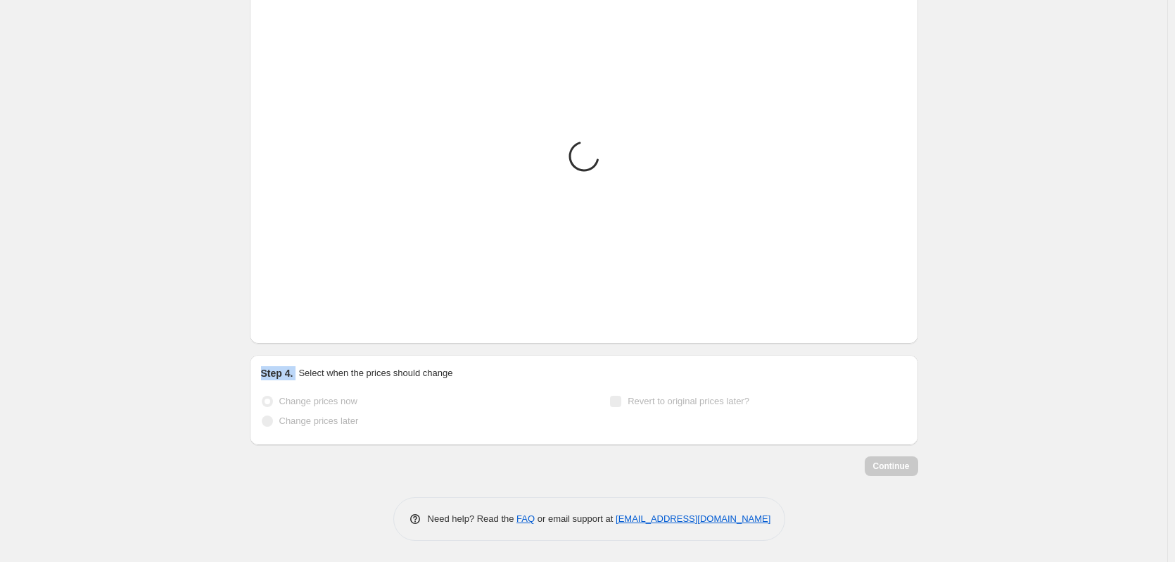
click at [294, 336] on div "PRICE CHANGE PREVIEW Placeholder Loading product variants... Loading... Placeho…" at bounding box center [584, 140] width 669 height 408
click at [291, 325] on icon "Next" at bounding box center [290, 322] width 4 height 6
click at [294, 334] on div "PRICE CHANGE PREVIEW Placeholder Loading product variants... Loading... Placeho…" at bounding box center [584, 140] width 669 height 408
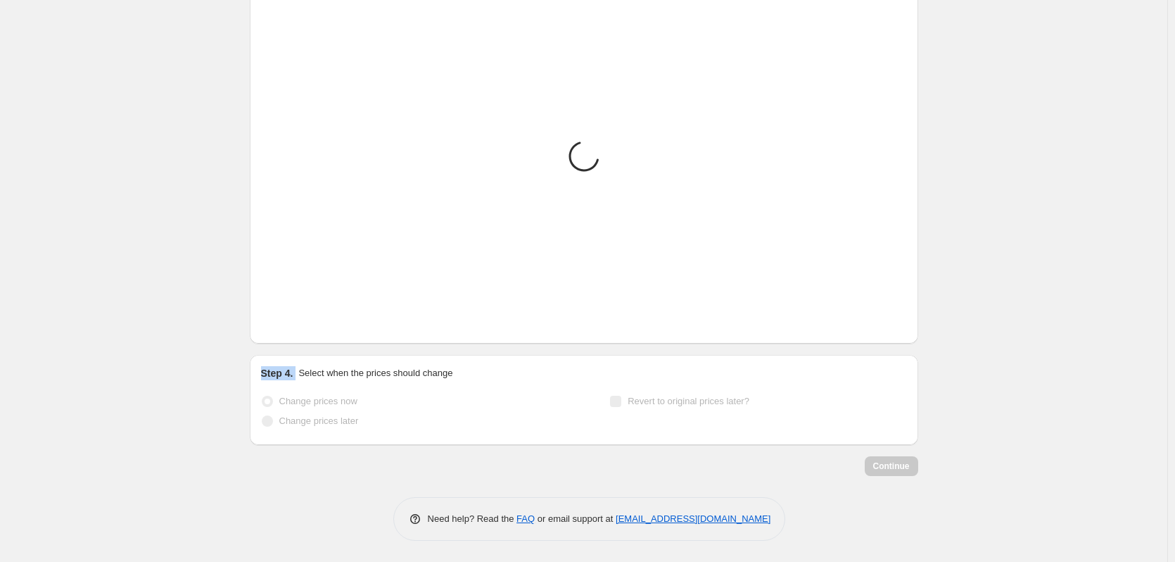
click at [294, 334] on div "PRICE CHANGE PREVIEW Placeholder Loading product variants... Loading... Placeho…" at bounding box center [584, 140] width 669 height 408
click at [294, 329] on icon "Next" at bounding box center [290, 322] width 14 height 14
click at [294, 333] on div "PRICE CHANGE PREVIEW Placeholder Loading product variants... Loading... Placeho…" at bounding box center [584, 140] width 669 height 408
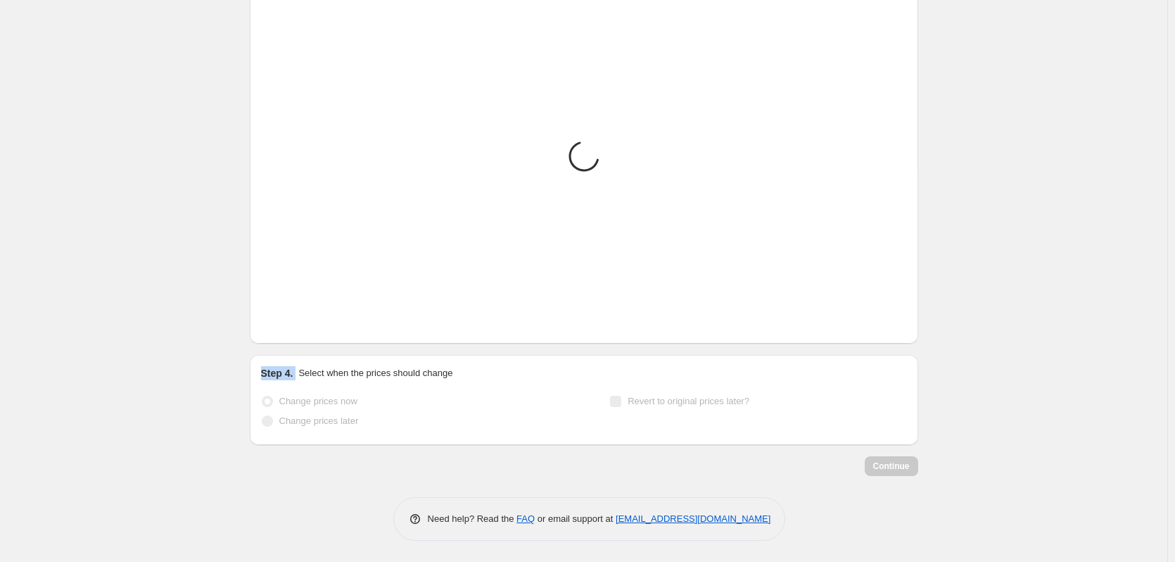
click at [294, 333] on div "PRICE CHANGE PREVIEW Placeholder Loading product variants... Loading... Placeho…" at bounding box center [584, 140] width 669 height 408
click at [294, 329] on icon "Next" at bounding box center [290, 322] width 14 height 14
click at [294, 333] on div "PRICE CHANGE PREVIEW Placeholder Loading product variants... Loading... Placeho…" at bounding box center [584, 140] width 669 height 408
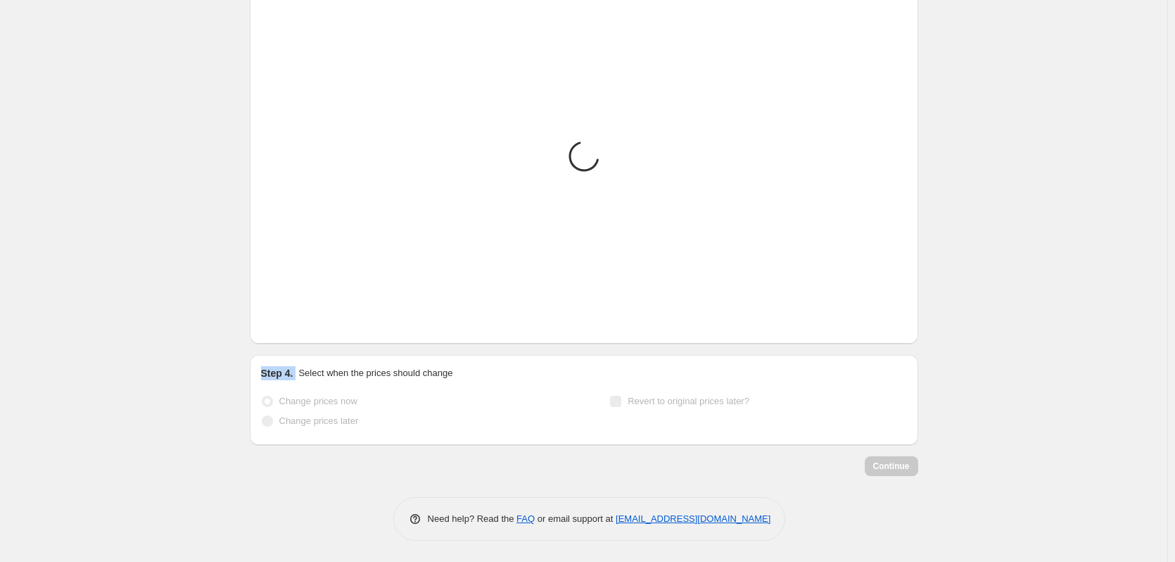
click at [294, 333] on div "PRICE CHANGE PREVIEW Placeholder Loading product variants... Loading... Placeho…" at bounding box center [584, 140] width 669 height 408
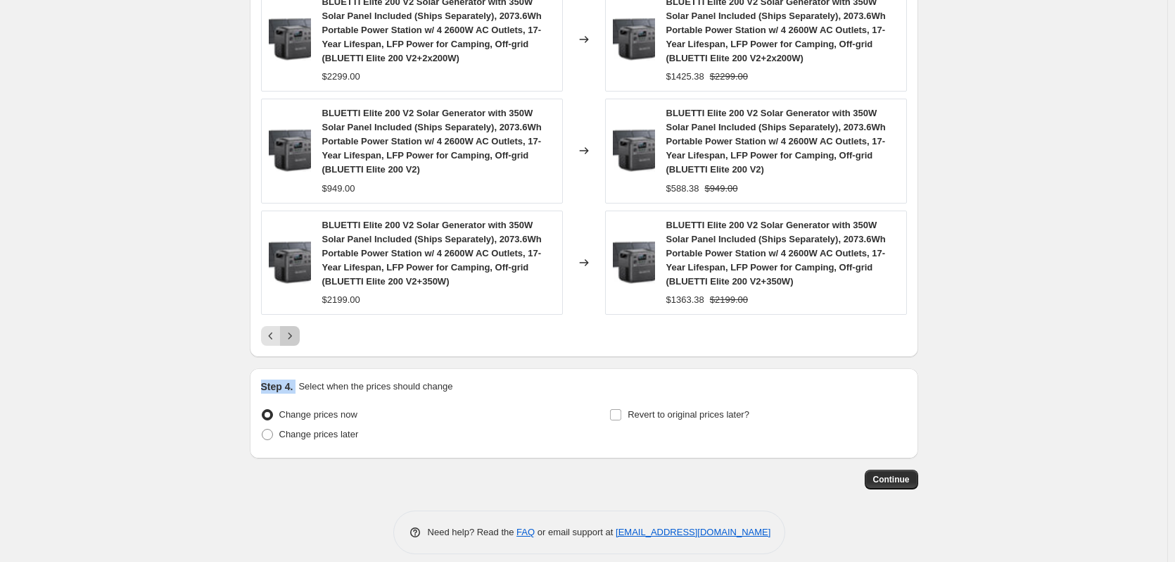
click at [294, 333] on icon "Next" at bounding box center [290, 336] width 14 height 14
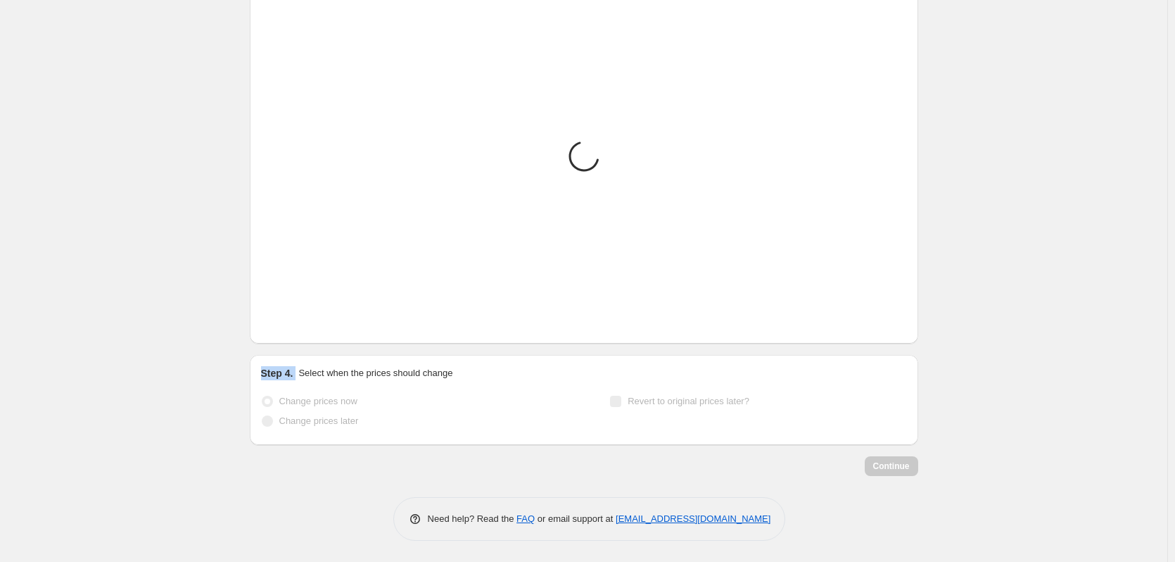
click at [294, 333] on div "PRICE CHANGE PREVIEW Placeholder Loading product variants... Loading... Placeho…" at bounding box center [584, 140] width 669 height 408
click at [294, 329] on icon "Next" at bounding box center [290, 322] width 14 height 14
click at [294, 333] on div "PRICE CHANGE PREVIEW Placeholder Loading product variants... Loading... Placeho…" at bounding box center [584, 140] width 669 height 408
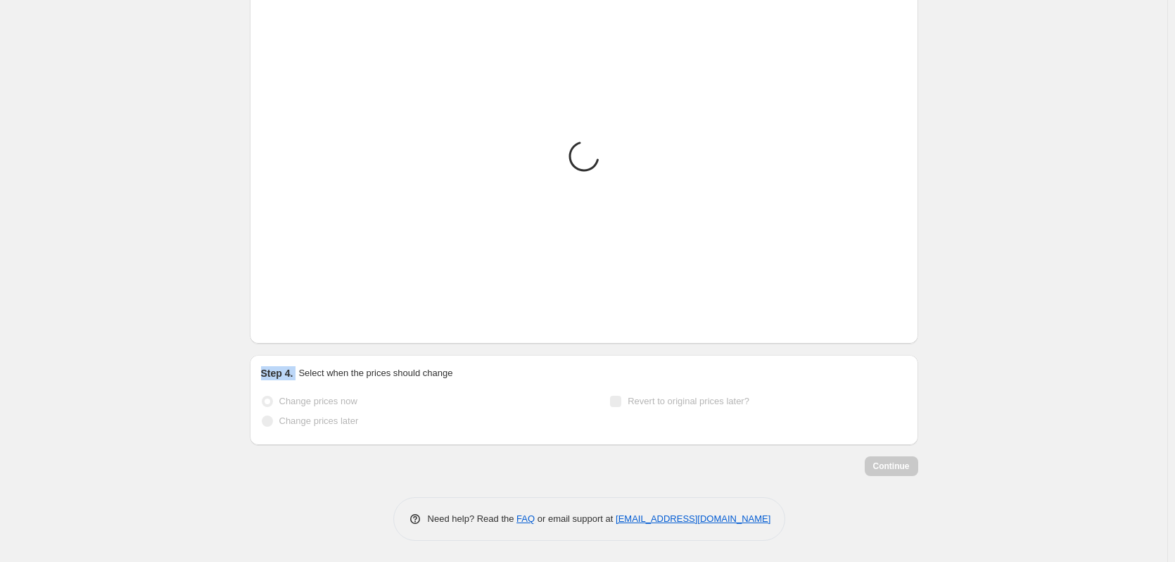
click at [294, 333] on div "PRICE CHANGE PREVIEW Placeholder Loading product variants... Loading... Placeho…" at bounding box center [584, 140] width 669 height 408
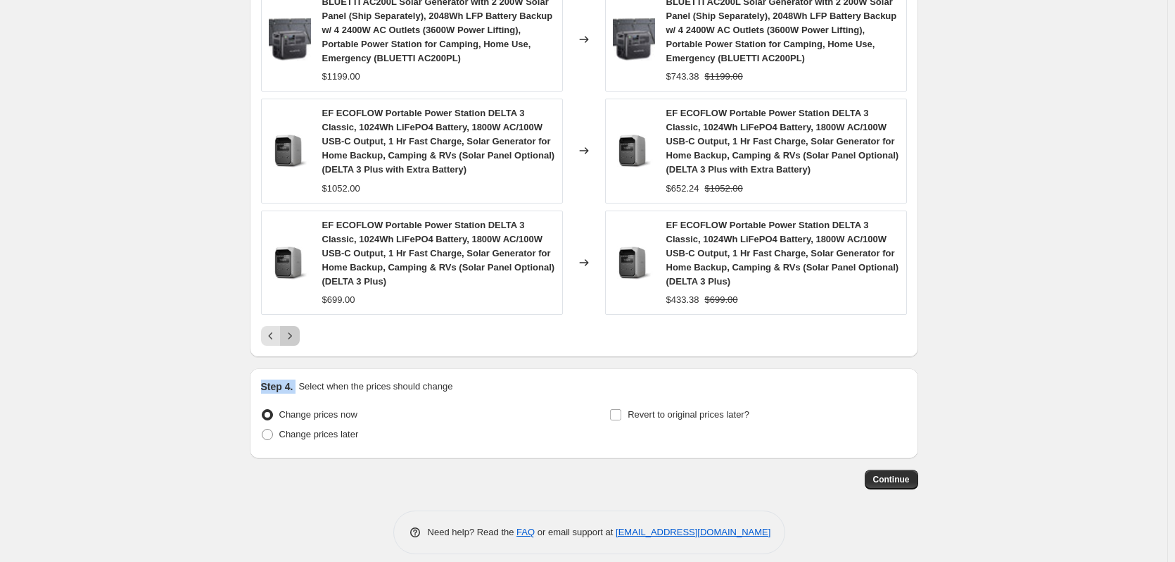
click at [294, 333] on icon "Next" at bounding box center [290, 336] width 14 height 14
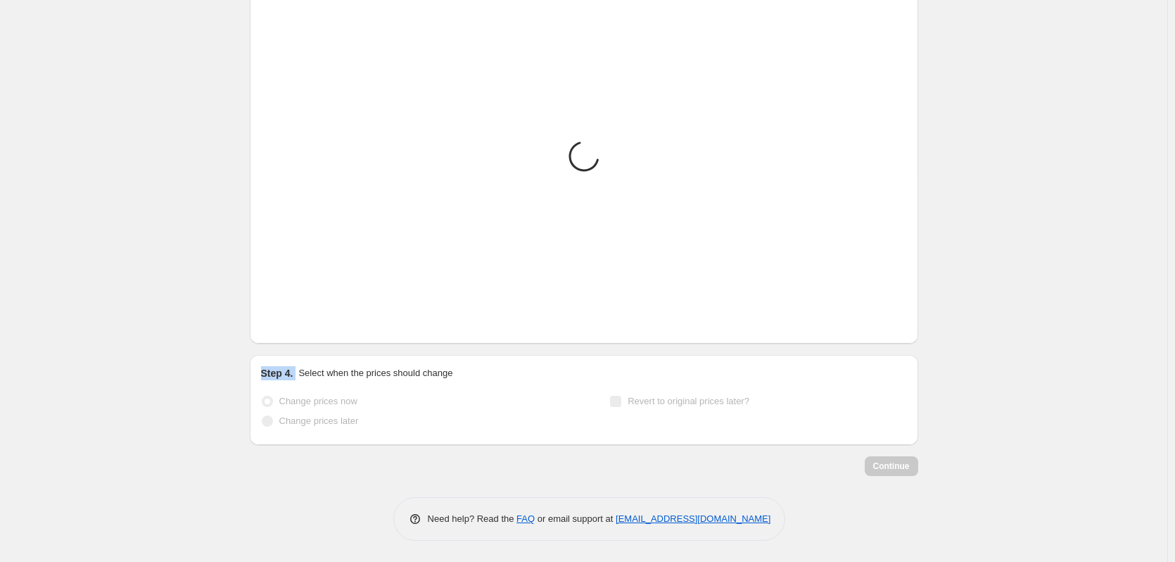
click at [294, 333] on div "PRICE CHANGE PREVIEW Placeholder Loading product variants... Loading... Placeho…" at bounding box center [584, 140] width 669 height 408
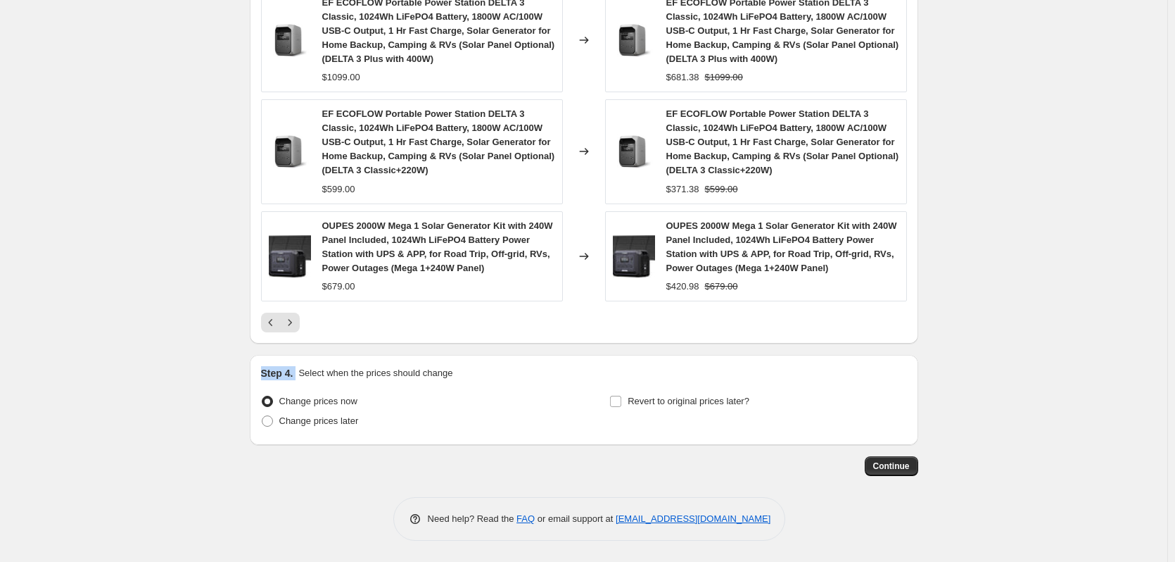
click at [294, 333] on div "PRICE CHANGE PREVIEW Over 250 product variants would be affected by this price …" at bounding box center [584, 29] width 669 height 627
click at [293, 333] on div "PRICE CHANGE PREVIEW Over 250 product variants would be affected by this price …" at bounding box center [584, 29] width 669 height 627
click at [293, 331] on button "Next" at bounding box center [290, 323] width 20 height 20
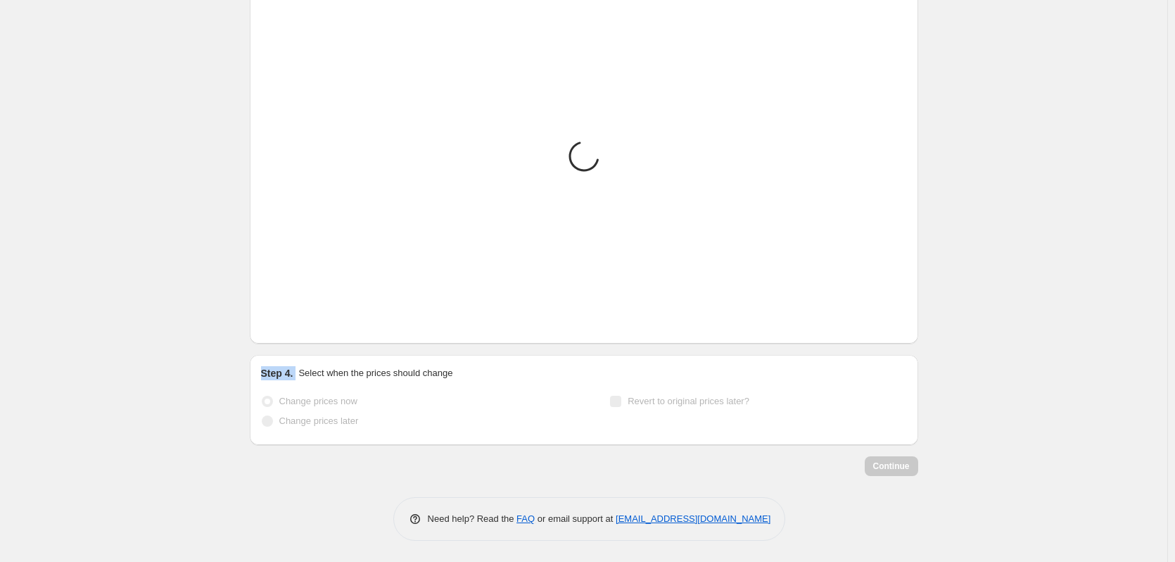
click at [293, 330] on button "Next" at bounding box center [290, 323] width 20 height 20
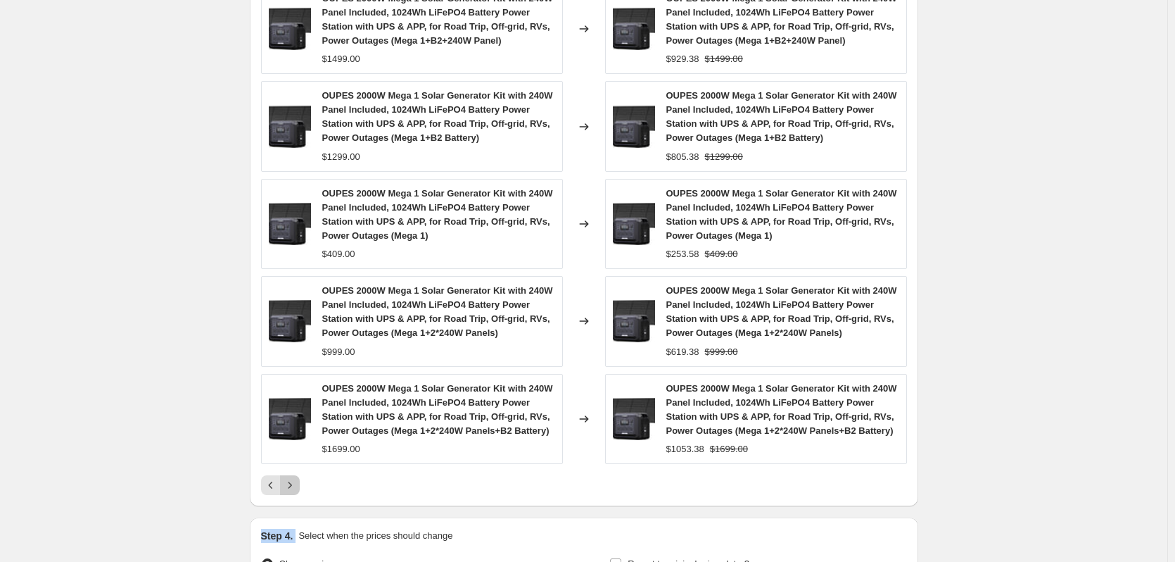
click at [297, 485] on icon "Next" at bounding box center [290, 485] width 14 height 14
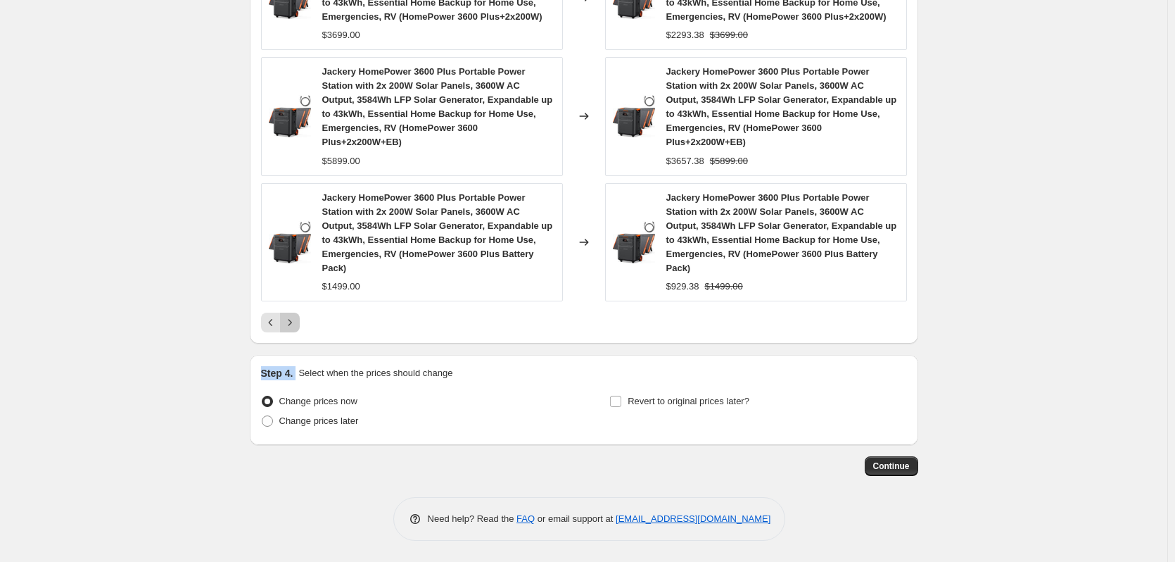
click at [294, 327] on icon "Next" at bounding box center [290, 322] width 14 height 14
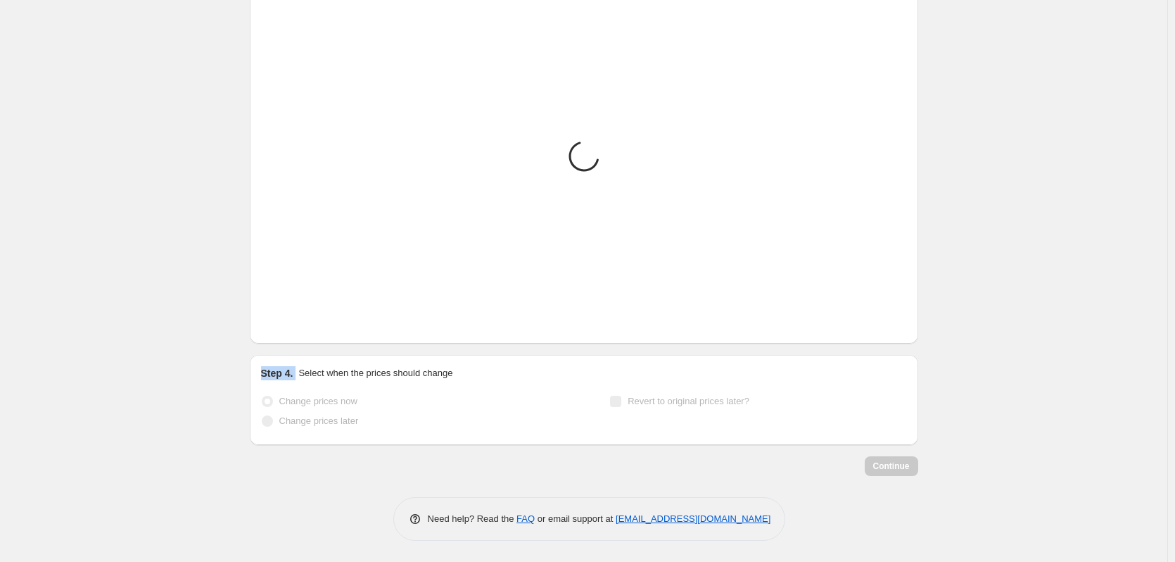
scroll to position [1094, 0]
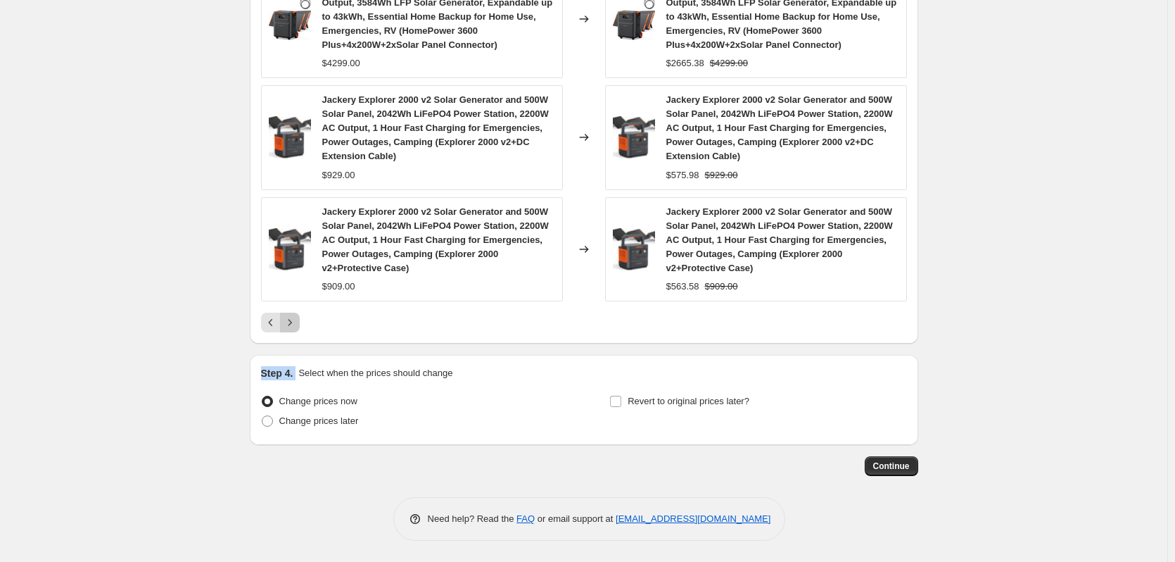
click at [294, 324] on icon "Next" at bounding box center [290, 322] width 14 height 14
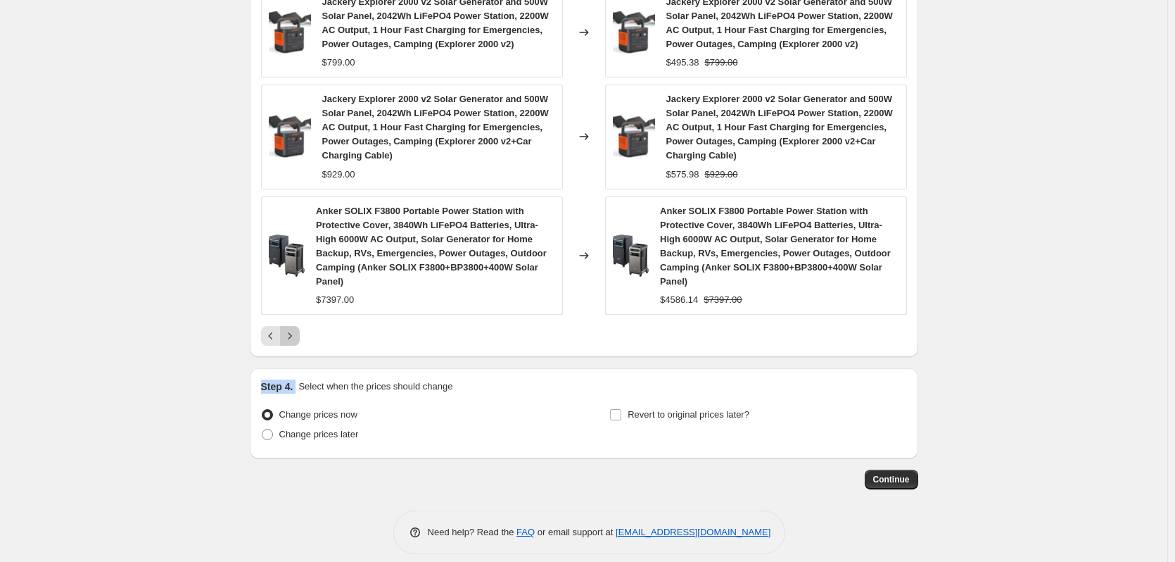
click at [294, 329] on icon "Next" at bounding box center [290, 336] width 14 height 14
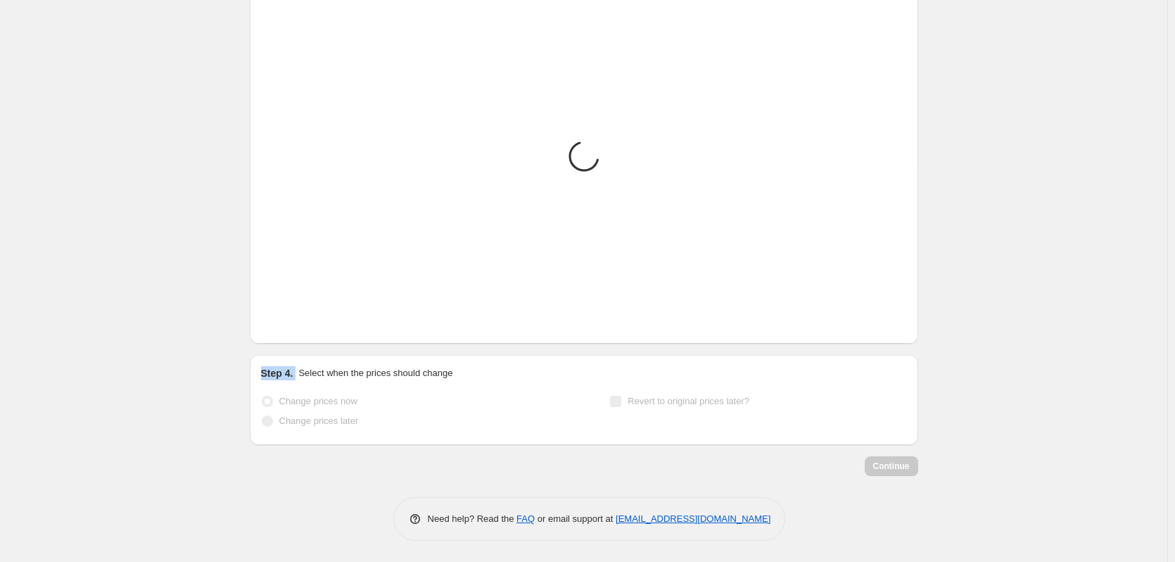
scroll to position [846, 0]
click at [294, 324] on icon "Next" at bounding box center [290, 322] width 14 height 14
click at [294, 324] on div "Loading... Placeholder $59.05 $65.61 Changed to Placeholder $53.15 $59.05 Loadi…" at bounding box center [584, 159] width 646 height 348
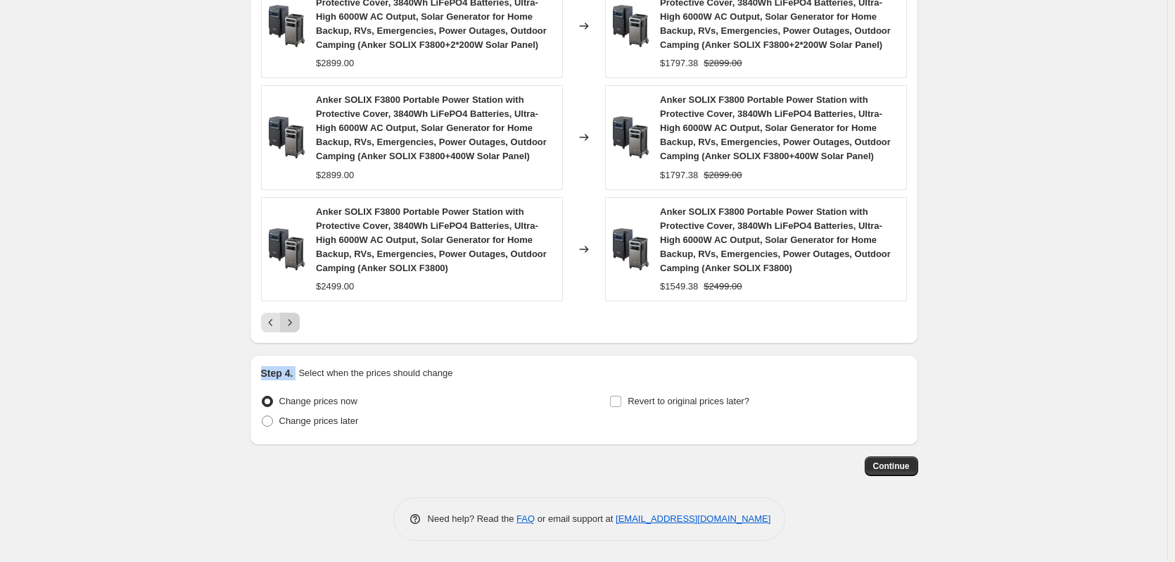
click at [291, 327] on icon "Next" at bounding box center [290, 322] width 14 height 14
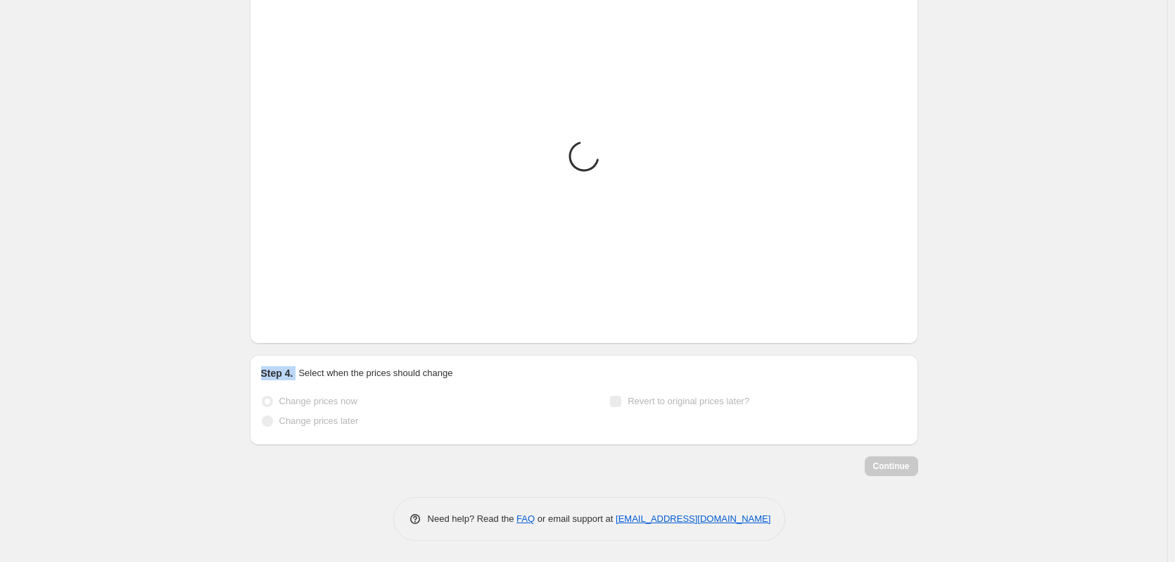
click at [291, 326] on icon "Next" at bounding box center [290, 322] width 14 height 14
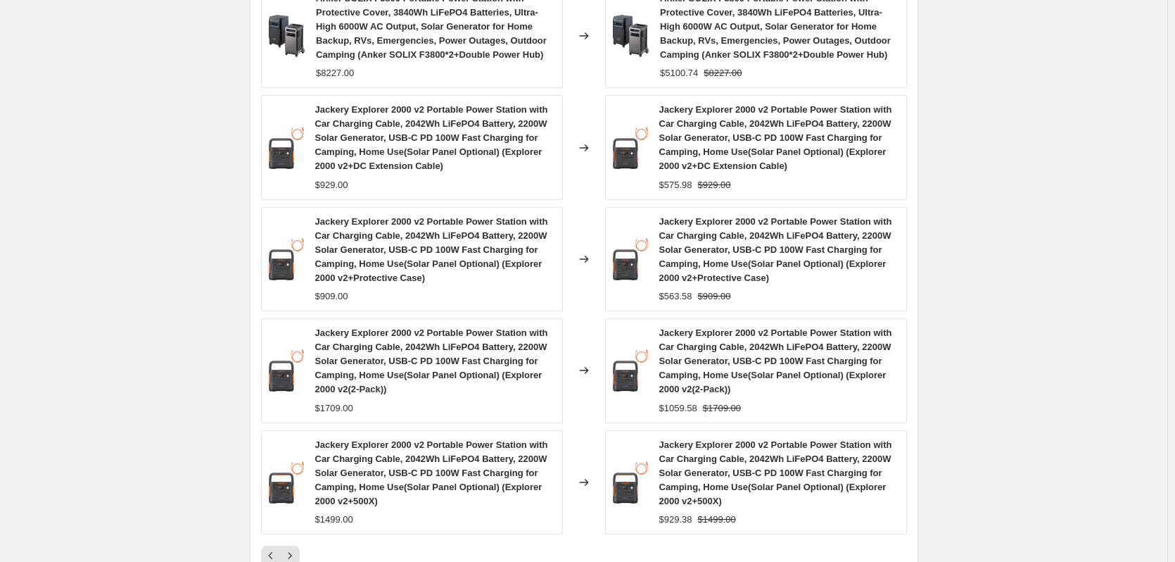
click at [295, 322] on div "Jackery Explorer 2000 v2 Portable Power Station with Car Charging Cable, 2042Wh…" at bounding box center [412, 370] width 302 height 104
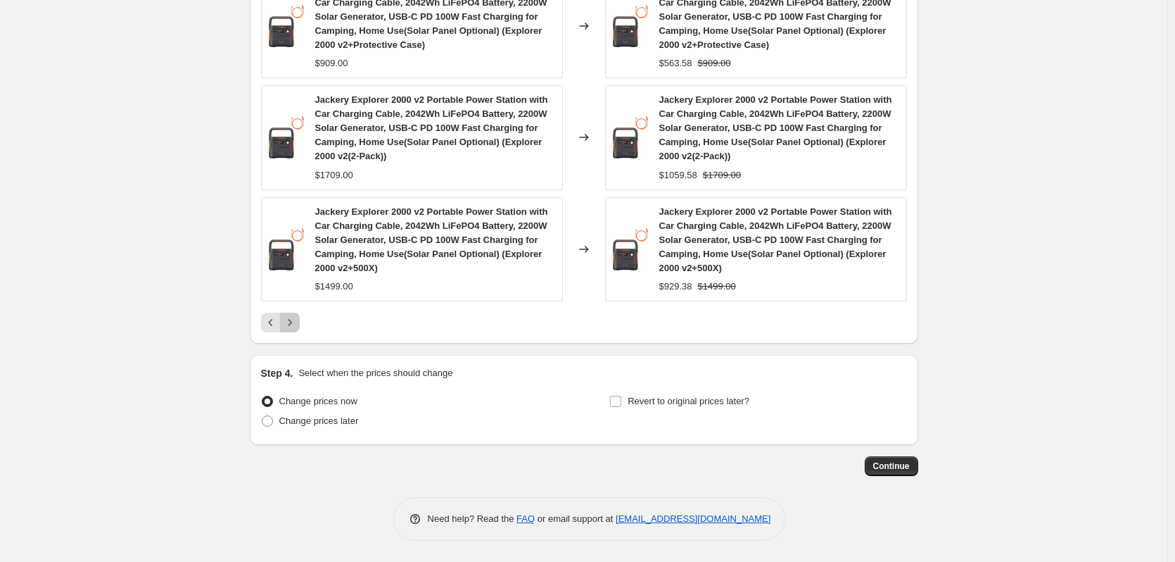
click at [289, 322] on icon "Next" at bounding box center [290, 322] width 14 height 14
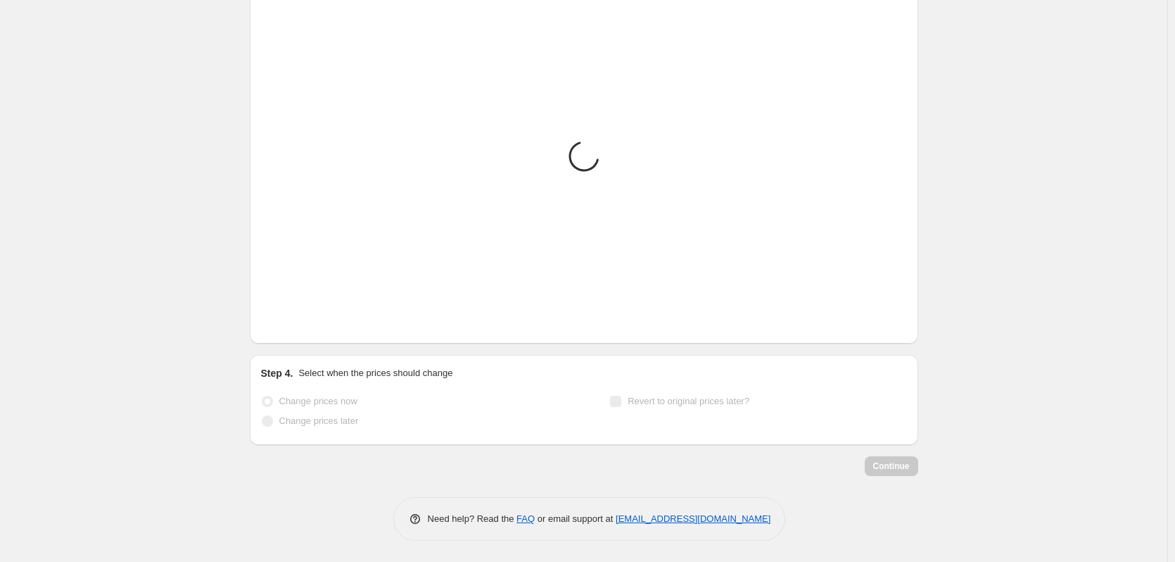
scroll to position [1038, 0]
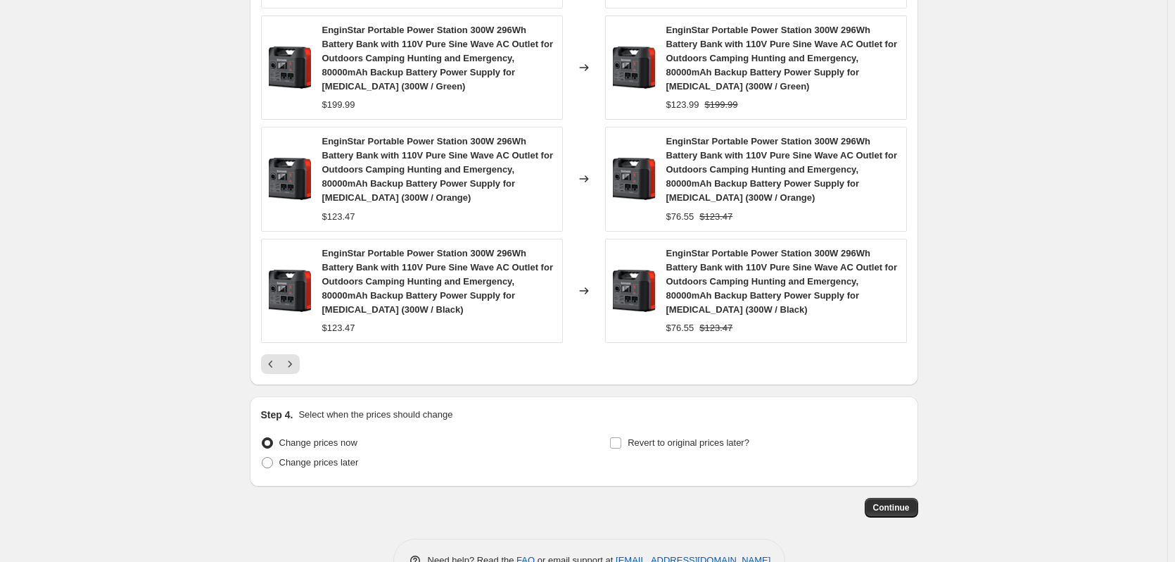
click at [303, 354] on div at bounding box center [584, 364] width 646 height 20
click at [298, 322] on div "Jackery Explorer 2000 v2 Portable Power Station with Car Charging Cable, 2042Wh…" at bounding box center [584, 82] width 646 height 581
click at [295, 363] on icon "Next" at bounding box center [290, 364] width 14 height 14
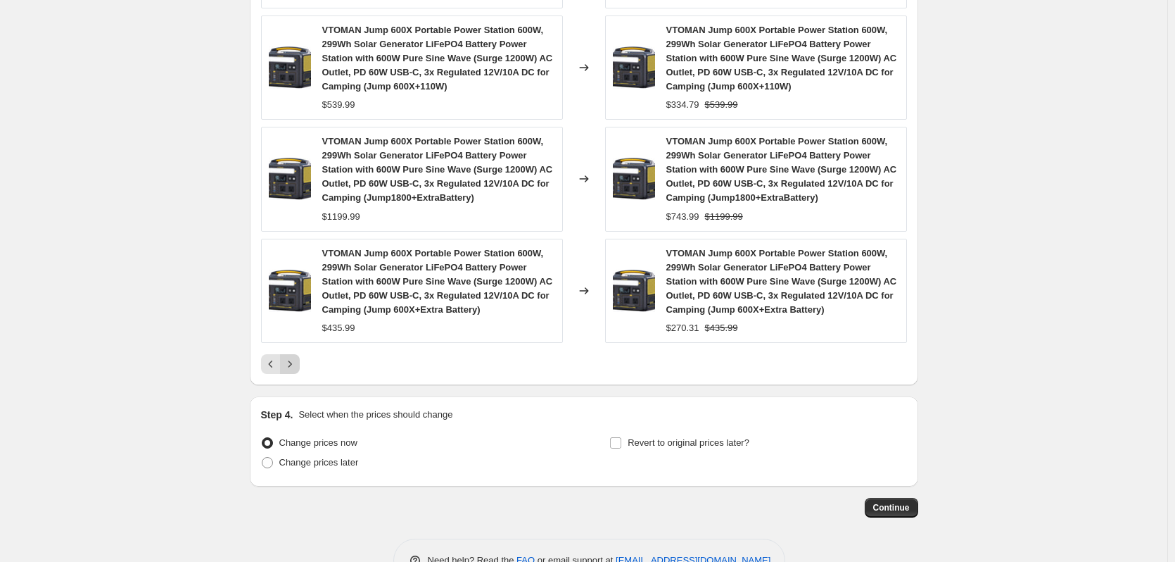
click at [289, 341] on div "VTOMAN Jump 600X Portable Power Station 600W, 299Wh Solar Generator LiFePO4 Bat…" at bounding box center [412, 291] width 302 height 104
click at [294, 367] on icon "Next" at bounding box center [290, 364] width 14 height 14
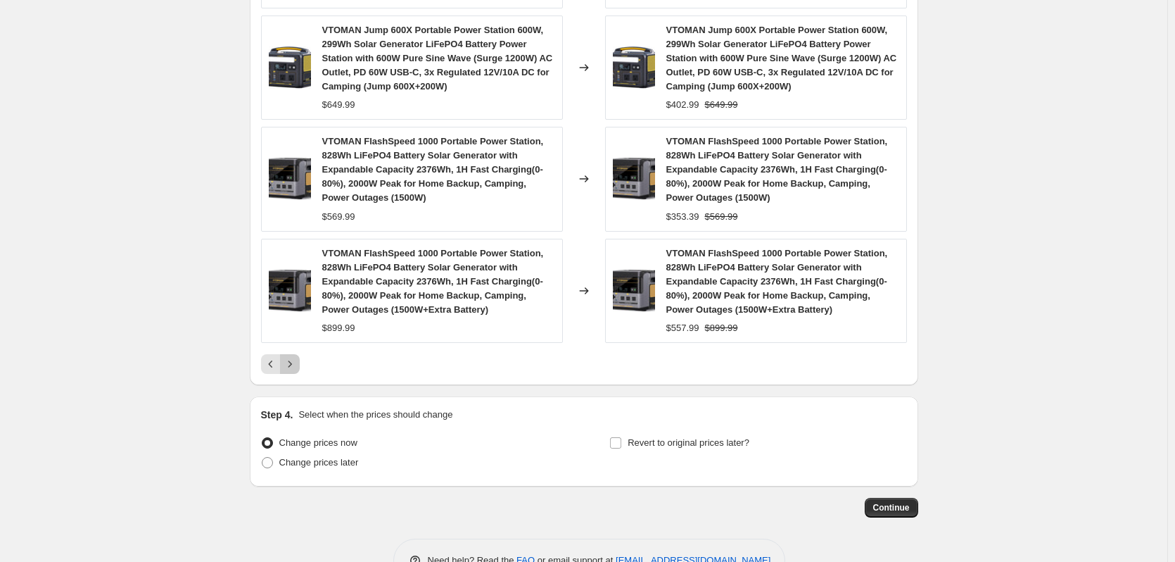
click at [291, 367] on icon "Next" at bounding box center [290, 363] width 4 height 6
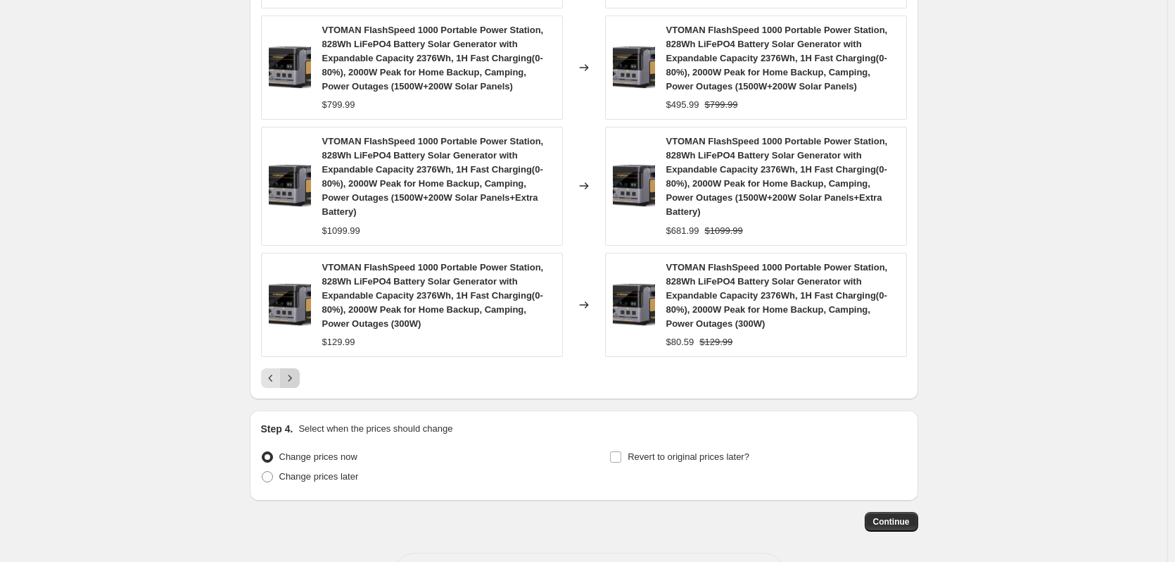
click at [295, 381] on icon "Next" at bounding box center [290, 378] width 14 height 14
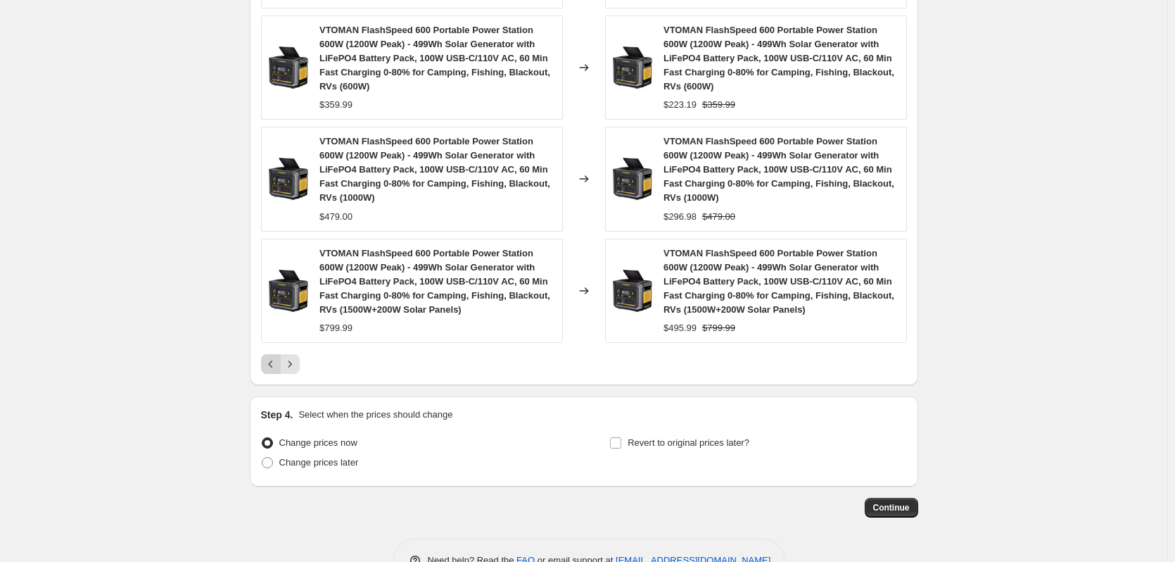
click at [272, 364] on icon "Previous" at bounding box center [271, 364] width 14 height 14
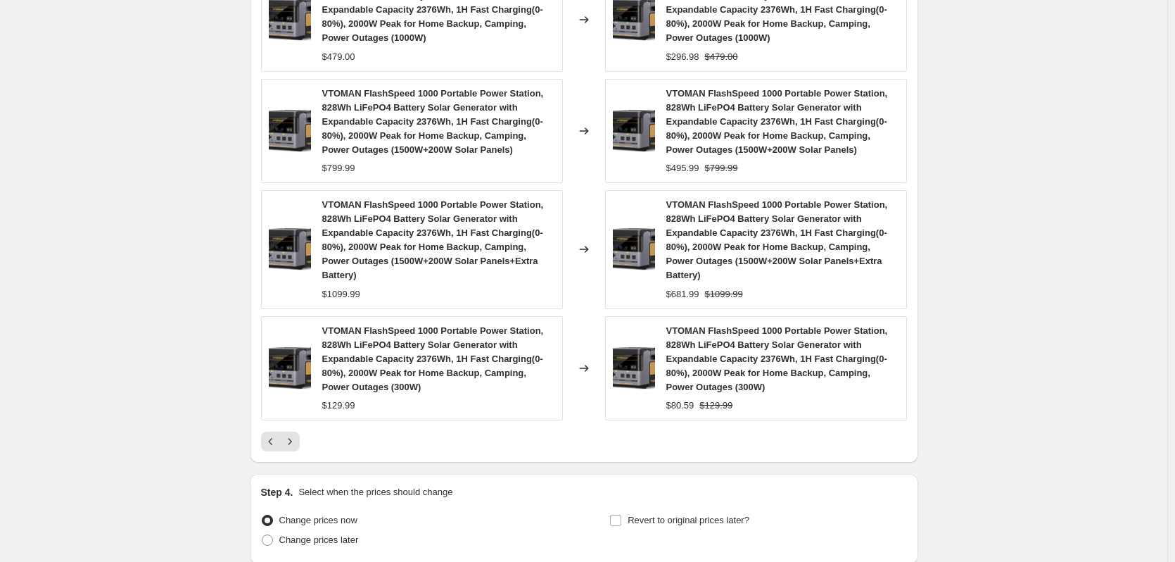
scroll to position [967, 0]
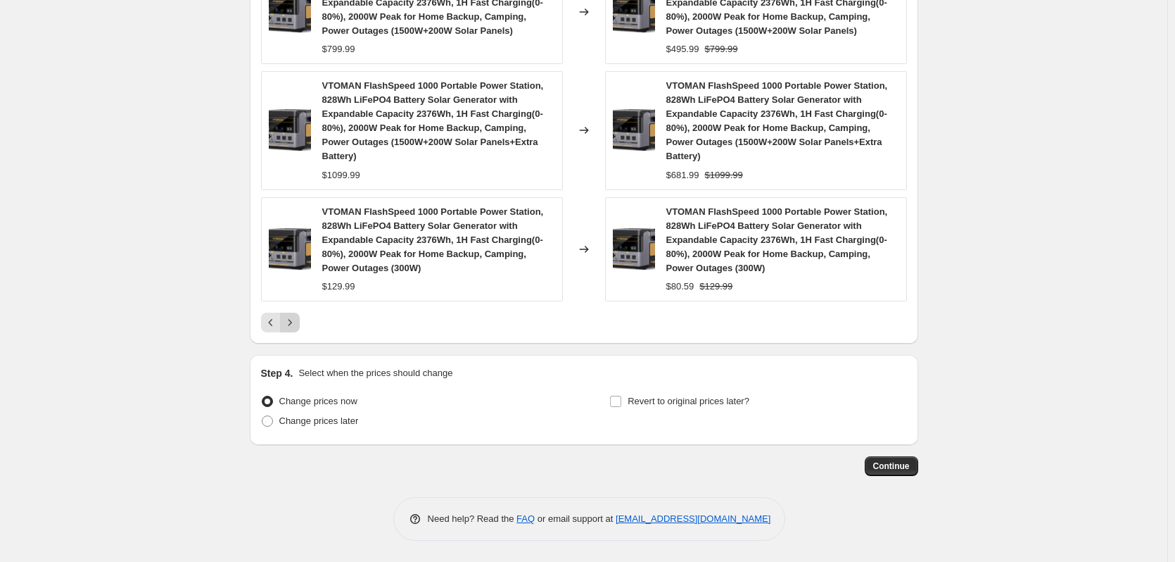
click at [291, 325] on icon "Next" at bounding box center [290, 322] width 14 height 14
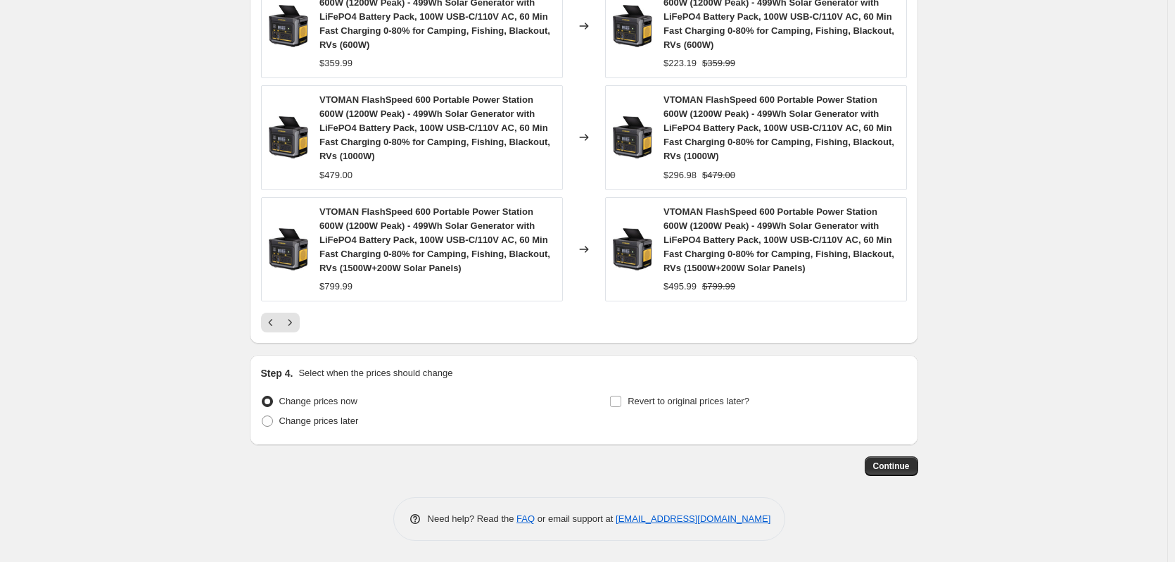
click at [302, 333] on div "PRICE CHANGE PREVIEW Over 250 product variants would be affected by this price …" at bounding box center [584, 22] width 669 height 641
click at [294, 326] on icon "Next" at bounding box center [290, 322] width 14 height 14
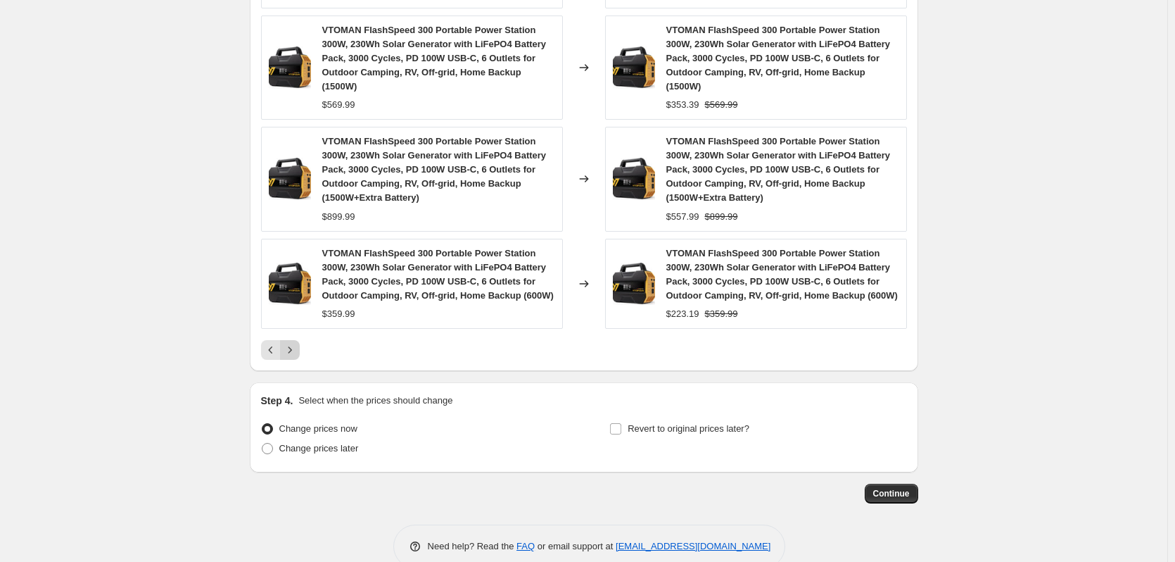
click at [297, 343] on icon "Next" at bounding box center [290, 350] width 14 height 14
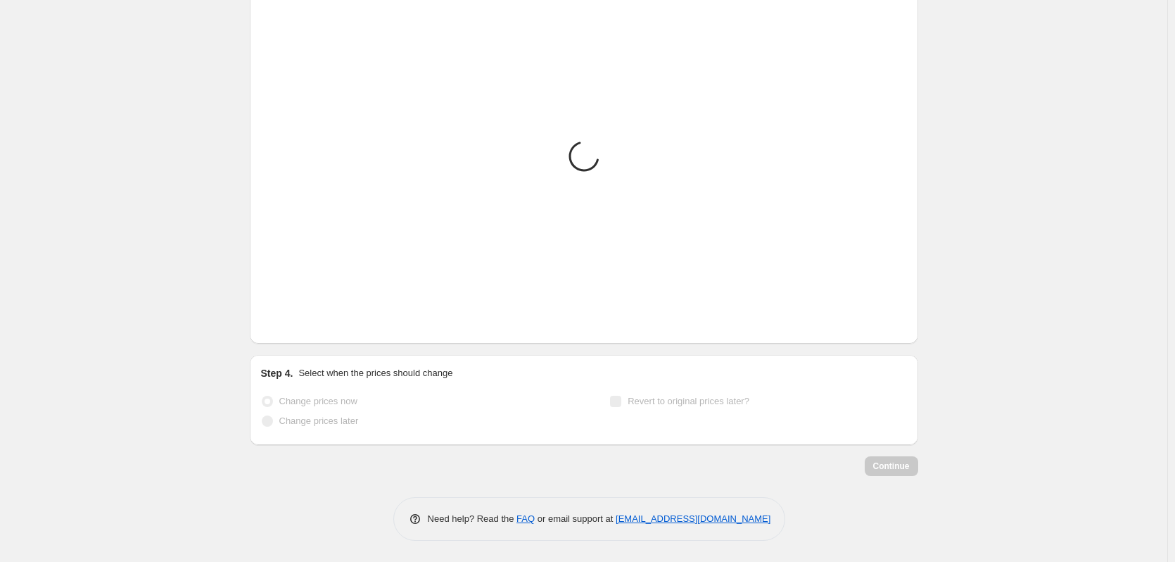
scroll to position [1038, 0]
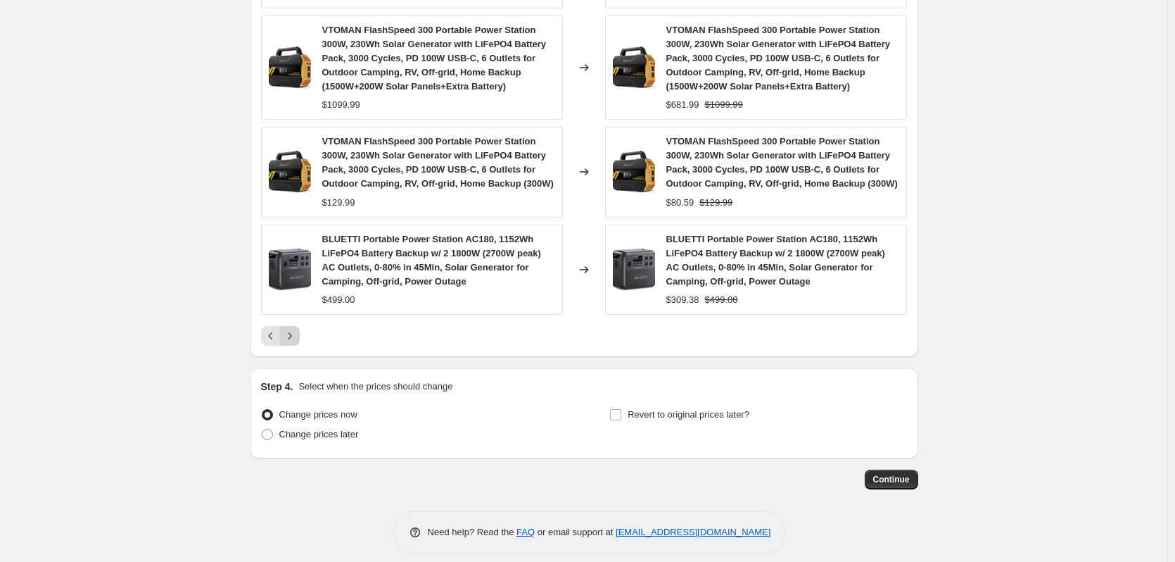
click at [298, 322] on div "VTOMAN FlashSpeed 300 Portable Power Station 300W, 230Wh Solar Generator with L…" at bounding box center [584, 68] width 646 height 553
click at [296, 326] on button "Next" at bounding box center [290, 336] width 20 height 20
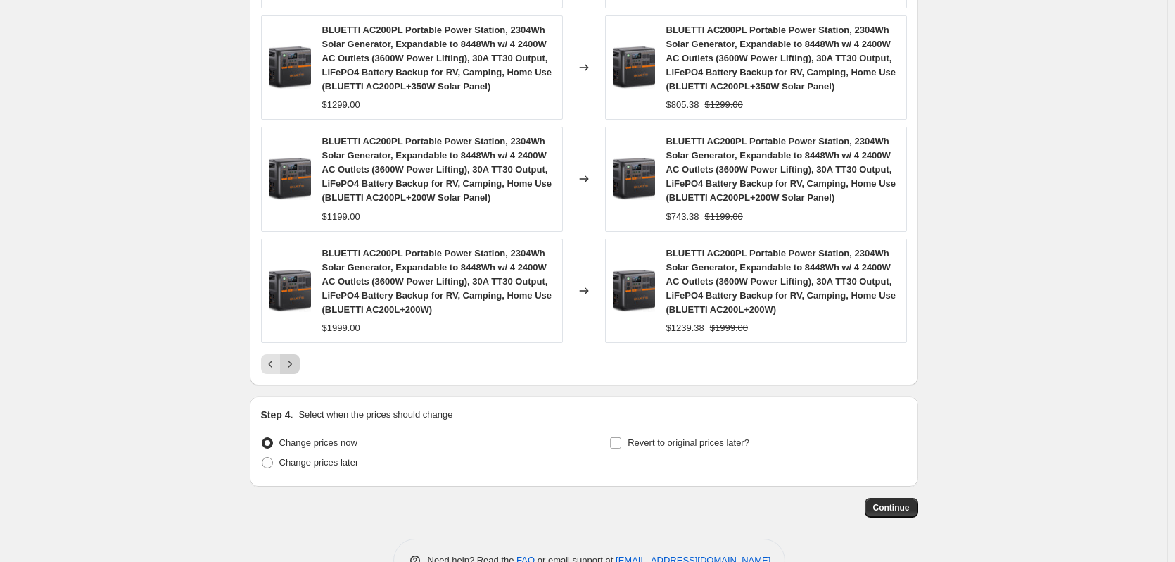
click at [295, 352] on div "BLUETTI AC200PL Portable Power Station, 2304Wh Solar Generator, Expandable to 8…" at bounding box center [584, 82] width 646 height 581
click at [296, 360] on icon "Next" at bounding box center [290, 364] width 14 height 14
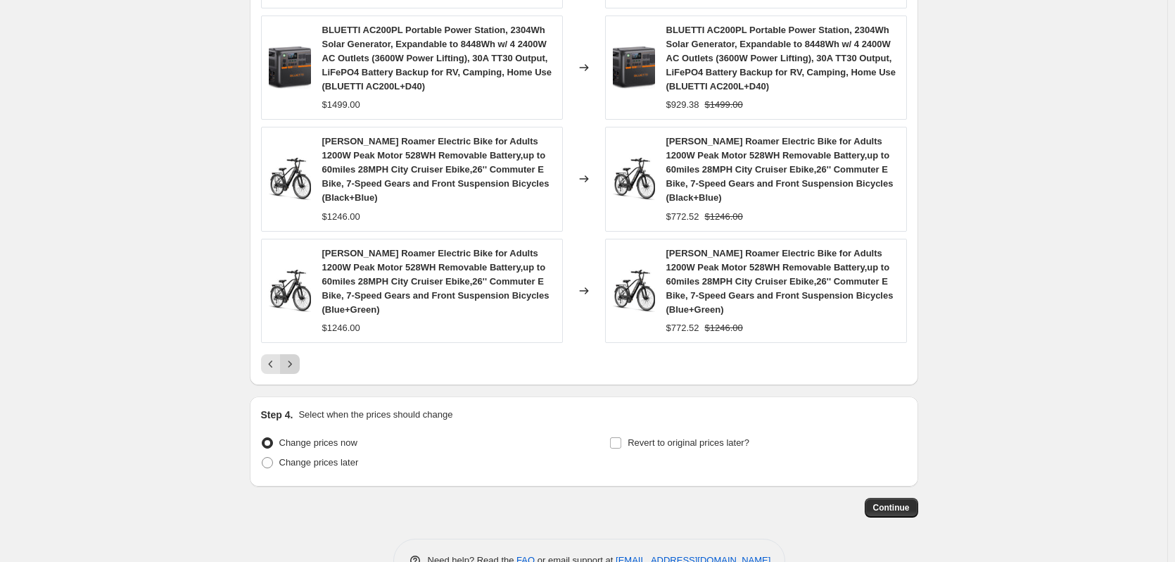
click at [297, 364] on icon "Next" at bounding box center [290, 364] width 14 height 14
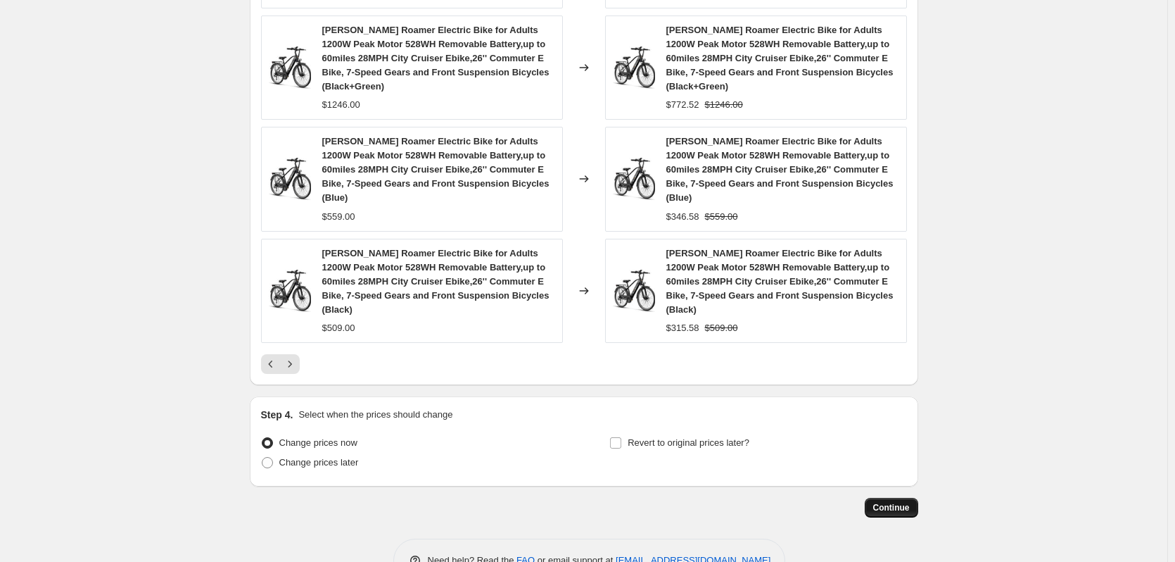
click at [890, 502] on span "Continue" at bounding box center [892, 507] width 37 height 11
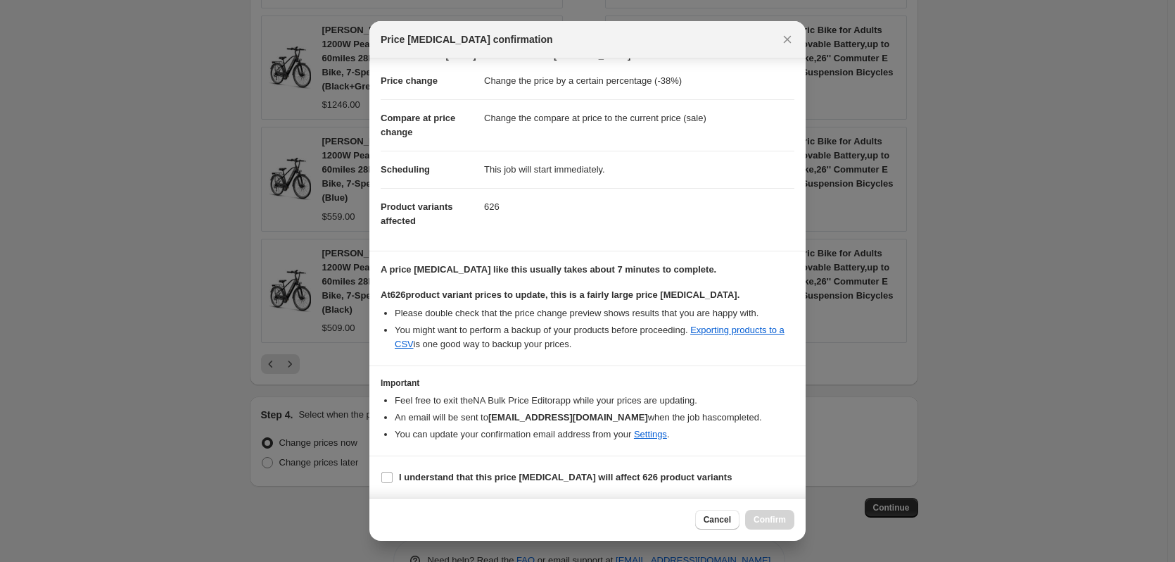
scroll to position [22, 0]
click at [515, 474] on b "I understand that this price [MEDICAL_DATA] will affect 626 product variants" at bounding box center [565, 476] width 333 height 11
click at [579, 477] on b "I understand that this price [MEDICAL_DATA] will affect 626 product variants" at bounding box center [565, 476] width 333 height 11
click at [393, 477] on input "I understand that this price [MEDICAL_DATA] will affect 626 product variants" at bounding box center [386, 476] width 11 height 11
checkbox input "true"
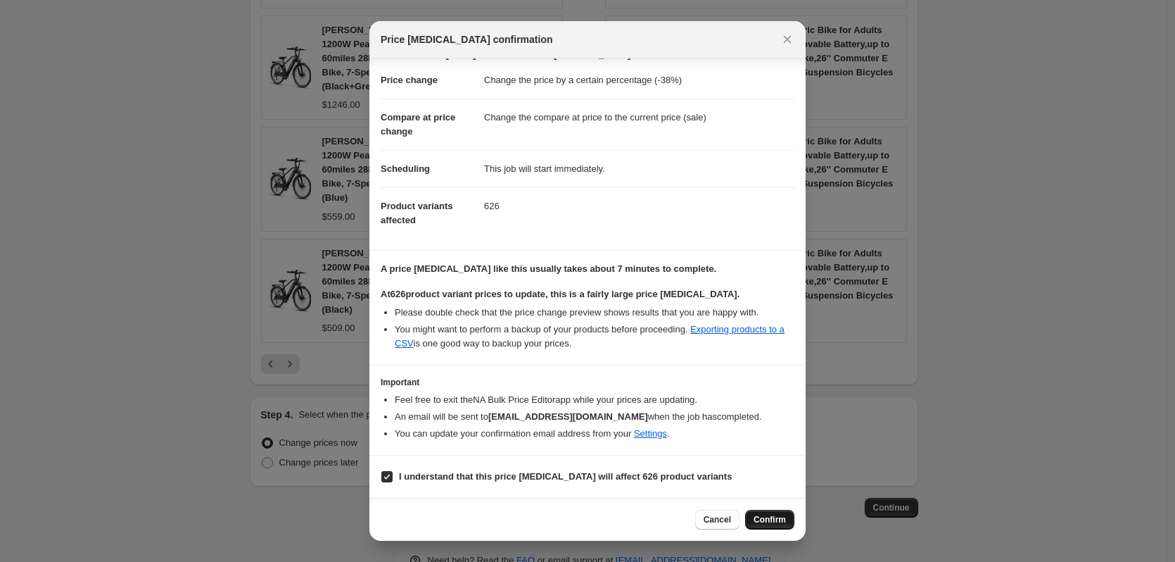
click at [762, 515] on span "Confirm" at bounding box center [770, 519] width 32 height 11
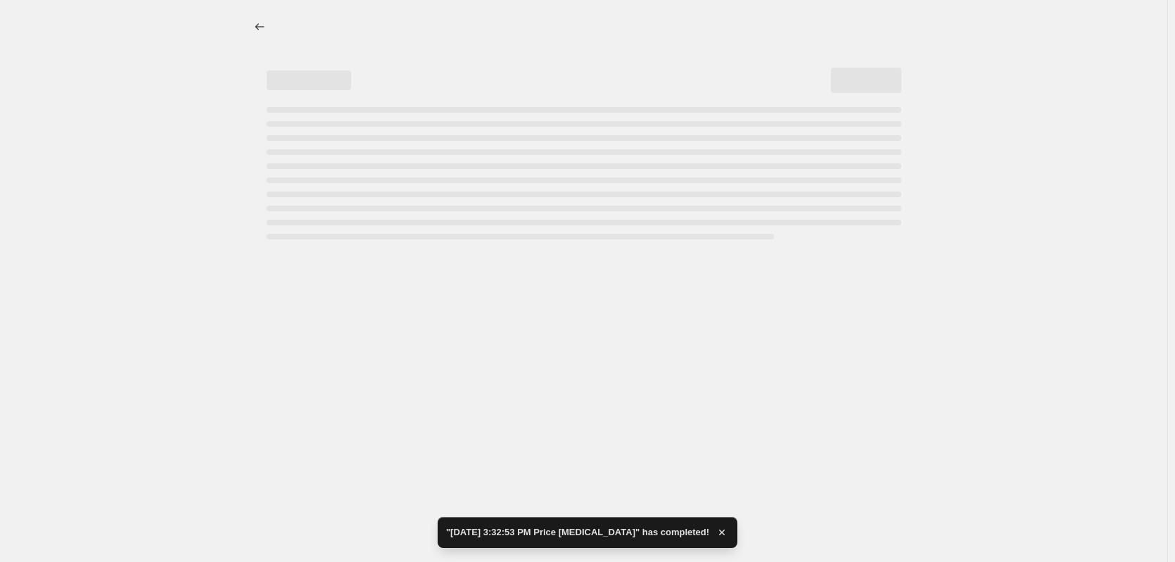
select select "percentage"
